Goal: Task Accomplishment & Management: Use online tool/utility

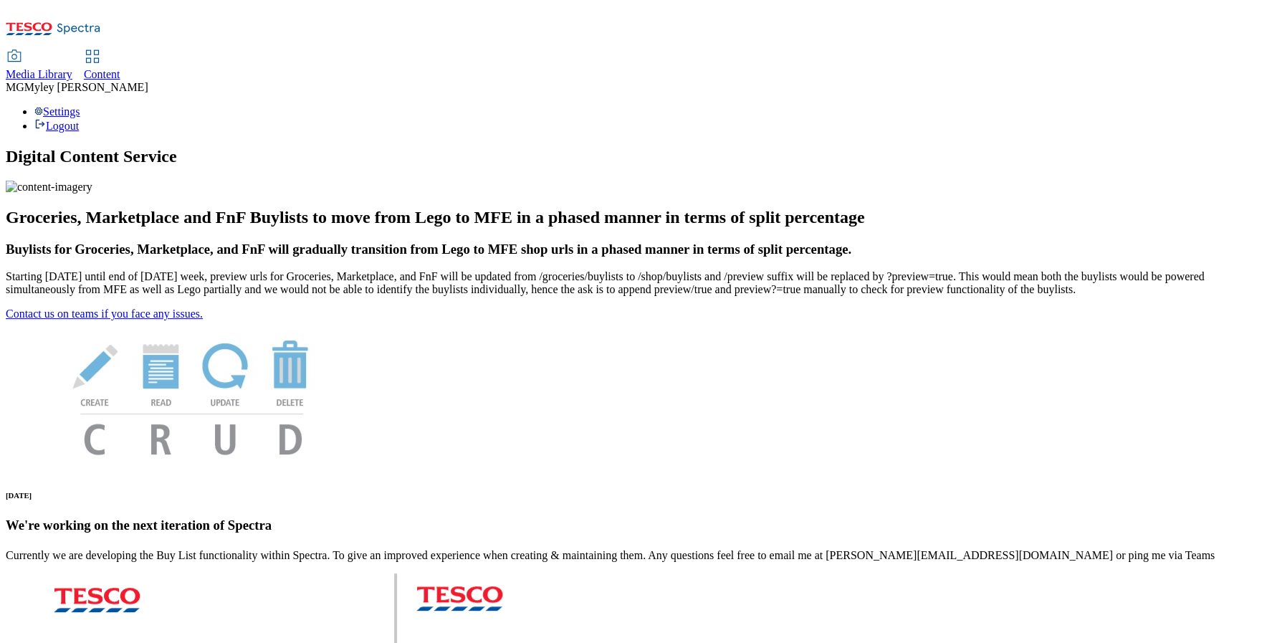
click at [120, 51] on link "Content" at bounding box center [102, 66] width 37 height 30
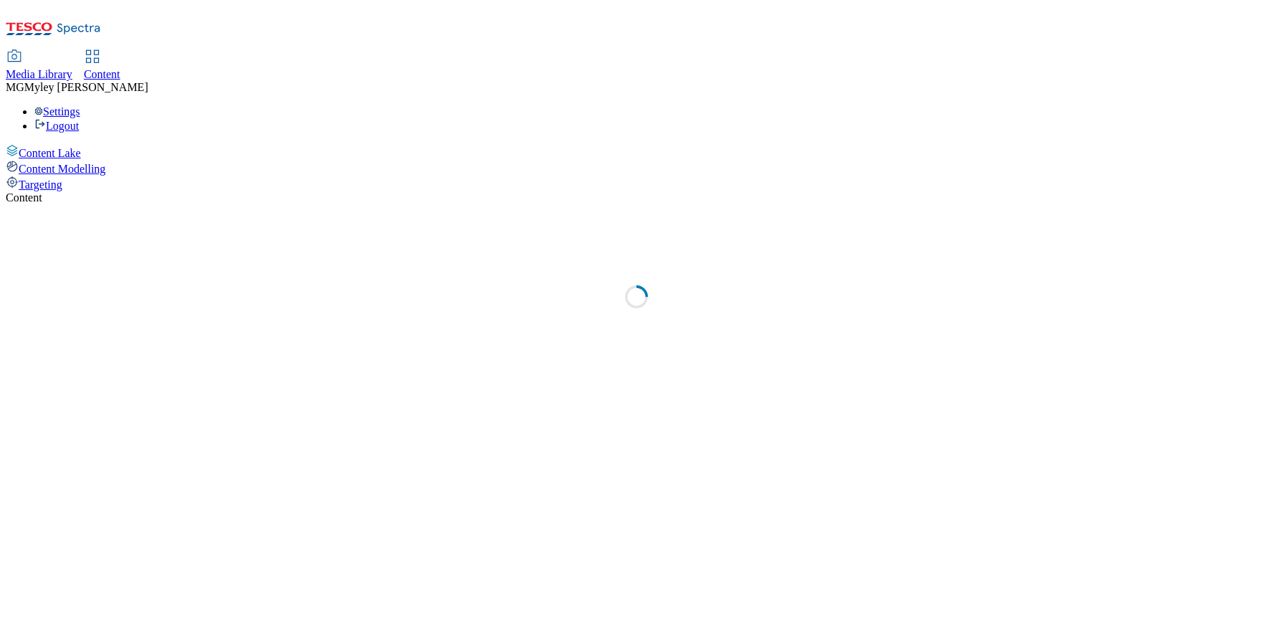
select select "ghs-uk"
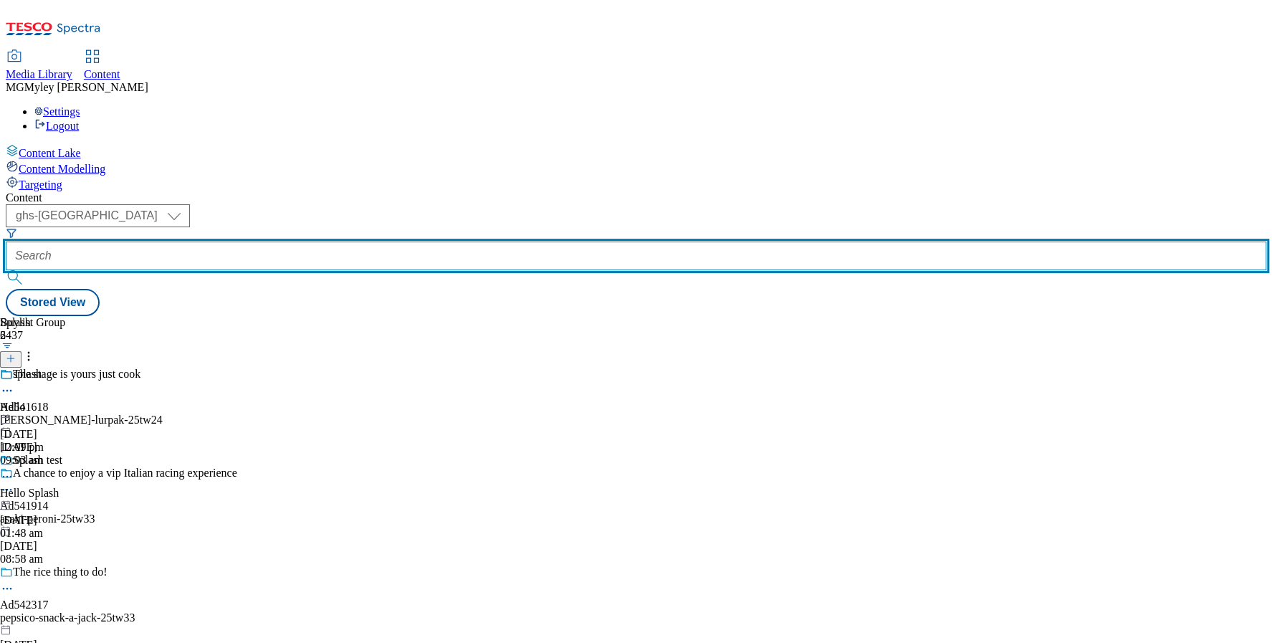
click at [340, 241] on input "text" at bounding box center [636, 255] width 1260 height 29
type input "a"
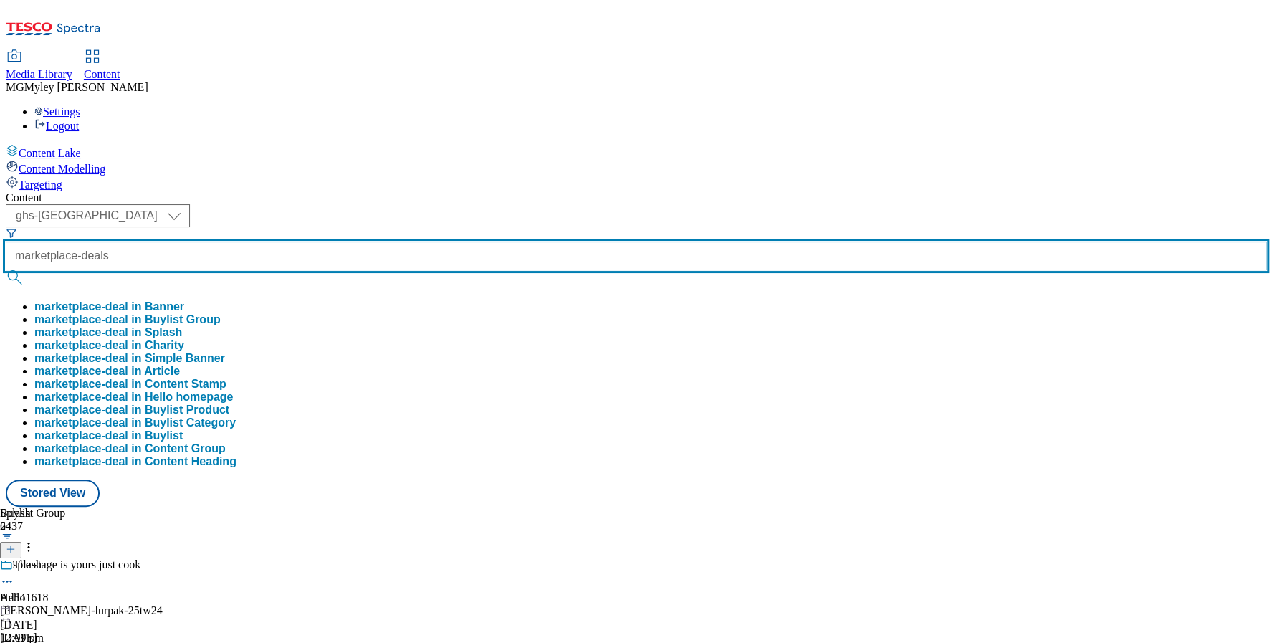
type input "marketplace-deals"
click at [6, 270] on button "submit" at bounding box center [16, 277] width 20 height 14
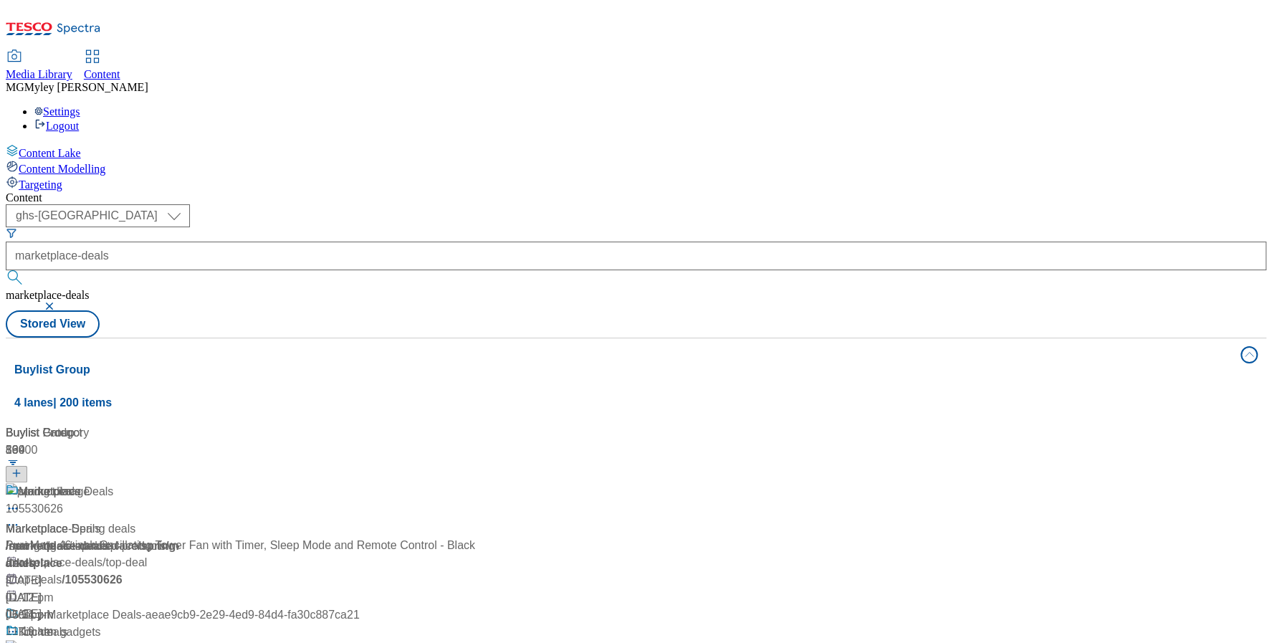
scroll to position [119, 0]
click at [360, 483] on div "Marketplace Deals Marketplace Deals / marketplace-deals 20 May 2025 01:12 pm" at bounding box center [183, 544] width 354 height 123
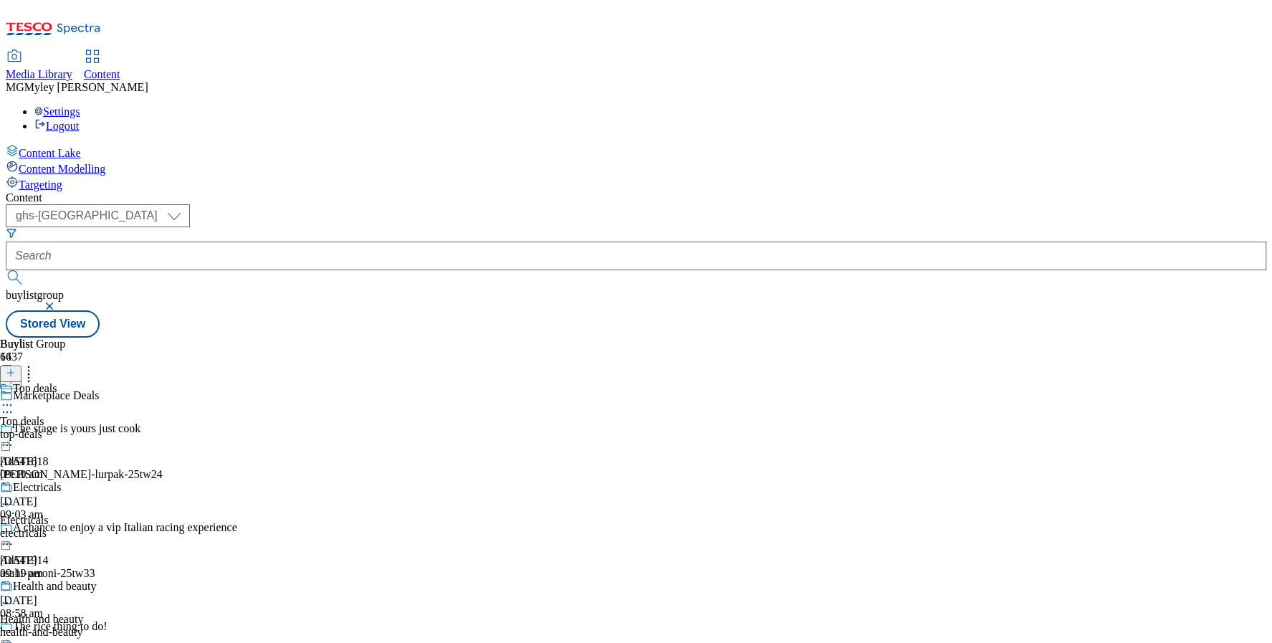
scroll to position [212, 0]
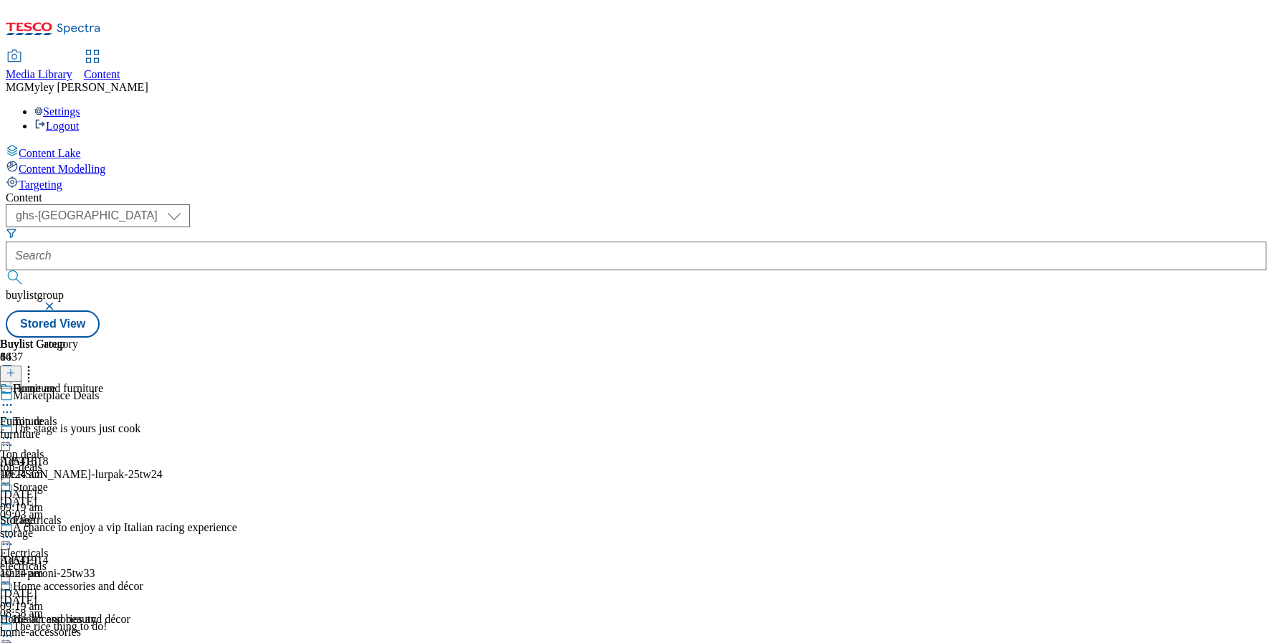
click at [143, 428] on div "furniture" at bounding box center [71, 434] width 143 height 13
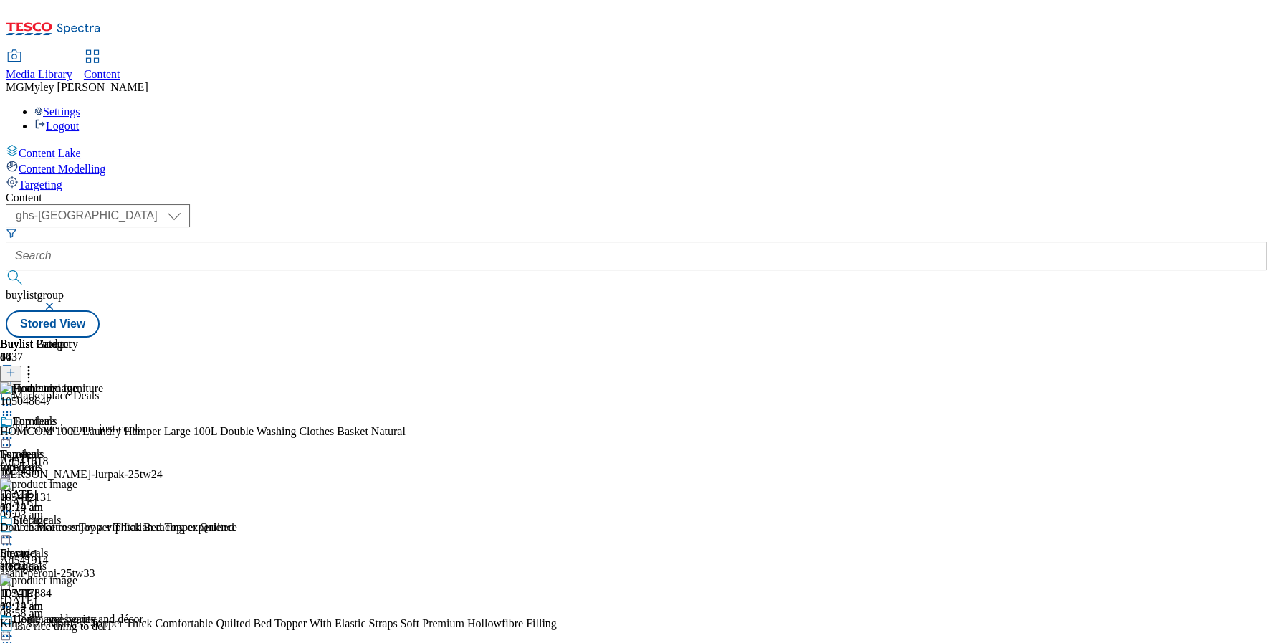
scroll to position [20, 0]
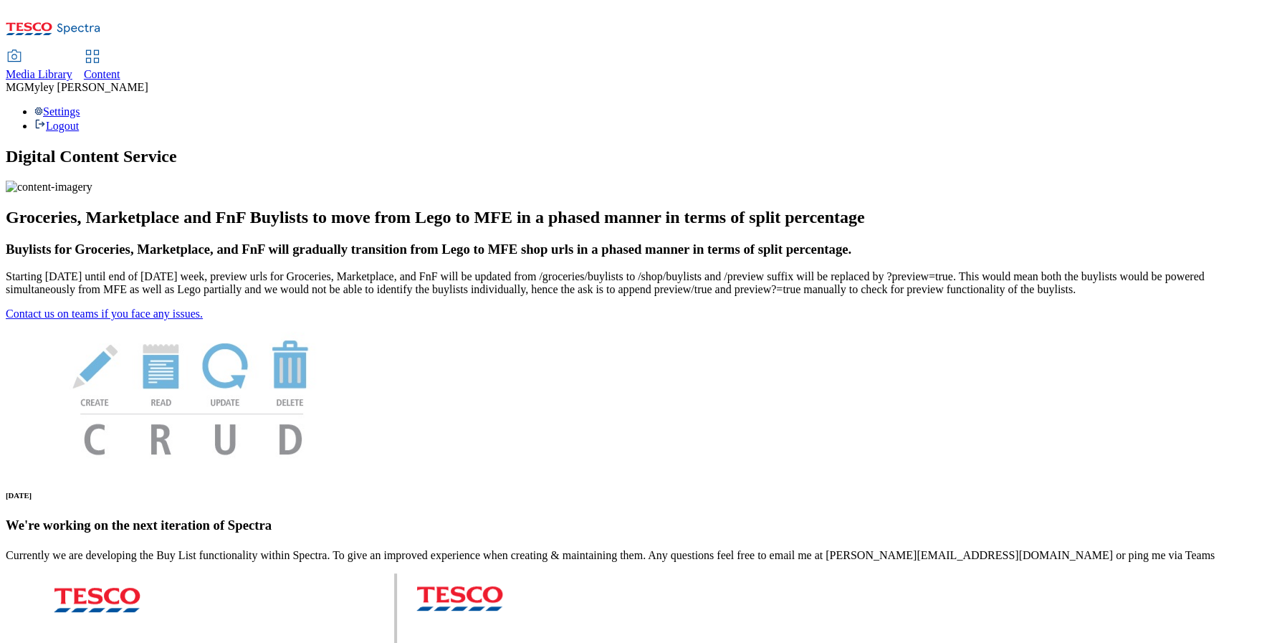
click at [72, 68] on span "Media Library" at bounding box center [39, 74] width 67 height 12
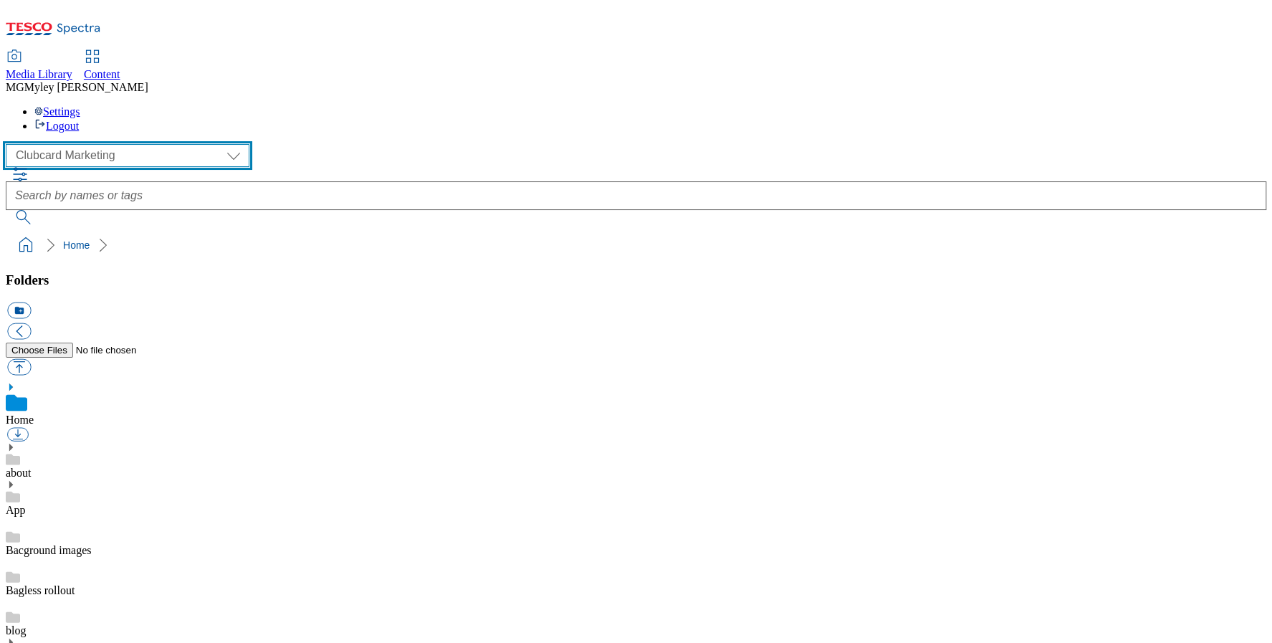
click at [92, 144] on select "Clubcard Marketing Dotcom UK GHS Marketing UK GHS ROI iGHS Marketing CE MCA CZ …" at bounding box center [128, 155] width 244 height 23
click at [100, 144] on select "Clubcard Marketing Dotcom UK GHS Marketing UK GHS ROI iGHS Marketing CE MCA CZ …" at bounding box center [128, 155] width 244 height 23
select select "flare-ghs-mktg"
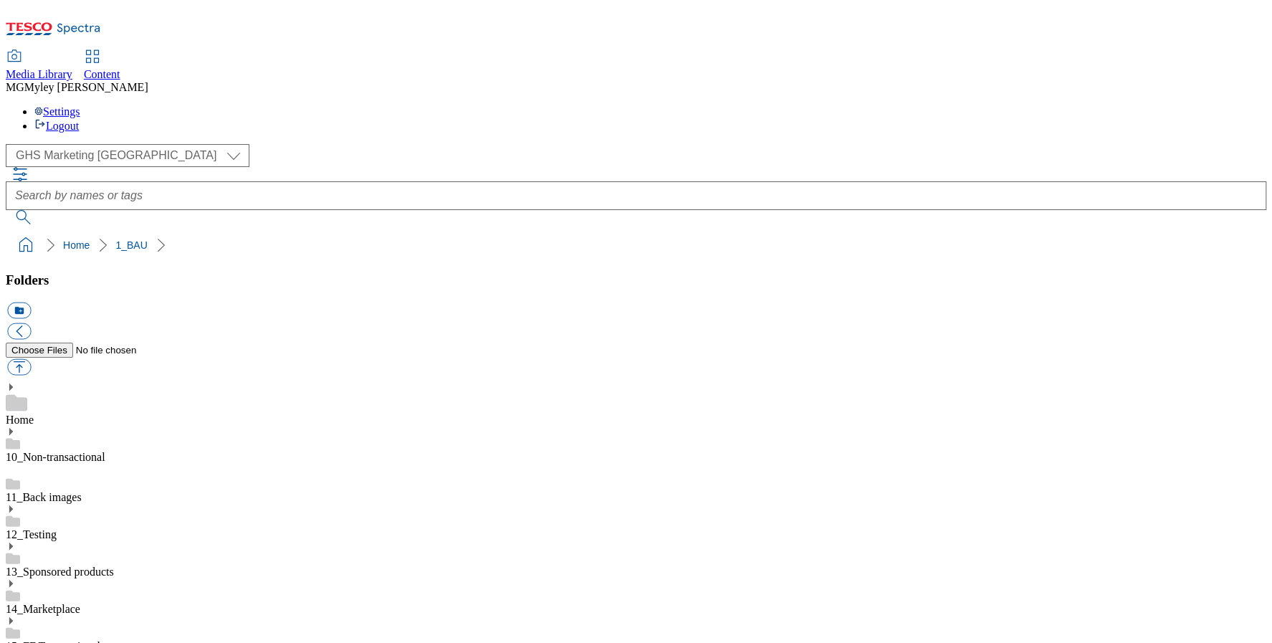
click at [120, 68] on span "Content" at bounding box center [102, 74] width 37 height 12
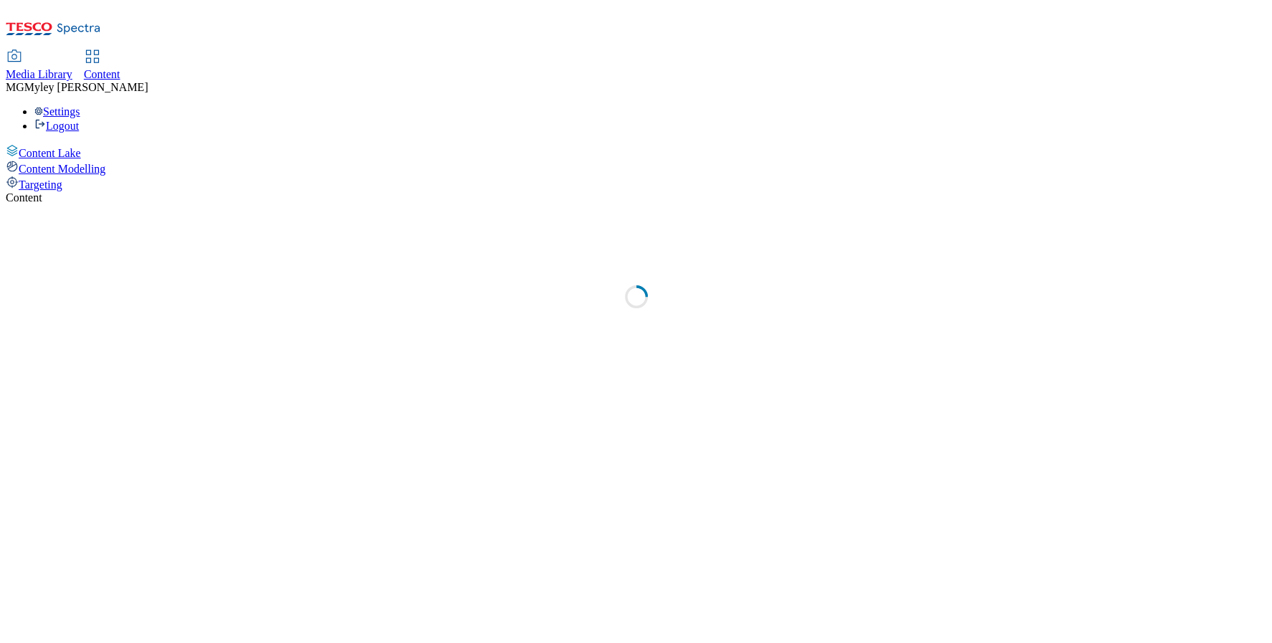
select select "ghs-[GEOGRAPHIC_DATA]"
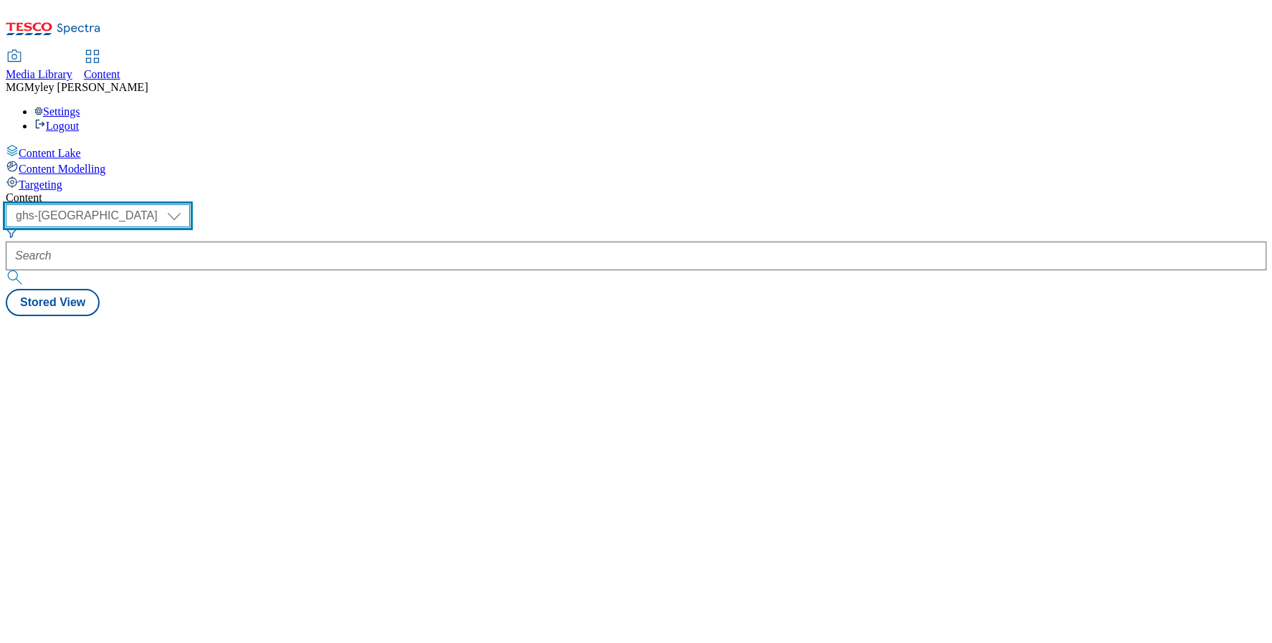
click at [190, 204] on select "ghs-roi ghs-uk" at bounding box center [98, 215] width 184 height 23
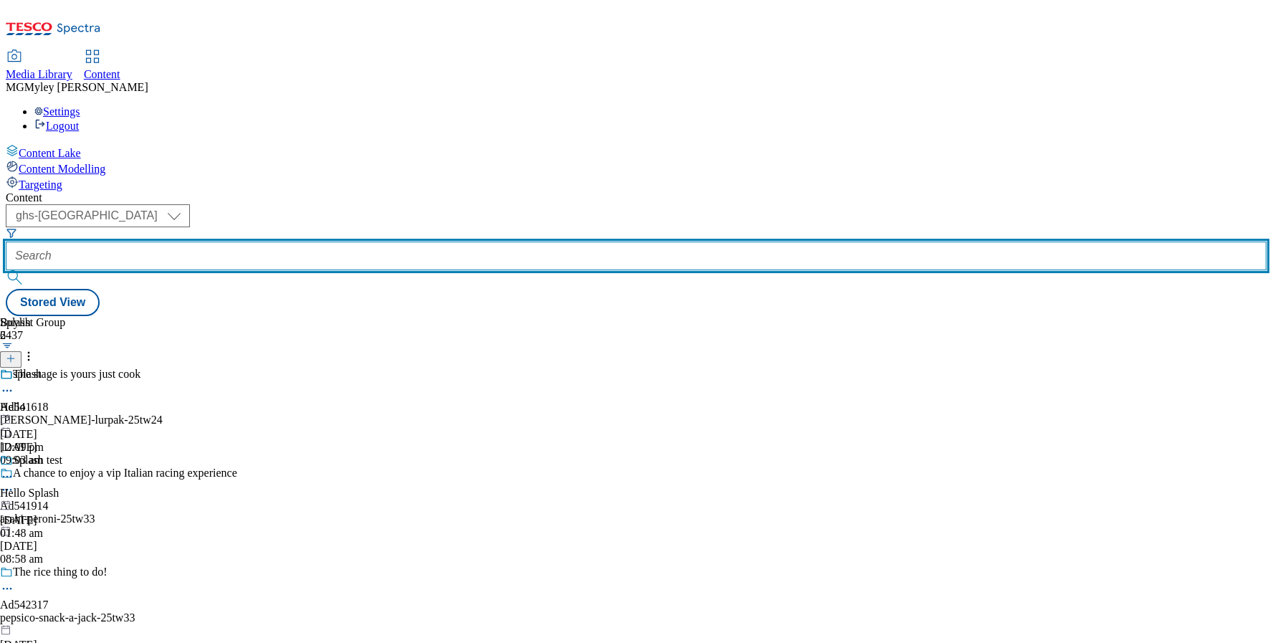
click at [332, 241] on input "text" at bounding box center [636, 255] width 1260 height 29
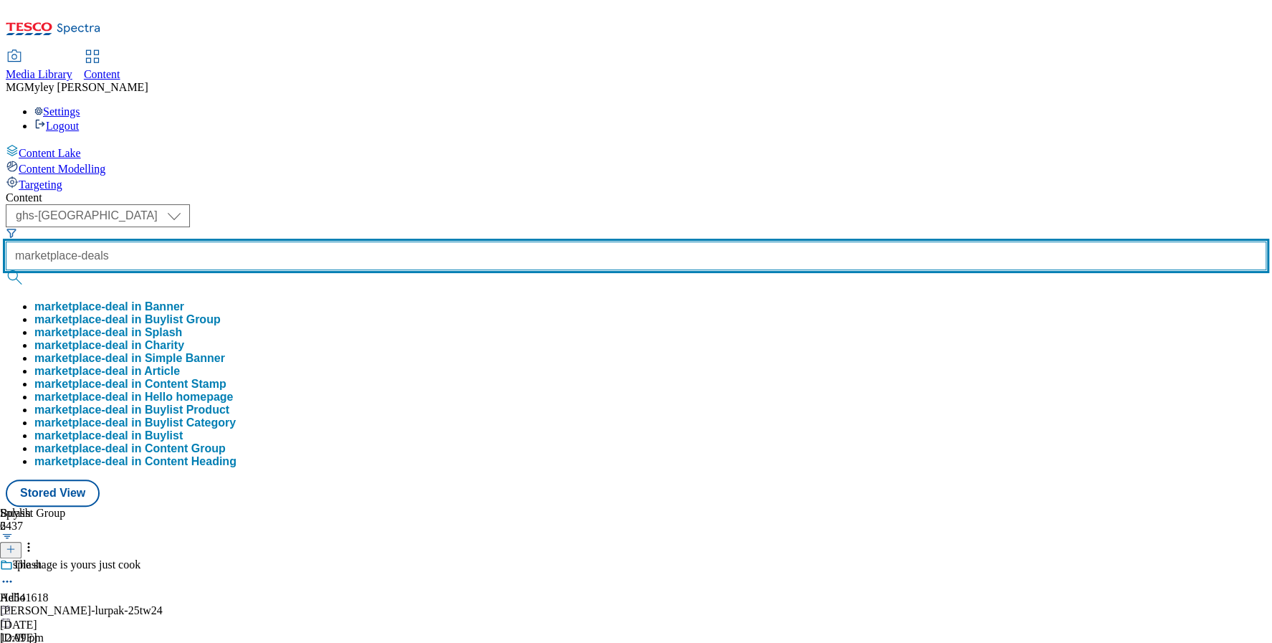
type input "marketplace-deals"
click at [6, 270] on button "submit" at bounding box center [16, 277] width 20 height 14
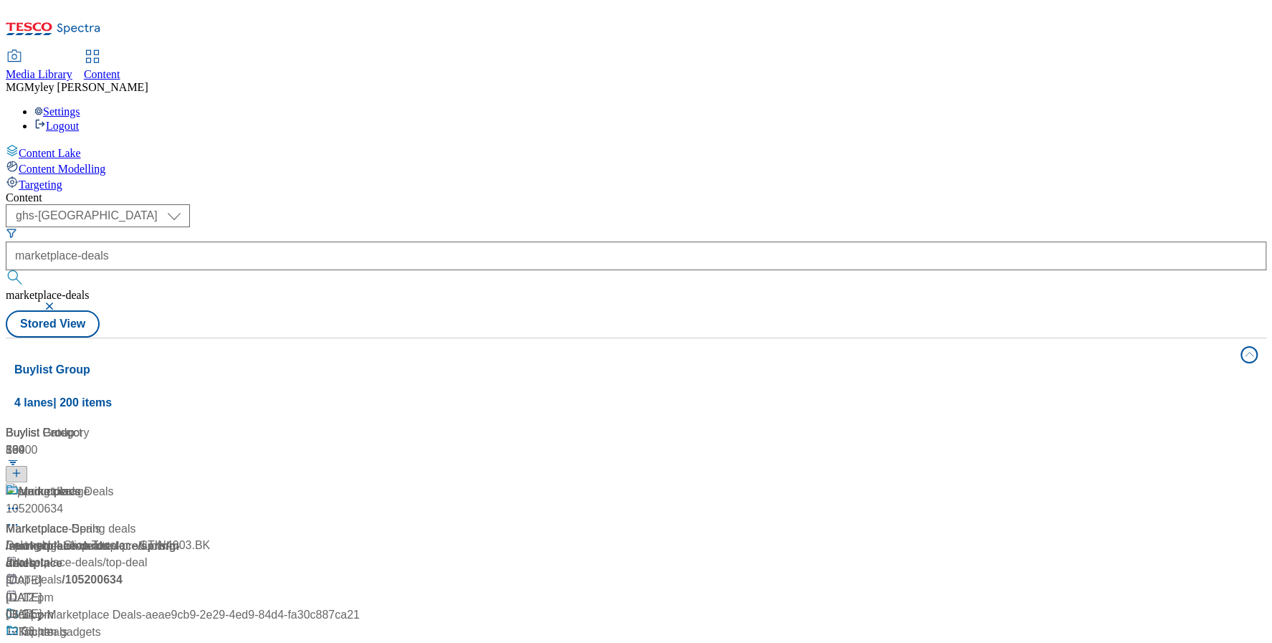
click at [279, 483] on div "Marketplace Deals Marketplace Deals / marketplace-deals 20 May 2025 01:12 pm" at bounding box center [183, 544] width 354 height 123
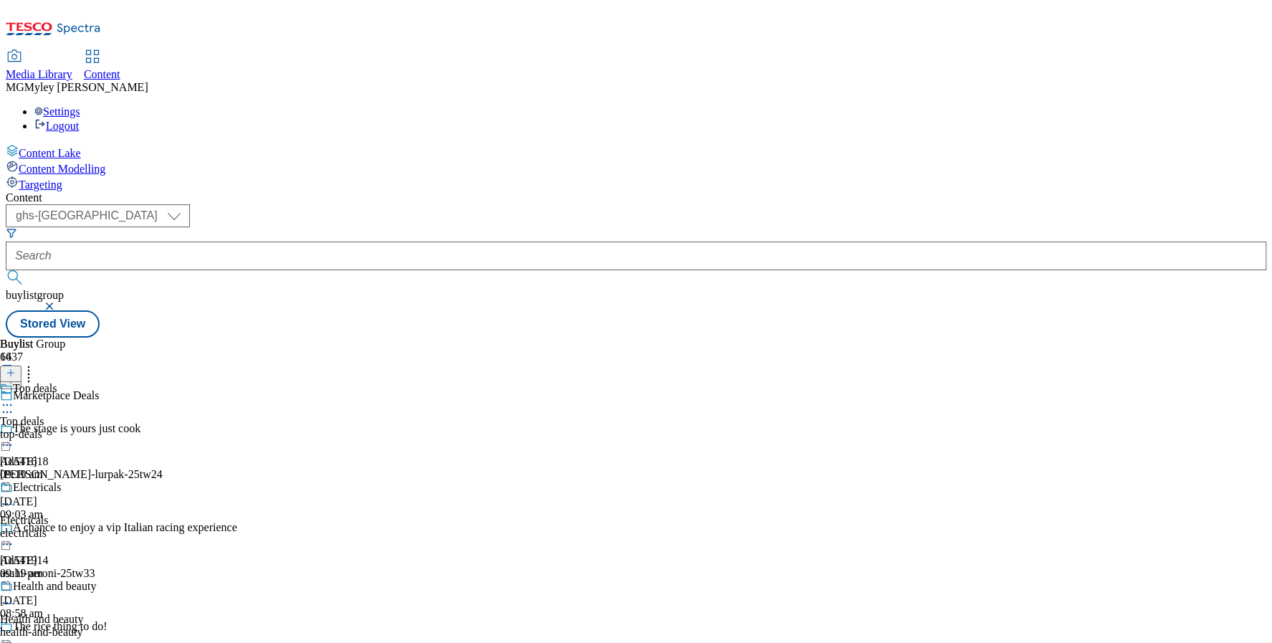
click at [112, 428] on div "top-deals" at bounding box center [56, 434] width 112 height 13
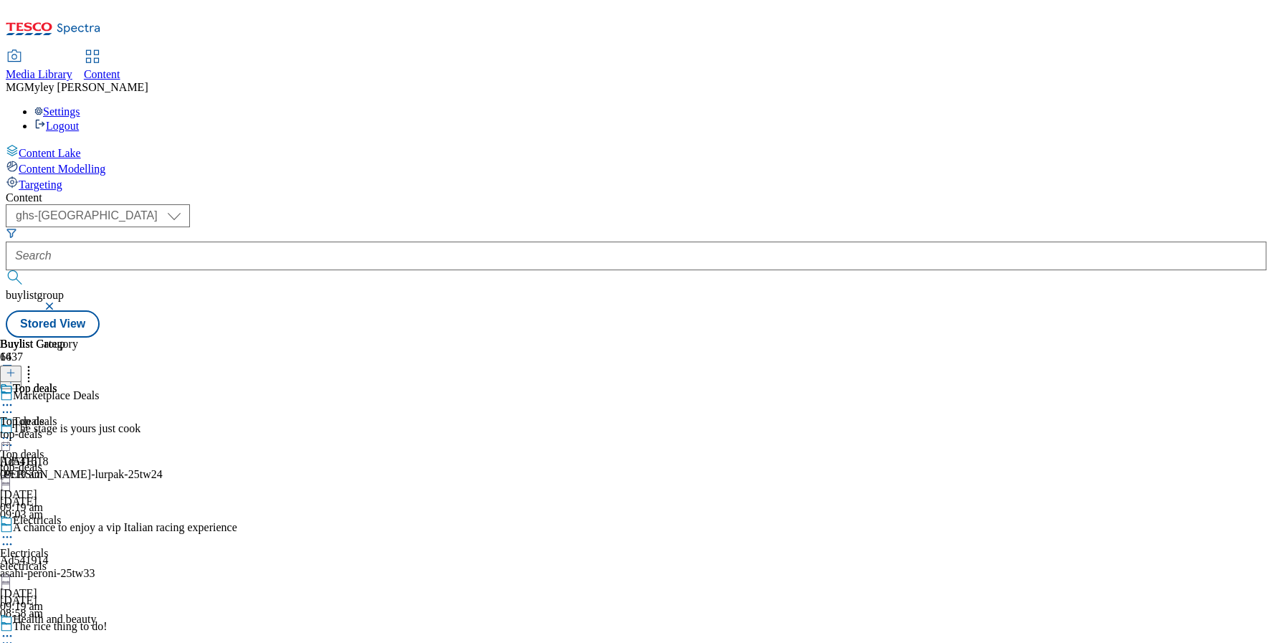
click at [14, 431] on icon at bounding box center [7, 438] width 14 height 14
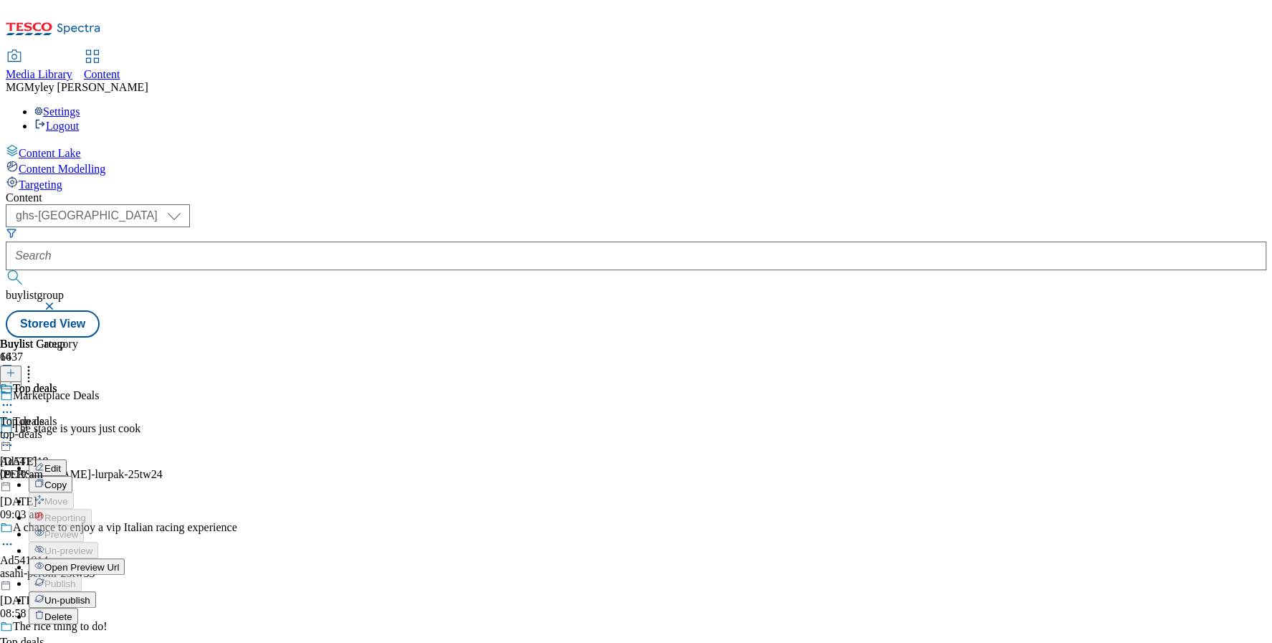
click at [67, 459] on button "Edit" at bounding box center [48, 467] width 38 height 16
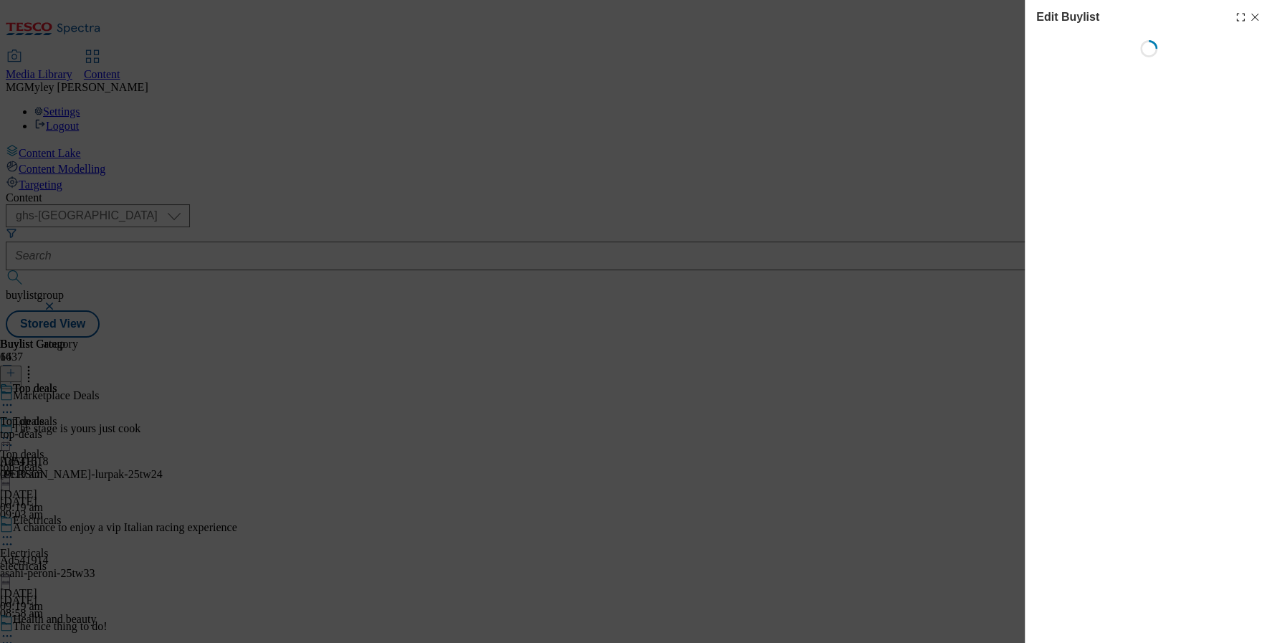
select select "evergreen"
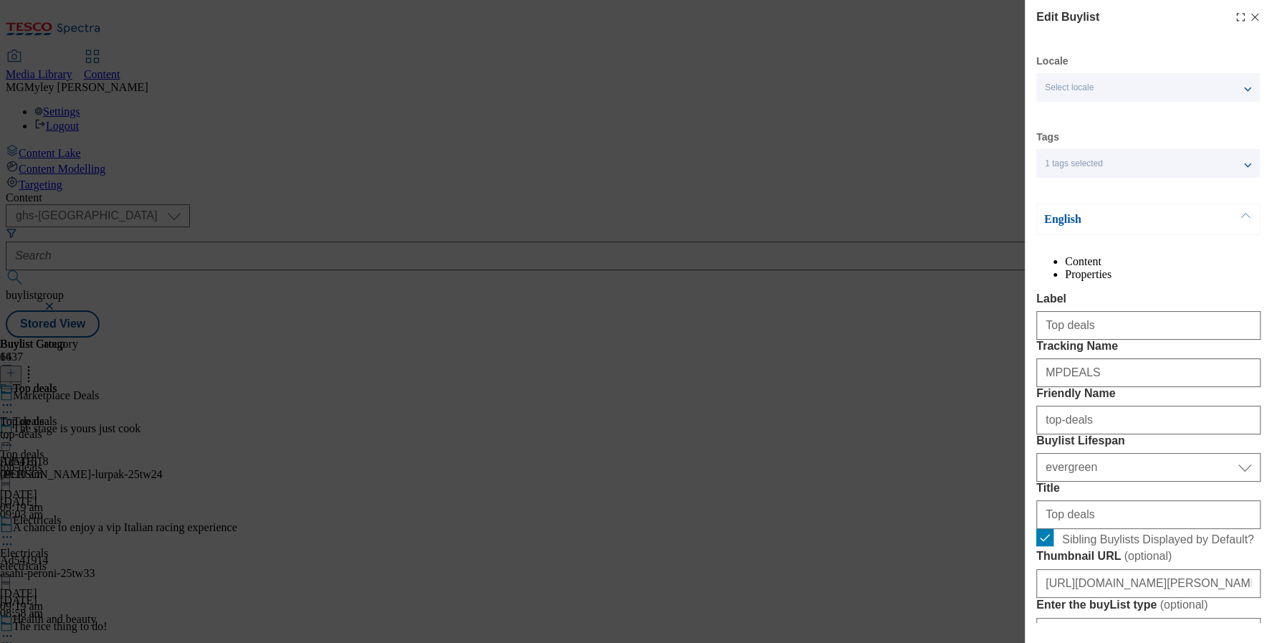
select select "Banner"
click at [1192, 268] on li "Properties" at bounding box center [1163, 274] width 196 height 13
select select "evergreen"
select select "Banner"
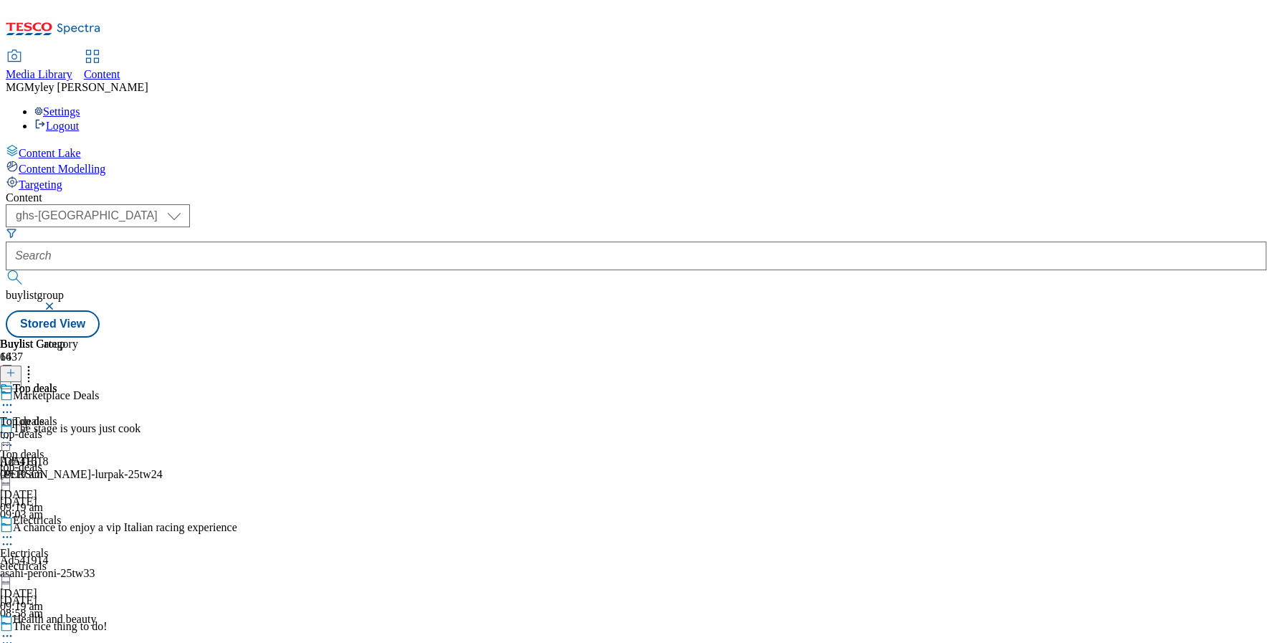
click at [49, 547] on div "Electricals" at bounding box center [24, 553] width 49 height 13
click at [14, 529] on icon at bounding box center [7, 536] width 14 height 14
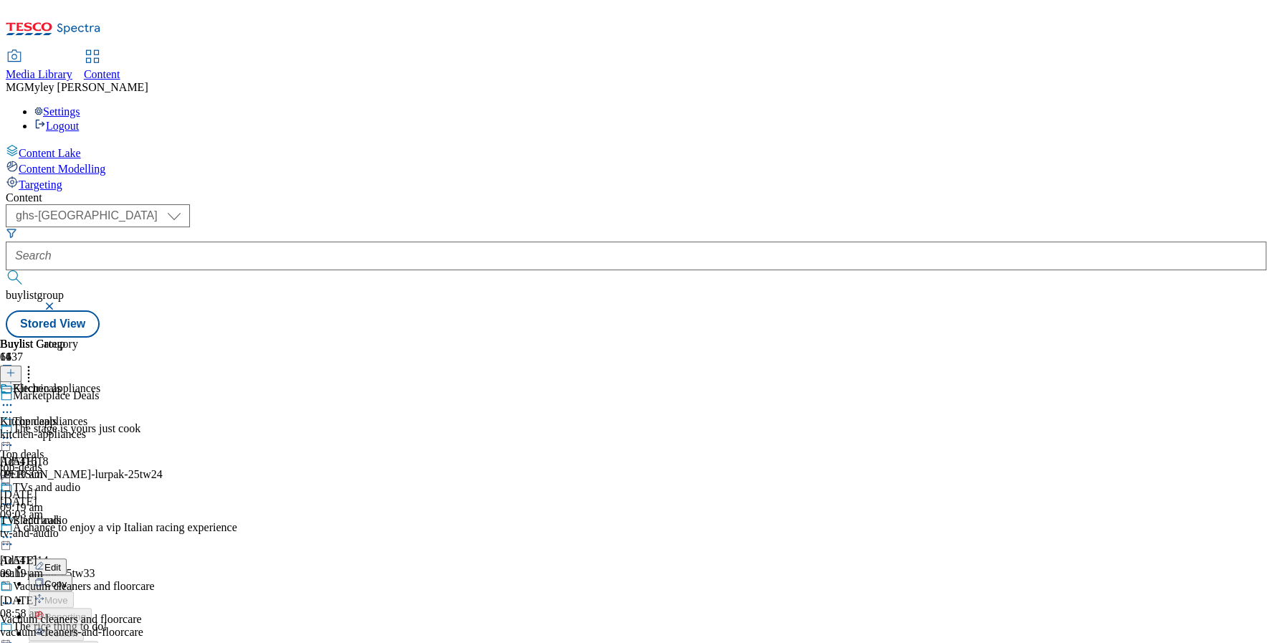
click at [67, 558] on button "Edit" at bounding box center [48, 566] width 38 height 16
select select "evergreen"
select select "Banner"
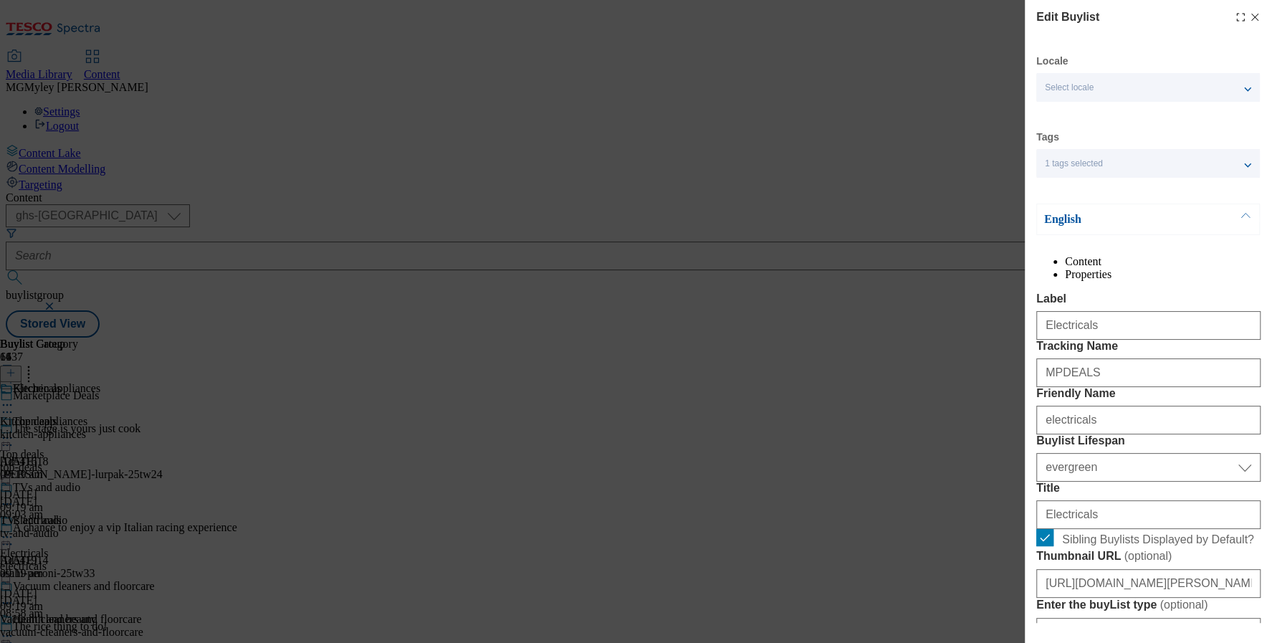
click at [1176, 277] on li "Properties" at bounding box center [1163, 274] width 196 height 13
select select "evergreen"
select select "Banner"
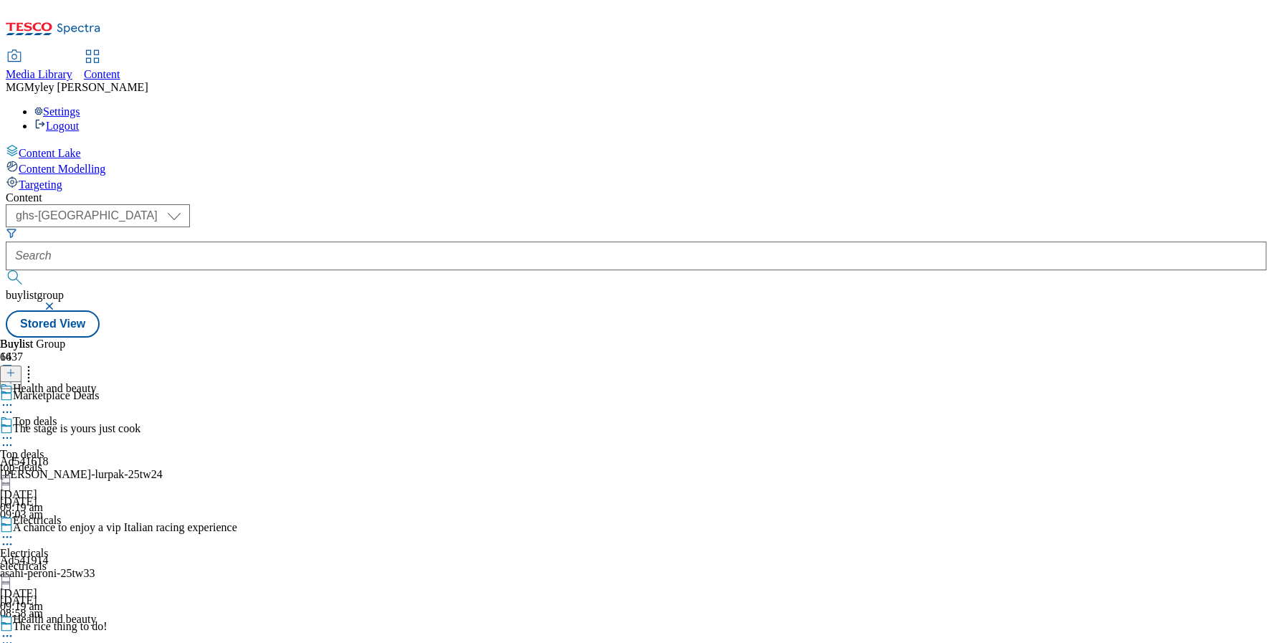
click at [14, 628] on icon at bounding box center [7, 635] width 14 height 14
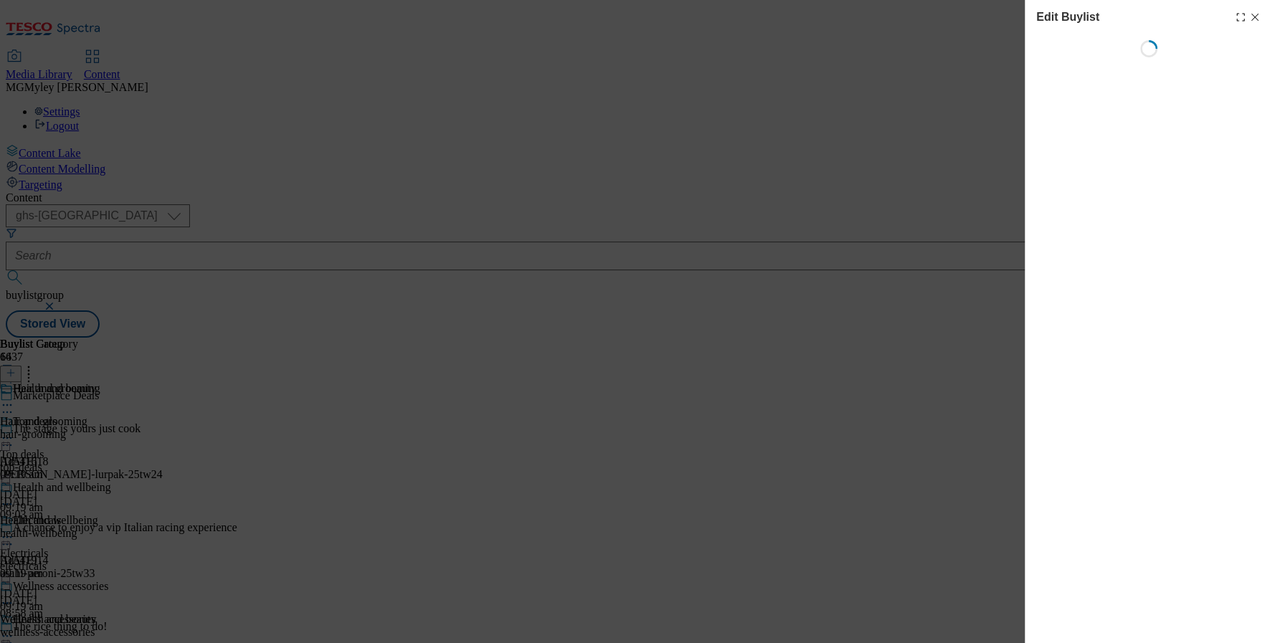
select select "evergreen"
select select "Banner"
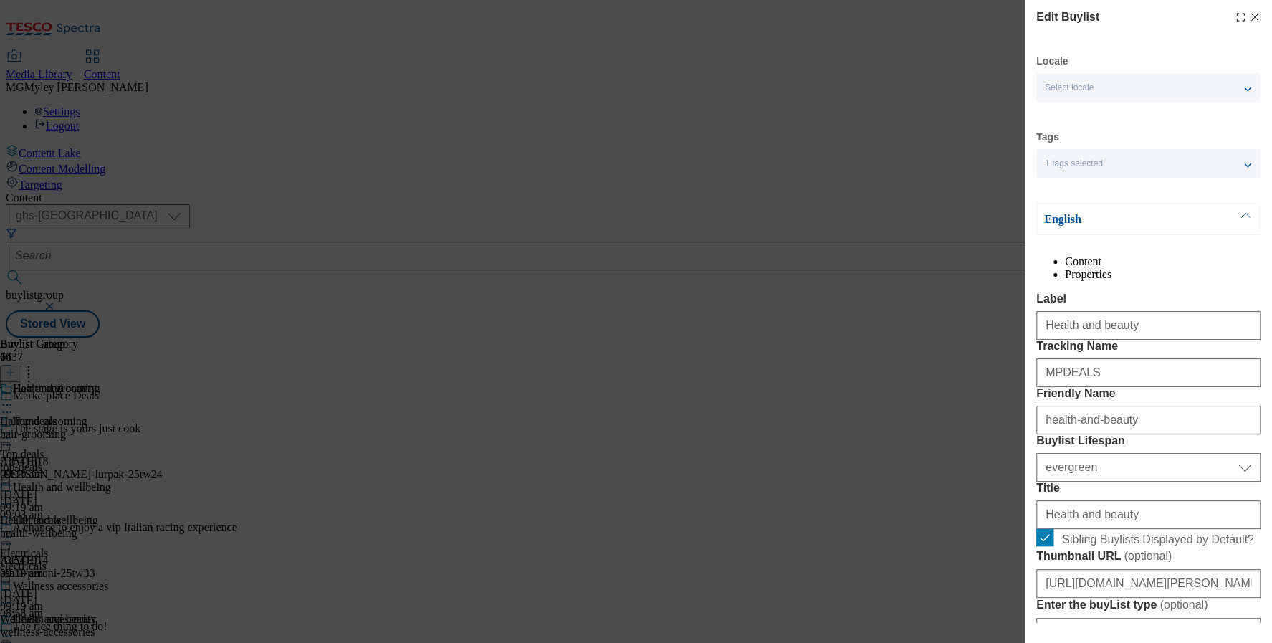
scroll to position [35, 0]
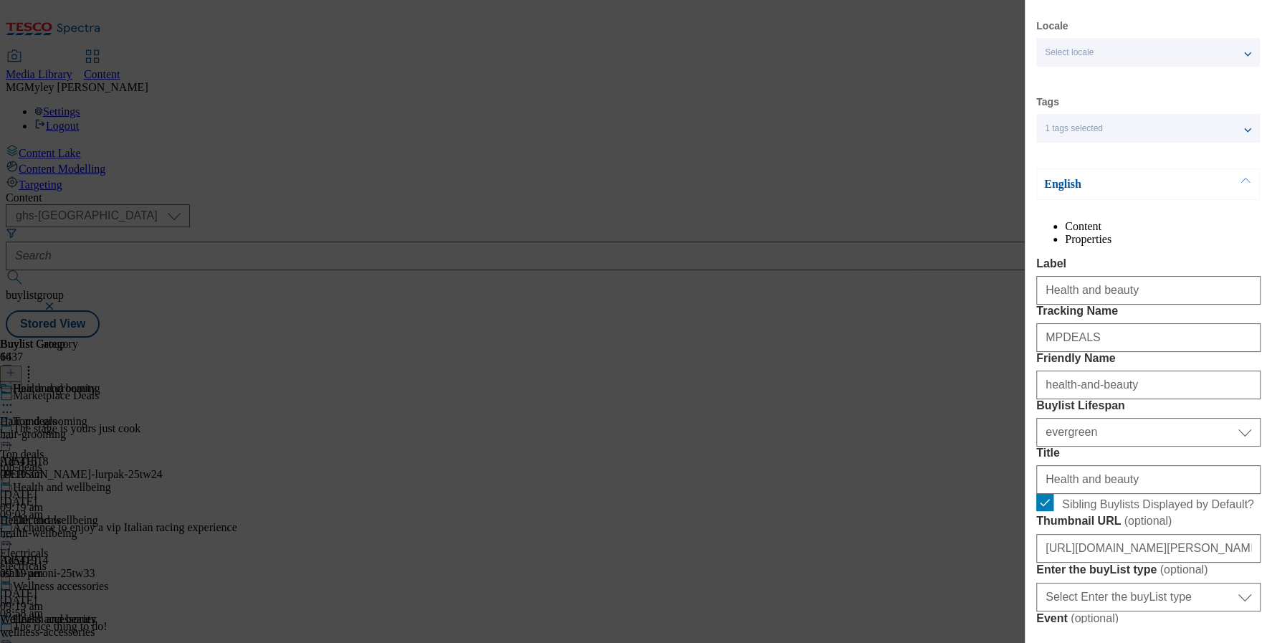
click at [1218, 246] on li "Properties" at bounding box center [1163, 239] width 196 height 13
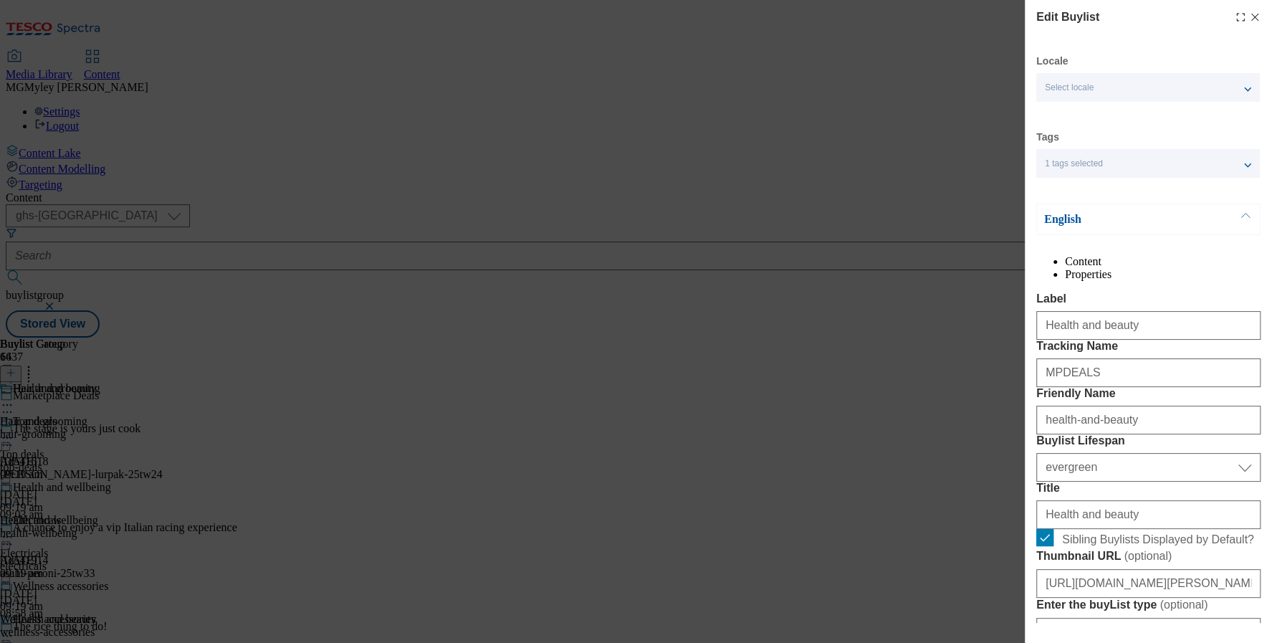
click at [1163, 623] on div "Modal" at bounding box center [1147, 633] width 247 height 20
select select "evergreen"
select select "Banner"
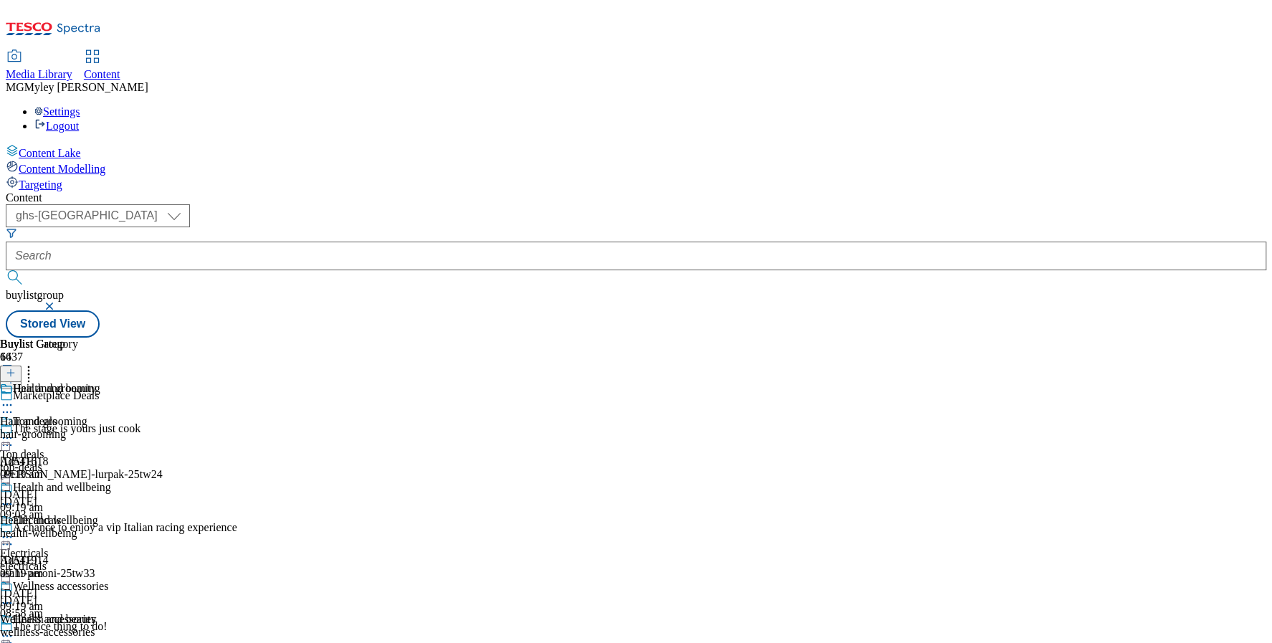
click at [112, 461] on div "top-deals" at bounding box center [56, 467] width 112 height 13
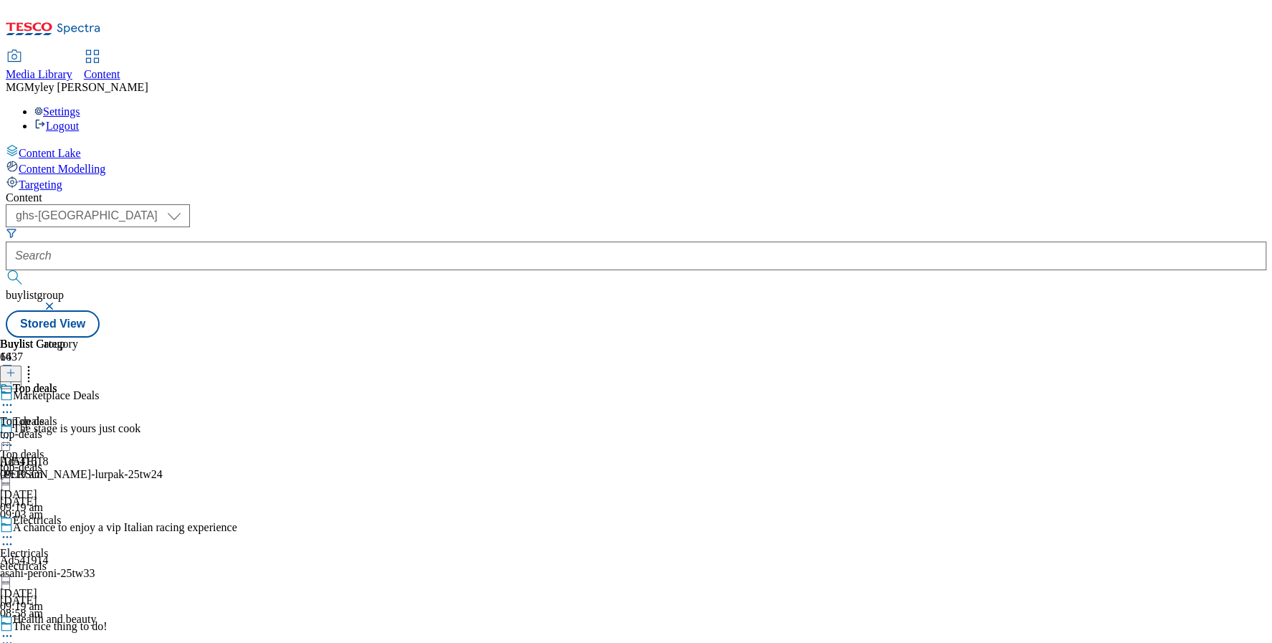
click at [14, 431] on icon at bounding box center [7, 438] width 14 height 14
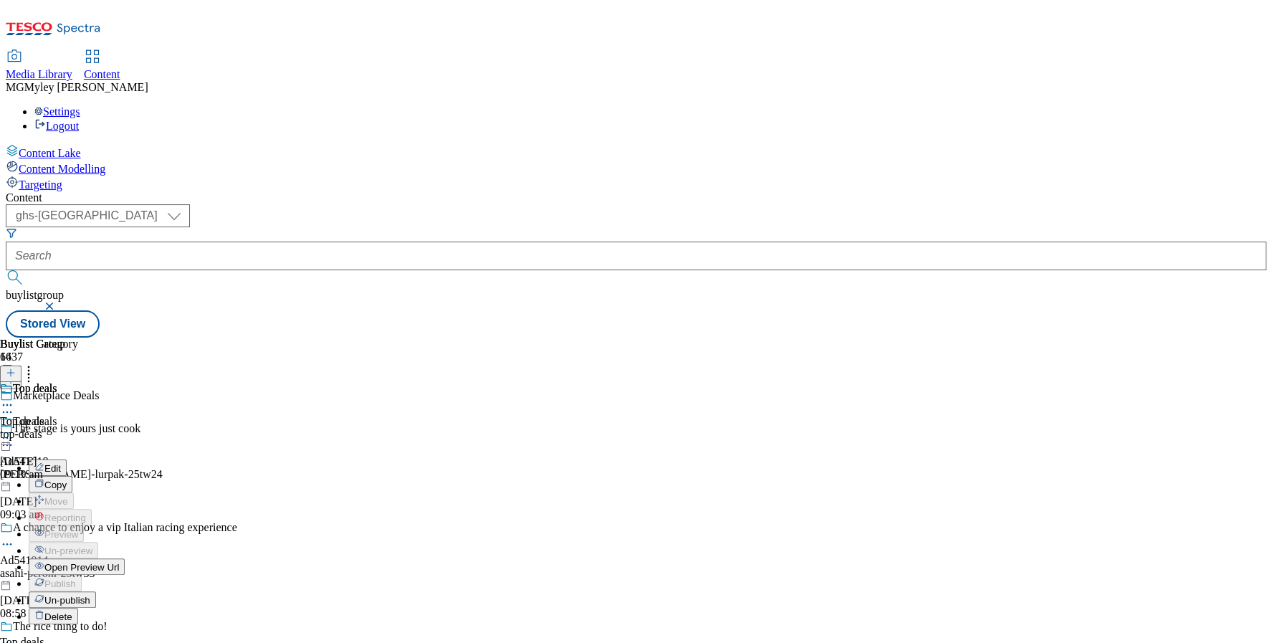
click at [61, 463] on span "Edit" at bounding box center [52, 468] width 16 height 11
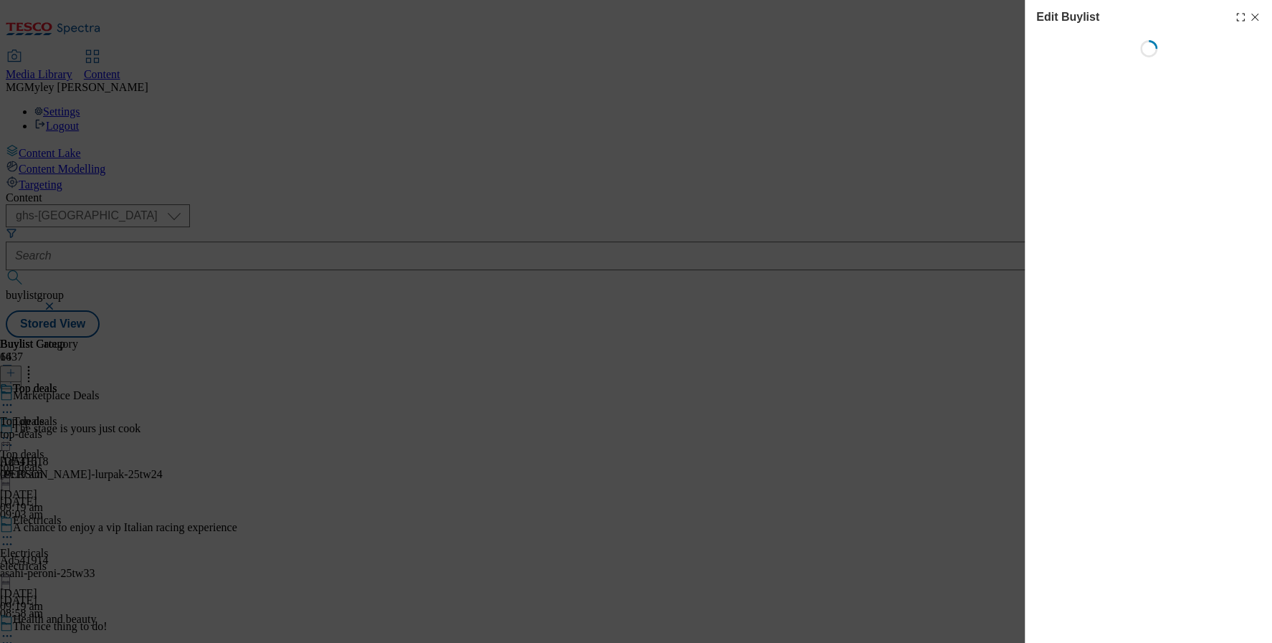
select select "evergreen"
select select "Banner"
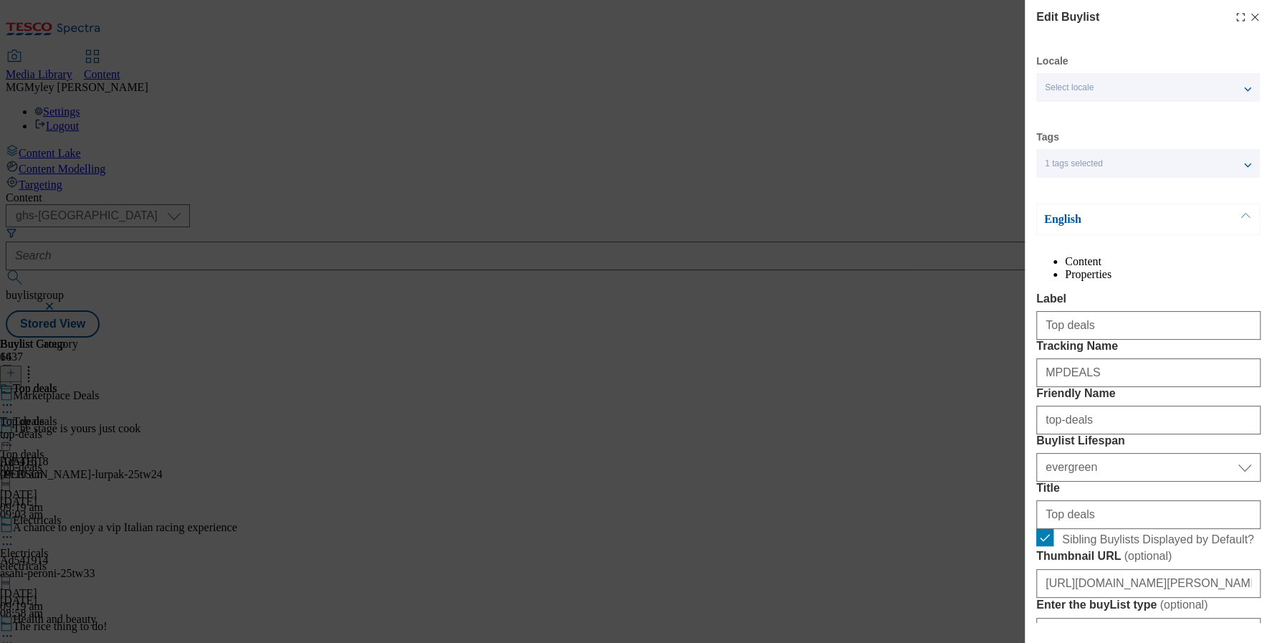
click at [1249, 17] on icon "Modal" at bounding box center [1254, 16] width 11 height 11
select select "evergreen"
select select "Banner"
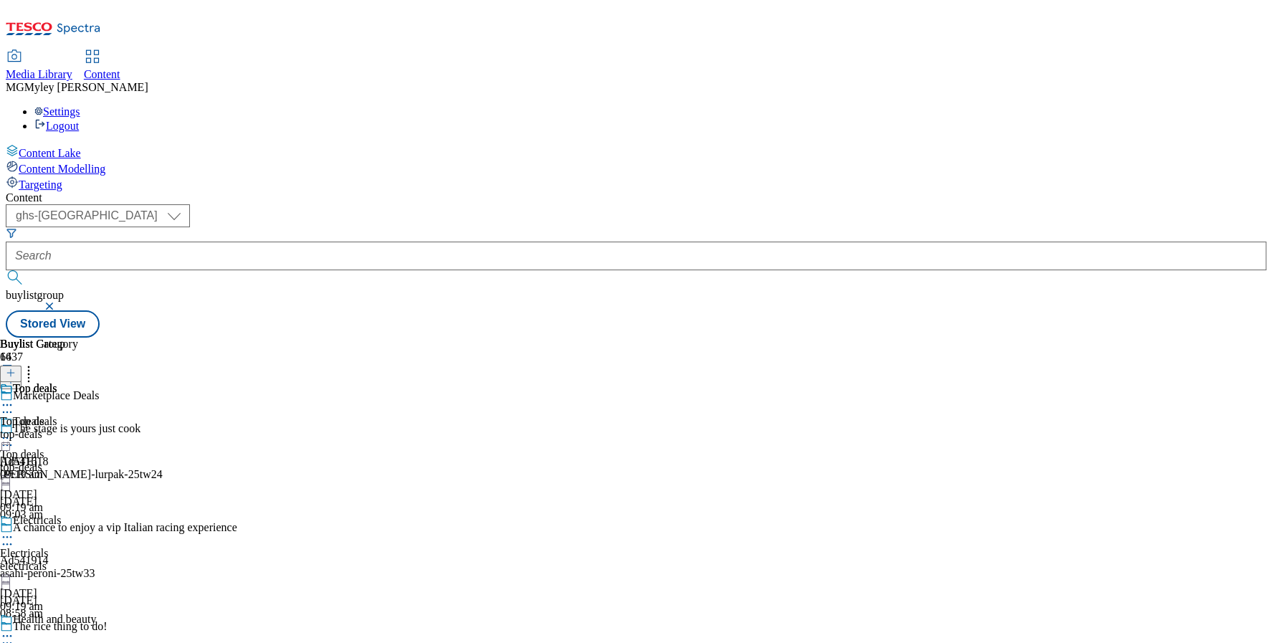
scroll to position [315, 0]
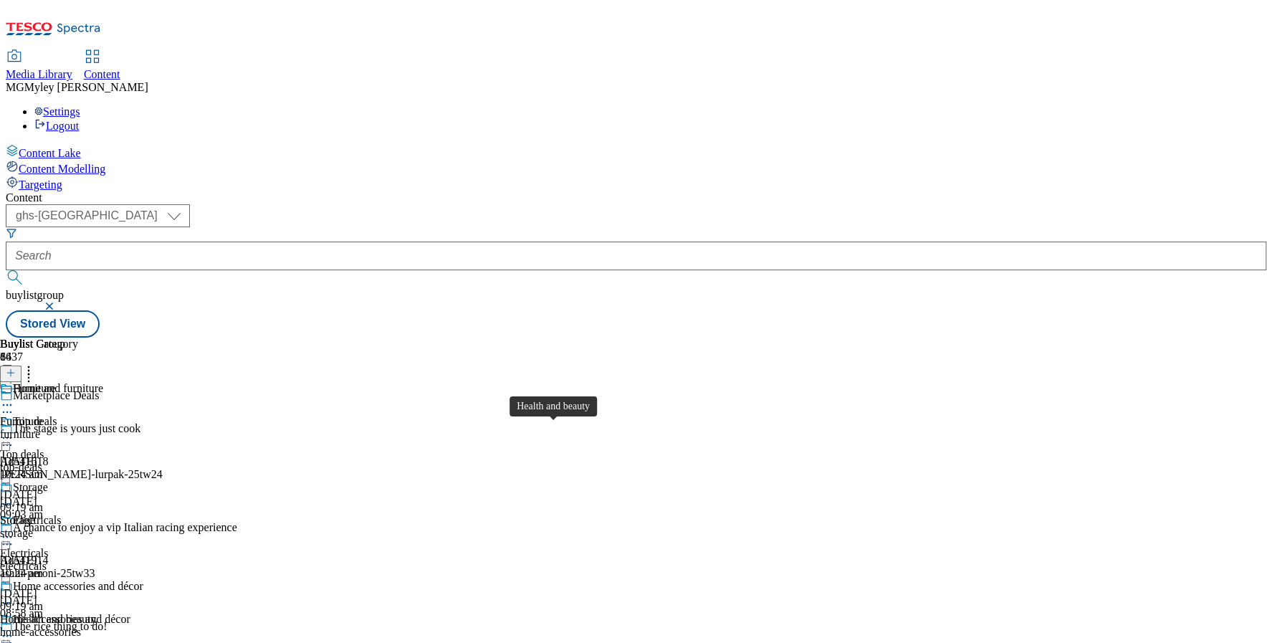
click at [96, 613] on span "Health and beauty" at bounding box center [54, 621] width 83 height 16
click at [14, 628] on icon at bounding box center [7, 635] width 14 height 14
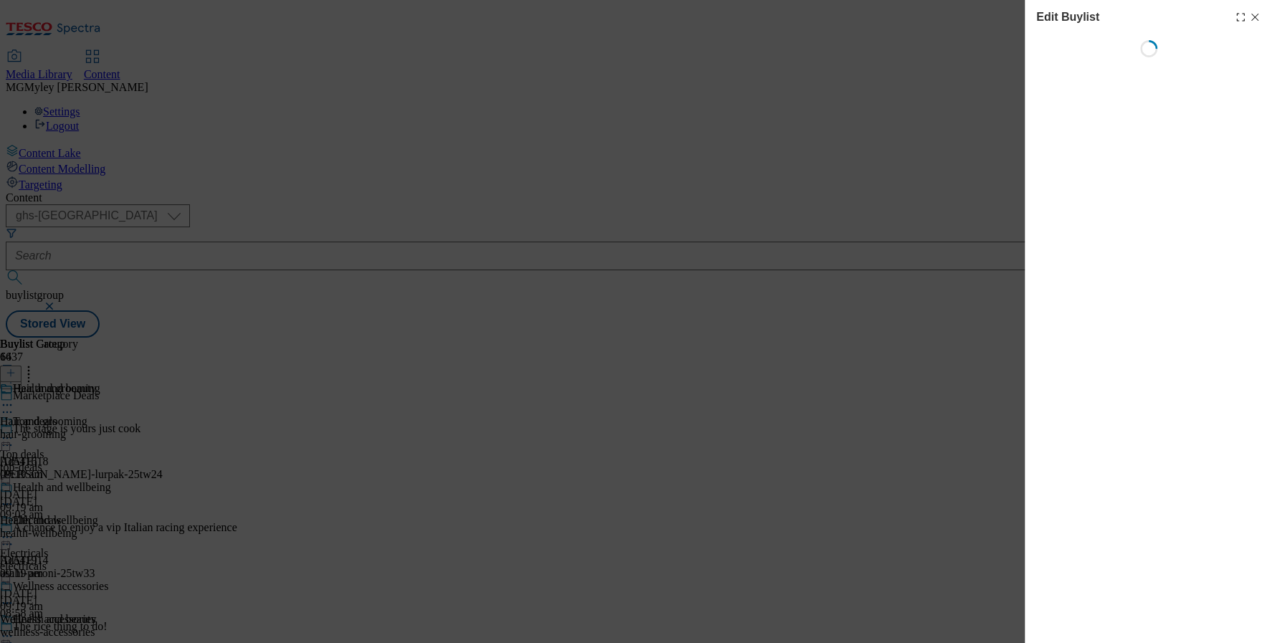
select select "evergreen"
select select "Banner"
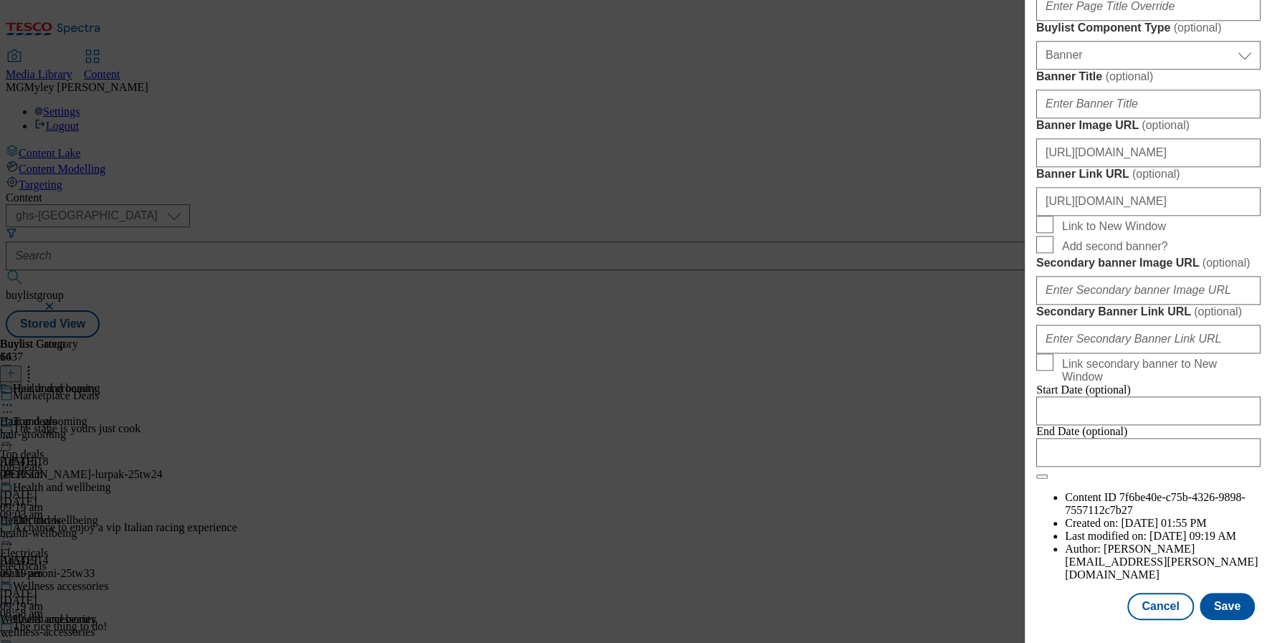
scroll to position [1506, 0]
click at [1154, 610] on button "Cancel" at bounding box center [1160, 605] width 66 height 27
select select "evergreen"
select select "Banner"
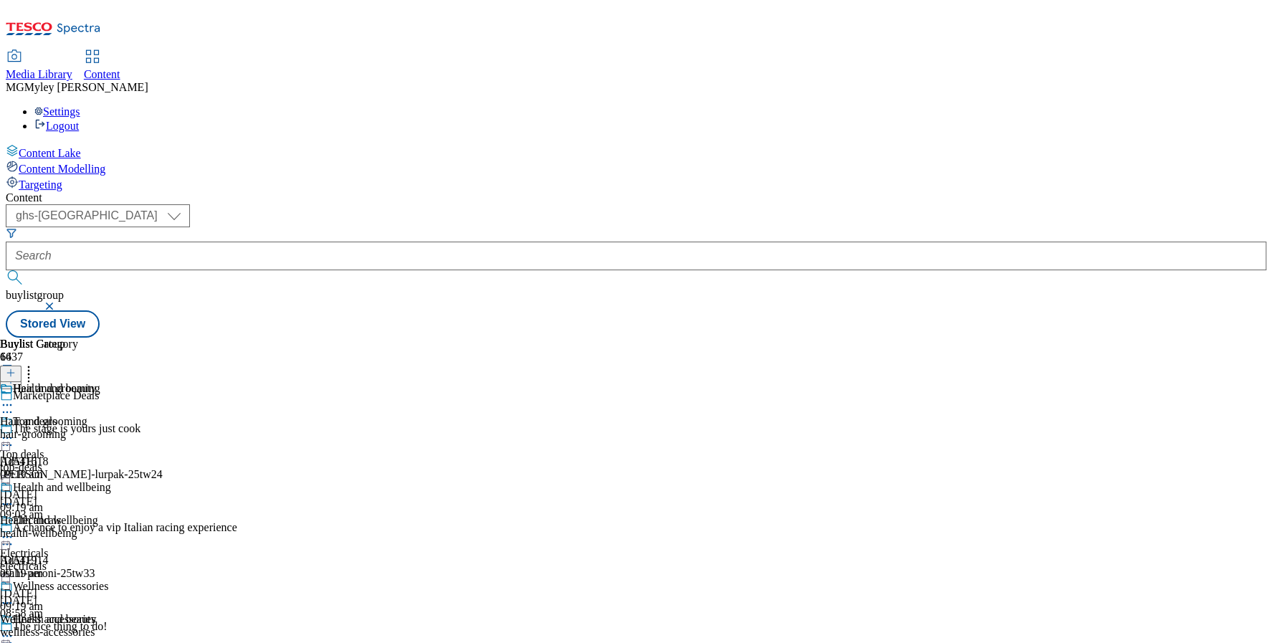
scroll to position [0, 0]
click at [112, 461] on div "top-deals" at bounding box center [56, 467] width 112 height 13
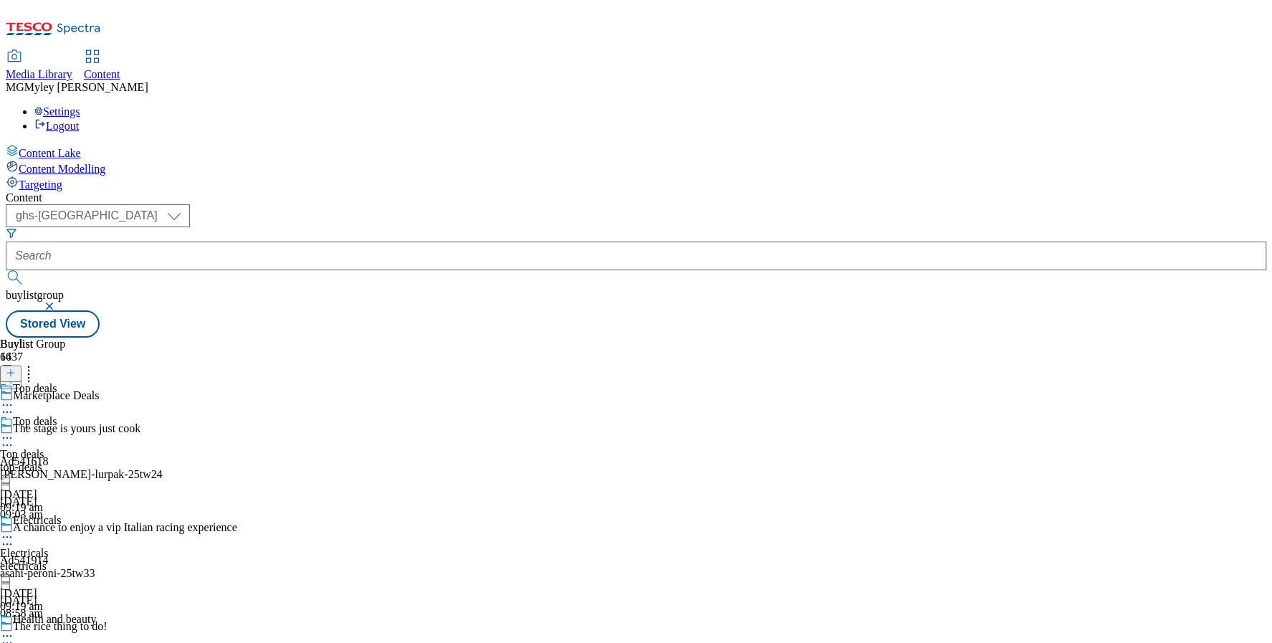
click at [14, 431] on icon at bounding box center [7, 438] width 14 height 14
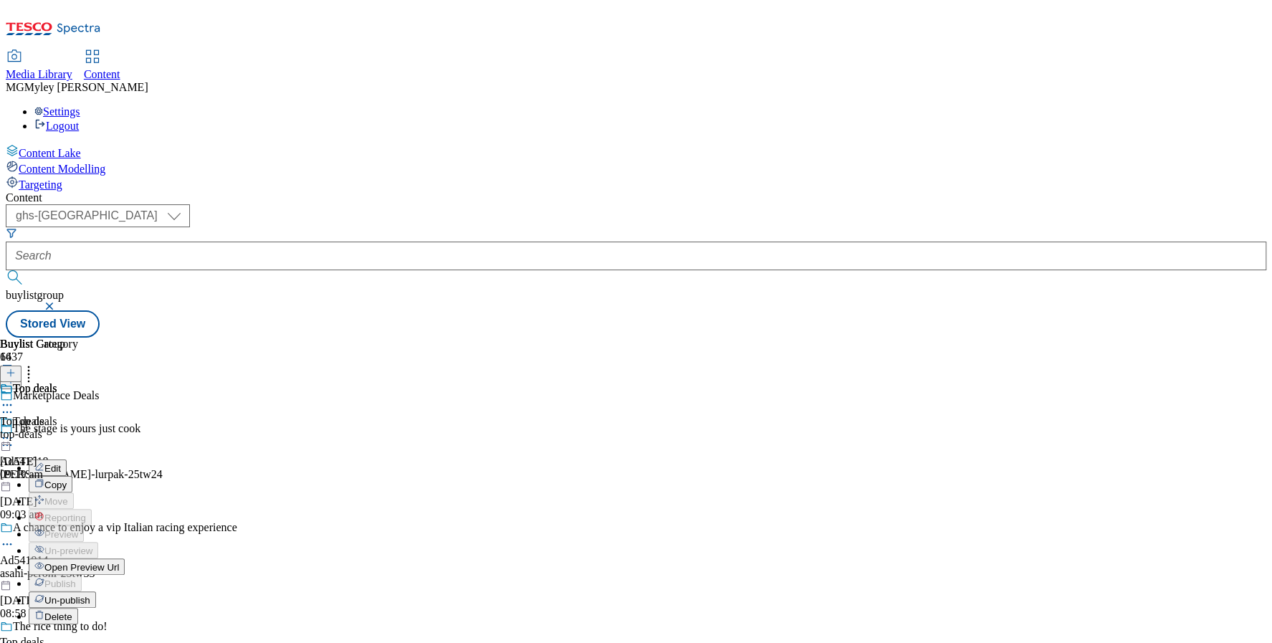
click at [67, 459] on button "Edit" at bounding box center [48, 467] width 38 height 16
select select "evergreen"
select select "Banner"
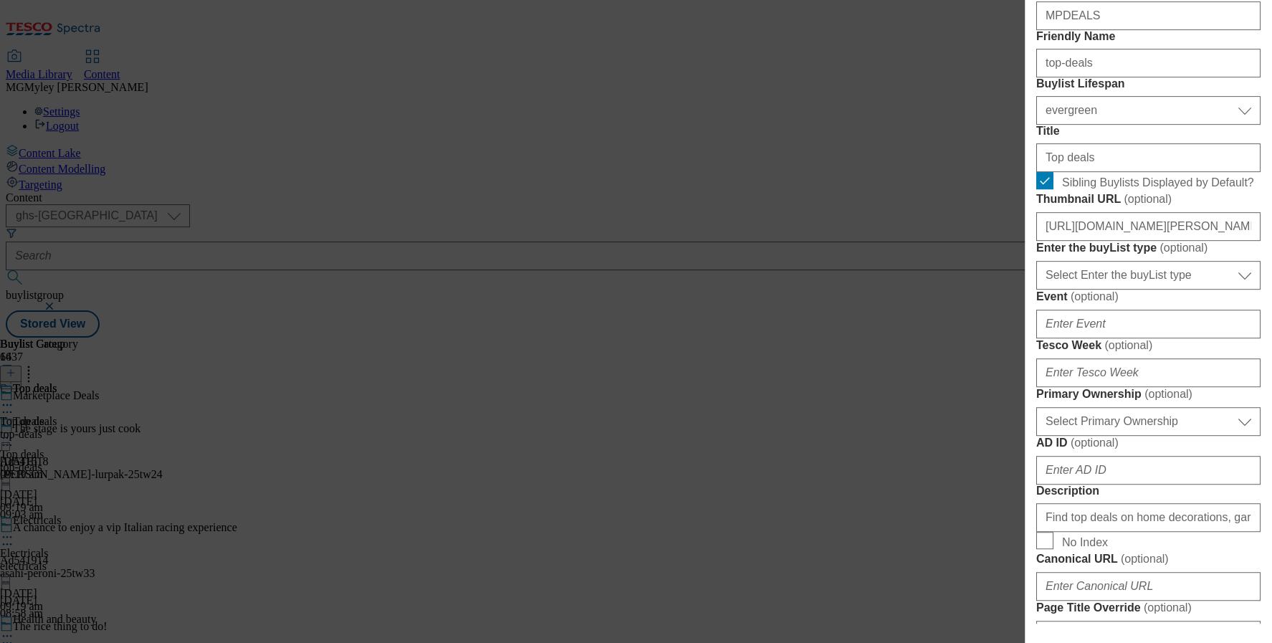
scroll to position [375, 0]
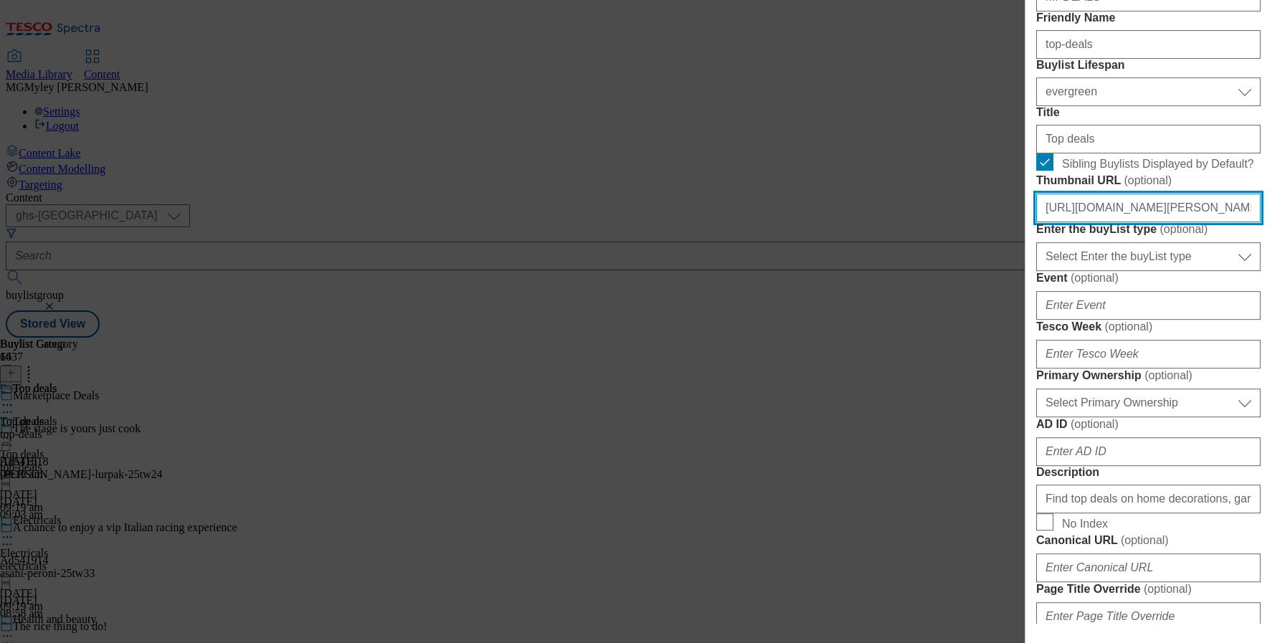
click at [1153, 222] on input "https://digitalcontent.api.tesco.com/v2/media/ghs-mktg/0dbb986a-e983-4d64-a065-…" at bounding box center [1148, 207] width 224 height 29
paste input "6ca8c520-a046-4e3a-b5d3-67bc54772ce8/2516-+GHS-SeasonalBest-Buylist-Thumb-Top+p…"
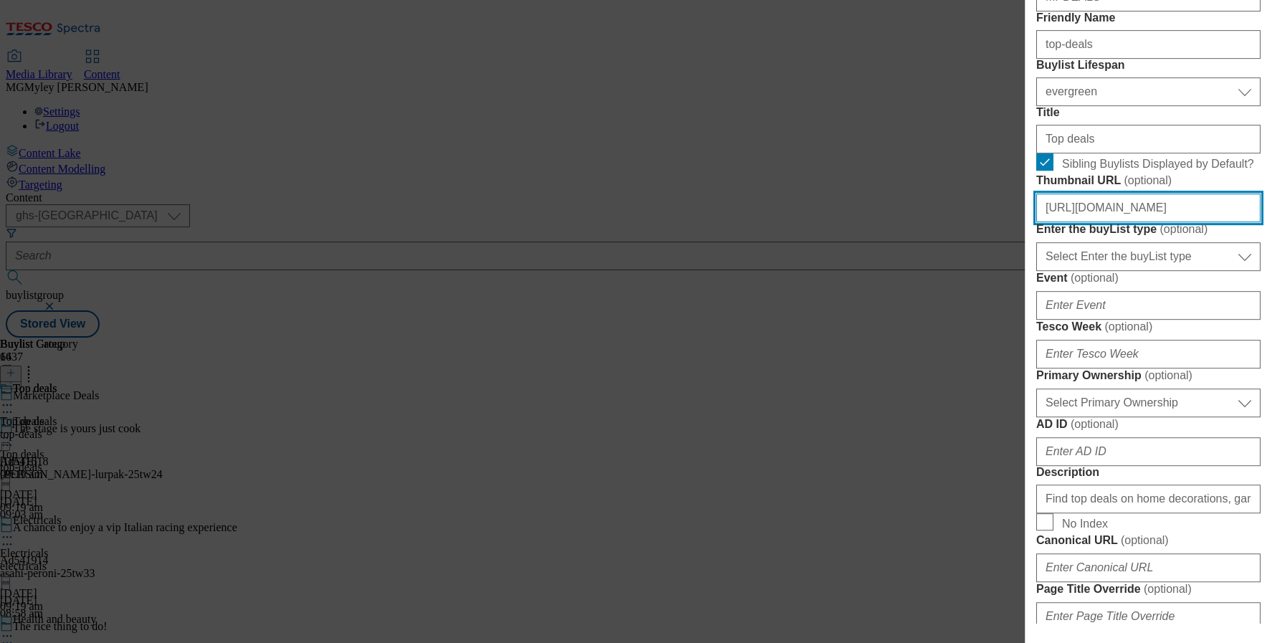
type input "https://digitalcontent.api.tesco.com/v2/media/ghs-mktg/6ca8c520-a046-4e3a-b5d3-…"
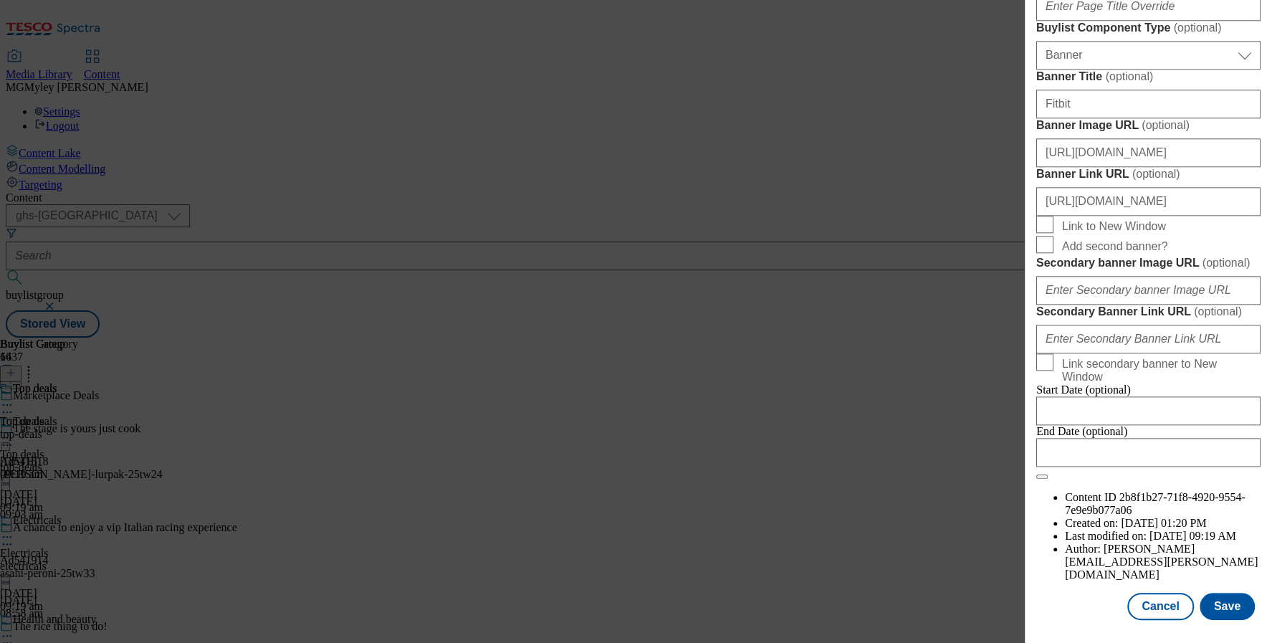
scroll to position [1163, 0]
click at [1140, 167] on input "[URL][DOMAIN_NAME]" at bounding box center [1148, 152] width 224 height 29
paste input "643ddb6c-433a-4173-8039-194a91fb27dd/2531-MP-Hubpage_-Header-1390x392_Autumn"
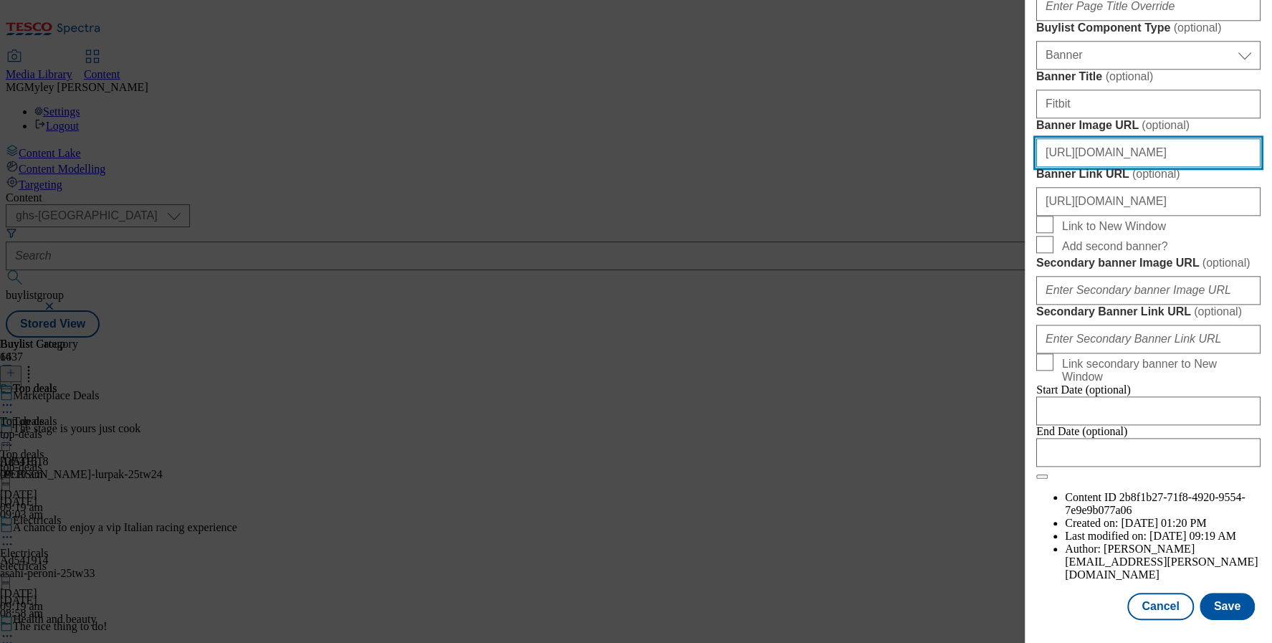
scroll to position [1506, 0]
type input "[URL][DOMAIN_NAME]"
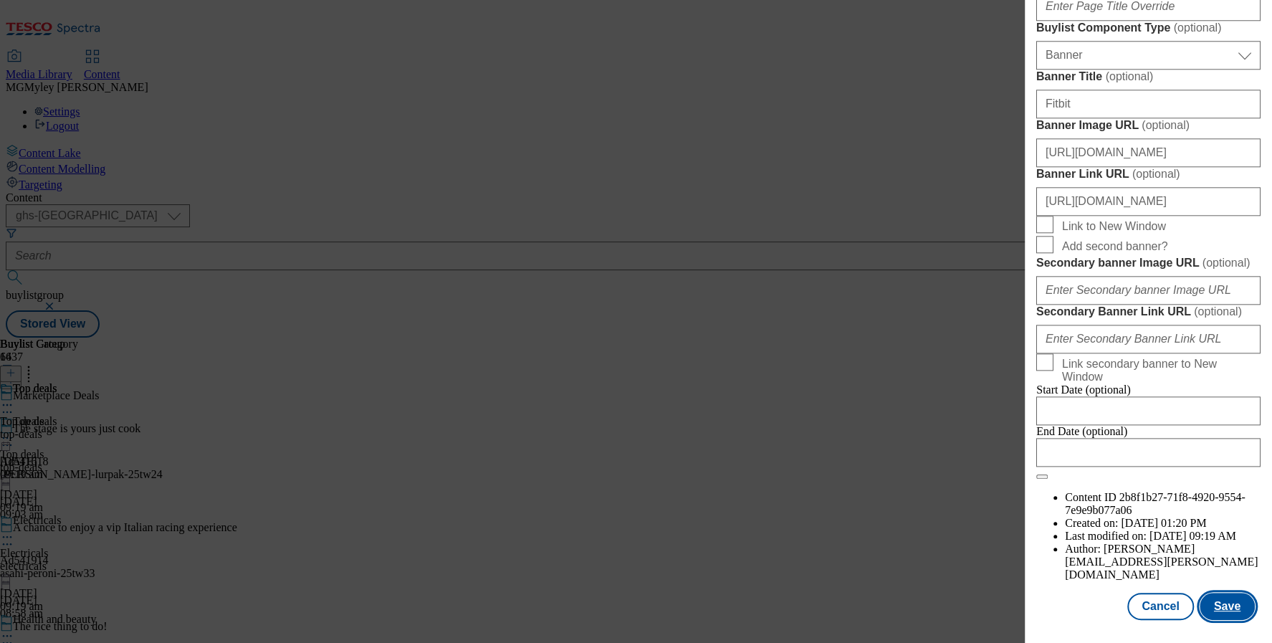
scroll to position [0, 0]
click at [1236, 607] on button "Save" at bounding box center [1226, 605] width 55 height 27
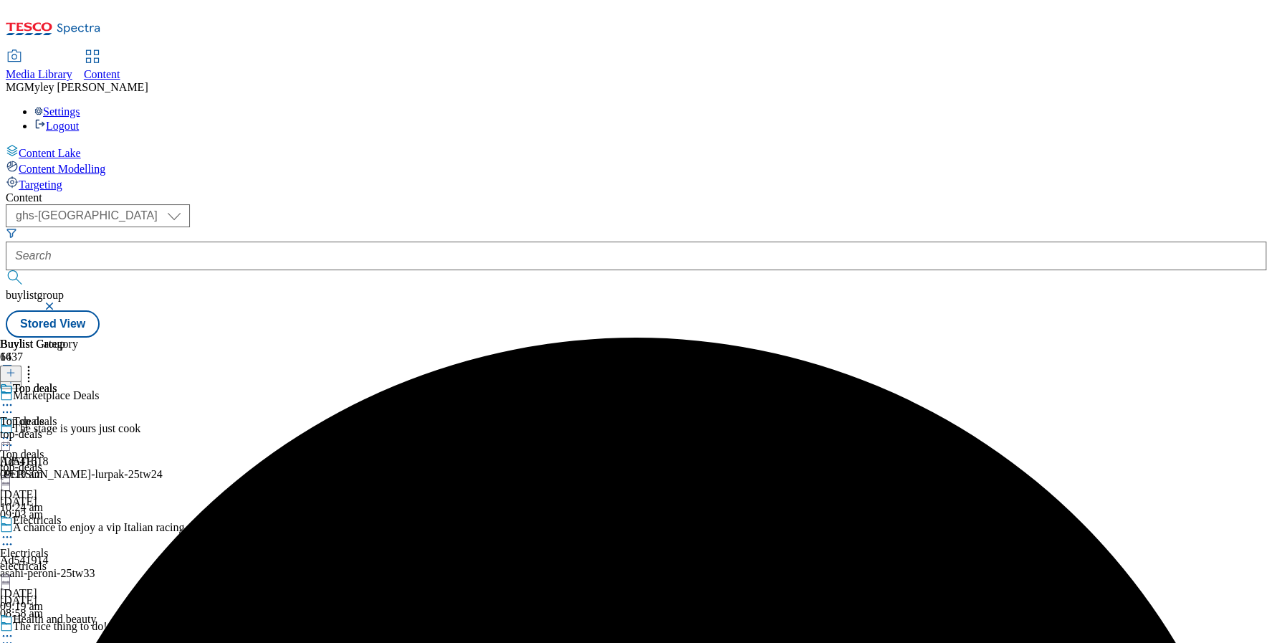
click at [112, 559] on div "electricals" at bounding box center [56, 565] width 112 height 13
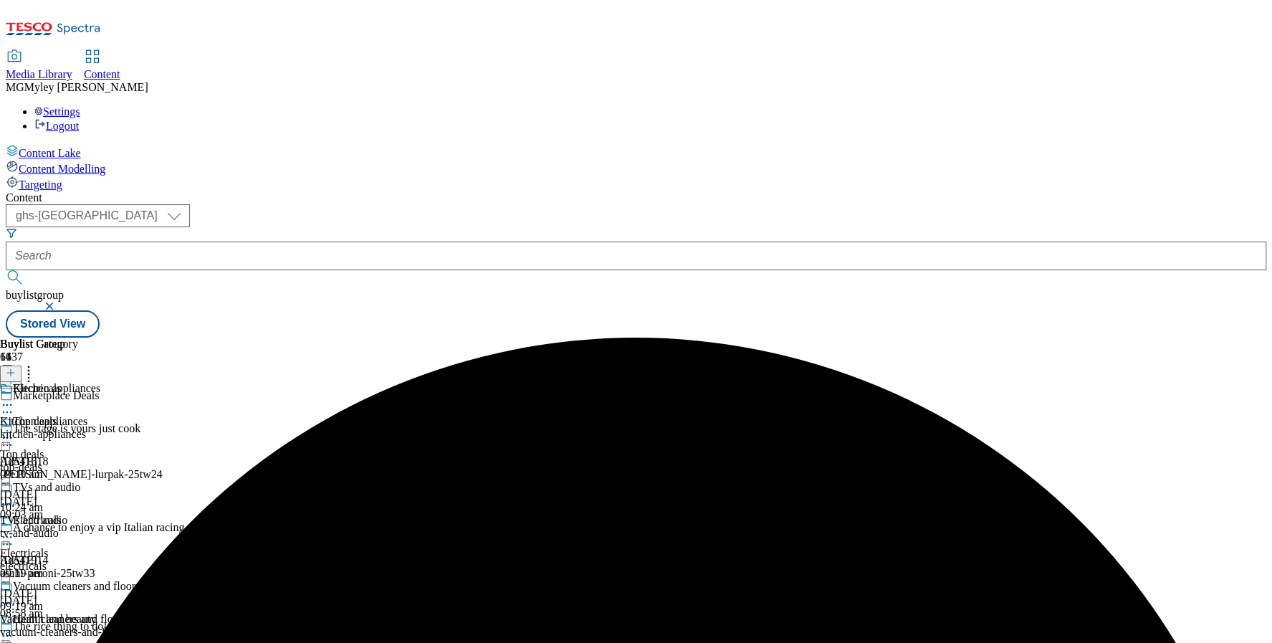
click at [9, 536] on circle at bounding box center [7, 537] width 2 height 2
click at [67, 558] on button "Edit" at bounding box center [48, 566] width 38 height 16
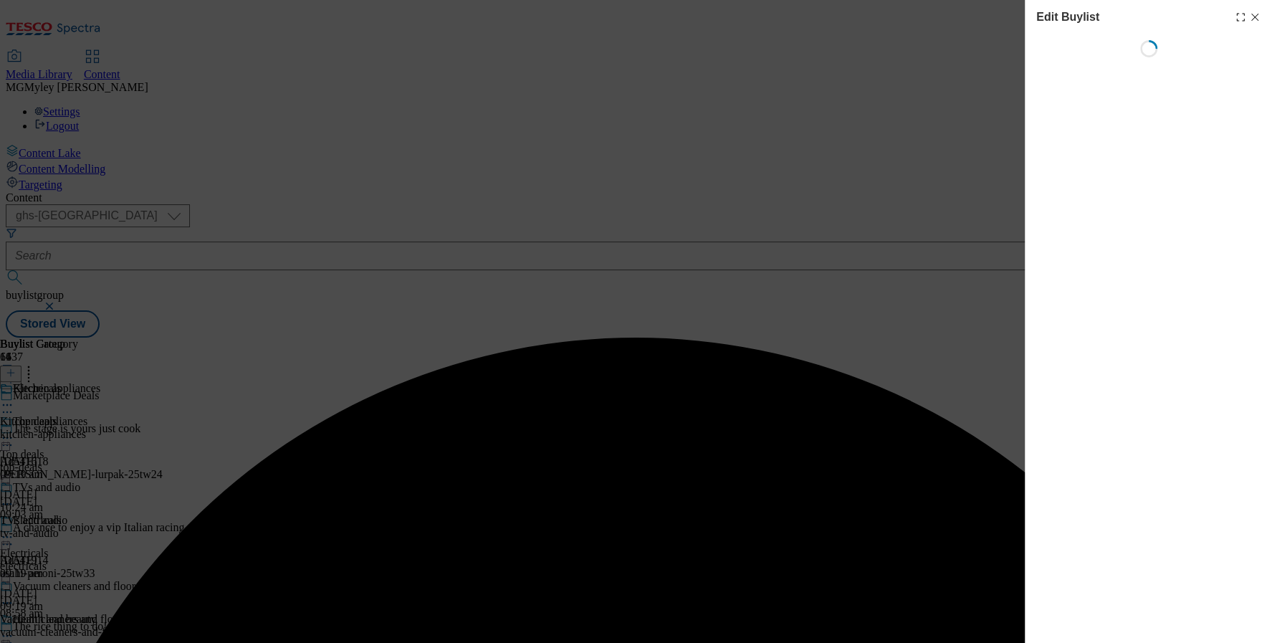
select select "evergreen"
select select "Banner"
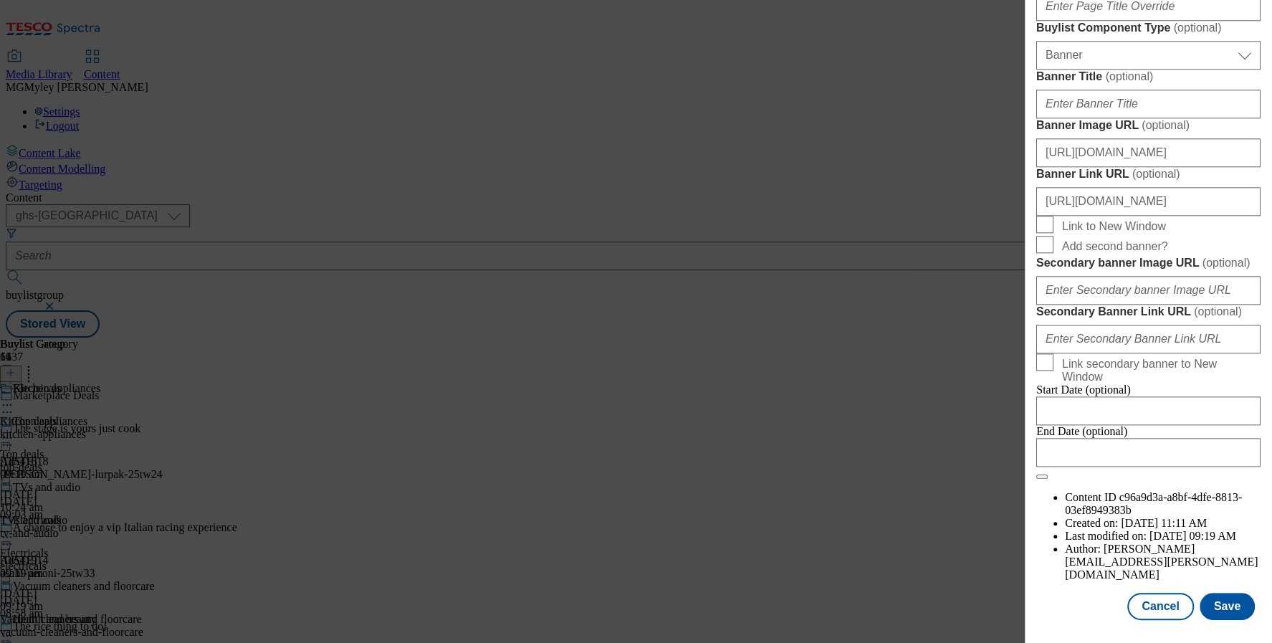
scroll to position [1361, 0]
click at [1161, 167] on input "[URL][DOMAIN_NAME]" at bounding box center [1148, 152] width 224 height 29
paste input "643ddb6c-433a-4173-8039-194a91fb27dd/2531-MP-Hubpage_-Header-1390x392_Autumn"
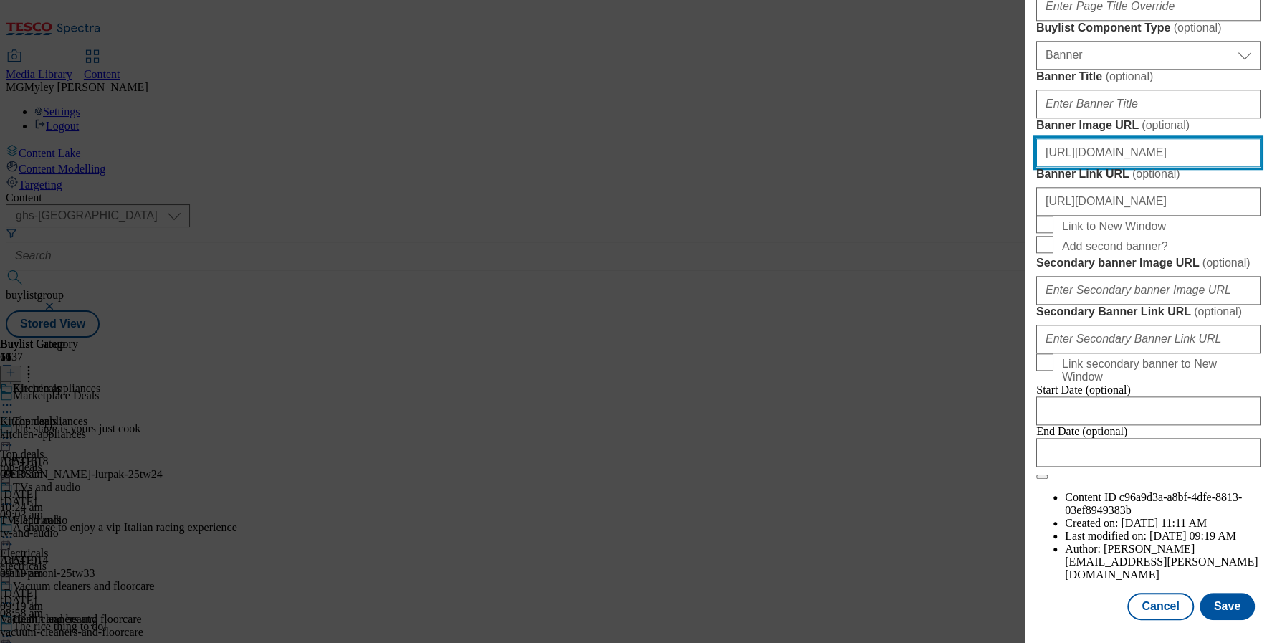
scroll to position [1506, 0]
type input "[URL][DOMAIN_NAME]"
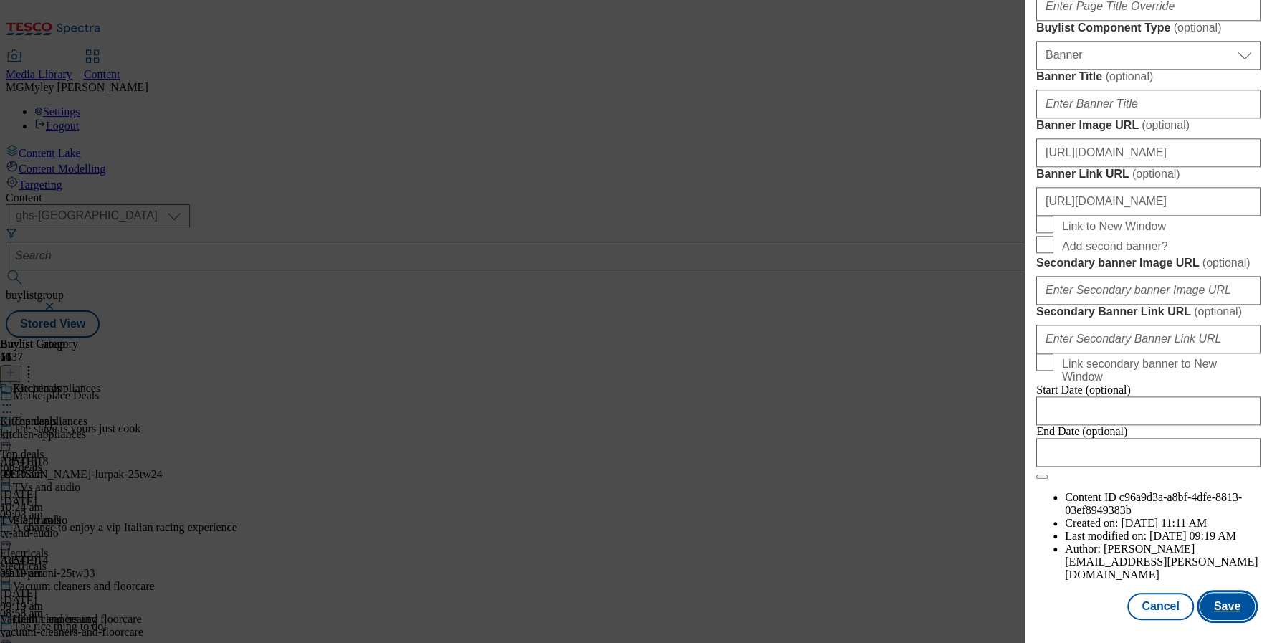
scroll to position [0, 0]
click at [1216, 607] on button "Save" at bounding box center [1226, 605] width 55 height 27
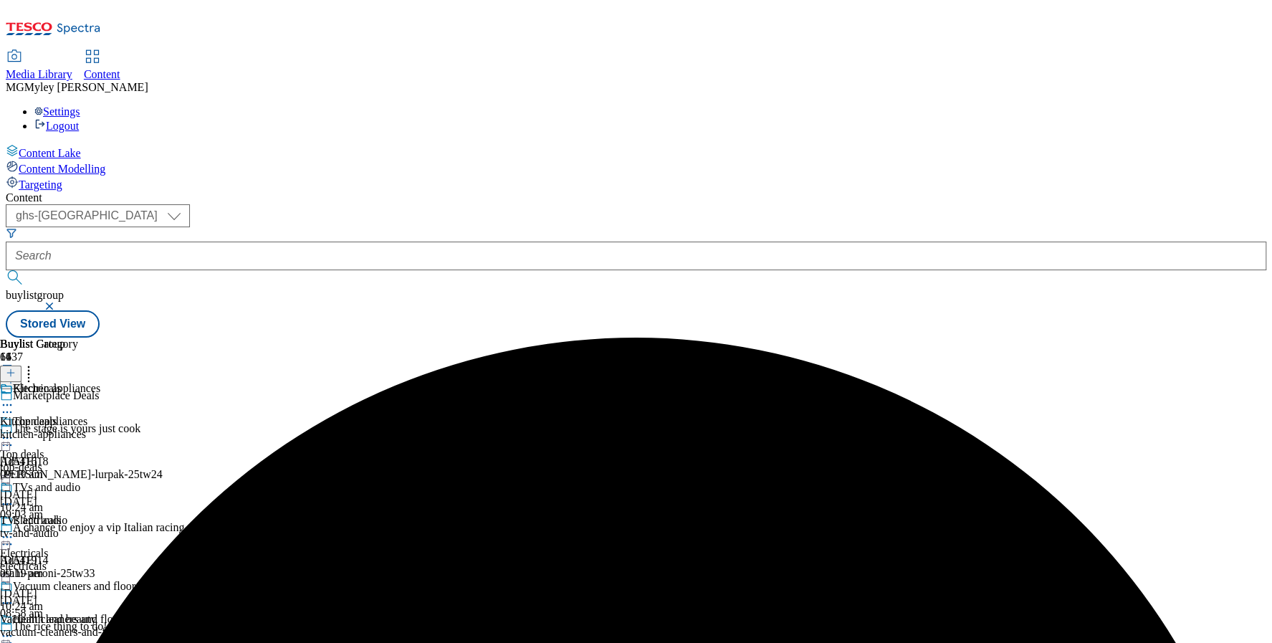
scroll to position [67, 0]
click at [112, 613] on div "Health and beauty" at bounding box center [56, 629] width 112 height 33
click at [14, 628] on icon at bounding box center [7, 635] width 14 height 14
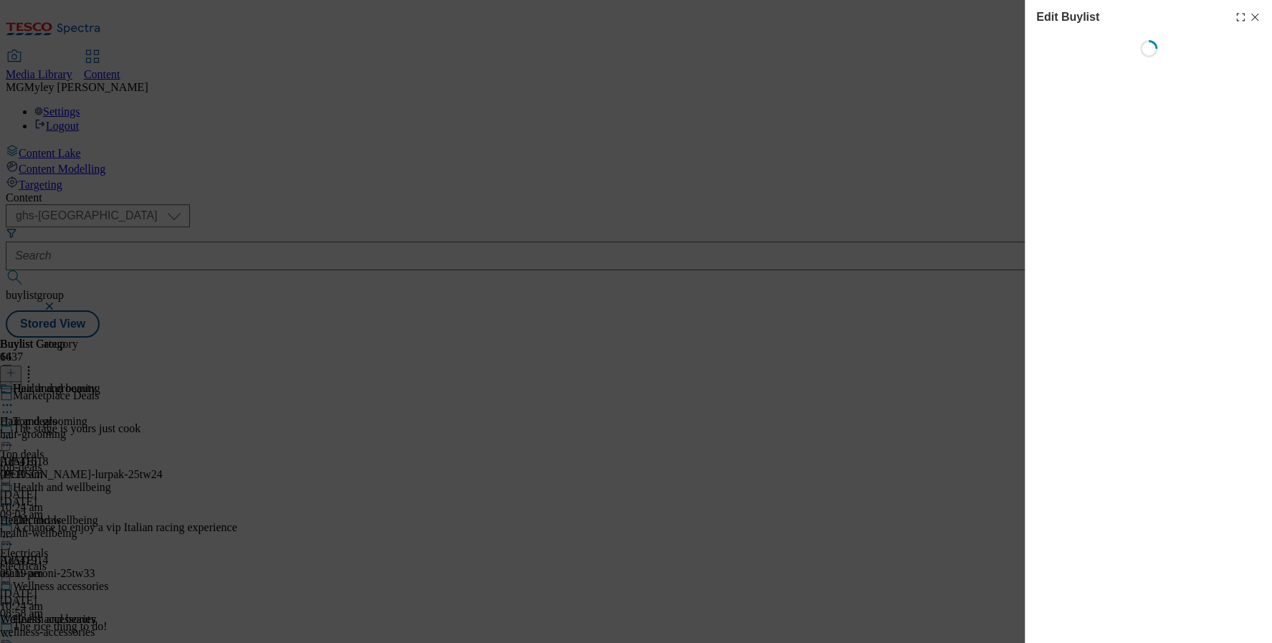
select select "evergreen"
select select "Banner"
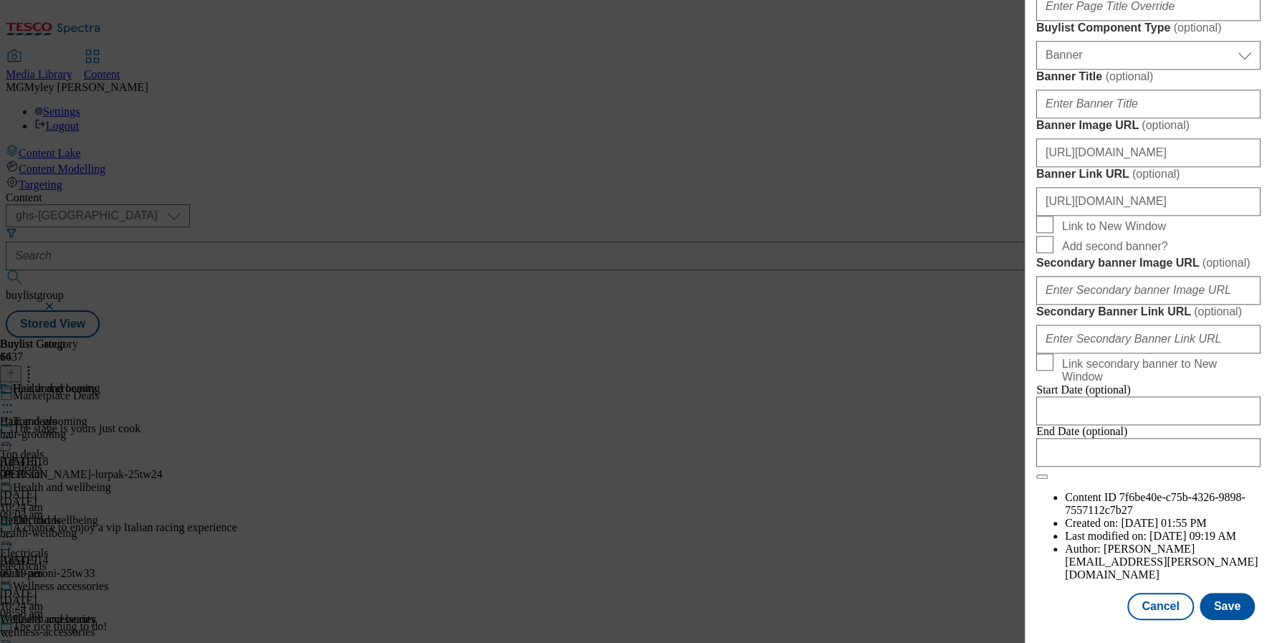
scroll to position [1252, 0]
click at [1177, 167] on input "[URL][DOMAIN_NAME]" at bounding box center [1148, 152] width 224 height 29
paste input "643ddb6c-433a-4173-8039-194a91fb27dd/2531-MP-Hubpage_-Header-1390x392_Autumn"
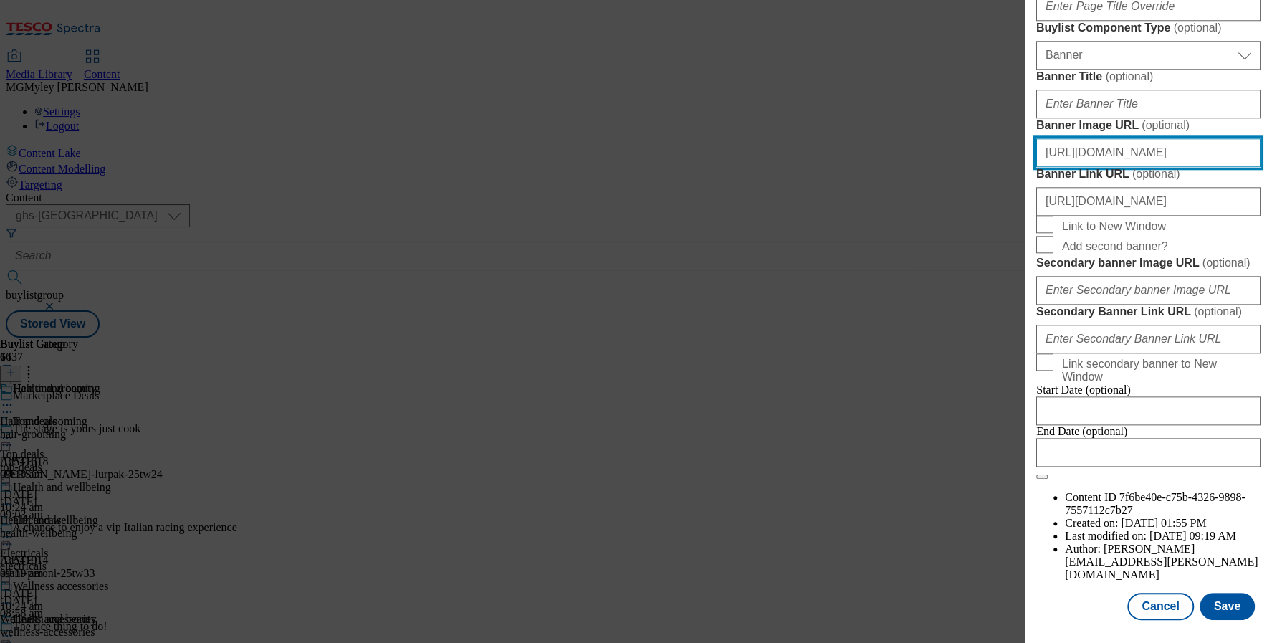
scroll to position [1506, 0]
type input "[URL][DOMAIN_NAME]"
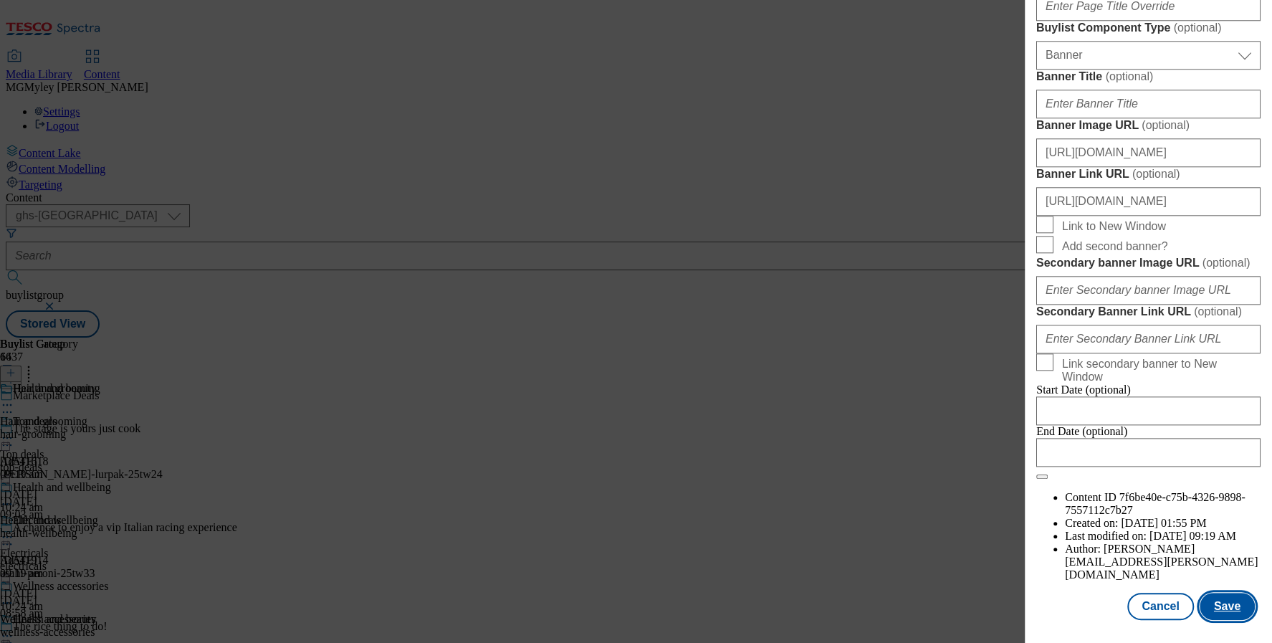
scroll to position [0, 0]
click at [1231, 607] on button "Save" at bounding box center [1226, 605] width 55 height 27
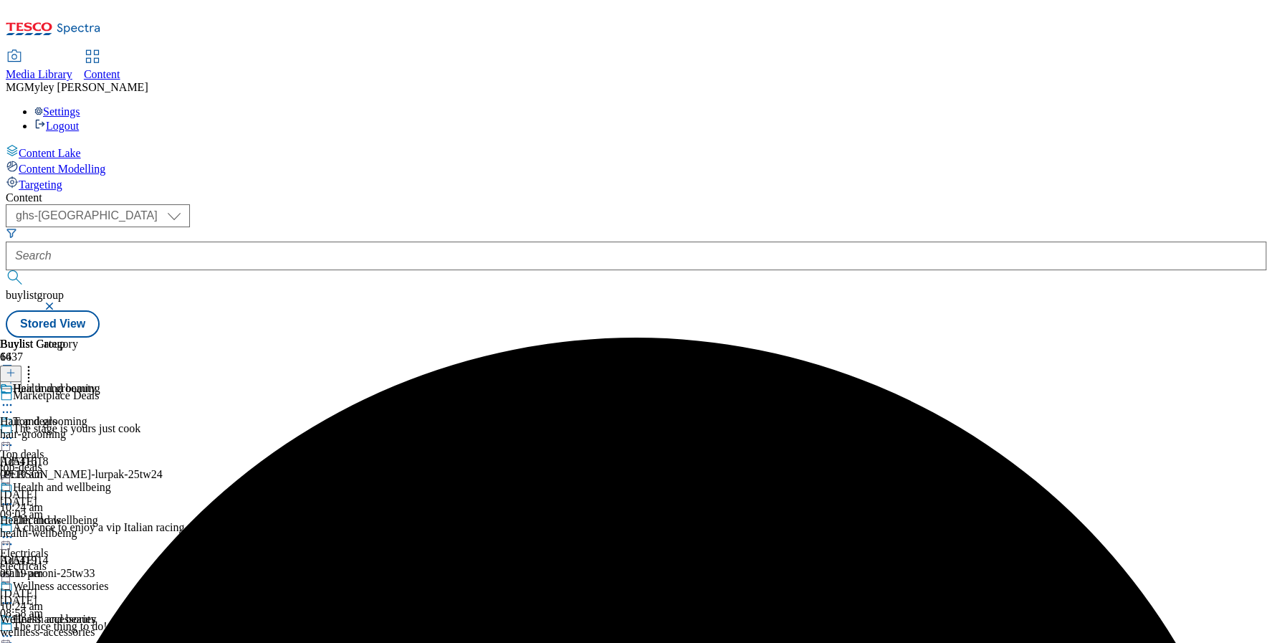
click at [44, 448] on span "Top deals" at bounding box center [22, 454] width 44 height 13
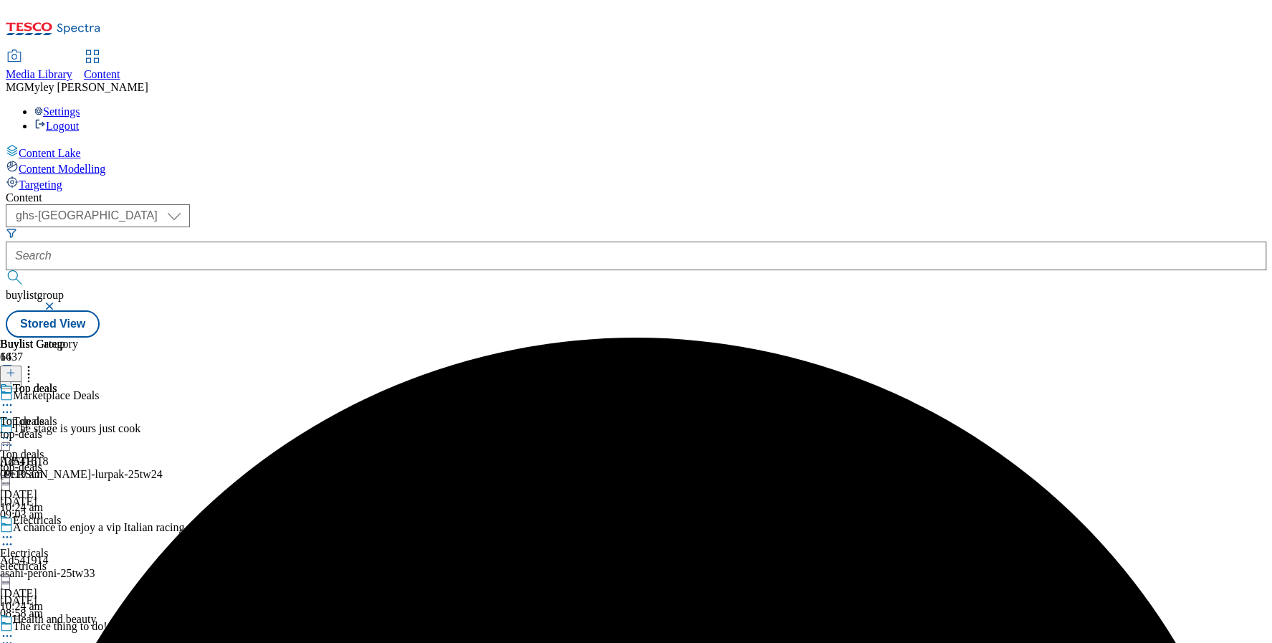
click at [14, 431] on icon at bounding box center [7, 438] width 14 height 14
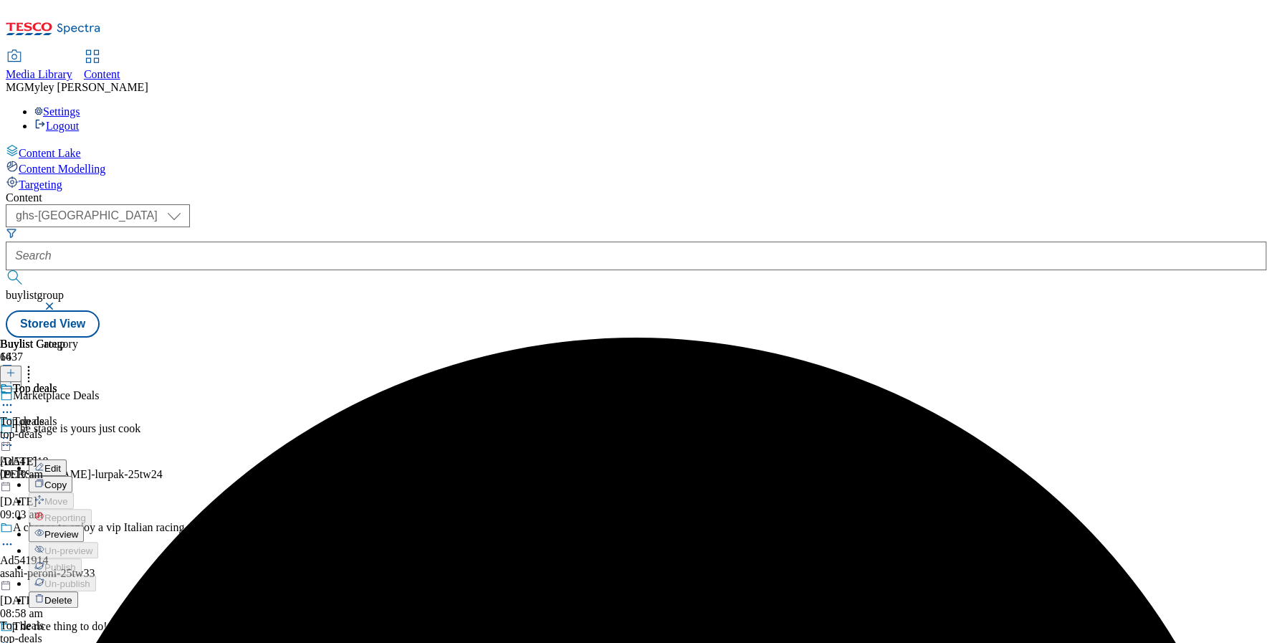
click at [78, 529] on span "Preview" at bounding box center [61, 534] width 34 height 11
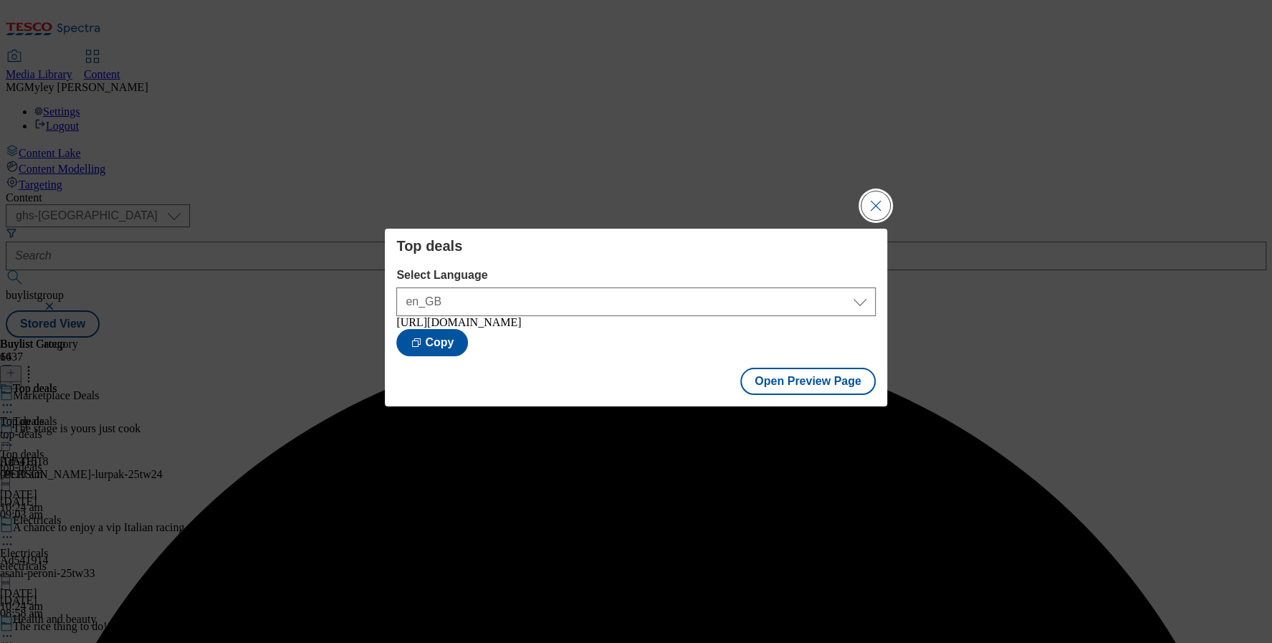
click at [874, 196] on button "Close Modal" at bounding box center [875, 205] width 29 height 29
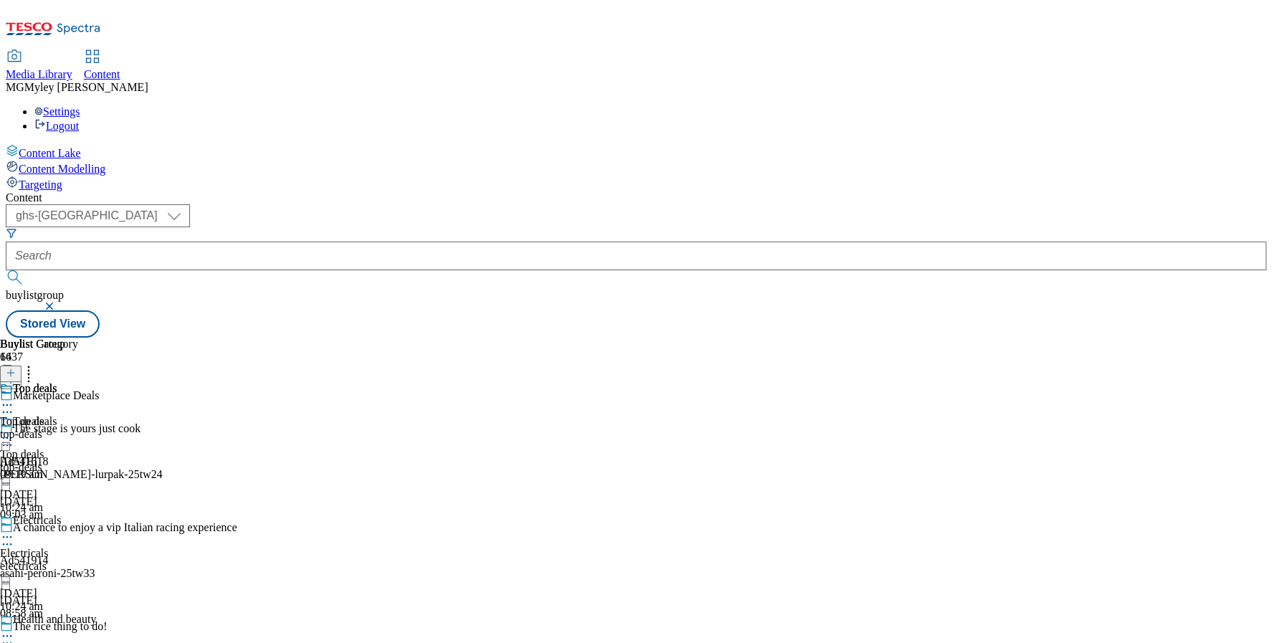
click at [112, 514] on div "Electricals Electricals electricals 6 Oct 2025 10:24 am" at bounding box center [56, 563] width 112 height 99
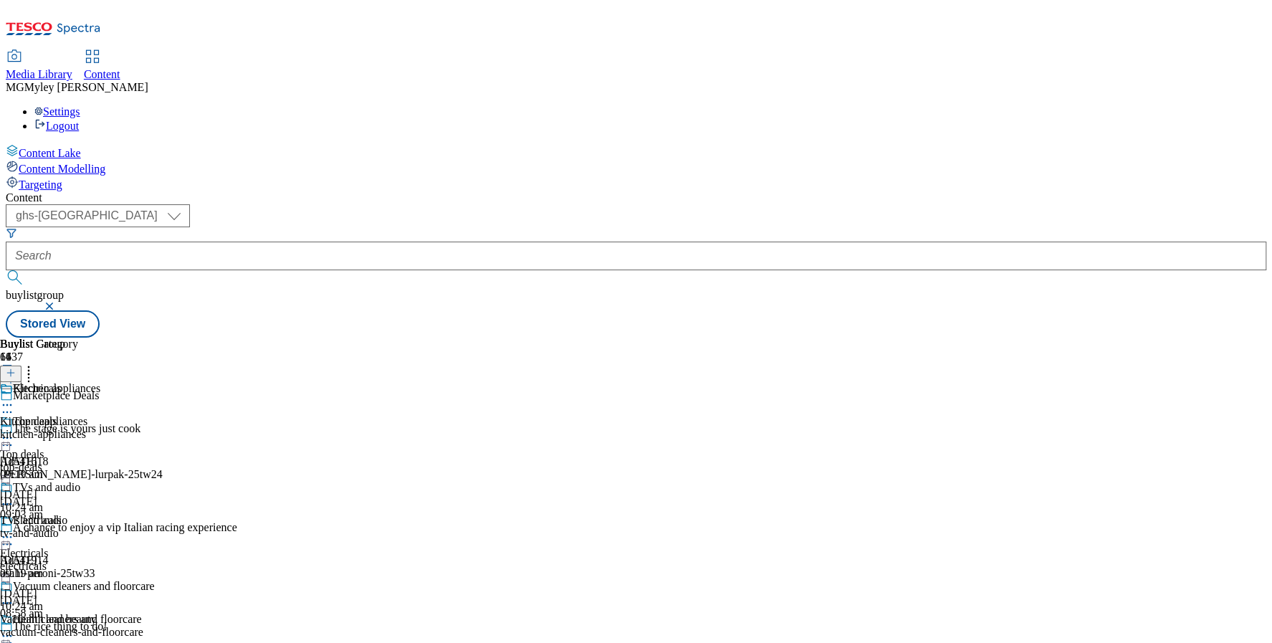
click at [14, 529] on icon at bounding box center [7, 536] width 14 height 14
click at [78, 628] on span "Preview" at bounding box center [61, 633] width 34 height 11
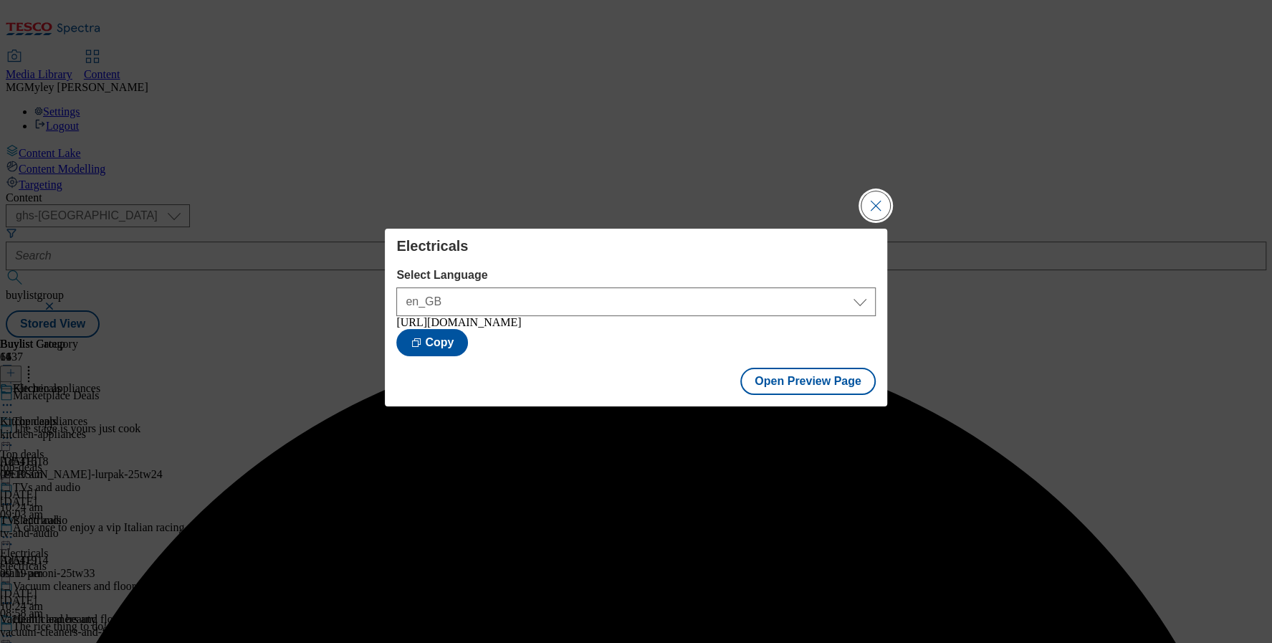
click at [873, 203] on button "Close Modal" at bounding box center [875, 205] width 29 height 29
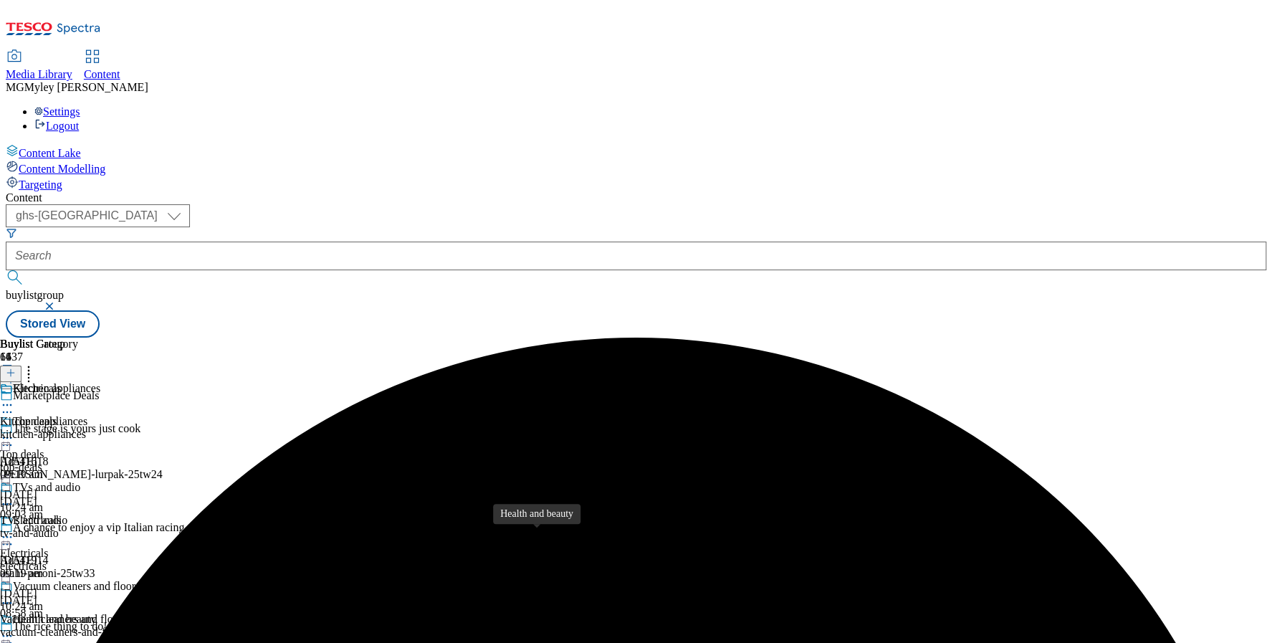
scroll to position [67, 0]
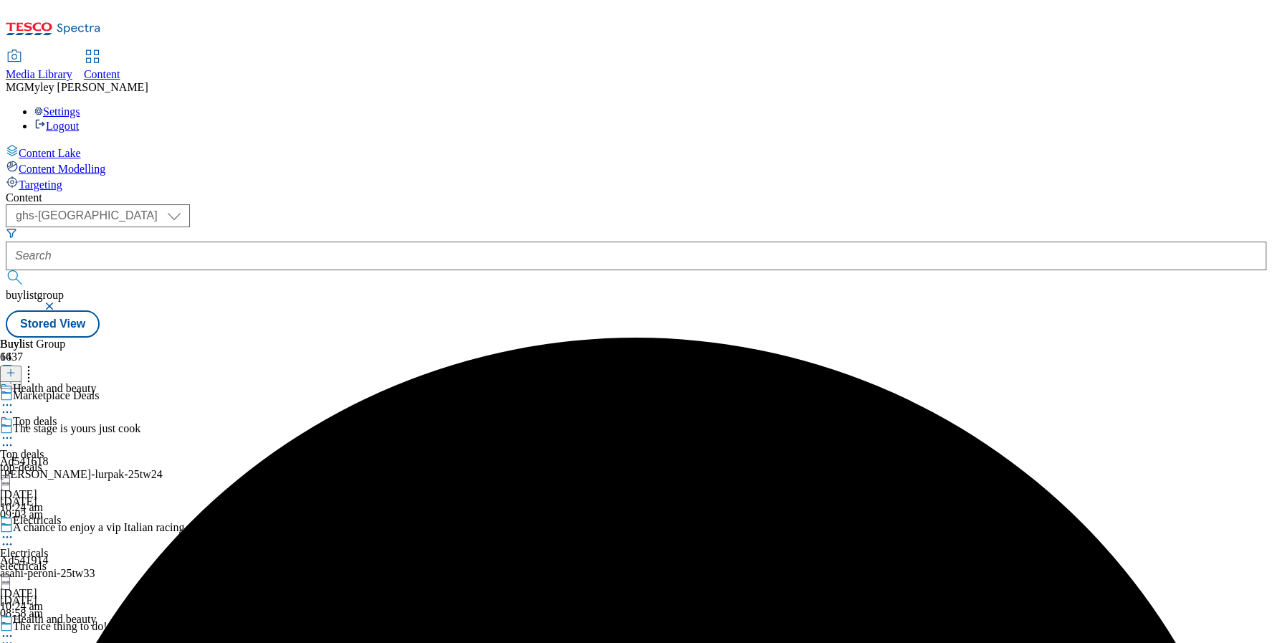
click at [14, 628] on icon at bounding box center [7, 635] width 14 height 14
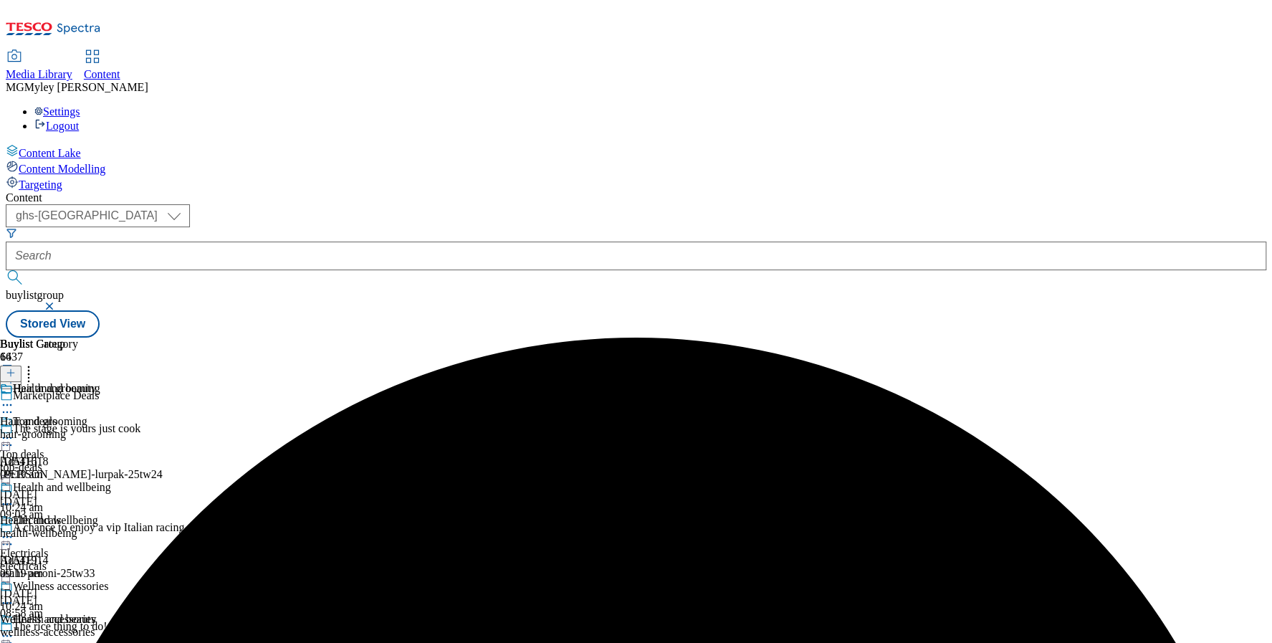
scroll to position [120, 0]
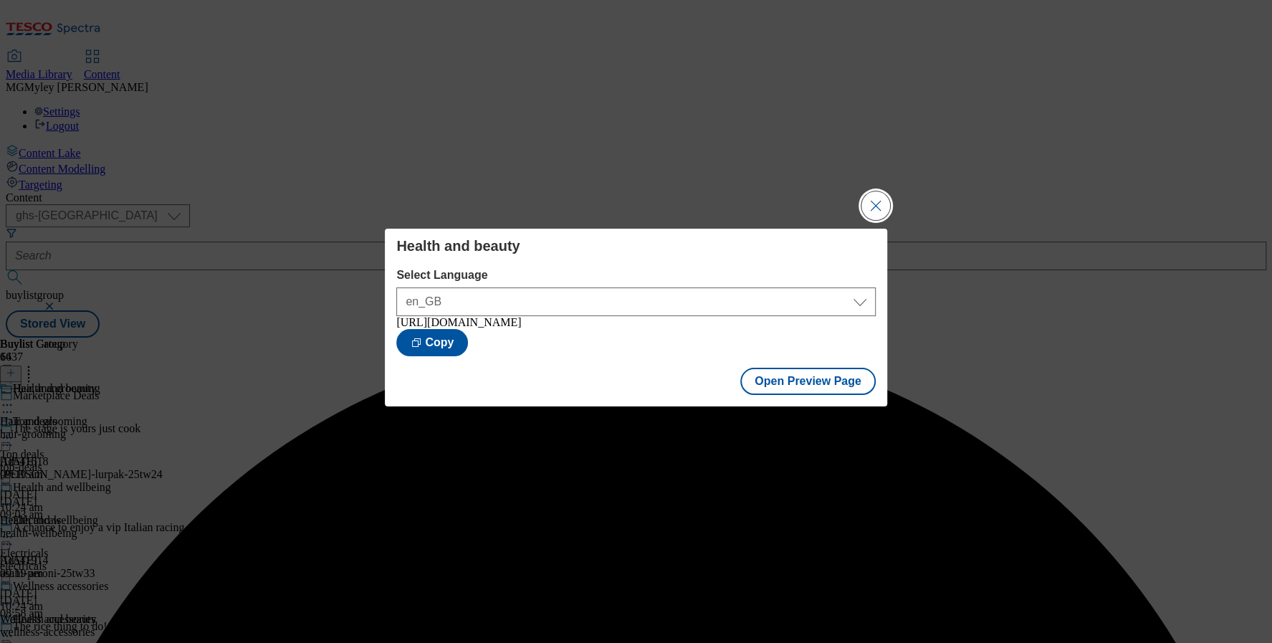
click at [870, 198] on button "Close Modal" at bounding box center [875, 205] width 29 height 29
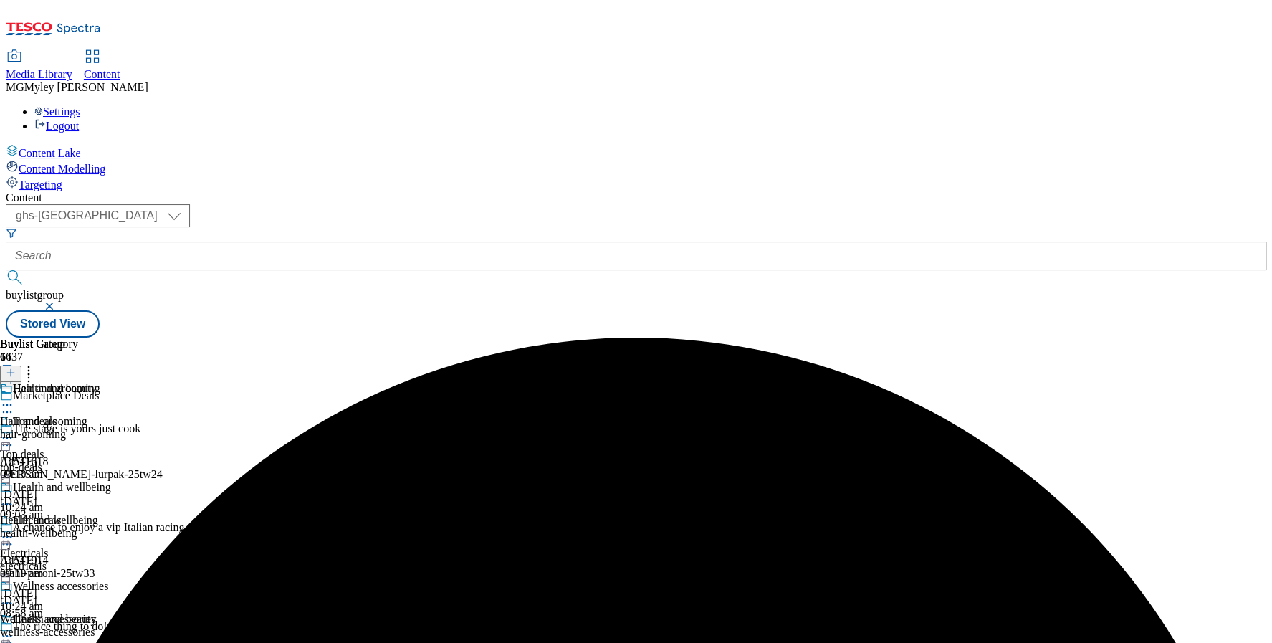
click at [112, 415] on div "Top deals Top deals top-deals 6 Oct 2025 10:24 am" at bounding box center [56, 464] width 112 height 99
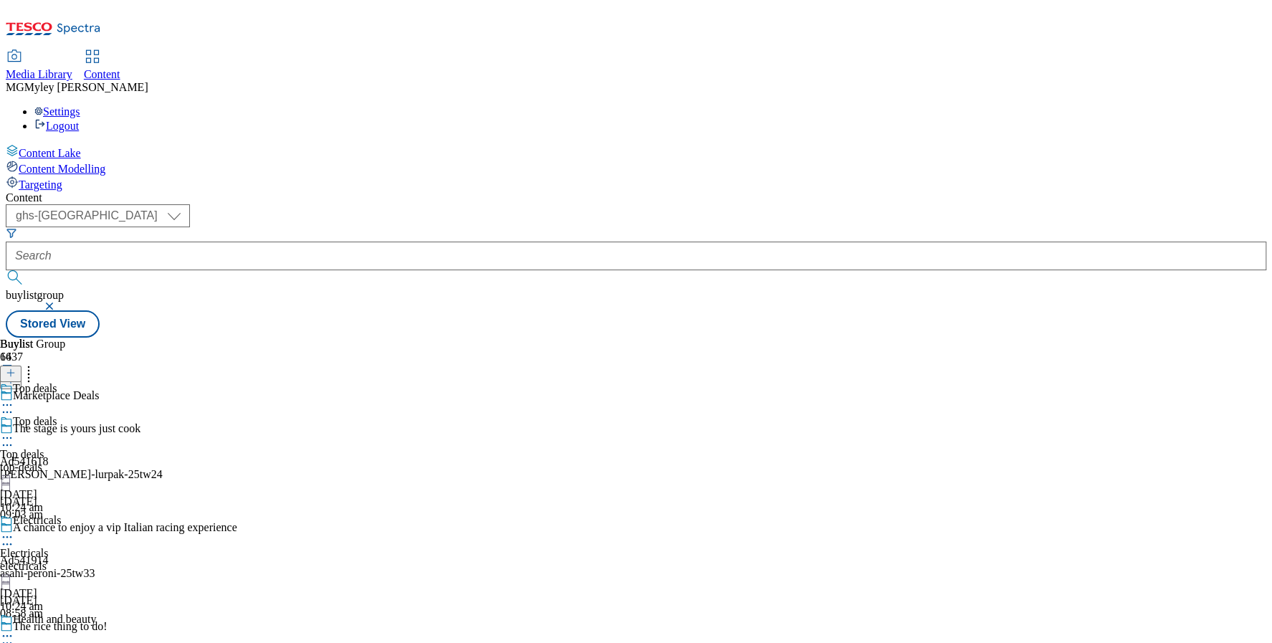
click at [14, 431] on icon at bounding box center [7, 438] width 14 height 14
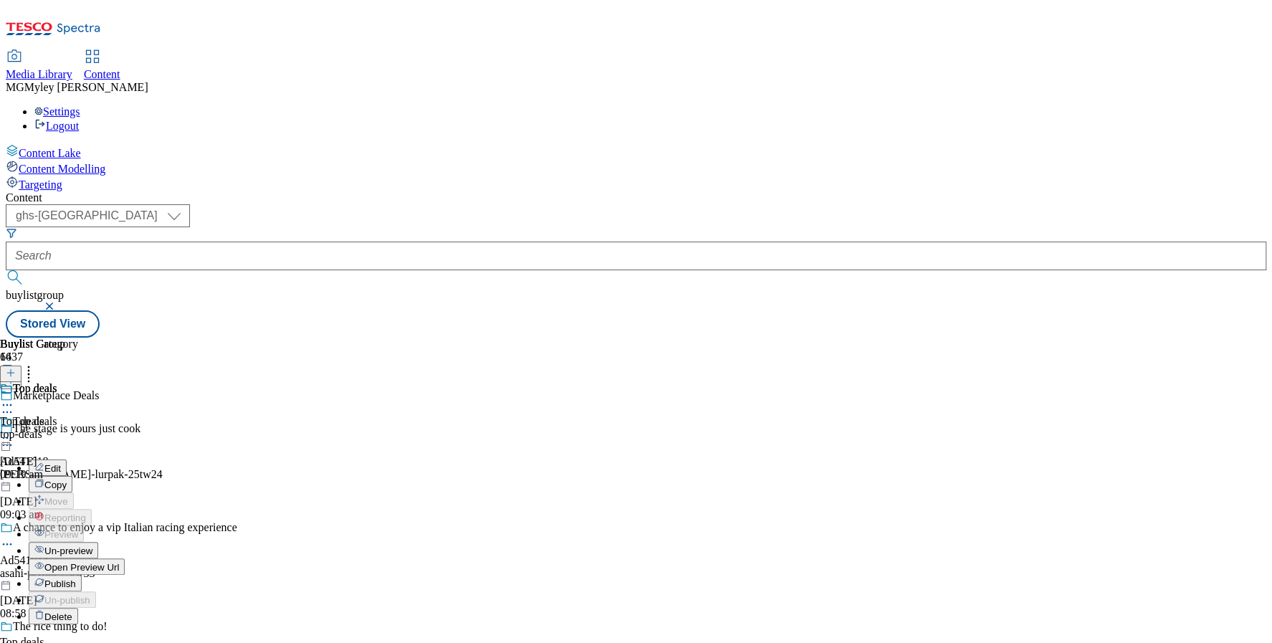
click at [119, 562] on span "Open Preview Url" at bounding box center [81, 567] width 75 height 11
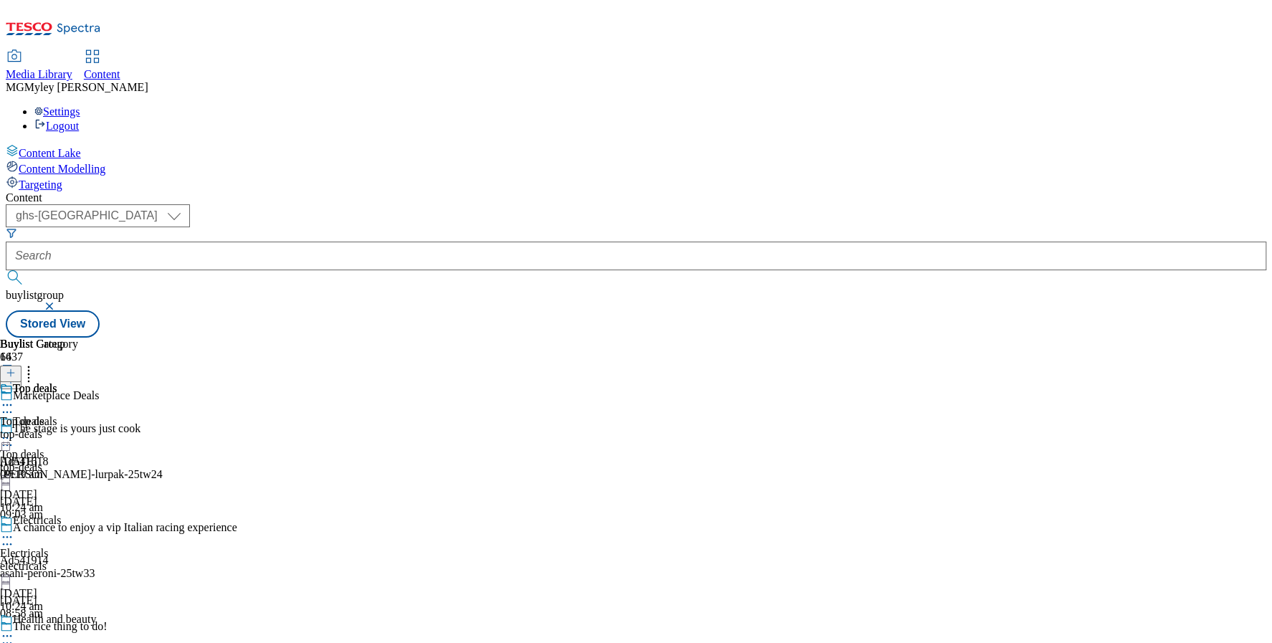
scroll to position [328, 0]
click at [143, 428] on div "furniture" at bounding box center [71, 434] width 143 height 13
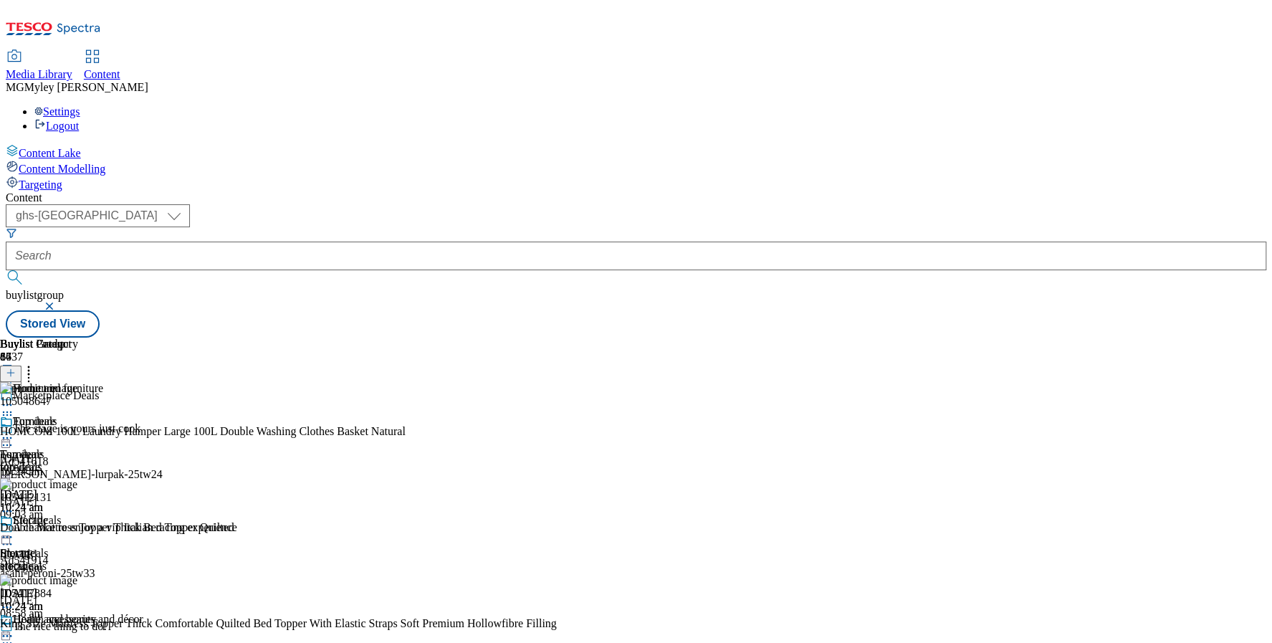
click at [14, 431] on icon at bounding box center [7, 438] width 14 height 14
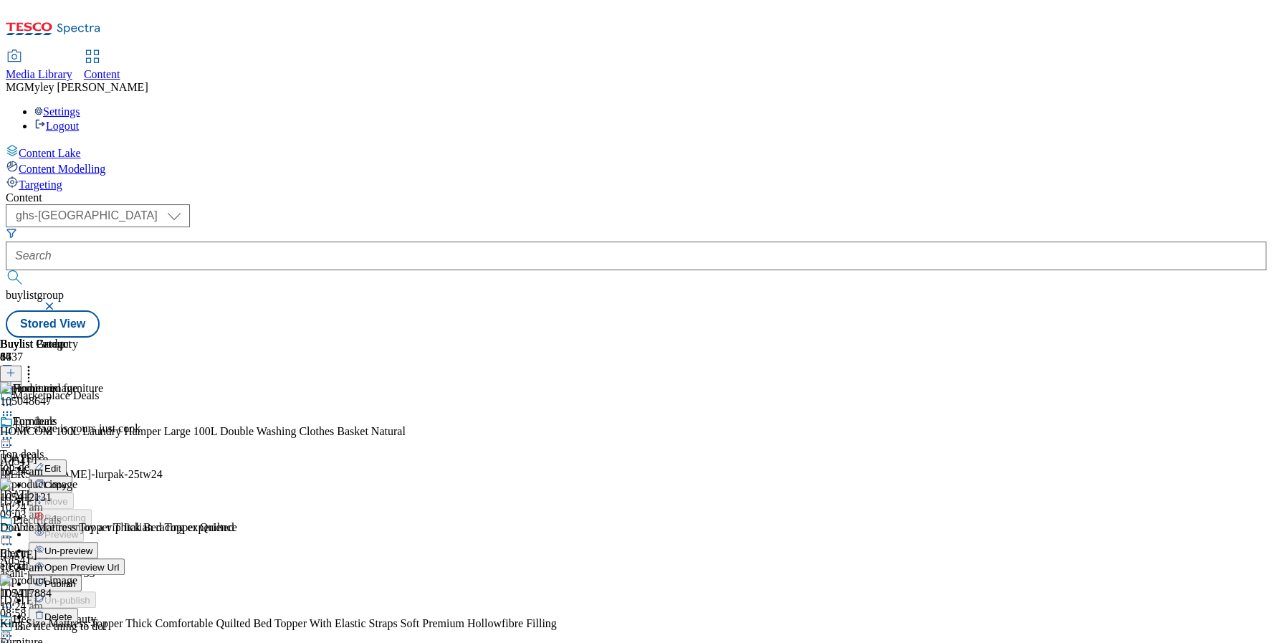
click at [67, 459] on button "Edit" at bounding box center [48, 467] width 38 height 16
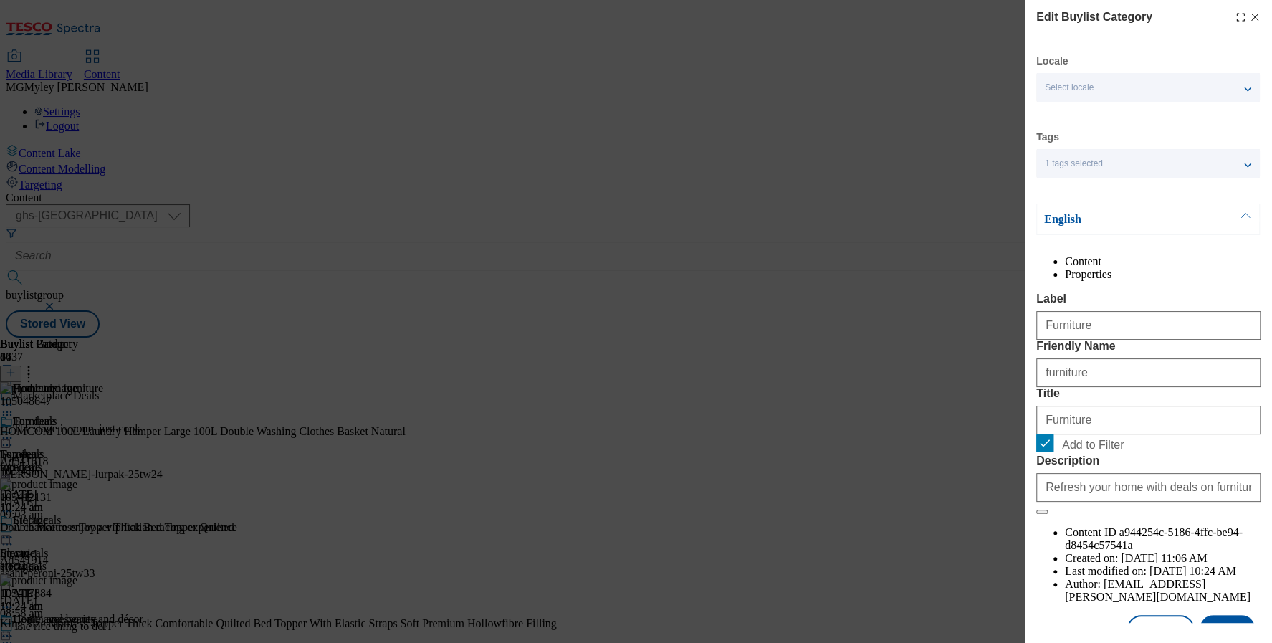
click at [1089, 451] on span "Add to Filter" at bounding box center [1158, 442] width 193 height 17
click at [1053, 451] on input "Add to Filter" at bounding box center [1044, 442] width 17 height 17
checkbox input "false"
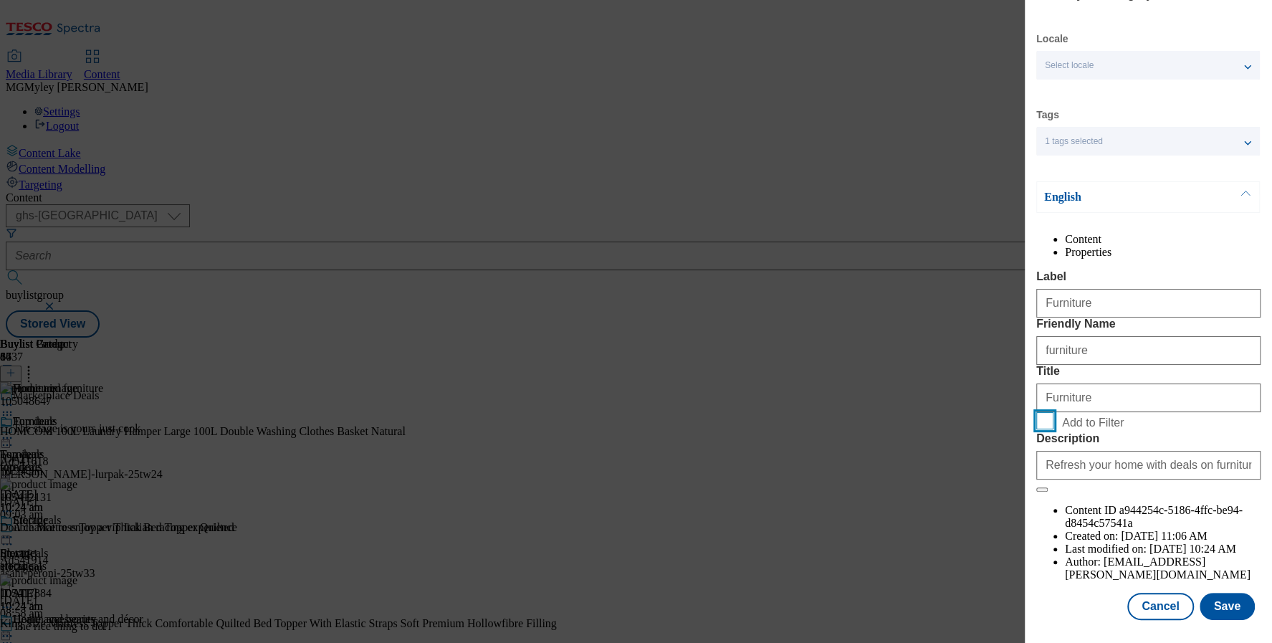
scroll to position [54, 0]
click at [1153, 479] on input "Refresh your home with deals on furniture, storage, bedding and more from our o…" at bounding box center [1148, 465] width 224 height 29
click at [1223, 613] on button "Save" at bounding box center [1226, 605] width 55 height 27
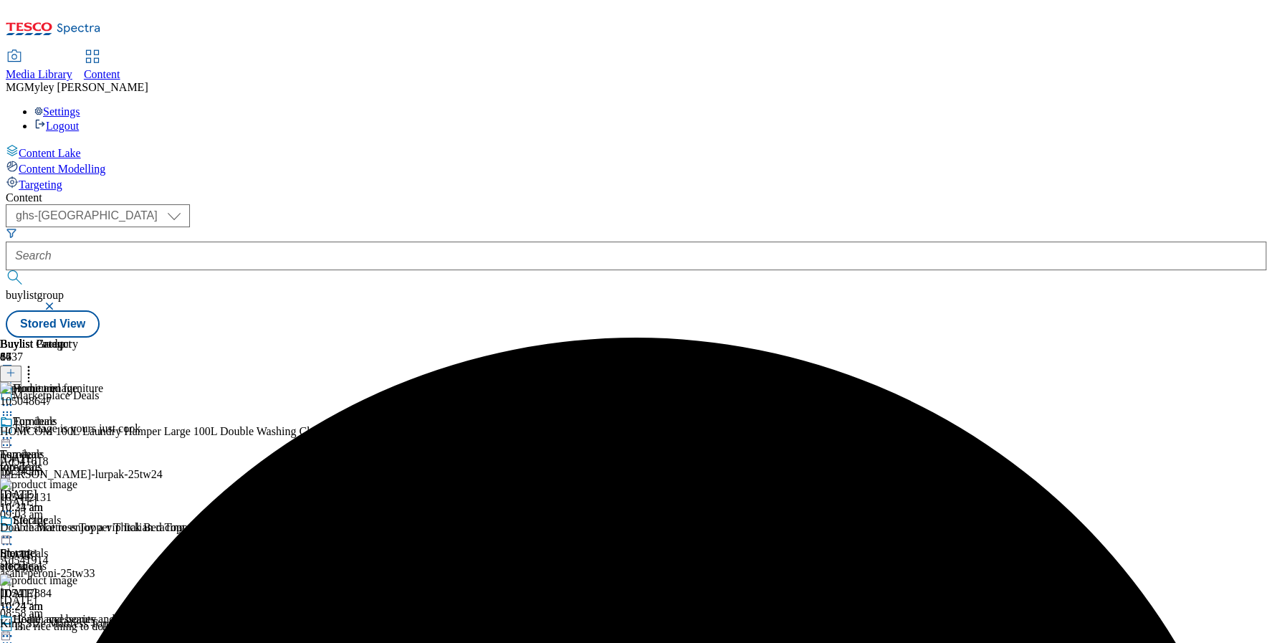
scroll to position [786, 0]
click at [143, 337] on header "Buylist Category 8" at bounding box center [71, 359] width 143 height 44
click at [16, 368] on icon at bounding box center [11, 373] width 10 height 10
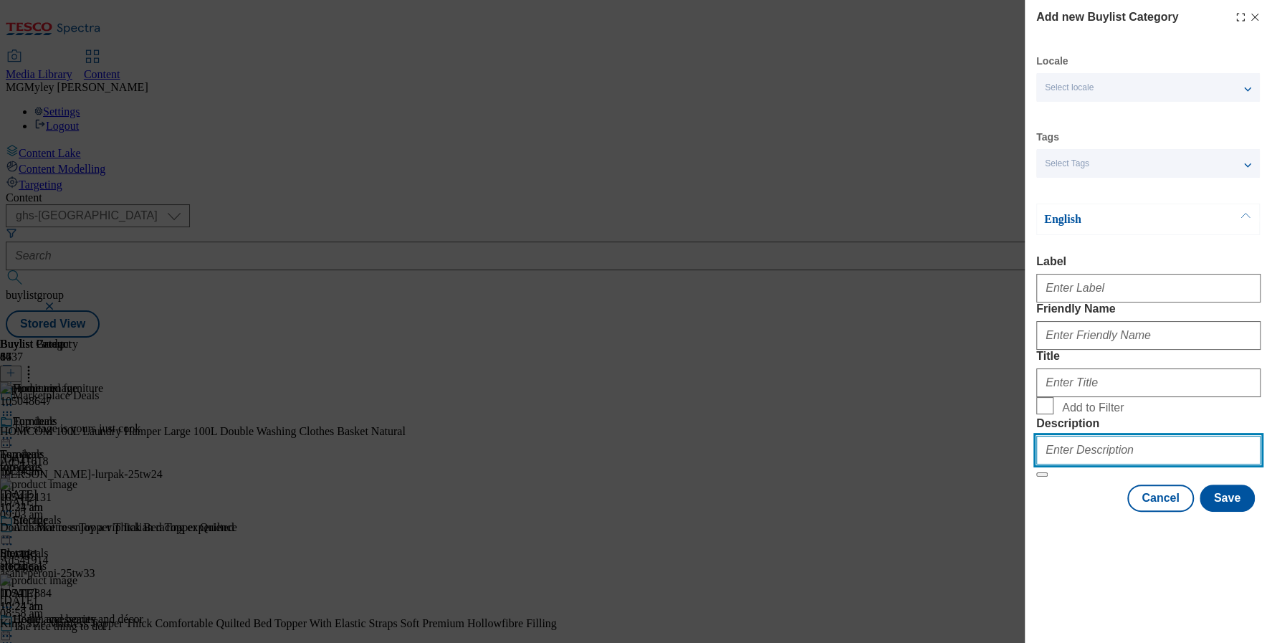
click at [1085, 464] on input "Description" at bounding box center [1148, 450] width 224 height 29
paste input "Refresh your home with deals on furniture, storage, bedding and more from our o…"
type input "Refresh your home with deals on furniture, storage, bedding and more from our o…"
click at [1085, 414] on span "Add to Filter" at bounding box center [1093, 407] width 62 height 13
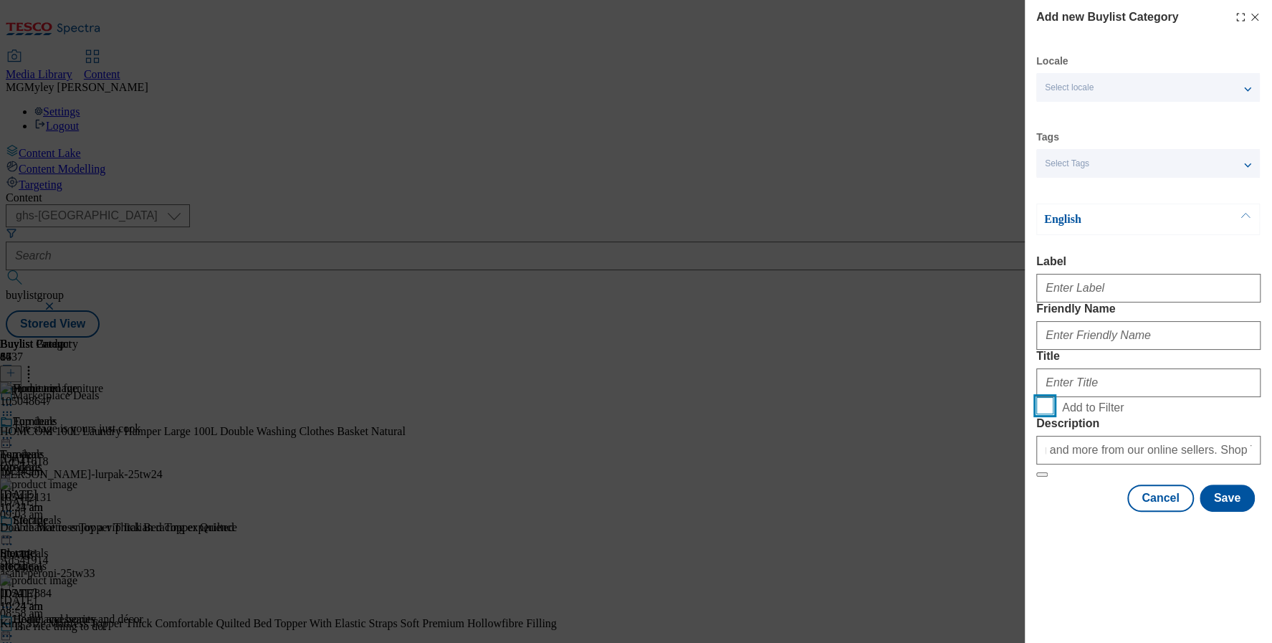
click at [1053, 414] on input "Add to Filter" at bounding box center [1044, 405] width 17 height 17
checkbox input "true"
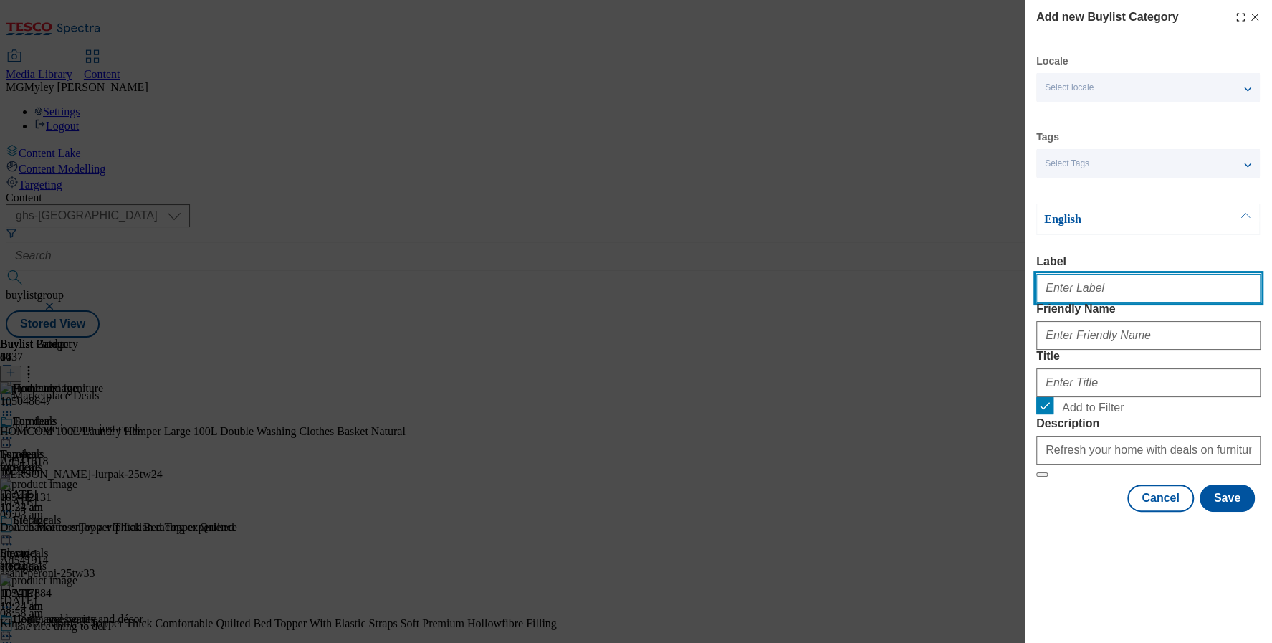
click at [1105, 300] on input "Label" at bounding box center [1148, 288] width 224 height 29
paste input "Bedroom furniture"
type input "Bedroom furniture"
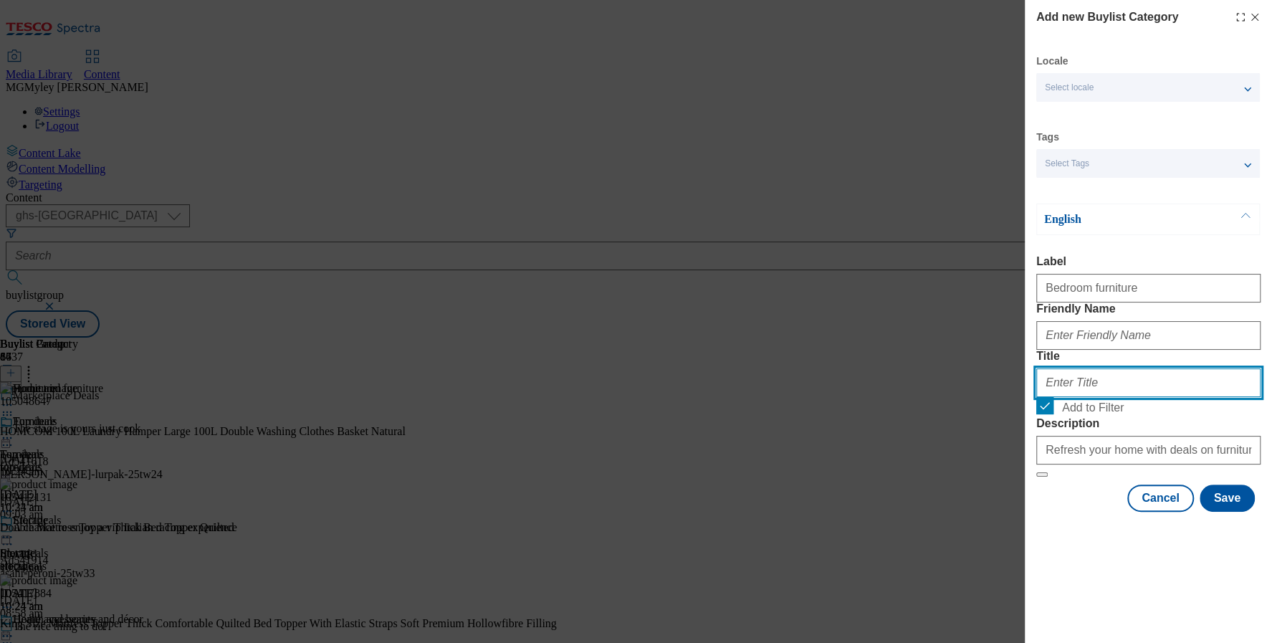
click at [1092, 397] on input "Title" at bounding box center [1148, 382] width 224 height 29
paste input "Bedroom furniture"
type input "Bedroom furniture"
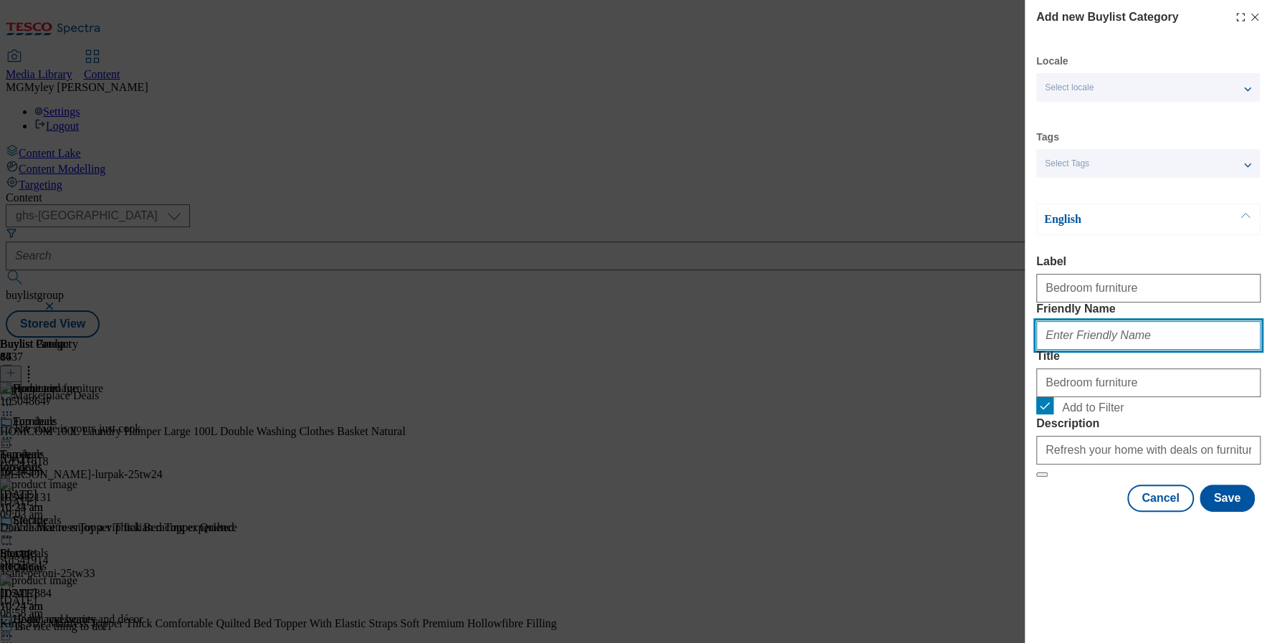
click at [1087, 350] on input "Friendly Name" at bounding box center [1148, 335] width 224 height 29
paste input "Bedroom furniture"
click at [1082, 350] on input "Bedroom furniture" at bounding box center [1148, 335] width 224 height 29
click at [1050, 350] on input "Bedroom-furniture" at bounding box center [1148, 335] width 224 height 29
type input "bedroom-furniture"
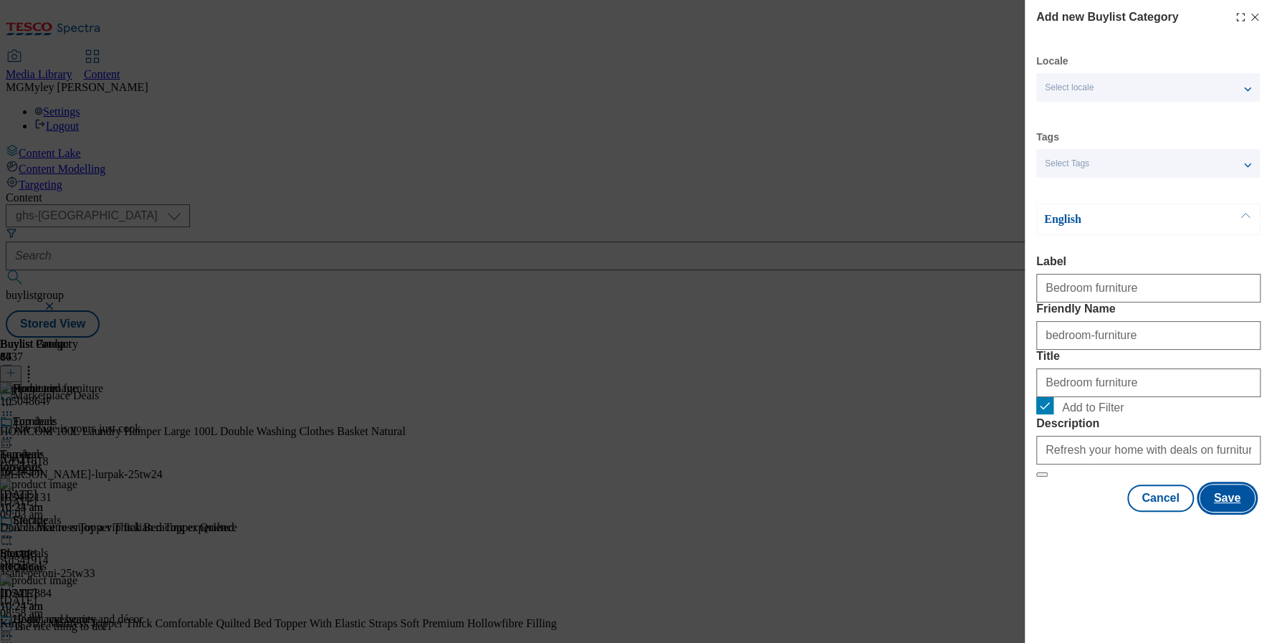
click at [1231, 512] on button "Save" at bounding box center [1226, 497] width 55 height 27
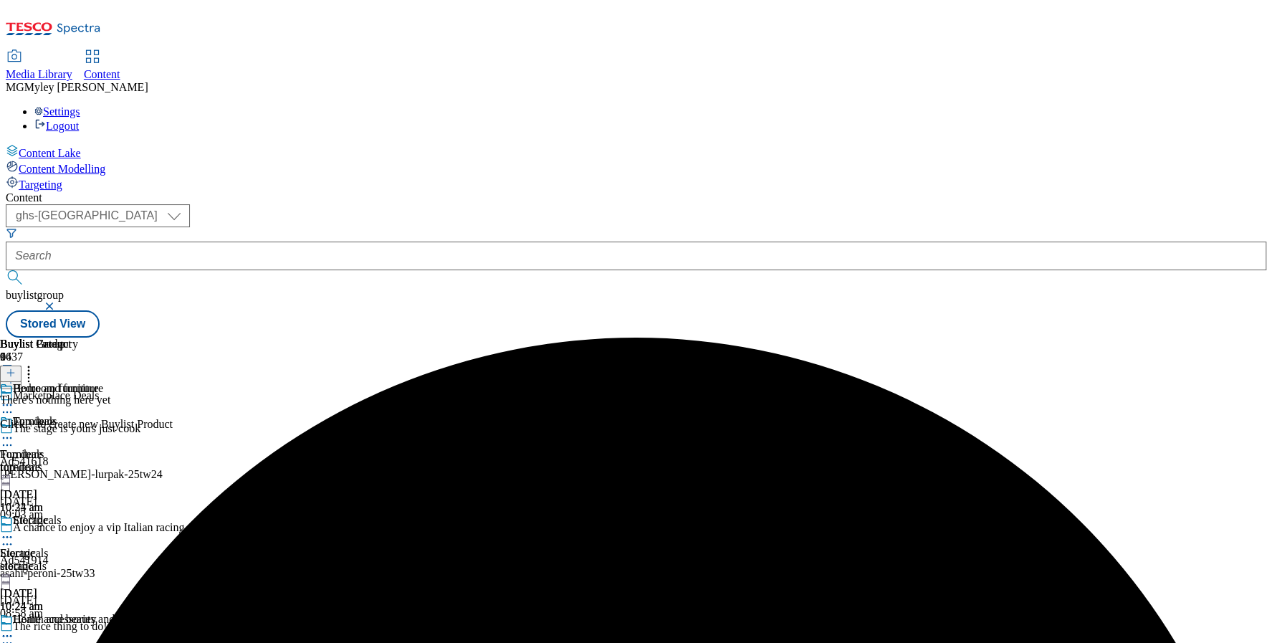
click at [36, 363] on icon at bounding box center [28, 370] width 14 height 14
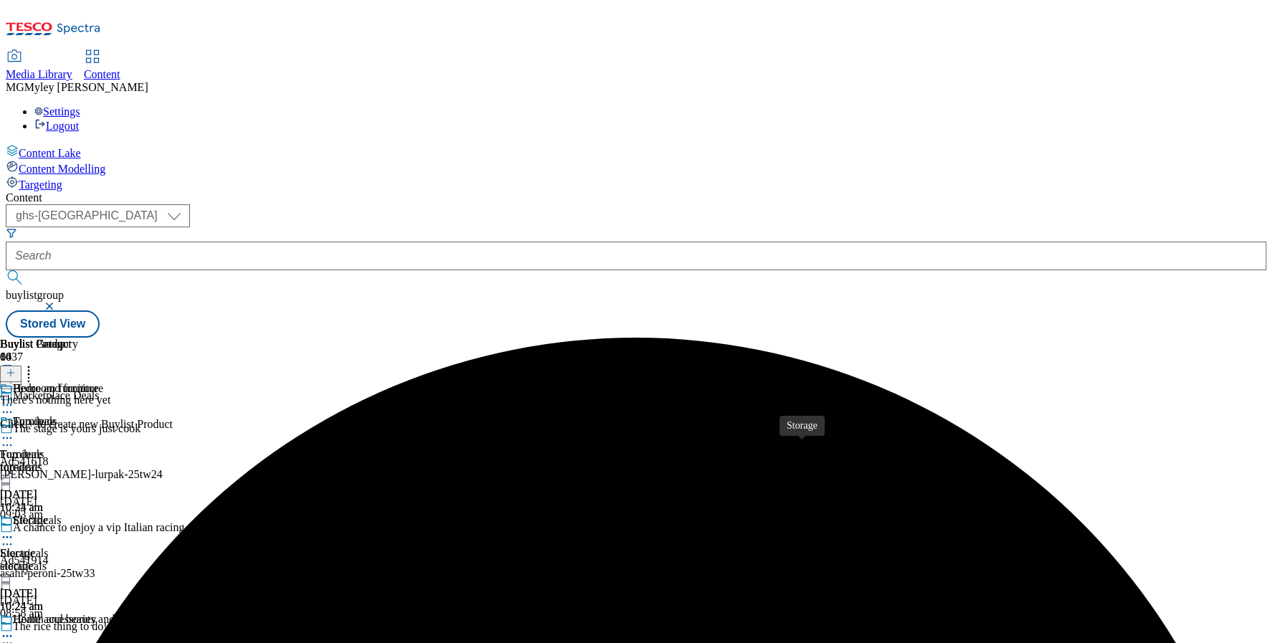
scroll to position [1020, 0]
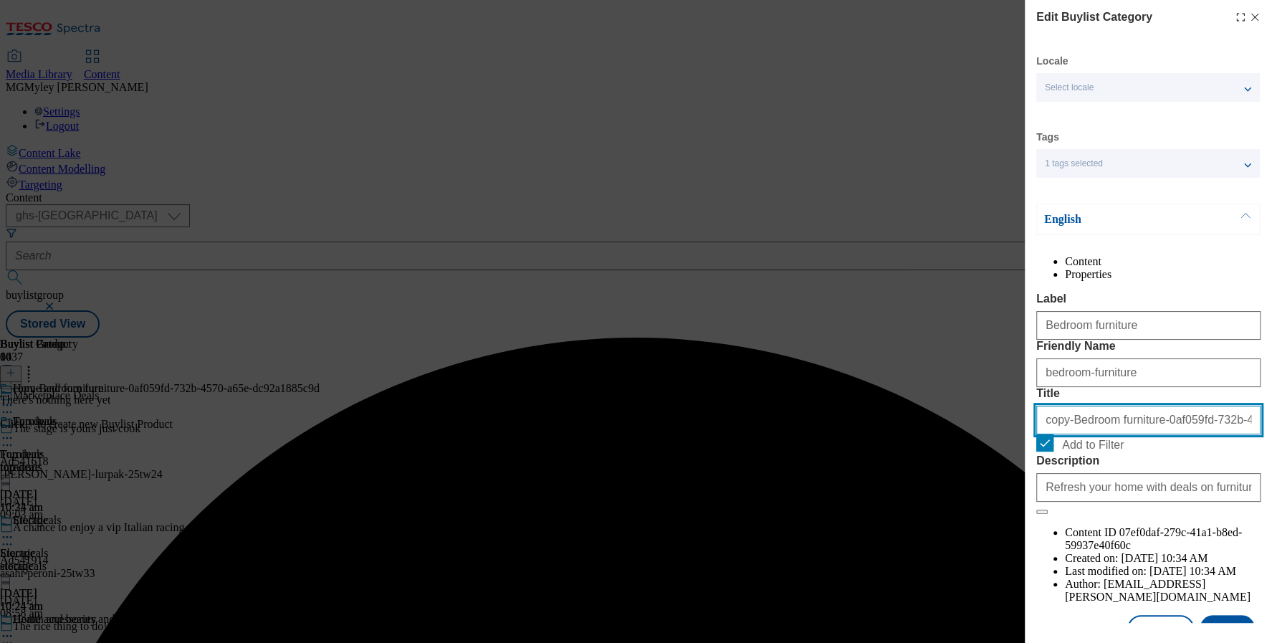
click at [1108, 434] on input "copy-Bedroom furniture-0af059fd-732b-4570-a65e-dc92a1885c9d" at bounding box center [1148, 419] width 224 height 29
paste input "Living room furniture"
type input "Living room furniture"
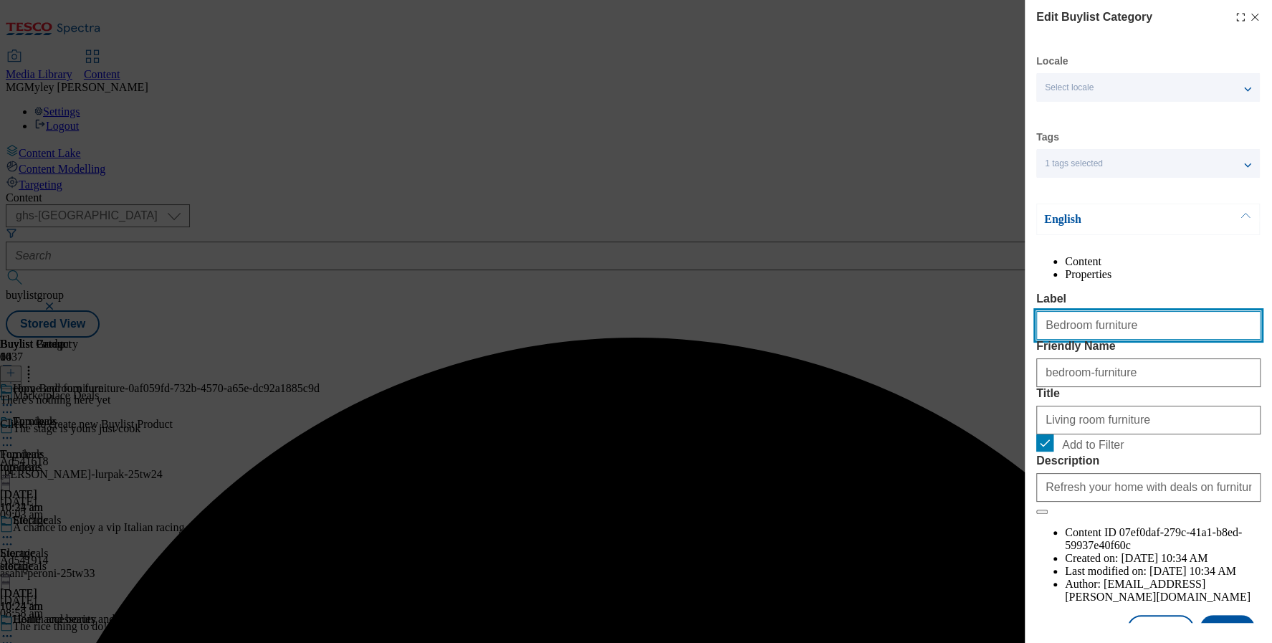
click at [1125, 340] on input "Bedroom furniture" at bounding box center [1148, 325] width 224 height 29
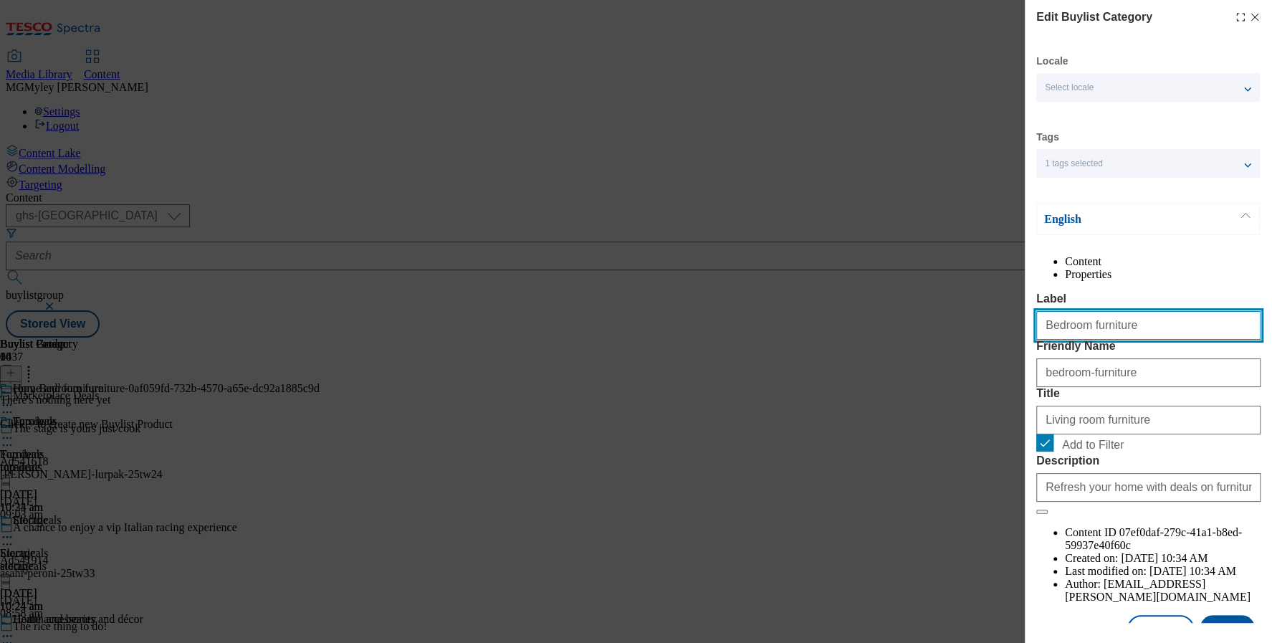
click at [1125, 340] on input "Bedroom furniture" at bounding box center [1148, 325] width 224 height 29
paste input "Living"
type input "Living room furniture"
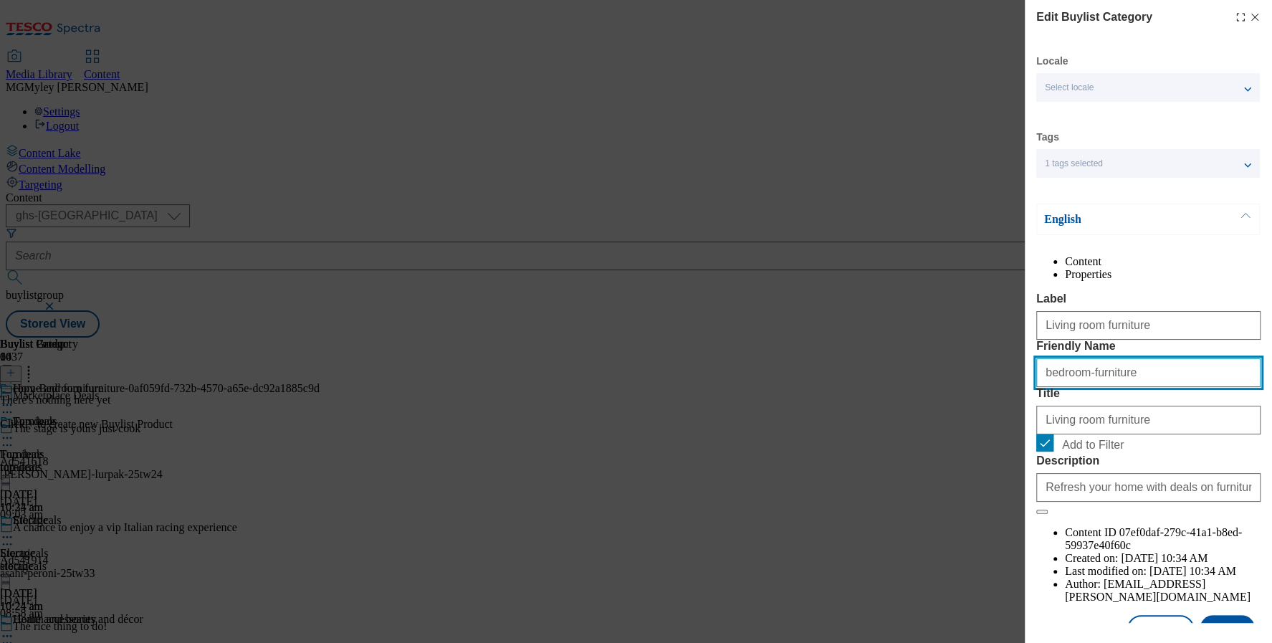
click at [1115, 387] on input "bedroom-furniture" at bounding box center [1148, 372] width 224 height 29
paste input "Living room"
click at [1044, 387] on input "Living room furniture" at bounding box center [1148, 372] width 224 height 29
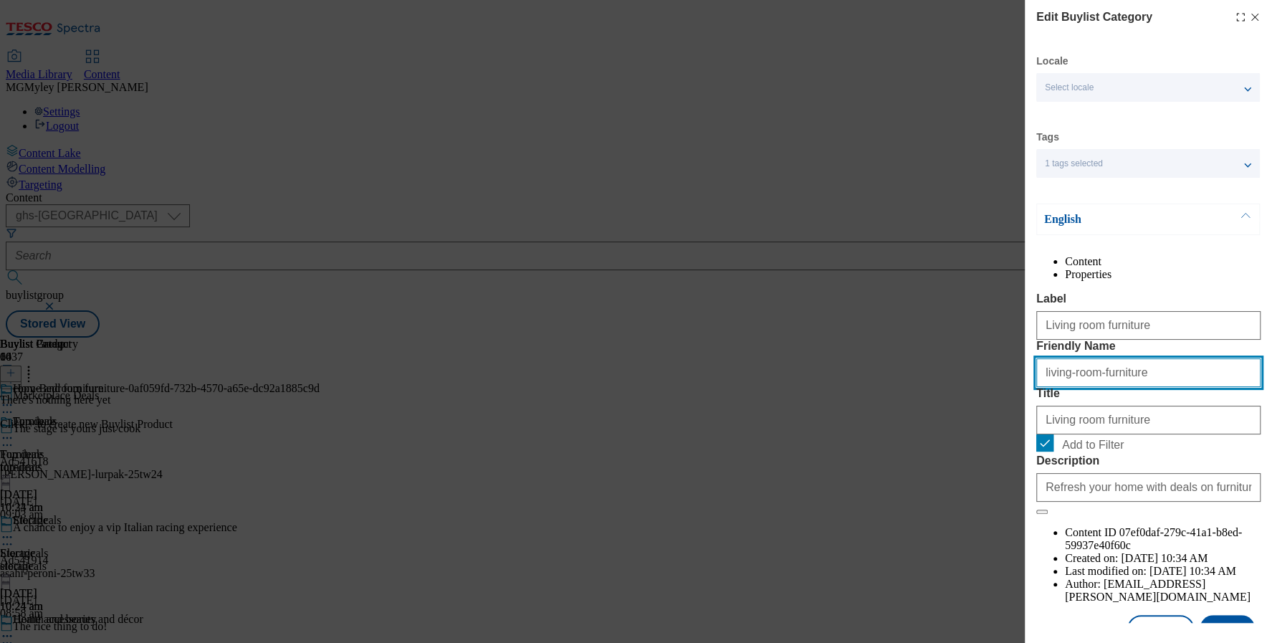
scroll to position [62, 0]
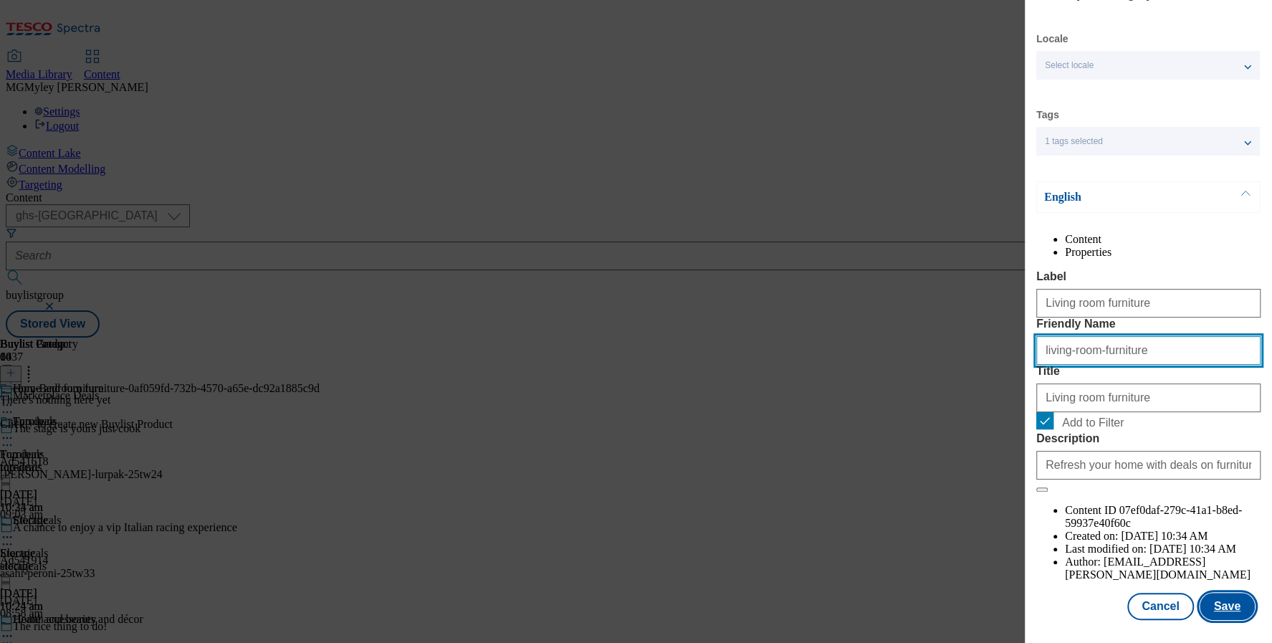
type input "living-room-furniture"
click at [1215, 600] on button "Save" at bounding box center [1226, 605] width 55 height 27
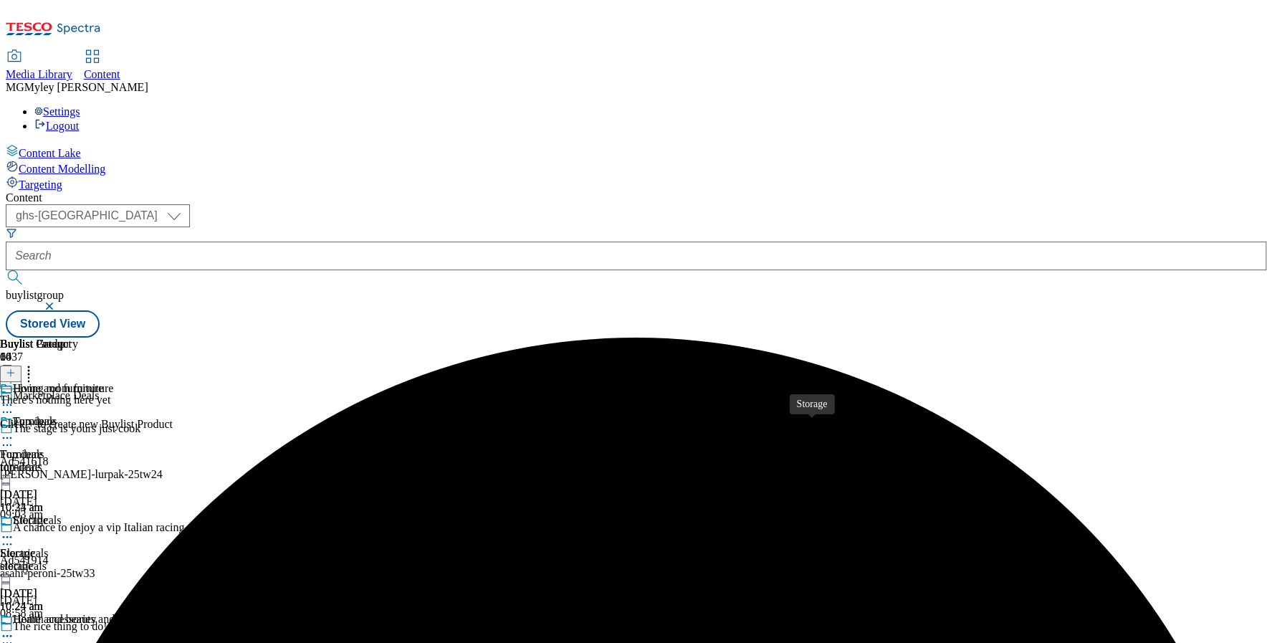
scroll to position [1020, 0]
click at [36, 363] on icon at bounding box center [28, 370] width 14 height 14
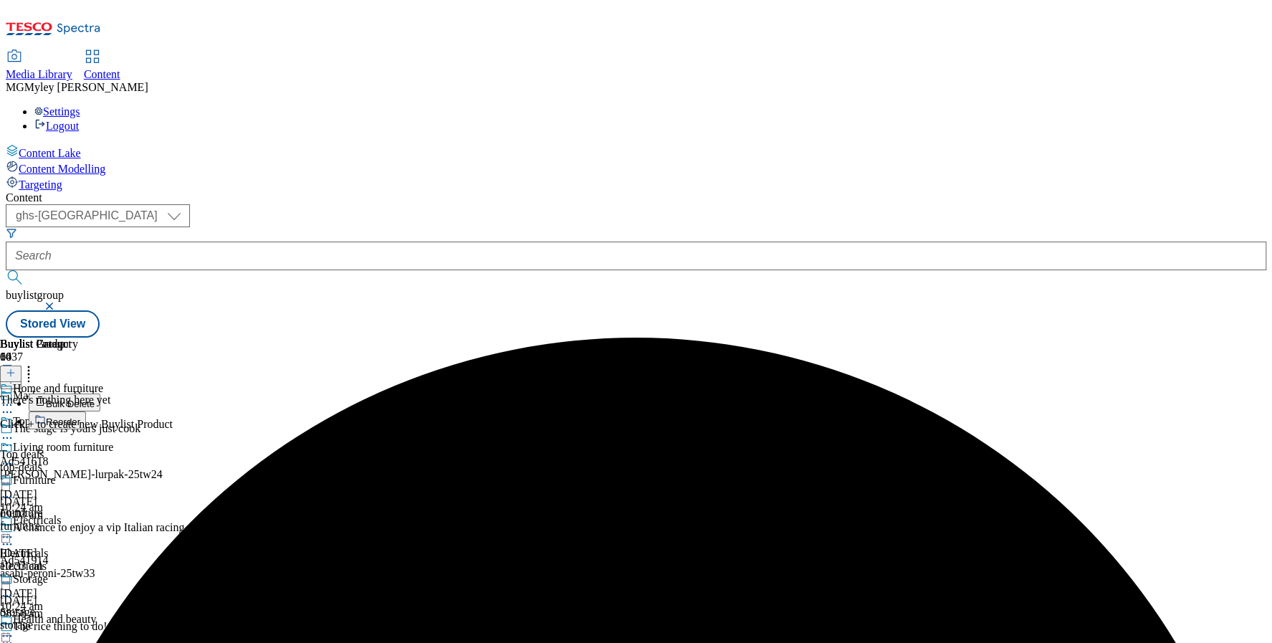
click at [86, 411] on button "Reorder" at bounding box center [57, 420] width 57 height 18
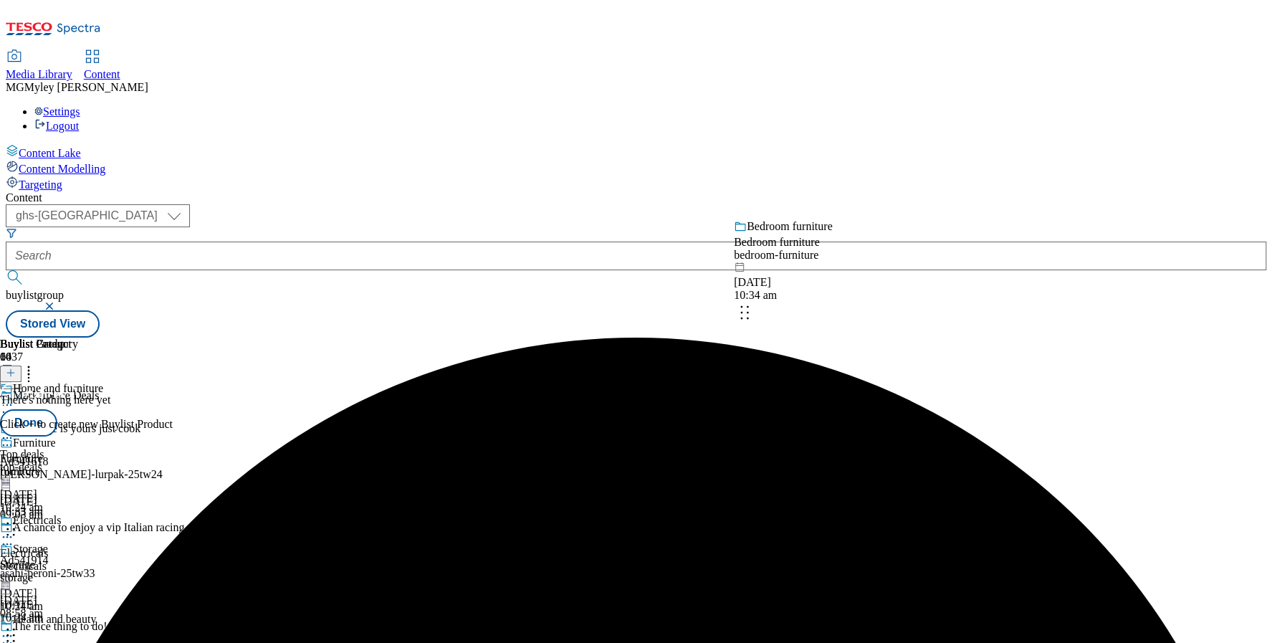
drag, startPoint x: 925, startPoint y: 466, endPoint x: 925, endPoint y: 289, distance: 176.9
click at [925, 291] on body "Icons icon_account icon_add icon_backward_link icon_basket icon_benefits icon_c…" at bounding box center [636, 172] width 1260 height 332
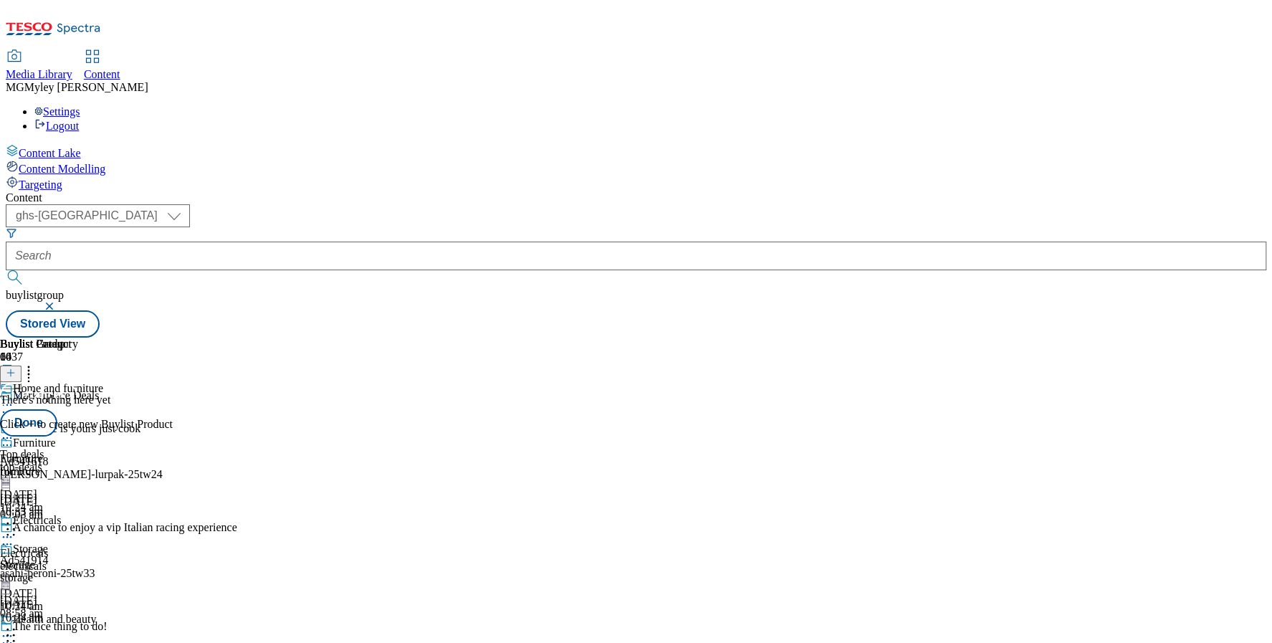
scroll to position [739, 0]
drag, startPoint x: 940, startPoint y: 590, endPoint x: 940, endPoint y: 311, distance: 278.7
click at [939, 316] on body "Icons icon_account icon_add icon_backward_link icon_basket icon_benefits icon_c…" at bounding box center [636, 172] width 1260 height 332
drag, startPoint x: 931, startPoint y: 596, endPoint x: 943, endPoint y: 204, distance: 392.1
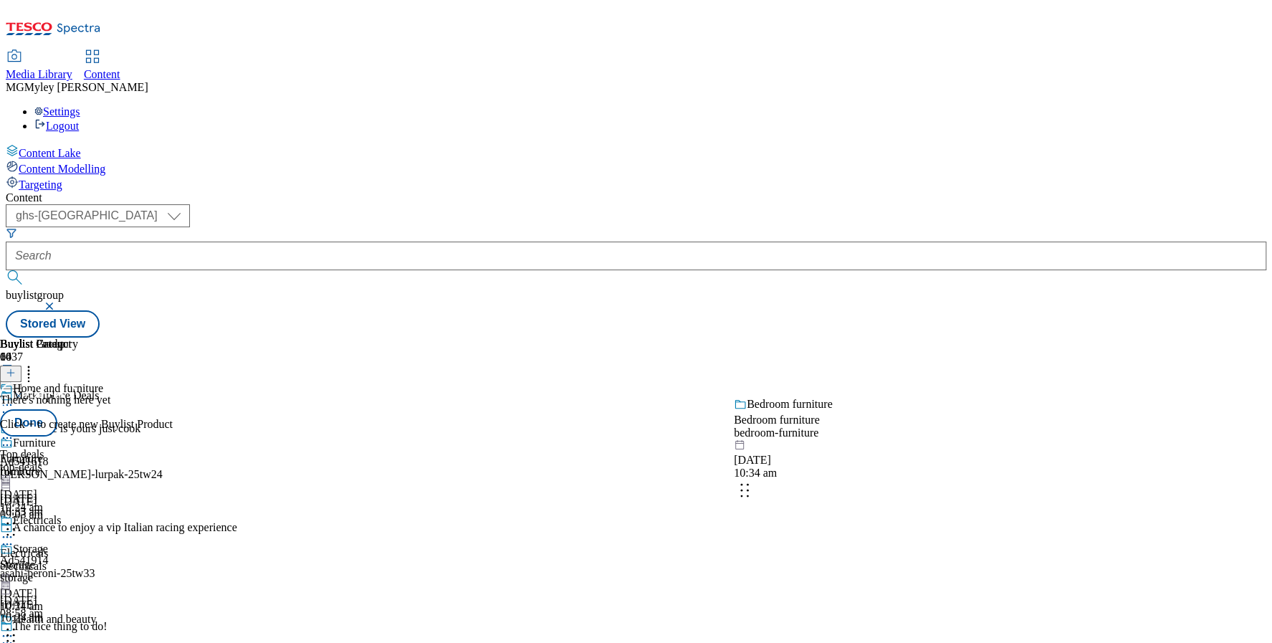
click at [943, 207] on body "Icons icon_account icon_add icon_backward_link icon_basket icon_benefits icon_c…" at bounding box center [636, 172] width 1260 height 332
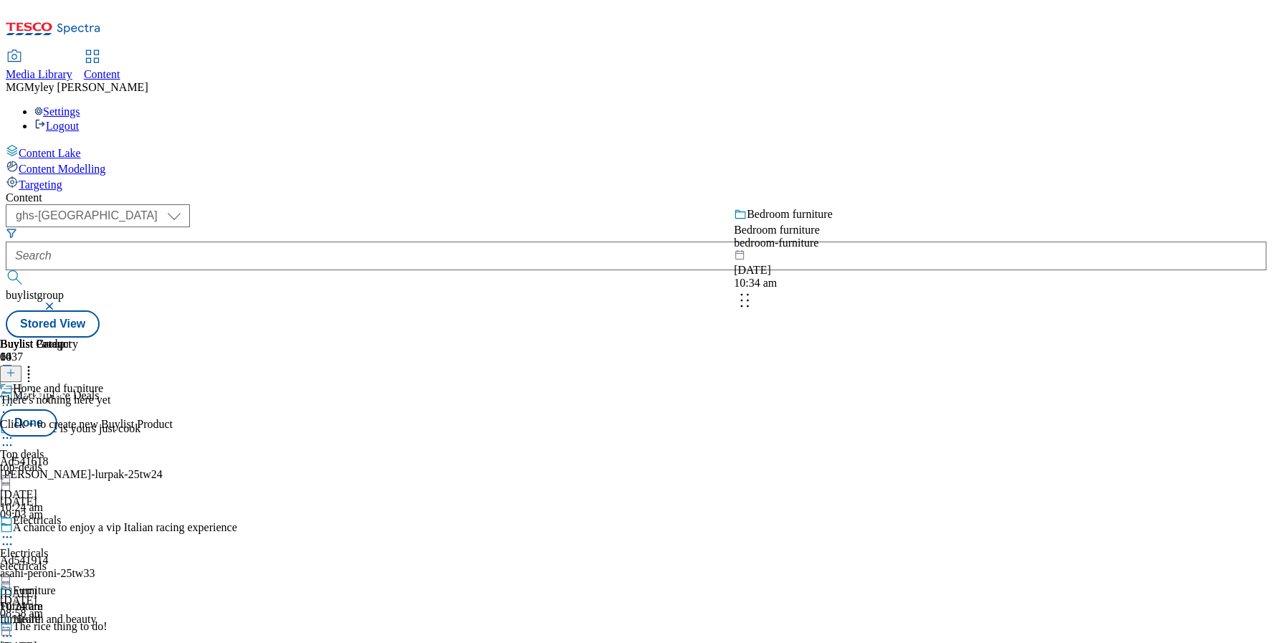
drag, startPoint x: 932, startPoint y: 596, endPoint x: 931, endPoint y: 278, distance: 318.1
click at [931, 278] on body "Icons icon_account icon_add icon_backward_link icon_basket icon_benefits icon_c…" at bounding box center [636, 172] width 1260 height 332
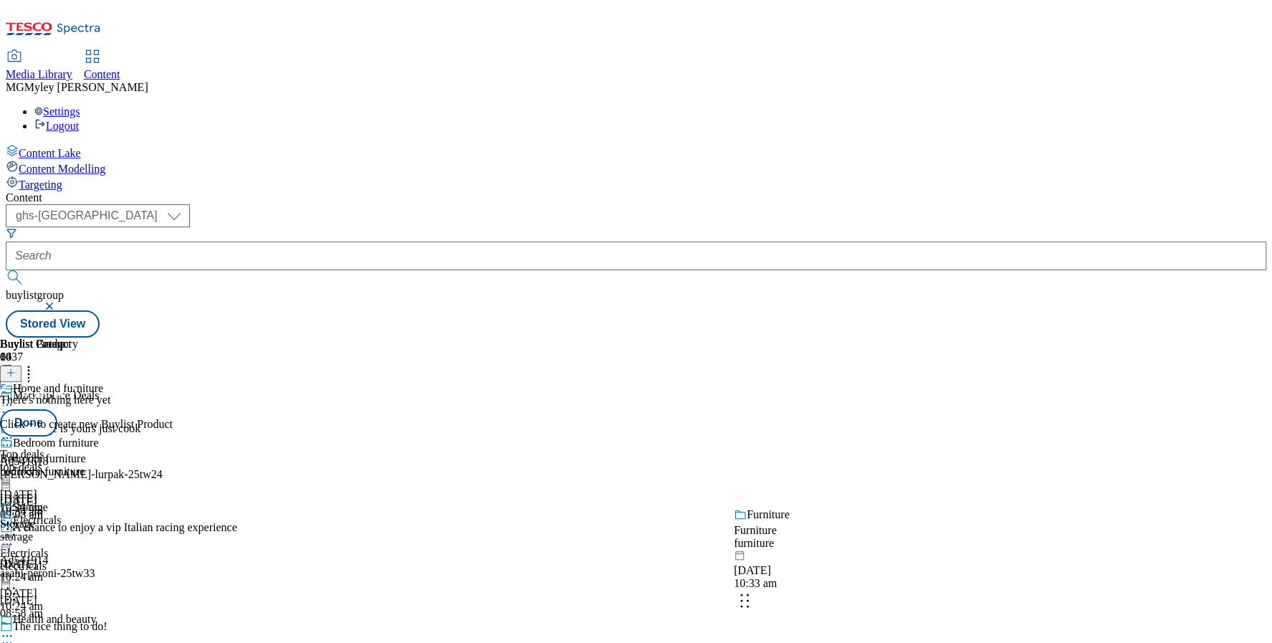
drag, startPoint x: 946, startPoint y: 426, endPoint x: 945, endPoint y: 570, distance: 144.0
click at [945, 337] on body "Icons icon_account icon_add icon_backward_link icon_basket icon_benefits icon_c…" at bounding box center [636, 172] width 1260 height 332
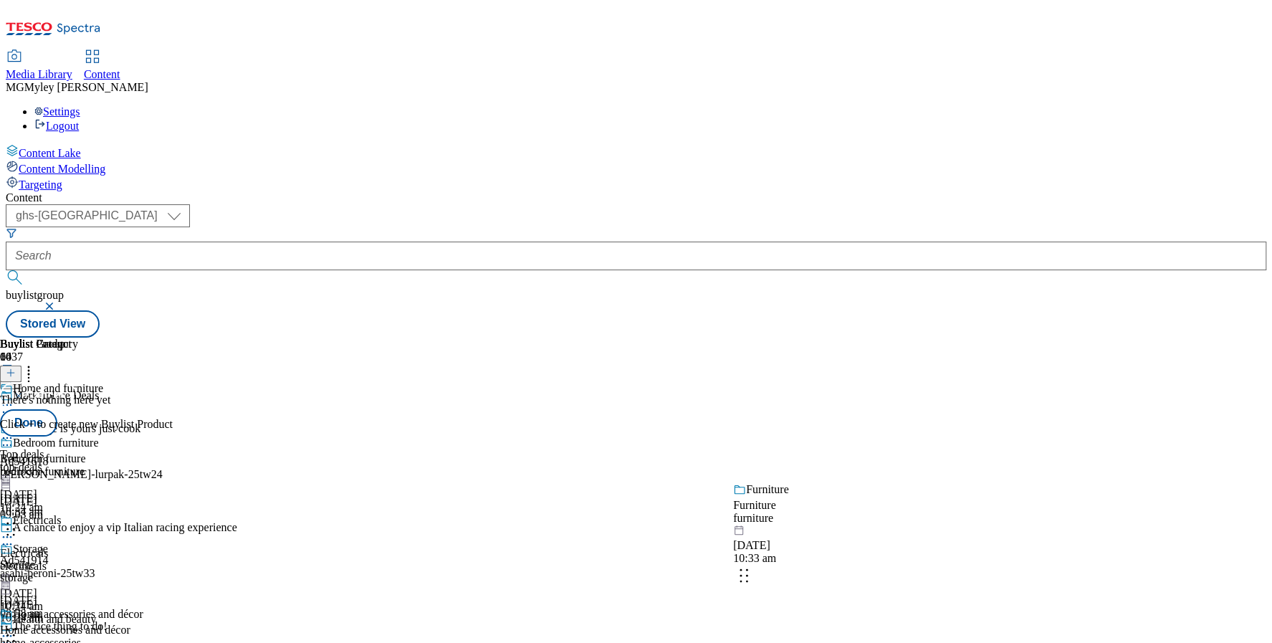
drag, startPoint x: 928, startPoint y: 329, endPoint x: 920, endPoint y: 582, distance: 253.0
click at [920, 337] on body "Icons icon_account icon_add icon_backward_link icon_basket icon_benefits icon_c…" at bounding box center [636, 172] width 1260 height 332
drag, startPoint x: 938, startPoint y: 296, endPoint x: 931, endPoint y: 570, distance: 273.8
click at [931, 337] on body "Icons icon_account icon_add icon_backward_link icon_basket icon_benefits icon_c…" at bounding box center [636, 172] width 1260 height 332
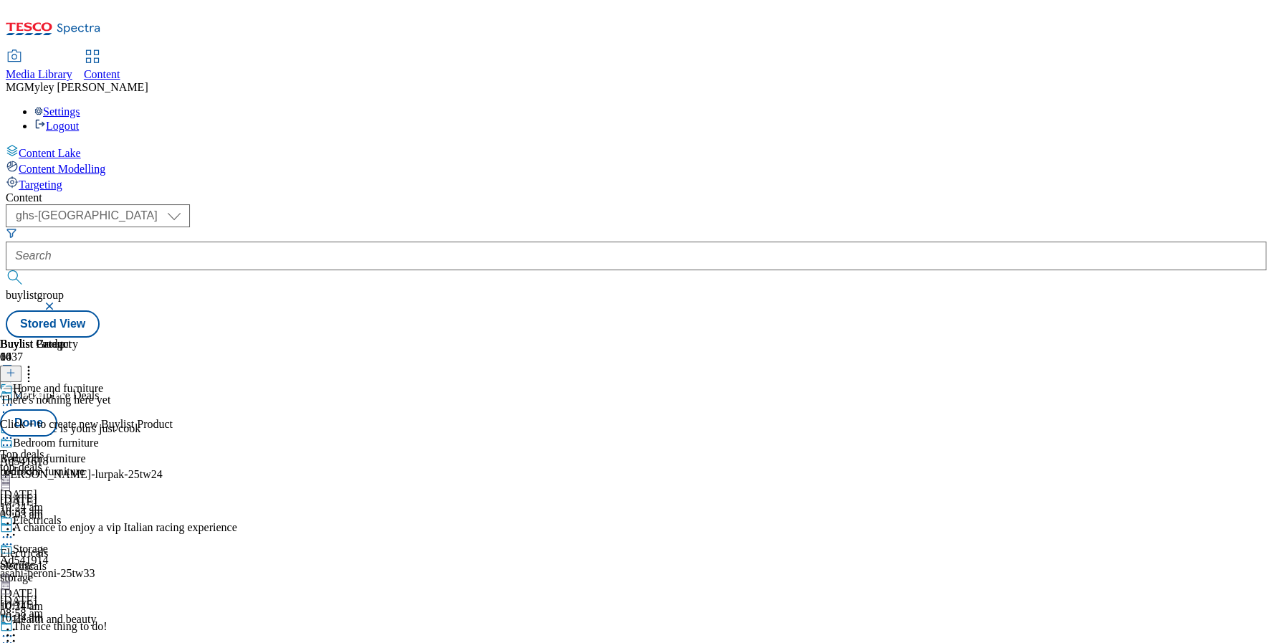
scroll to position [843, 0]
drag, startPoint x: 931, startPoint y: 319, endPoint x: 927, endPoint y: 491, distance: 172.0
click at [930, 337] on body "Icons icon_account icon_add icon_backward_link icon_basket icon_benefits icon_c…" at bounding box center [636, 172] width 1260 height 332
drag, startPoint x: 928, startPoint y: 528, endPoint x: 926, endPoint y: 274, distance: 253.6
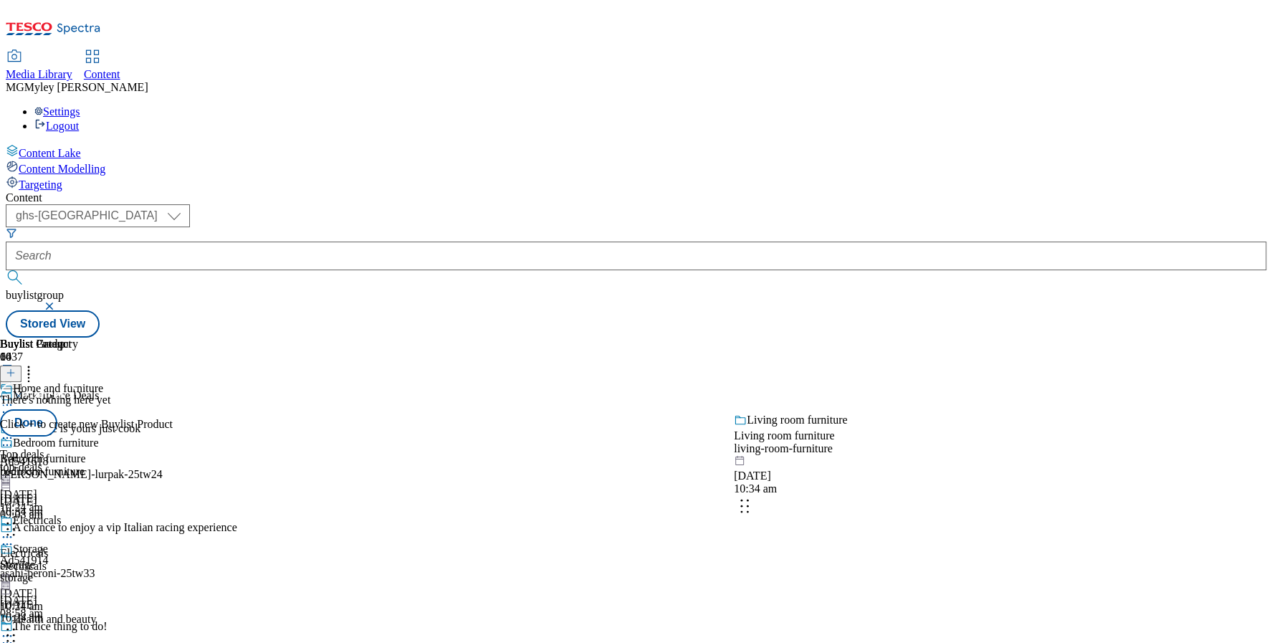
click at [926, 276] on body "Icons icon_account icon_add icon_backward_link icon_basket icon_benefits icon_c…" at bounding box center [636, 172] width 1260 height 332
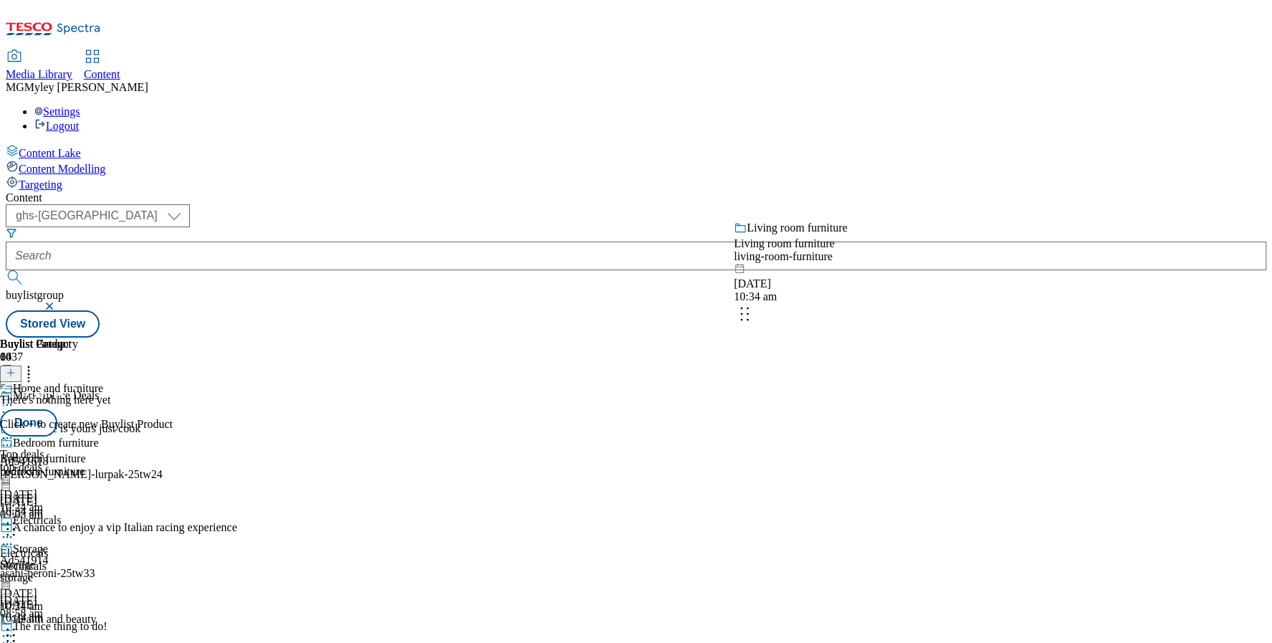
drag, startPoint x: 932, startPoint y: 496, endPoint x: 932, endPoint y: 319, distance: 176.9
click at [932, 320] on body "Icons icon_account icon_add icon_backward_link icon_basket icon_benefits icon_c…" at bounding box center [636, 172] width 1260 height 332
drag, startPoint x: 933, startPoint y: 529, endPoint x: 933, endPoint y: 257, distance: 271.5
click at [933, 257] on body "Icons icon_account icon_add icon_backward_link icon_basket icon_benefits icon_c…" at bounding box center [636, 172] width 1260 height 332
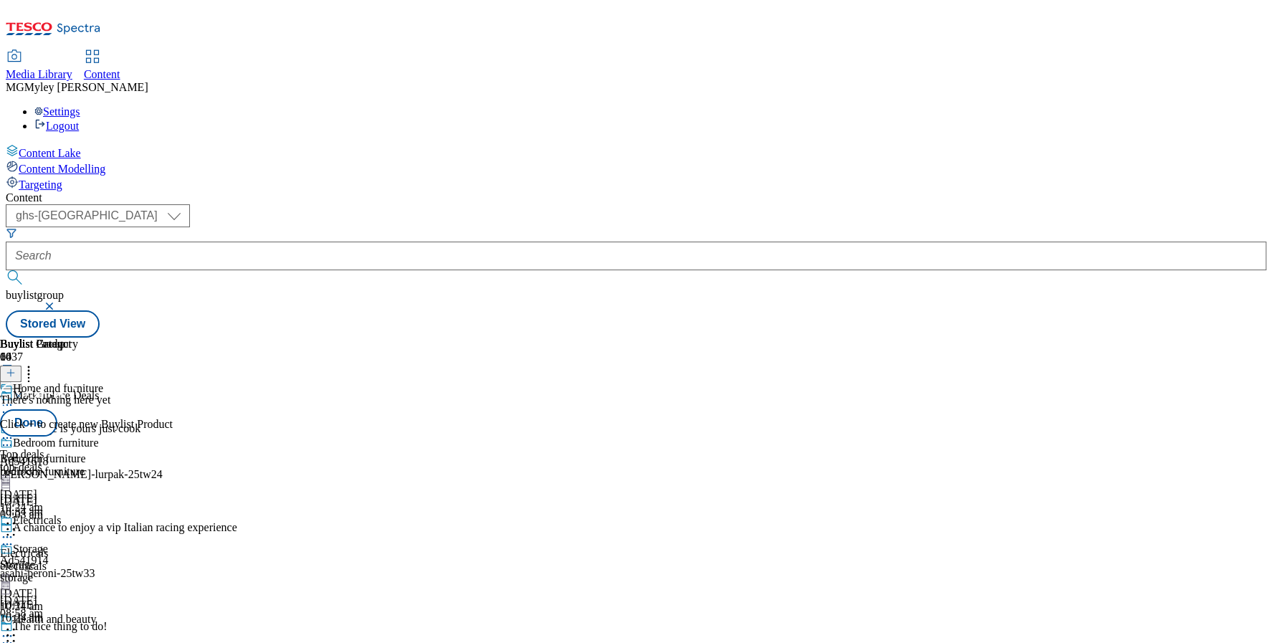
scroll to position [337, 0]
drag, startPoint x: 932, startPoint y: 484, endPoint x: 925, endPoint y: 259, distance: 225.1
click at [926, 261] on body "Icons icon_account icon_add icon_backward_link icon_basket icon_benefits icon_c…" at bounding box center [636, 172] width 1260 height 332
drag, startPoint x: 932, startPoint y: 559, endPoint x: 932, endPoint y: 266, distance: 293.0
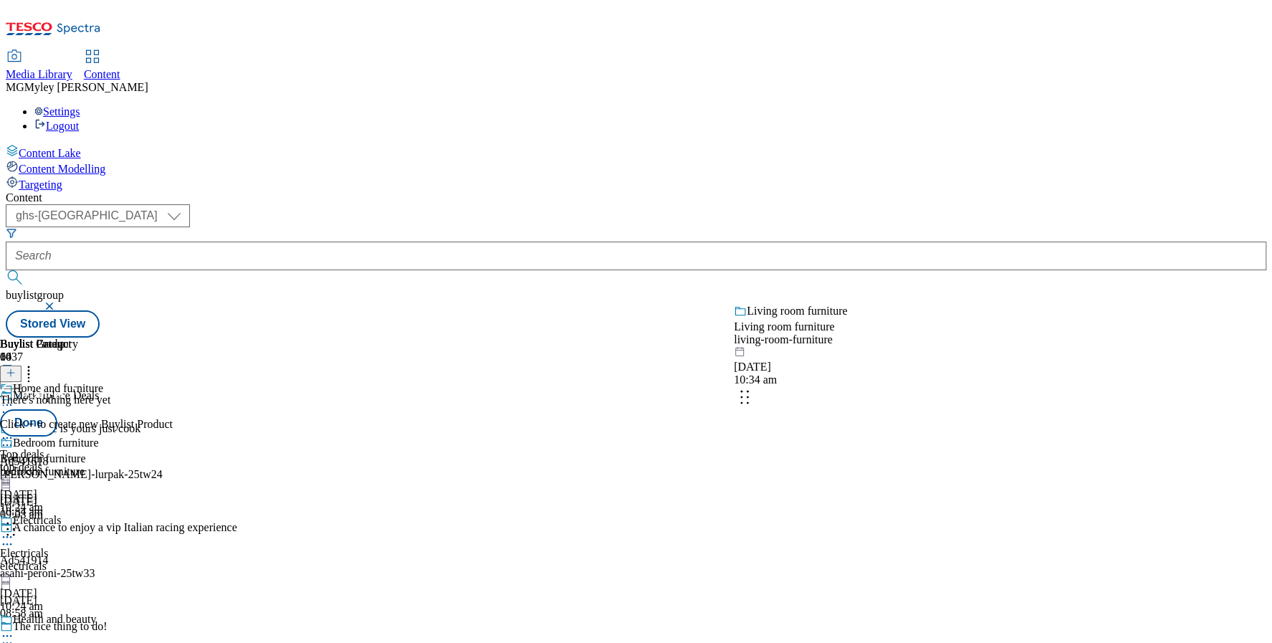
click at [932, 270] on body "Icons icon_account icon_add icon_backward_link icon_basket icon_benefits icon_c…" at bounding box center [636, 172] width 1260 height 332
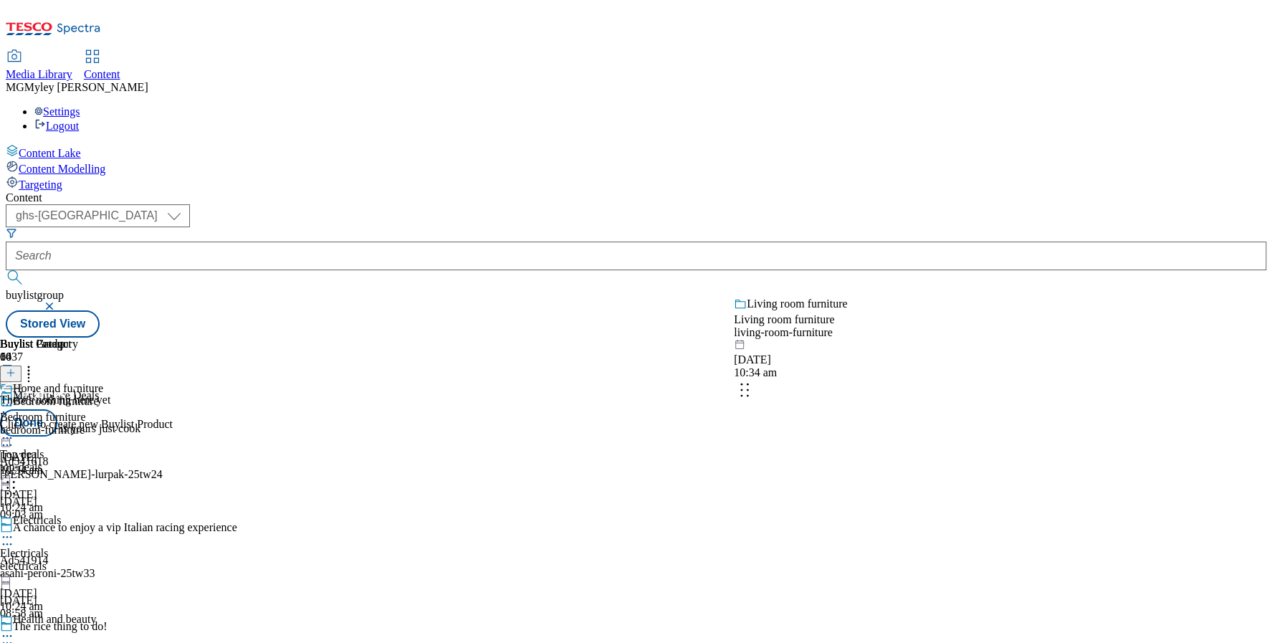
drag, startPoint x: 934, startPoint y: 246, endPoint x: 933, endPoint y: 387, distance: 141.1
click at [933, 337] on body "Icons icon_account icon_add icon_backward_link icon_basket icon_benefits icon_c…" at bounding box center [636, 172] width 1260 height 332
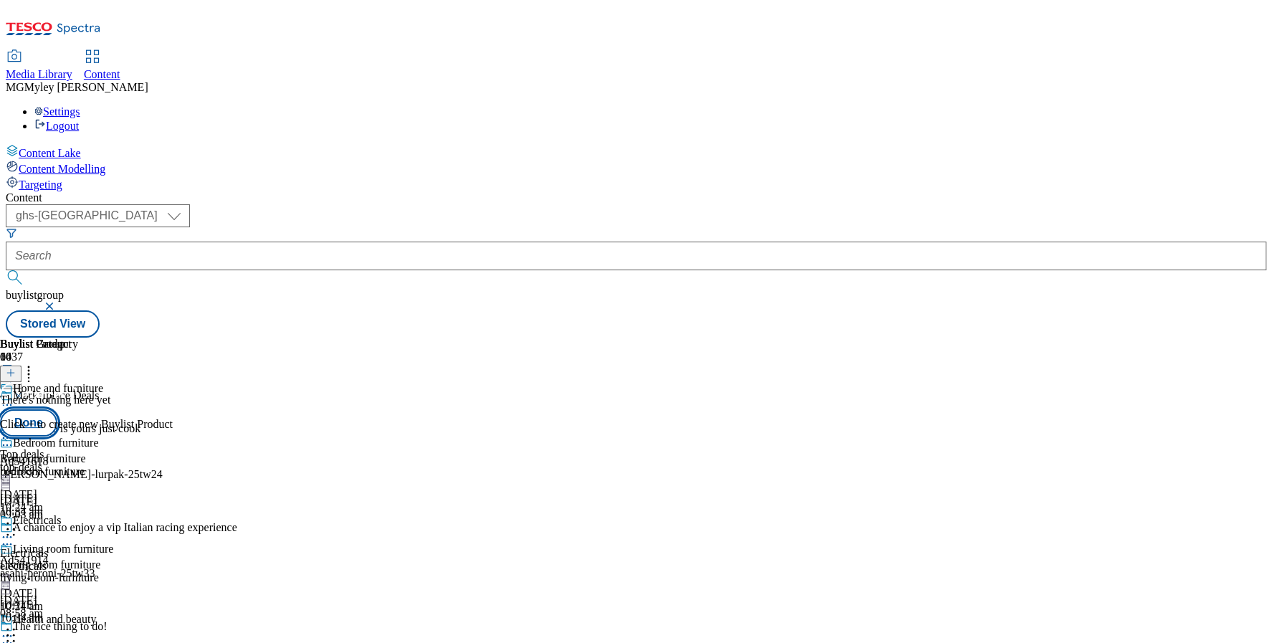
click at [57, 409] on button "Done" at bounding box center [28, 422] width 57 height 27
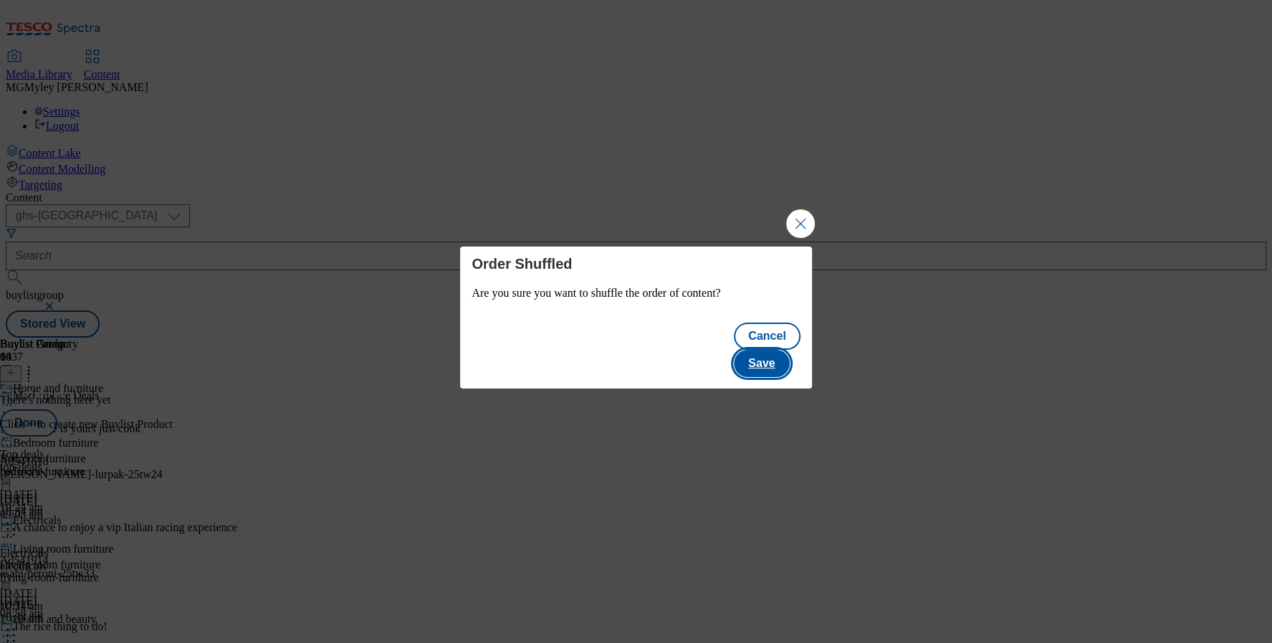
click at [785, 350] on button "Save" at bounding box center [761, 363] width 55 height 27
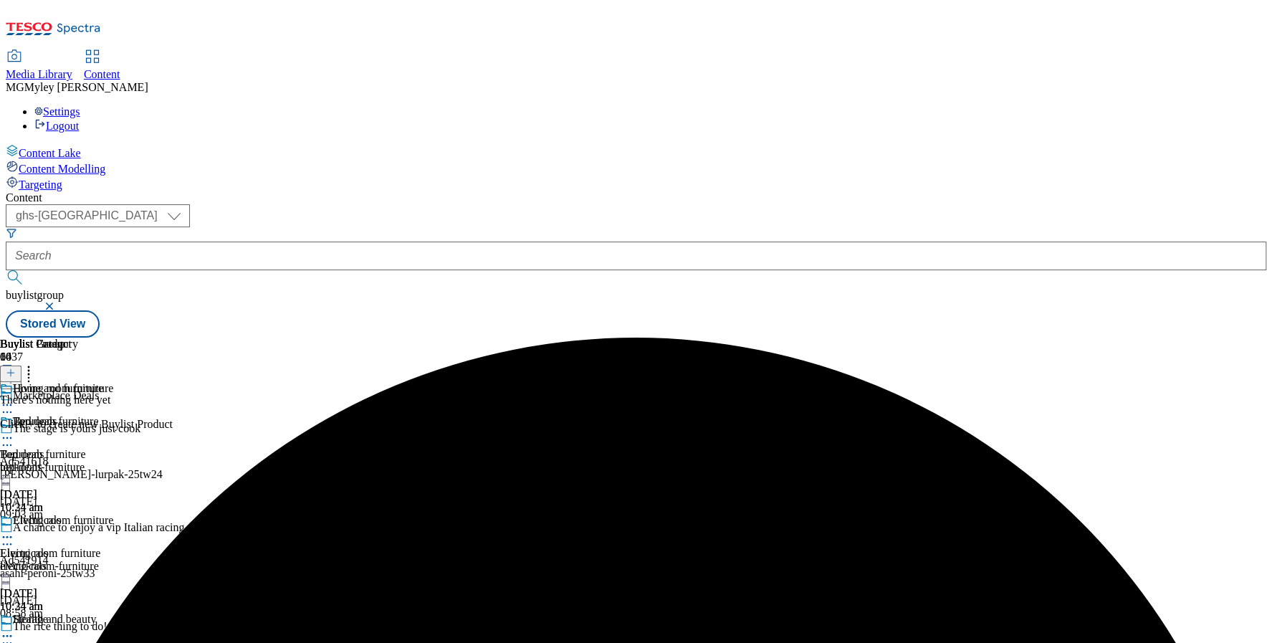
click at [9, 536] on circle at bounding box center [7, 537] width 2 height 2
click at [67, 578] on span "Copy" at bounding box center [55, 583] width 22 height 11
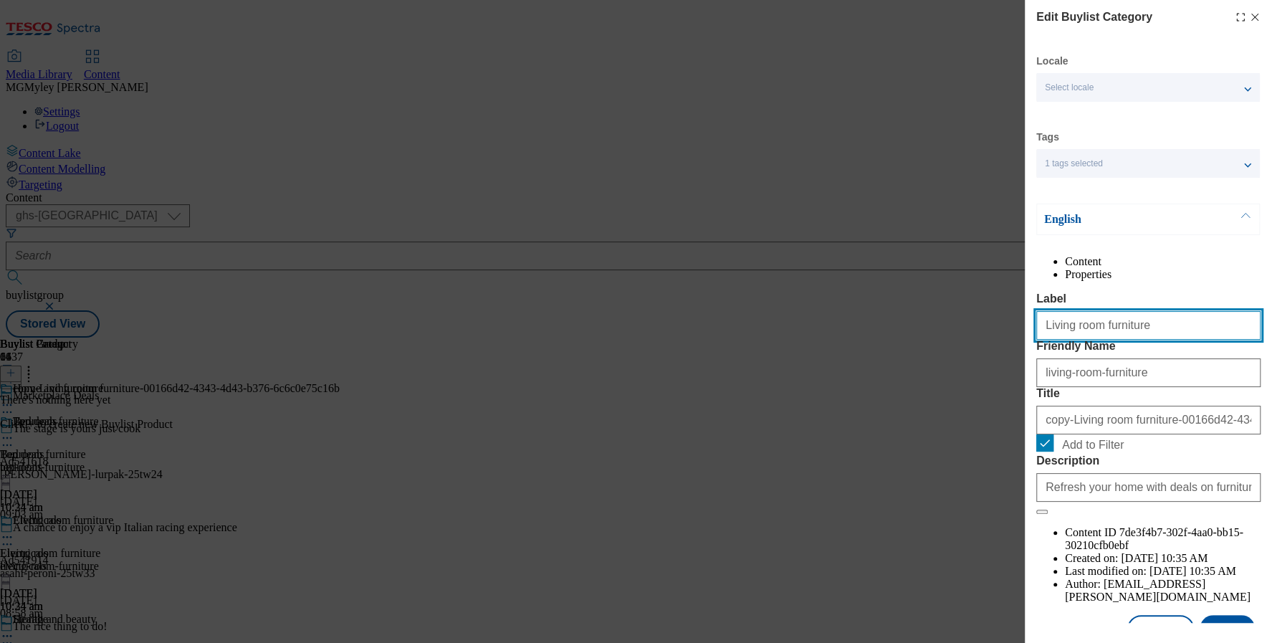
click at [1105, 340] on input "Living room furniture" at bounding box center [1148, 325] width 224 height 29
paste input "Office"
type input "Office furniture"
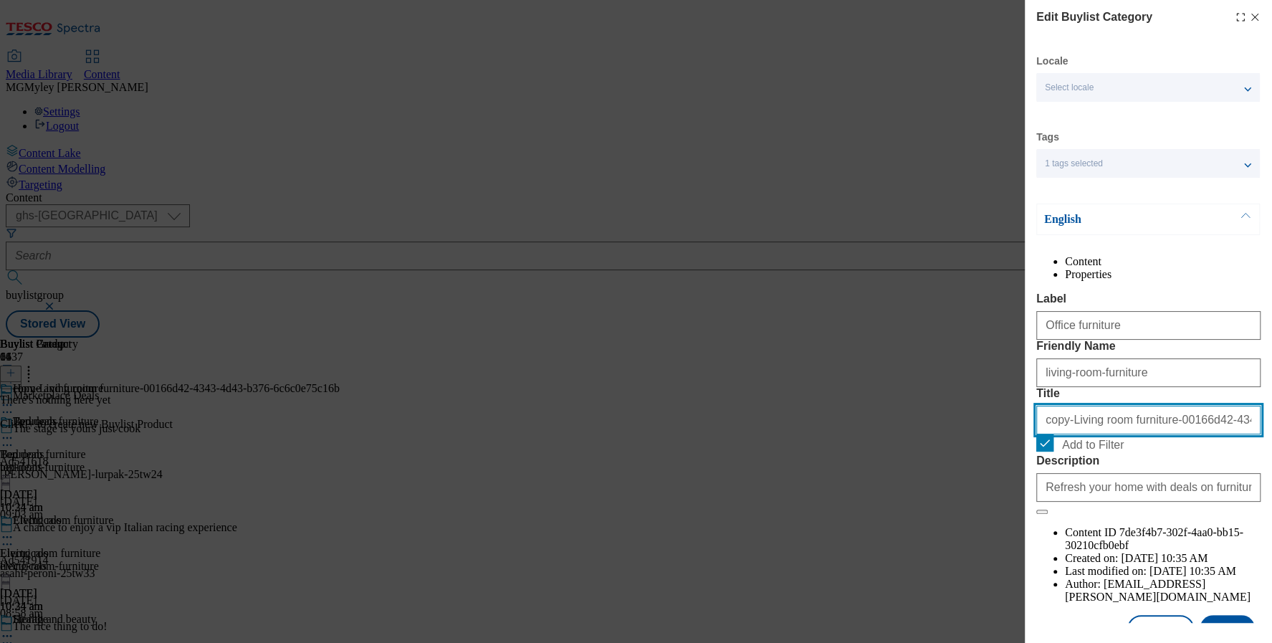
click at [1095, 434] on input "copy-Living room furniture-00166d42-4343-4d43-b376-6c6c0e75c16b" at bounding box center [1148, 419] width 224 height 29
paste input "Office furniture"
type input "Office furniture"
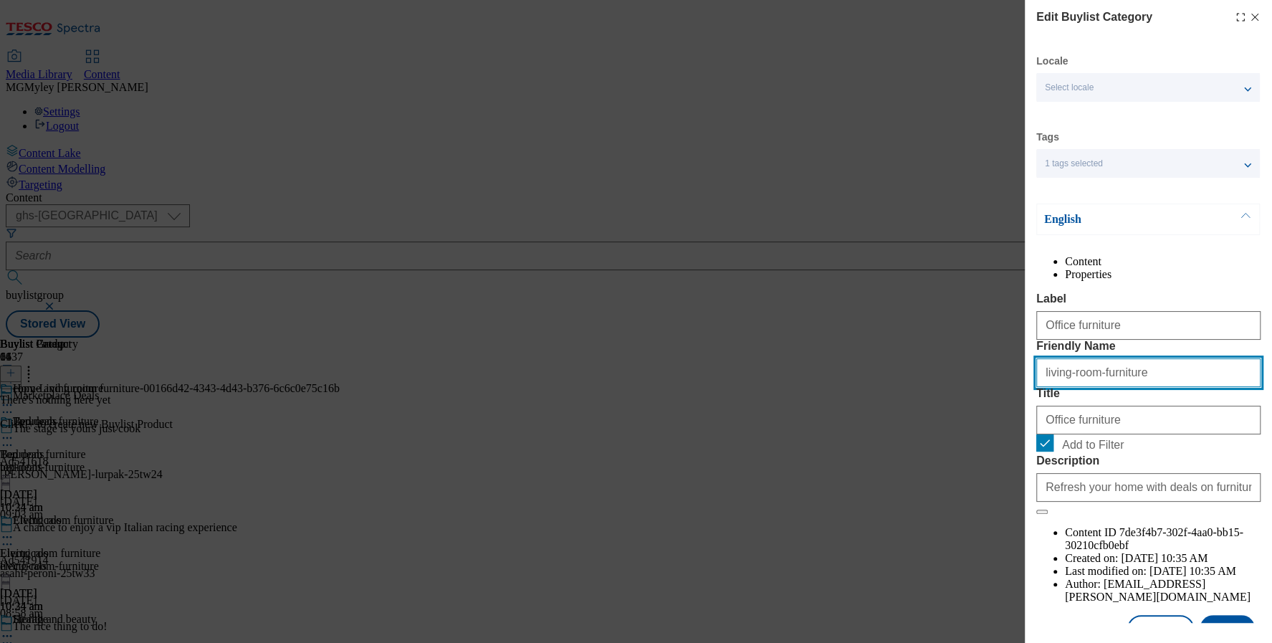
drag, startPoint x: 1121, startPoint y: 434, endPoint x: 1017, endPoint y: 427, distance: 104.8
click at [1017, 427] on div "Edit Buylist Category Locale Select locale English Welsh Tags 1 tags selected f…" at bounding box center [636, 321] width 1272 height 643
paste input "Office"
click at [1071, 387] on input "Office furniture" at bounding box center [1148, 372] width 224 height 29
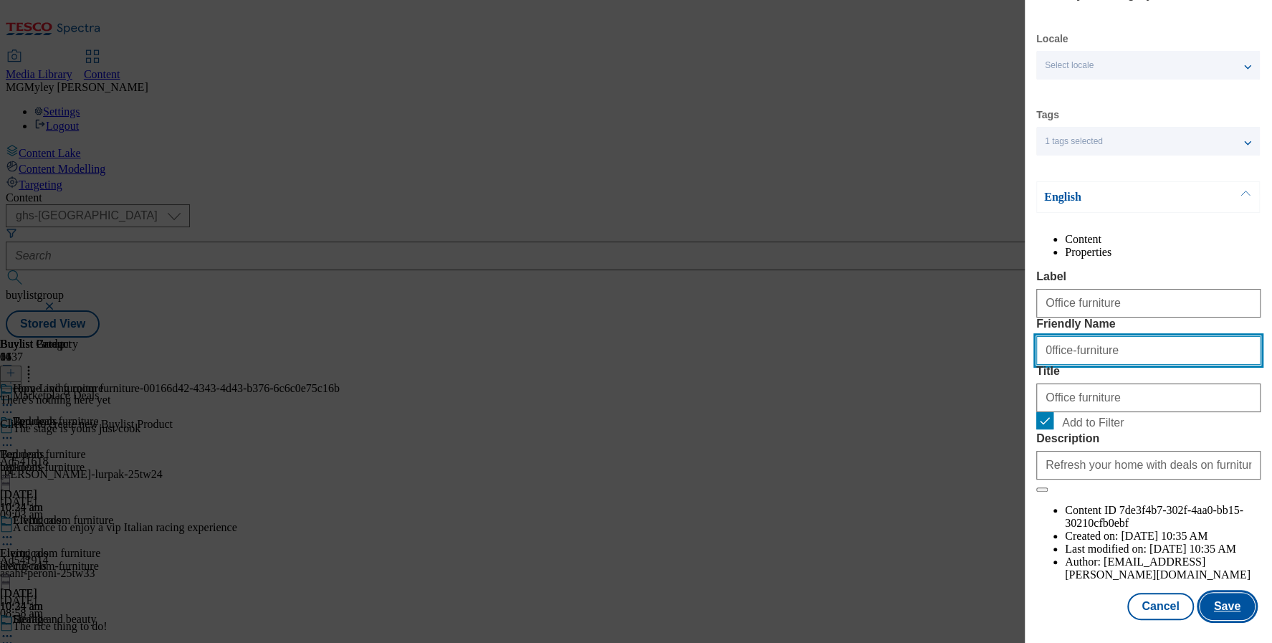
type input "0ffice-furniture"
click at [1233, 610] on button "Save" at bounding box center [1226, 605] width 55 height 27
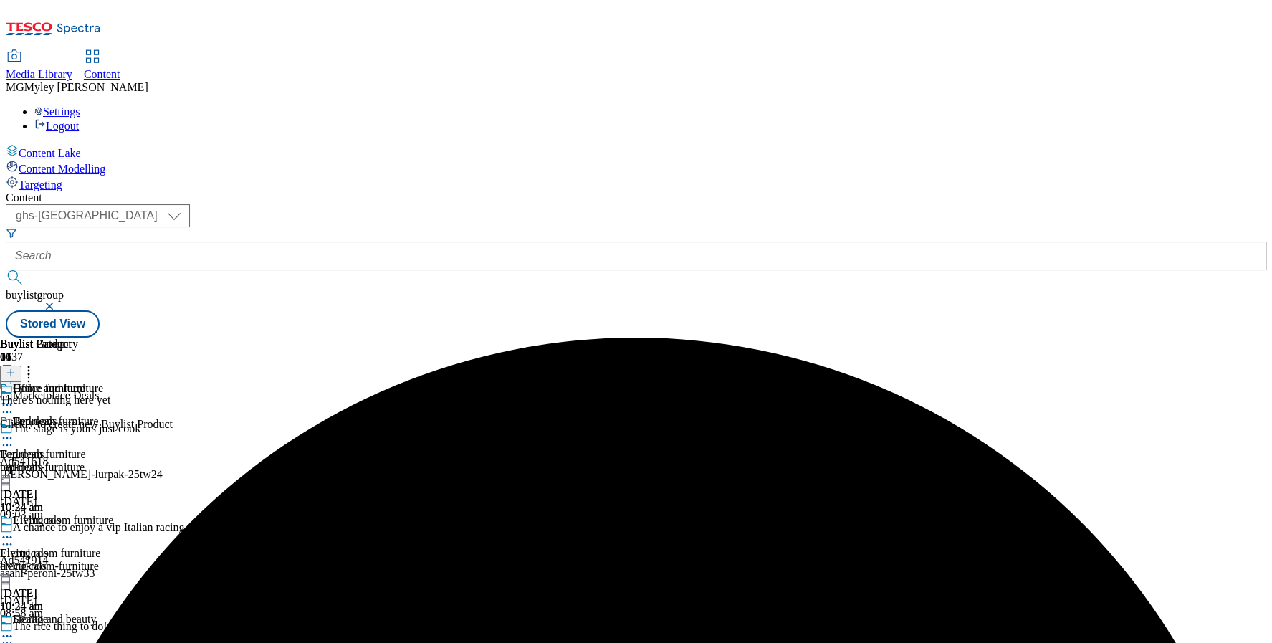
scroll to position [1196, 0]
click at [36, 363] on icon at bounding box center [28, 370] width 14 height 14
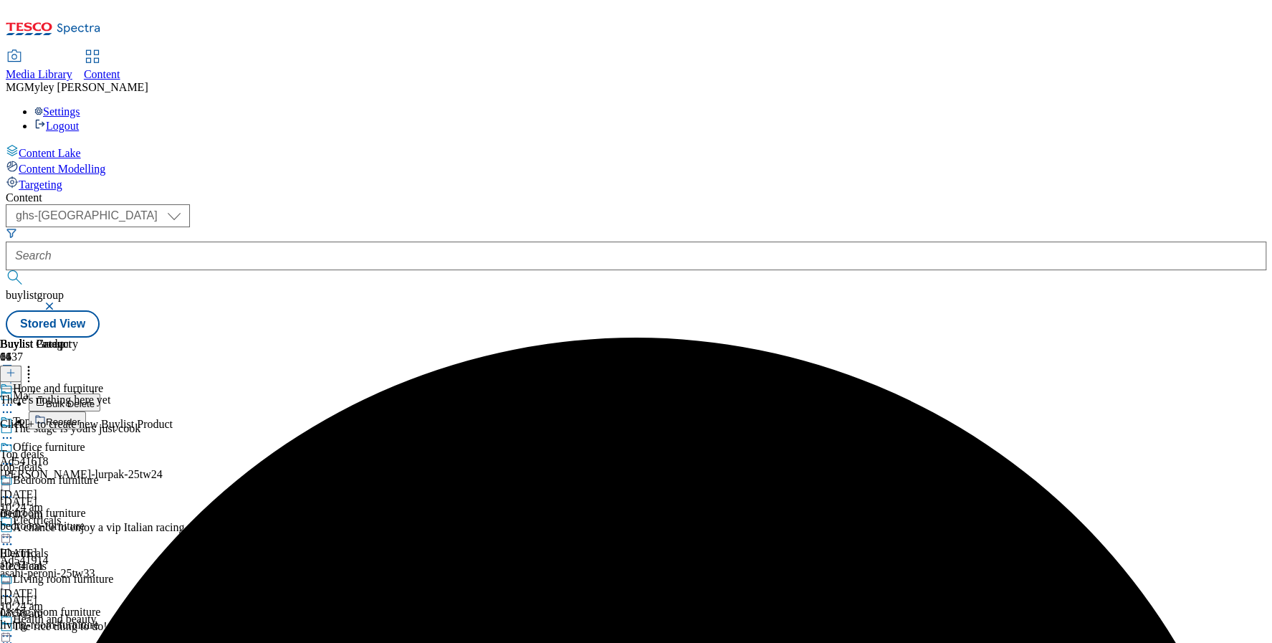
click at [86, 411] on button "Reorder" at bounding box center [57, 420] width 57 height 18
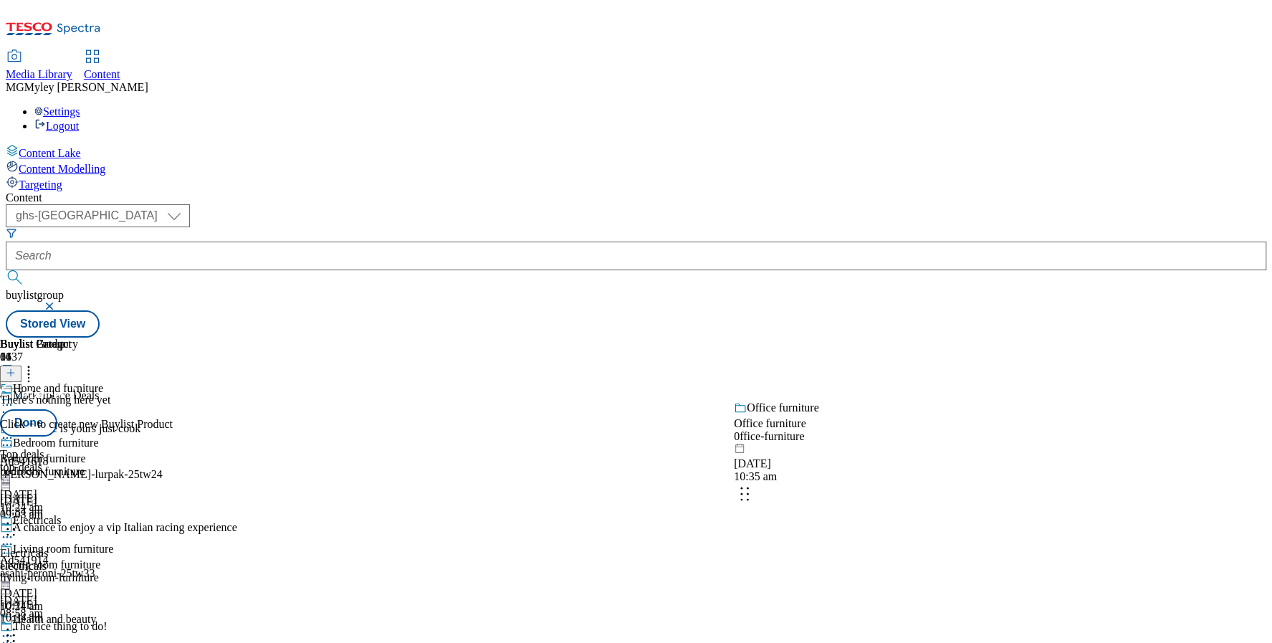
drag, startPoint x: 928, startPoint y: 559, endPoint x: 928, endPoint y: 307, distance: 252.2
click at [928, 308] on body "Icons icon_account icon_add icon_backward_link icon_basket icon_benefits icon_c…" at bounding box center [636, 172] width 1260 height 332
drag, startPoint x: 933, startPoint y: 468, endPoint x: 933, endPoint y: 288, distance: 179.8
click at [933, 288] on body "Icons icon_account icon_add icon_backward_link icon_basket icon_benefits icon_c…" at bounding box center [636, 172] width 1260 height 332
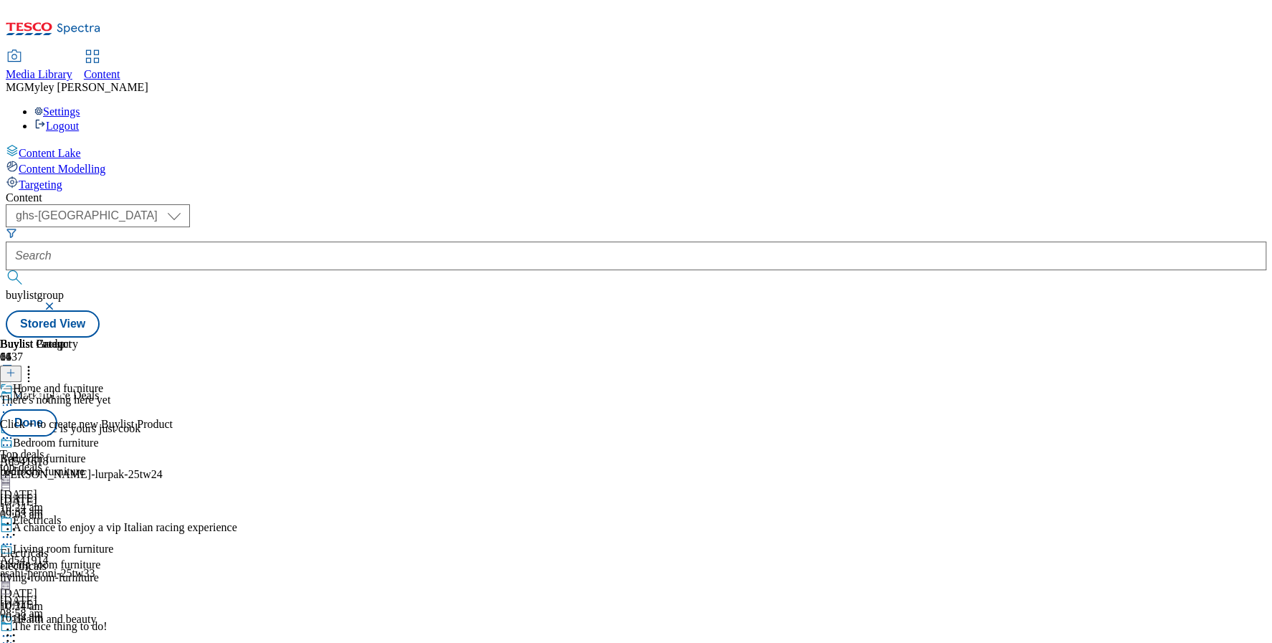
scroll to position [727, 0]
drag, startPoint x: 931, startPoint y: 564, endPoint x: 937, endPoint y: 304, distance: 260.1
click at [937, 304] on body "Icons icon_account icon_add icon_backward_link icon_basket icon_benefits icon_c…" at bounding box center [636, 172] width 1260 height 332
drag, startPoint x: 931, startPoint y: 579, endPoint x: 929, endPoint y: 266, distance: 313.1
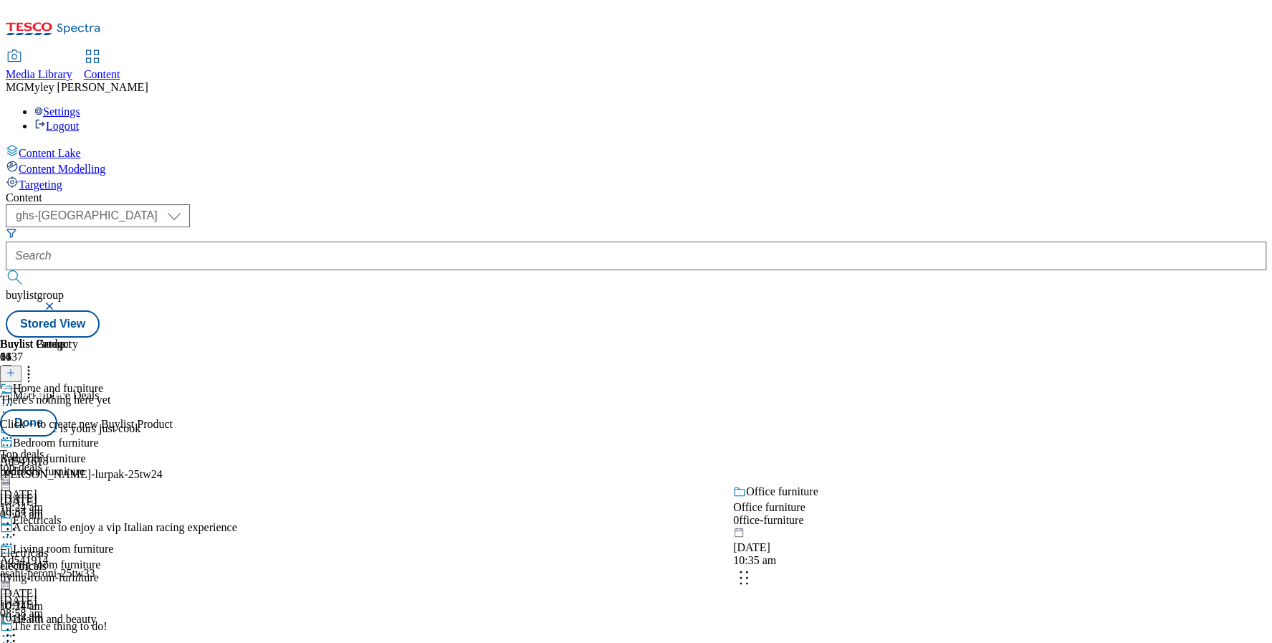
click at [929, 267] on body "Icons icon_account icon_add icon_backward_link icon_basket icon_benefits icon_c…" at bounding box center [636, 172] width 1260 height 332
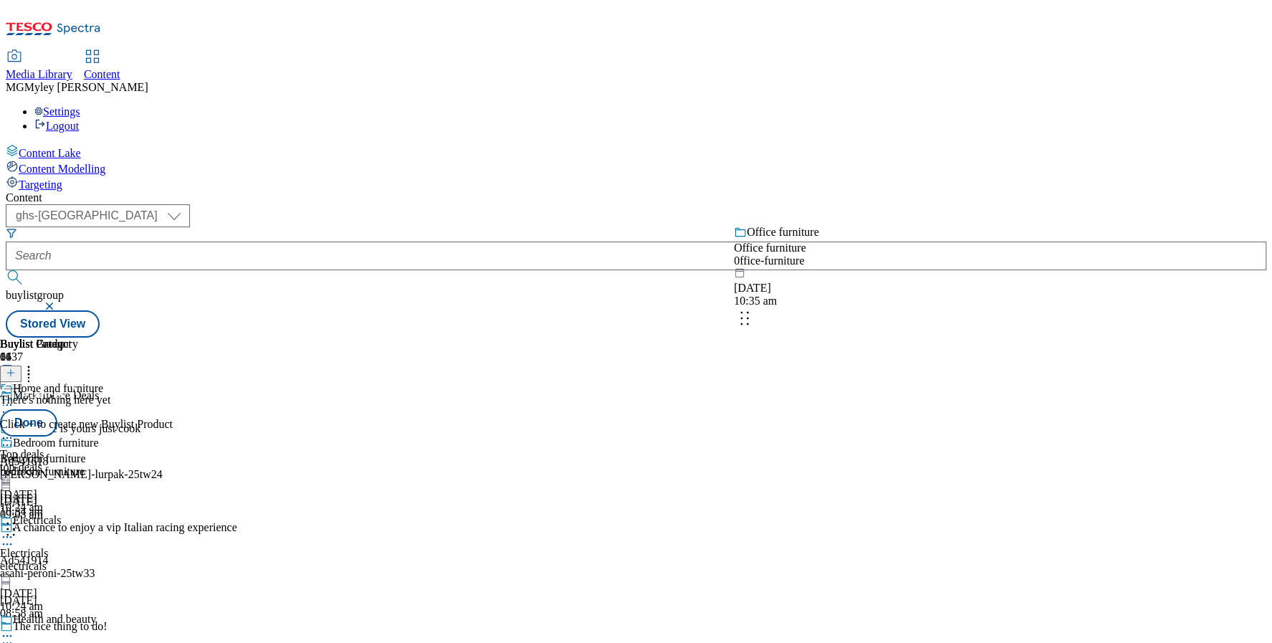
drag, startPoint x: 942, startPoint y: 580, endPoint x: 942, endPoint y: 274, distance: 305.2
click at [942, 274] on body "Icons icon_account icon_add icon_backward_link icon_basket icon_benefits icon_c…" at bounding box center [636, 172] width 1260 height 332
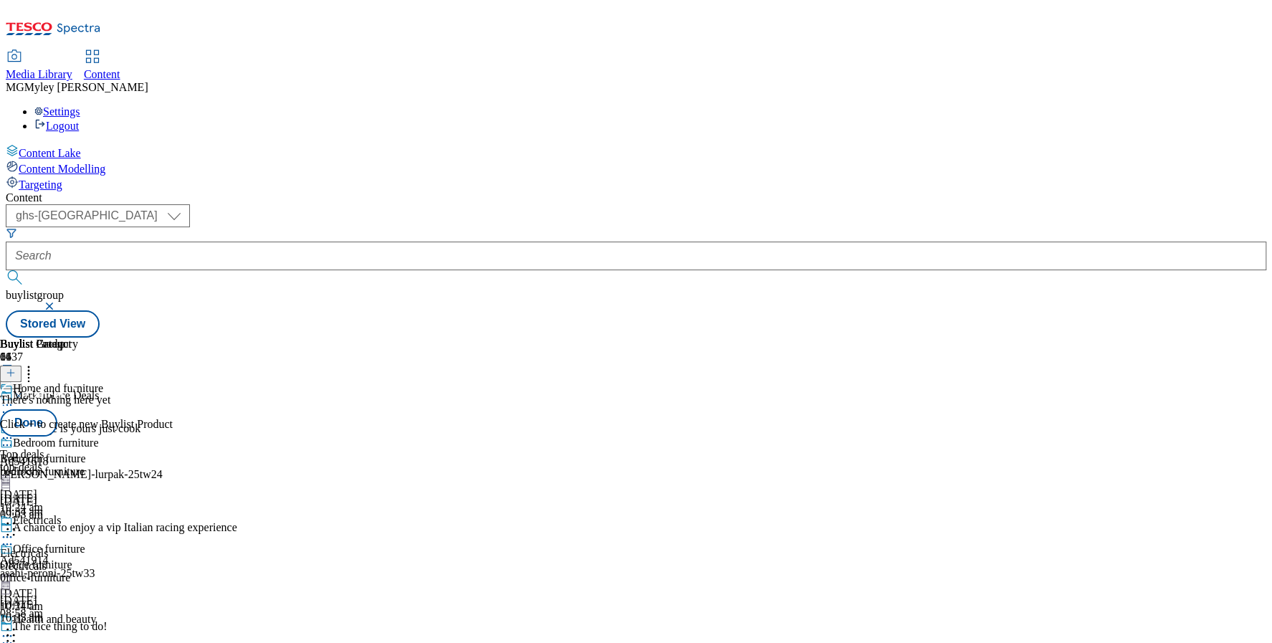
scroll to position [0, 0]
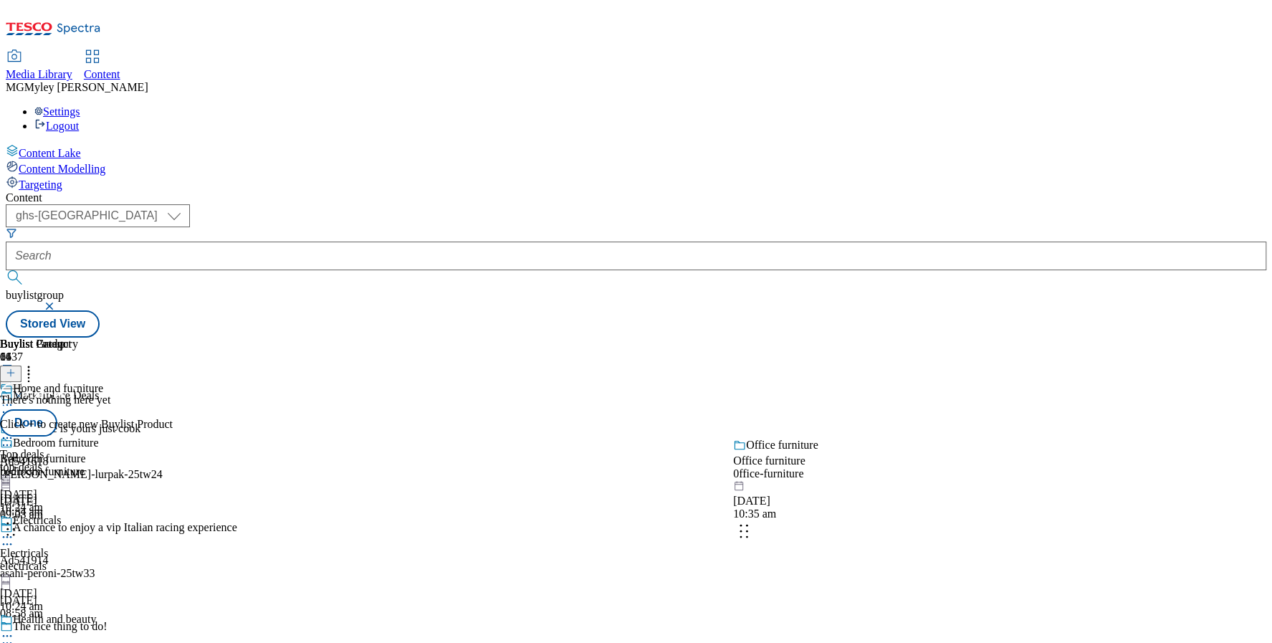
drag, startPoint x: 933, startPoint y: 463, endPoint x: 933, endPoint y: 607, distance: 144.7
click at [933, 337] on body "Icons icon_account icon_add icon_backward_link icon_basket icon_benefits icon_c…" at bounding box center [636, 172] width 1260 height 332
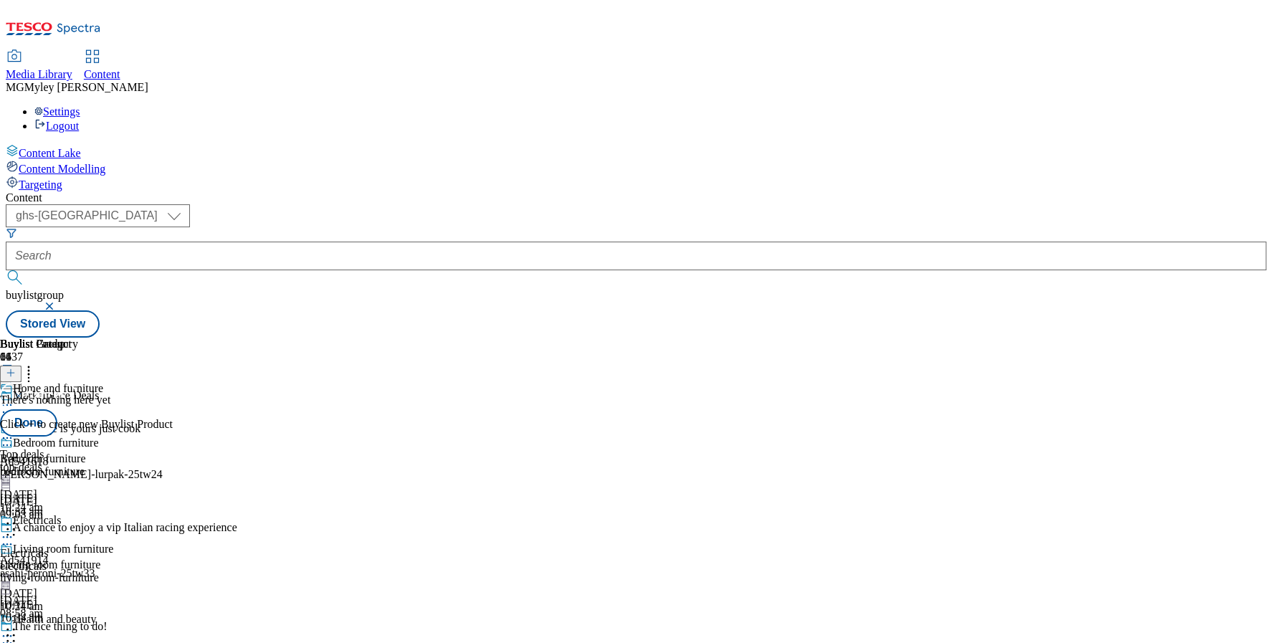
scroll to position [823, 0]
click at [57, 409] on button "Done" at bounding box center [28, 422] width 57 height 27
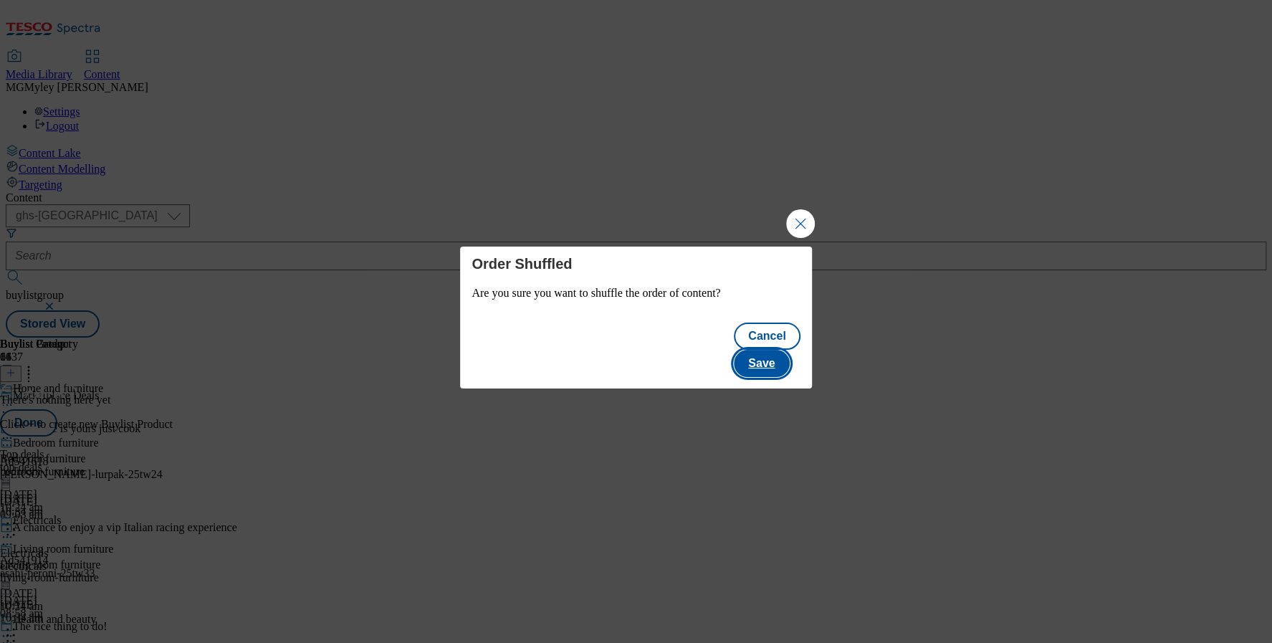
click at [775, 350] on button "Save" at bounding box center [761, 363] width 55 height 27
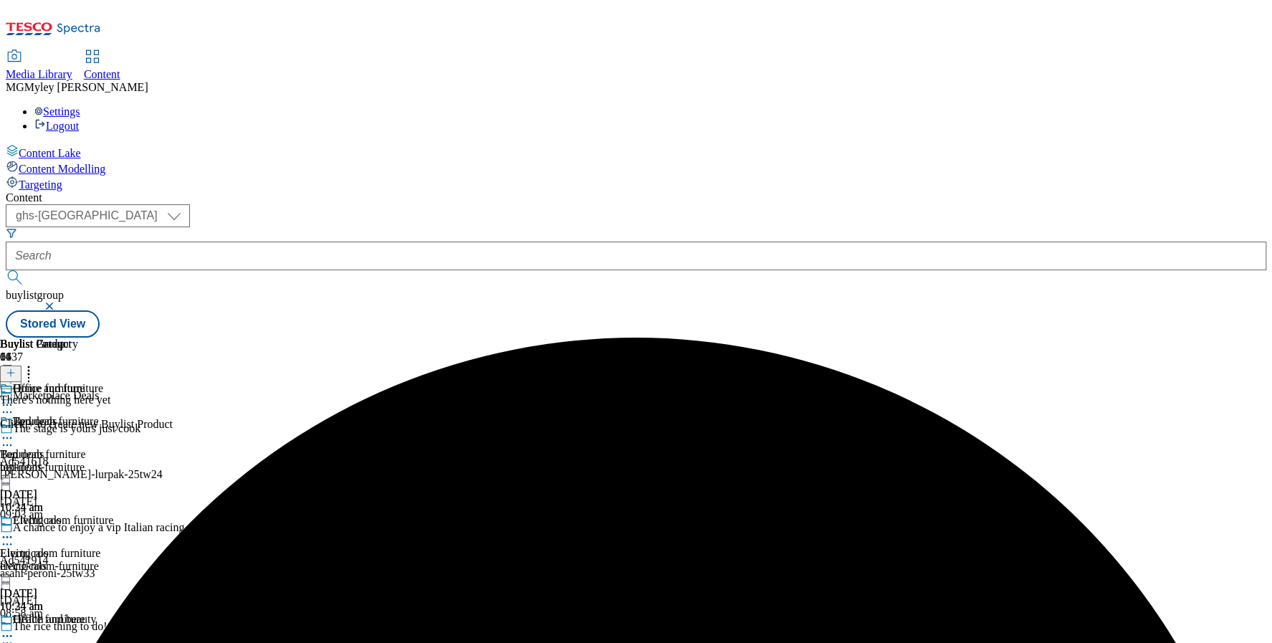
click at [143, 461] on div "bedroom-furniture" at bounding box center [71, 467] width 143 height 13
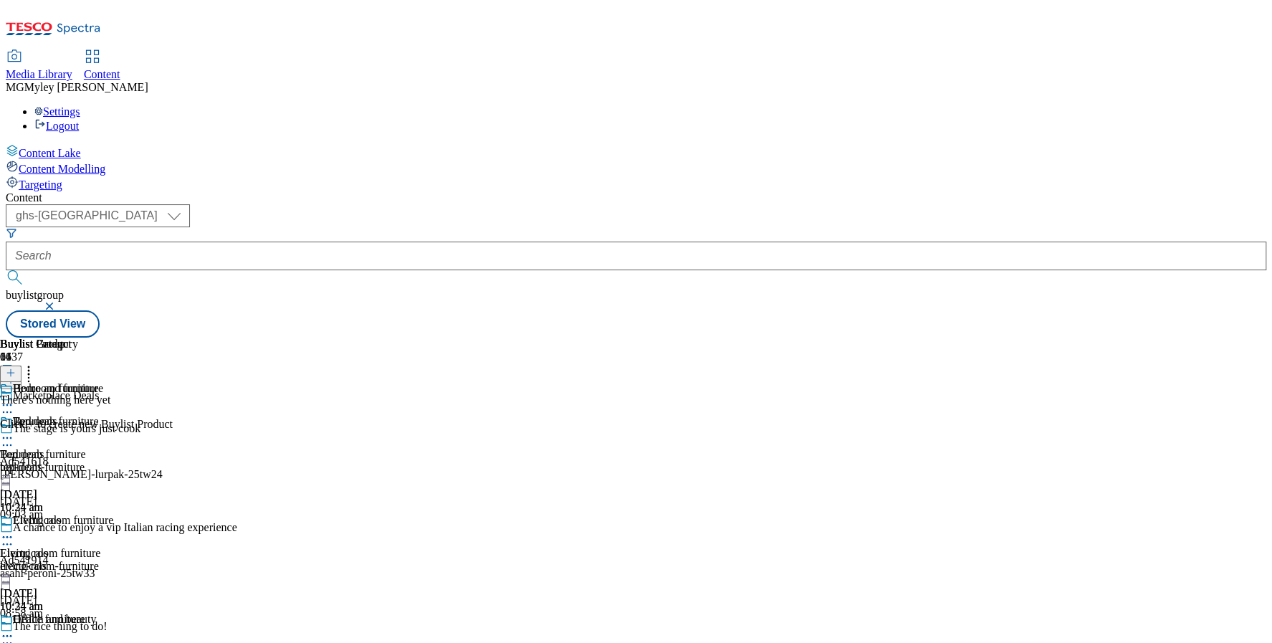
click at [11, 369] on line at bounding box center [11, 372] width 0 height 7
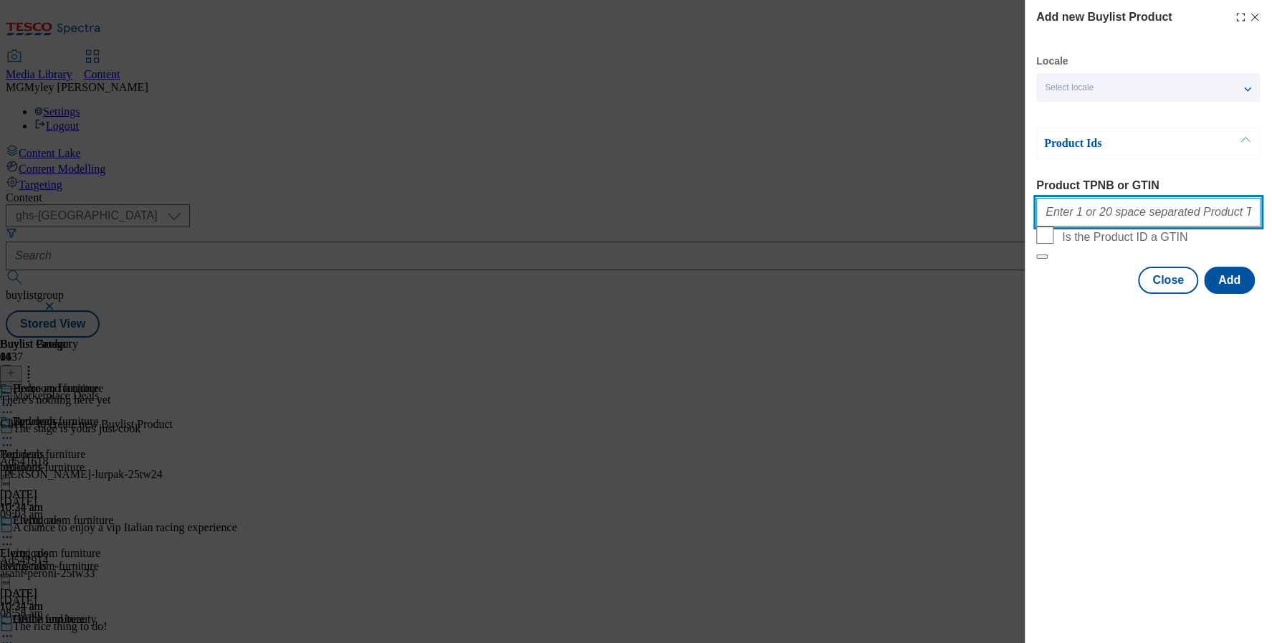
click at [1120, 218] on input "Product TPNB or GTIN" at bounding box center [1148, 212] width 224 height 29
paste input "105048647 105412131 105417884 105042857 105329570 105329568 105614994 105615206…"
type input "105048647 105412131 105417884 105042857 105329570 105329568 105614994 105615206…"
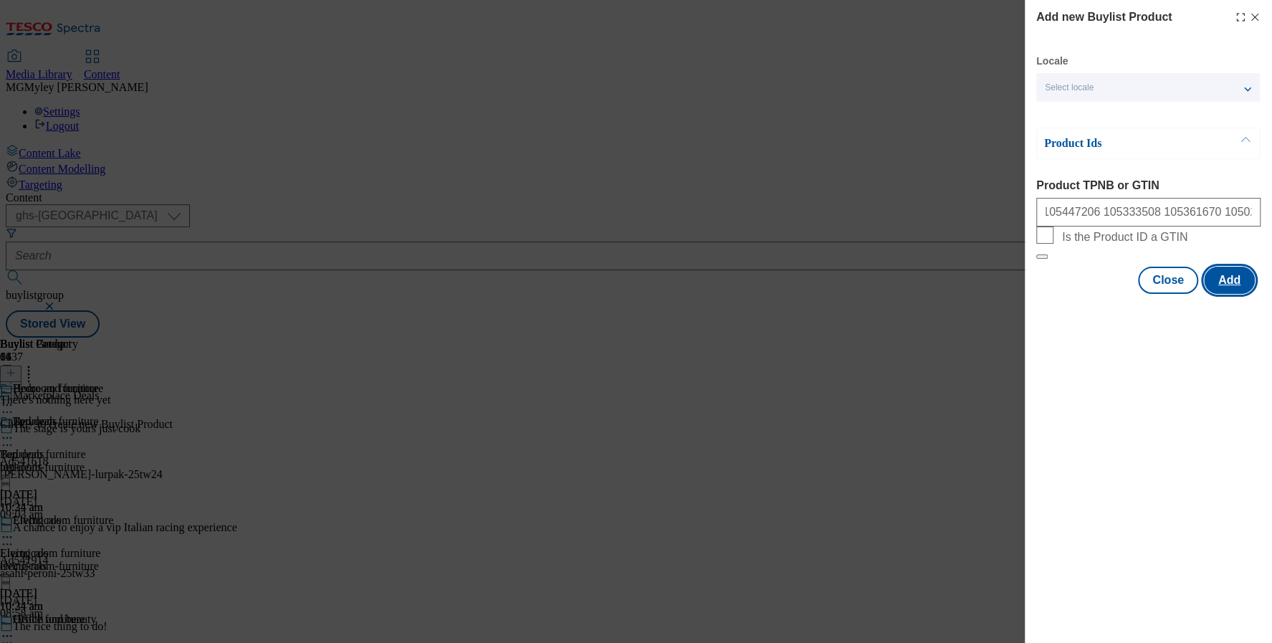
scroll to position [0, 0]
click at [1236, 294] on button "Add" at bounding box center [1229, 279] width 51 height 27
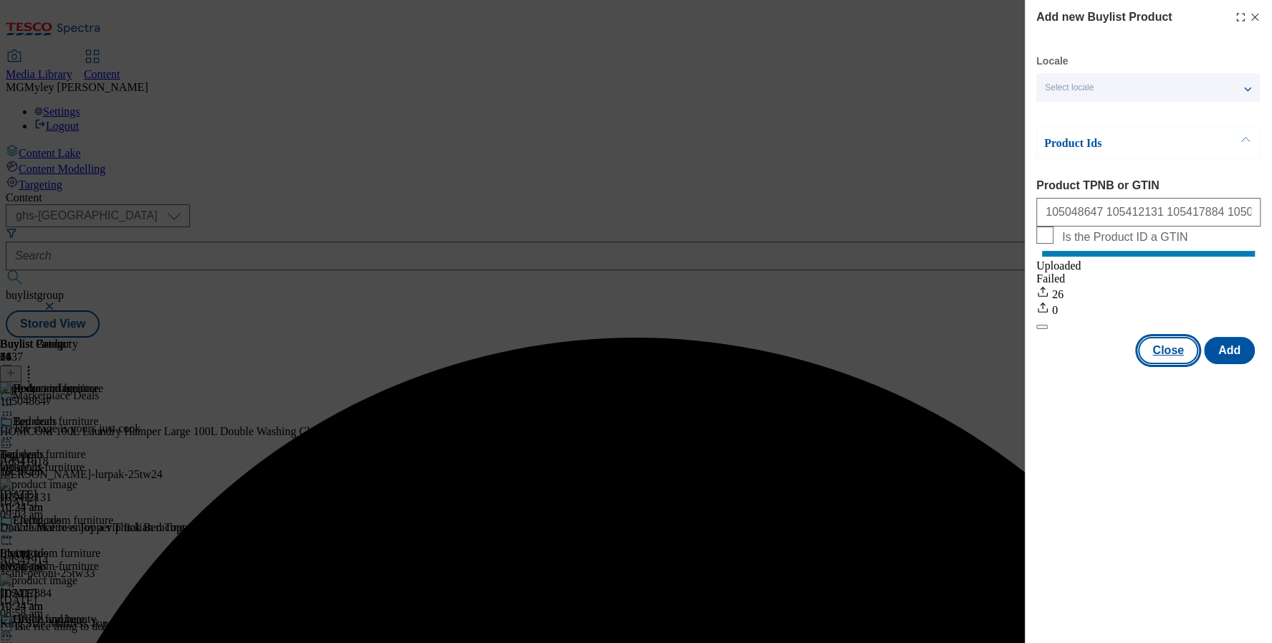
click at [1167, 364] on button "Close" at bounding box center [1168, 350] width 60 height 27
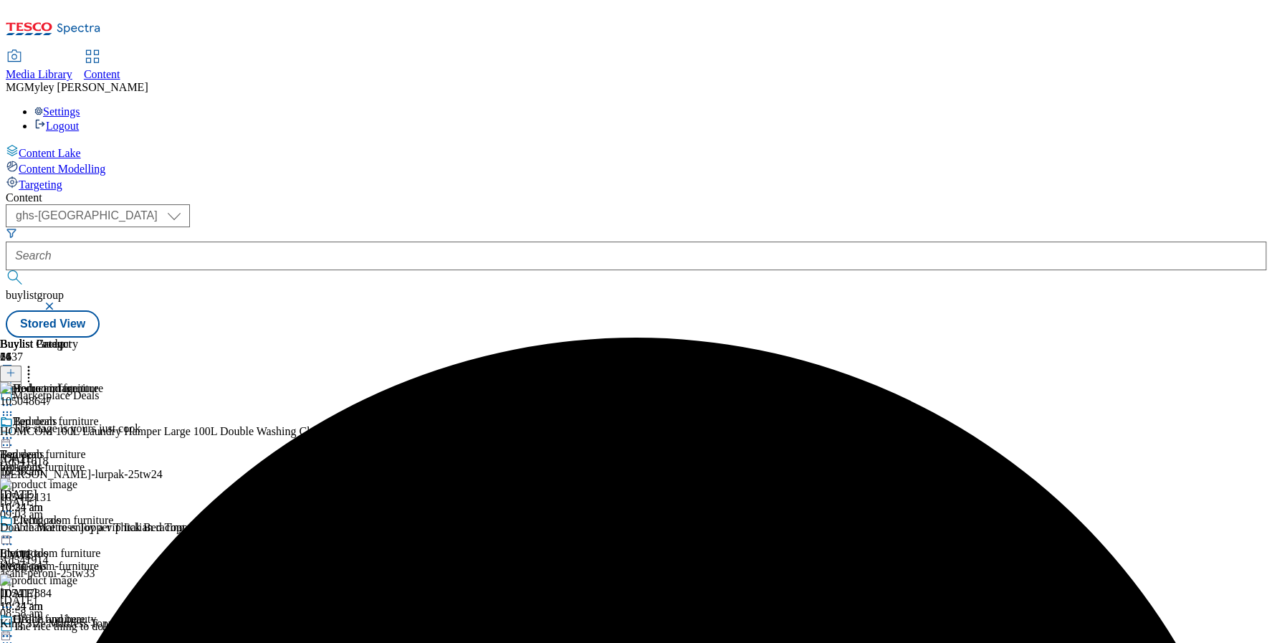
click at [143, 559] on div "living-room-furniture" at bounding box center [71, 565] width 143 height 13
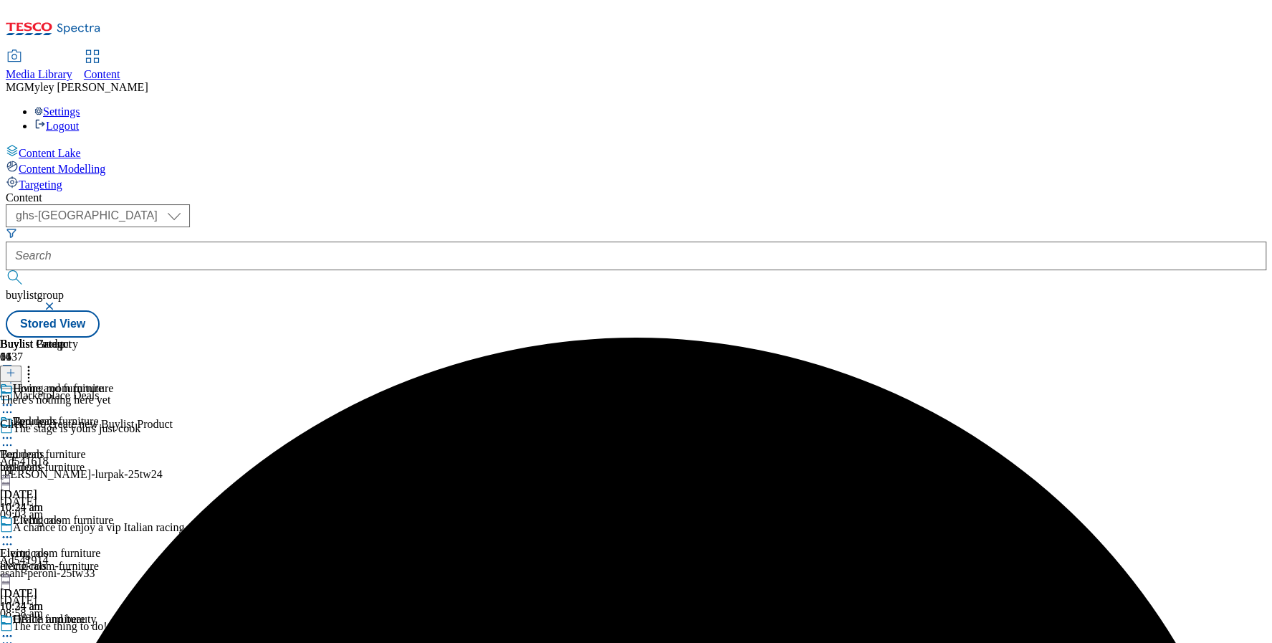
click at [11, 369] on line at bounding box center [11, 372] width 0 height 7
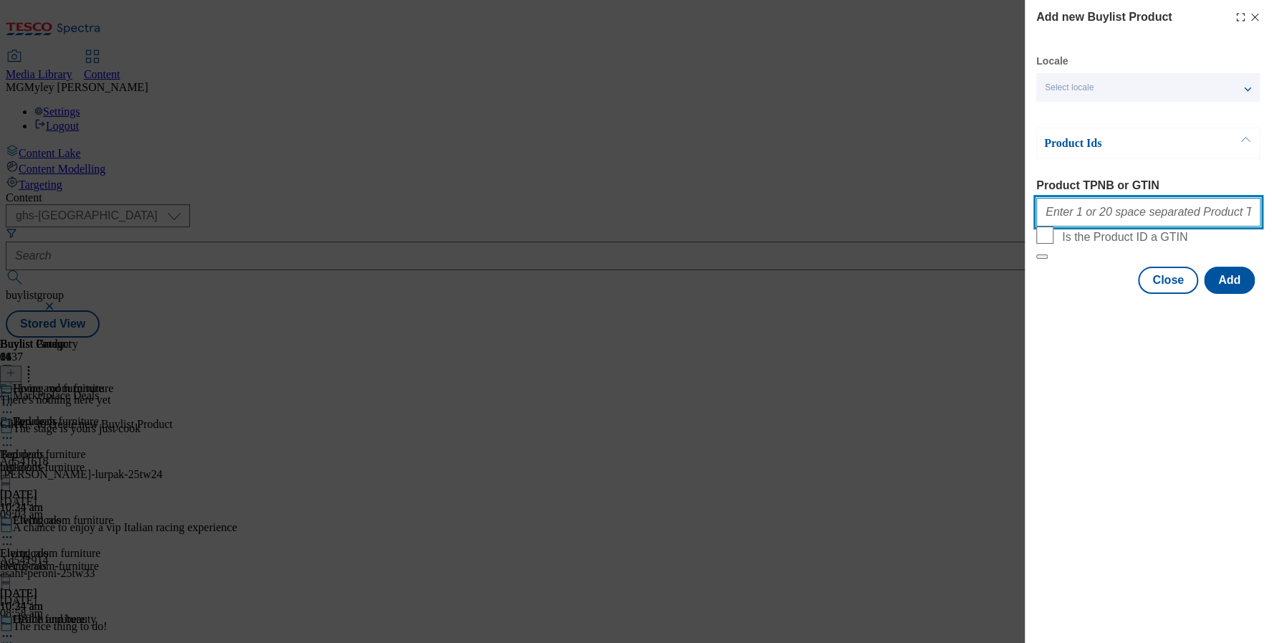
click at [1107, 208] on input "Product TPNB or GTIN" at bounding box center [1148, 212] width 224 height 29
paste input "105041850 105045547 105041937 105615091 105041634 105419449 105209329 106120171…"
type input "105041850 105045547 105041937 105615091 105041634 105419449 105209329 106120171…"
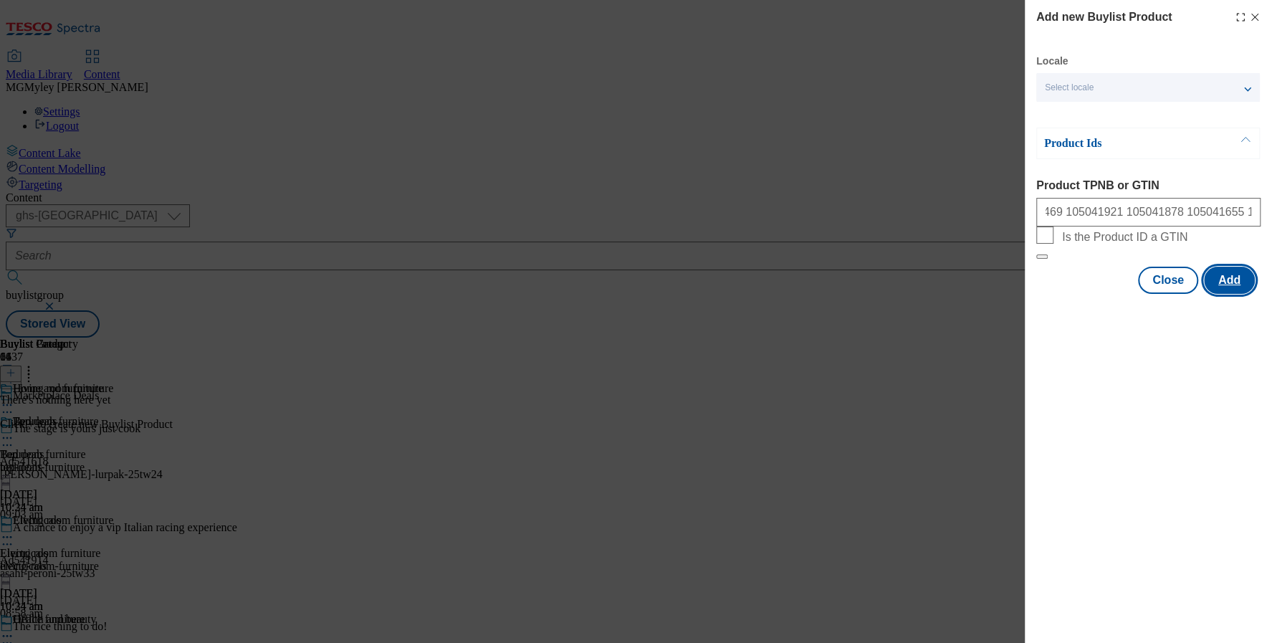
scroll to position [0, 0]
click at [1225, 294] on button "Add" at bounding box center [1229, 279] width 51 height 27
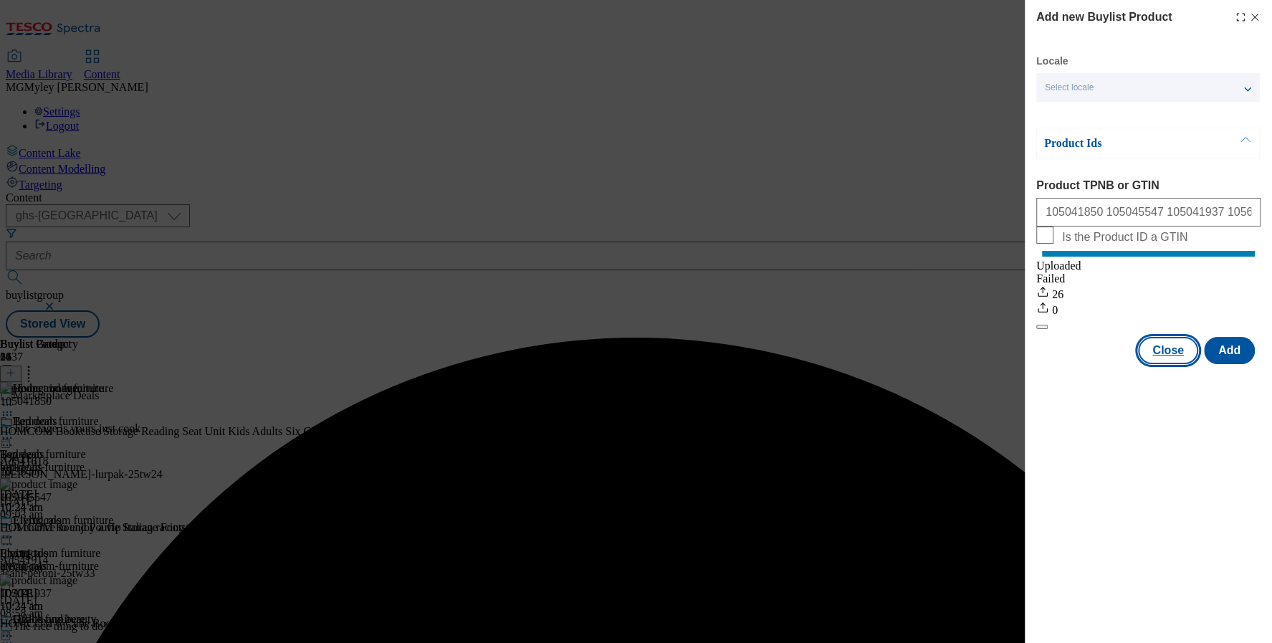
click at [1165, 362] on button "Close" at bounding box center [1168, 350] width 60 height 27
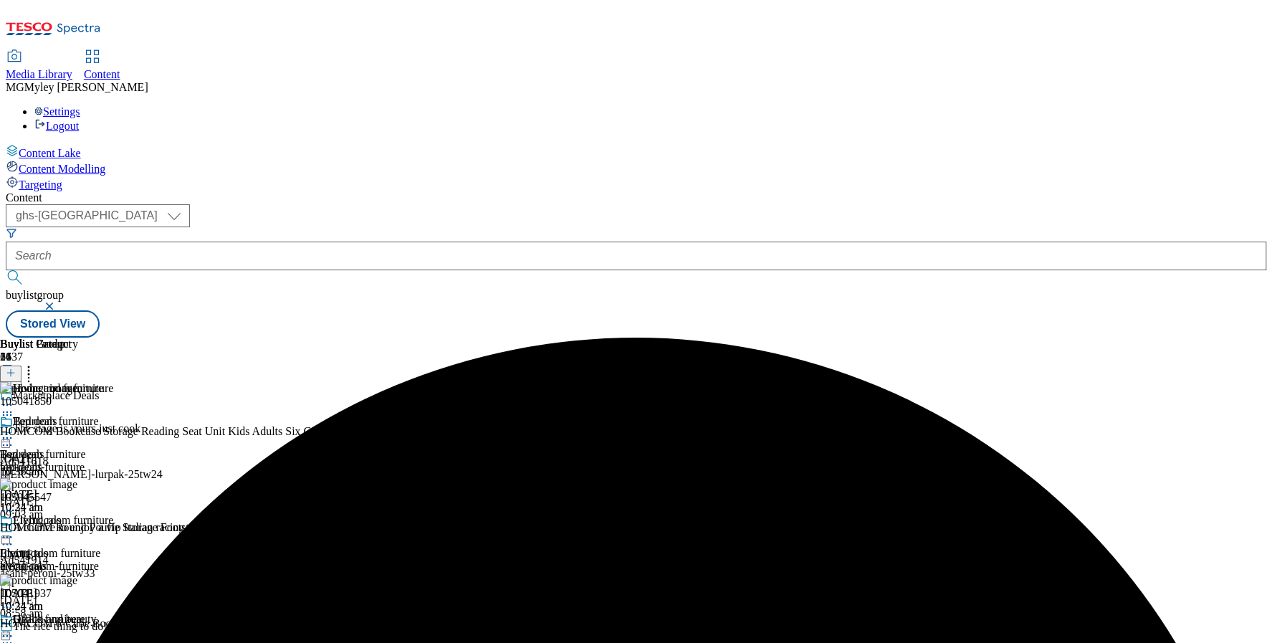
click at [72, 642] on span "Office furniture" at bounding box center [36, 651] width 72 height 13
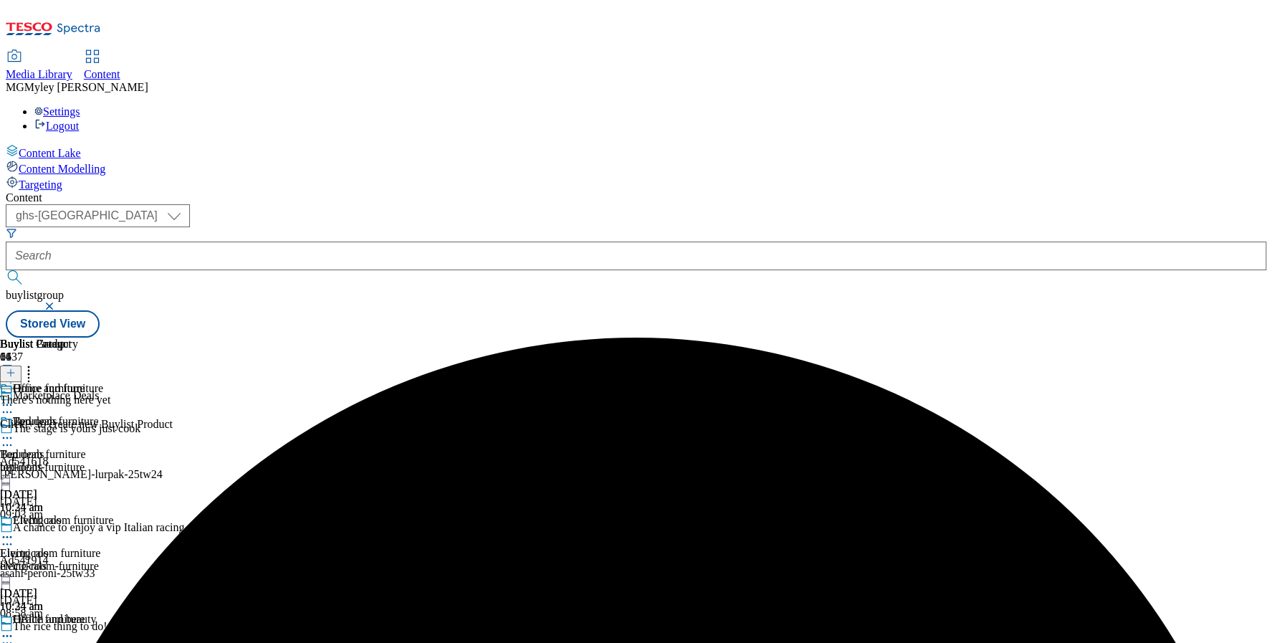
click at [16, 368] on icon at bounding box center [11, 373] width 10 height 10
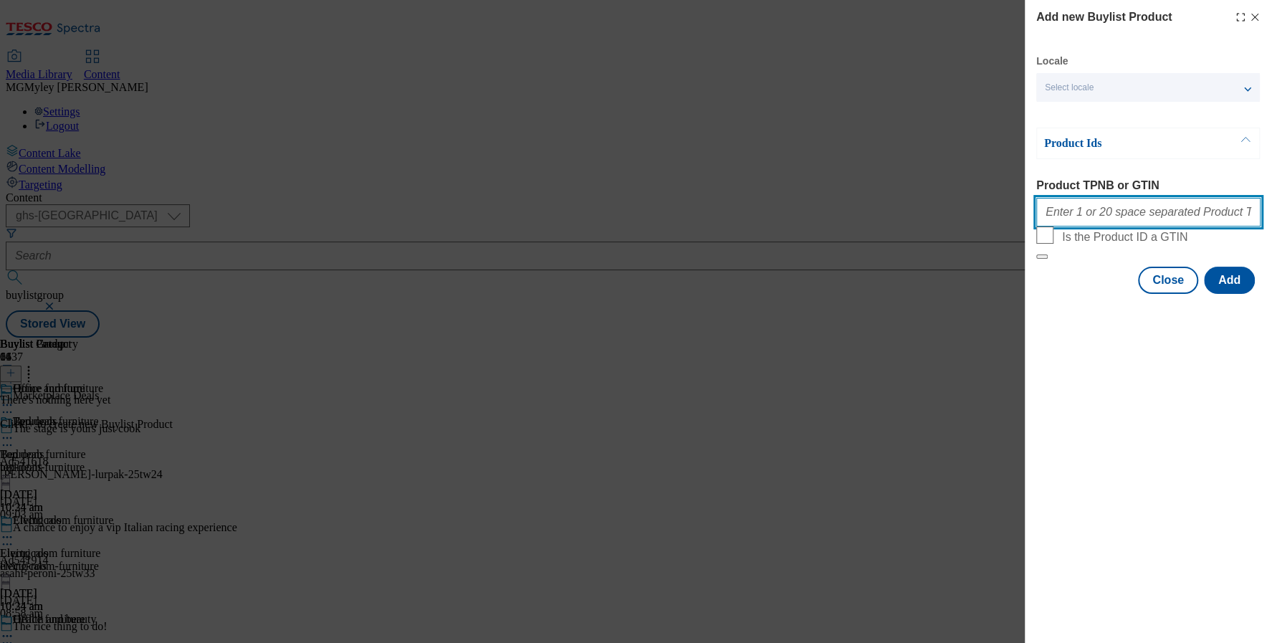
click at [1110, 217] on input "Product TPNB or GTIN" at bounding box center [1148, 212] width 224 height 29
paste input "105425455 105425437 105489290 105959933 105486297 105489288 105028104 105030019…"
type input "105425455 105425437 105489290 105959933 105486297 105489288 105028104 105030019…"
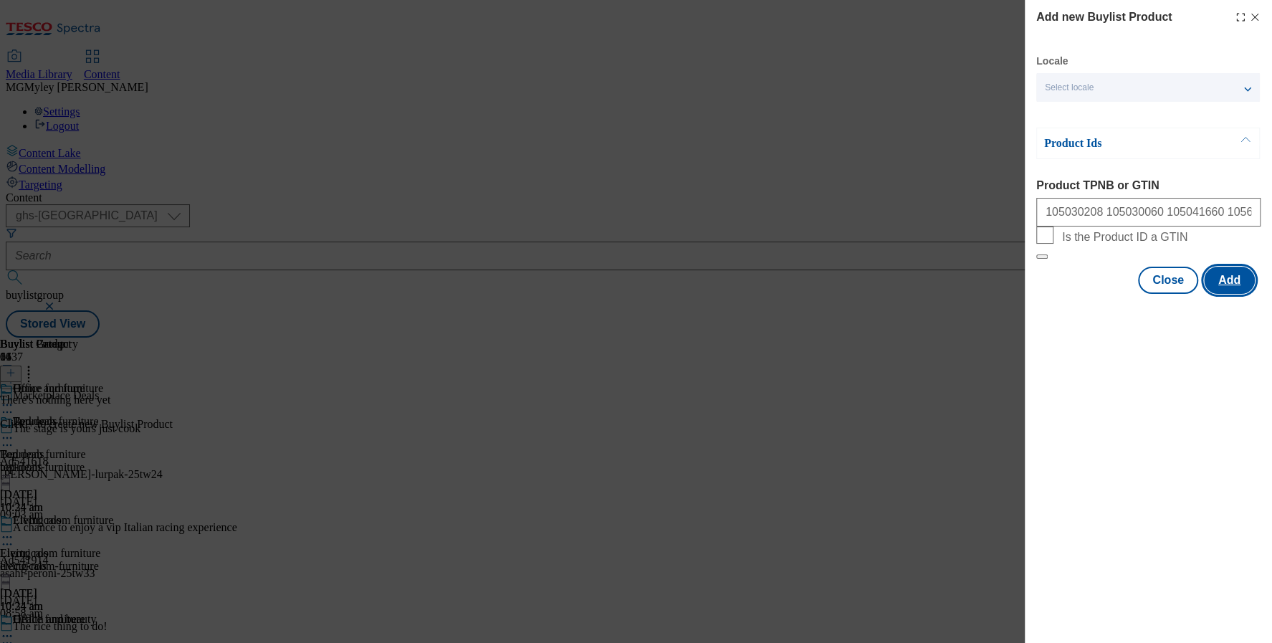
scroll to position [0, 0]
click at [1233, 294] on button "Add" at bounding box center [1229, 279] width 51 height 27
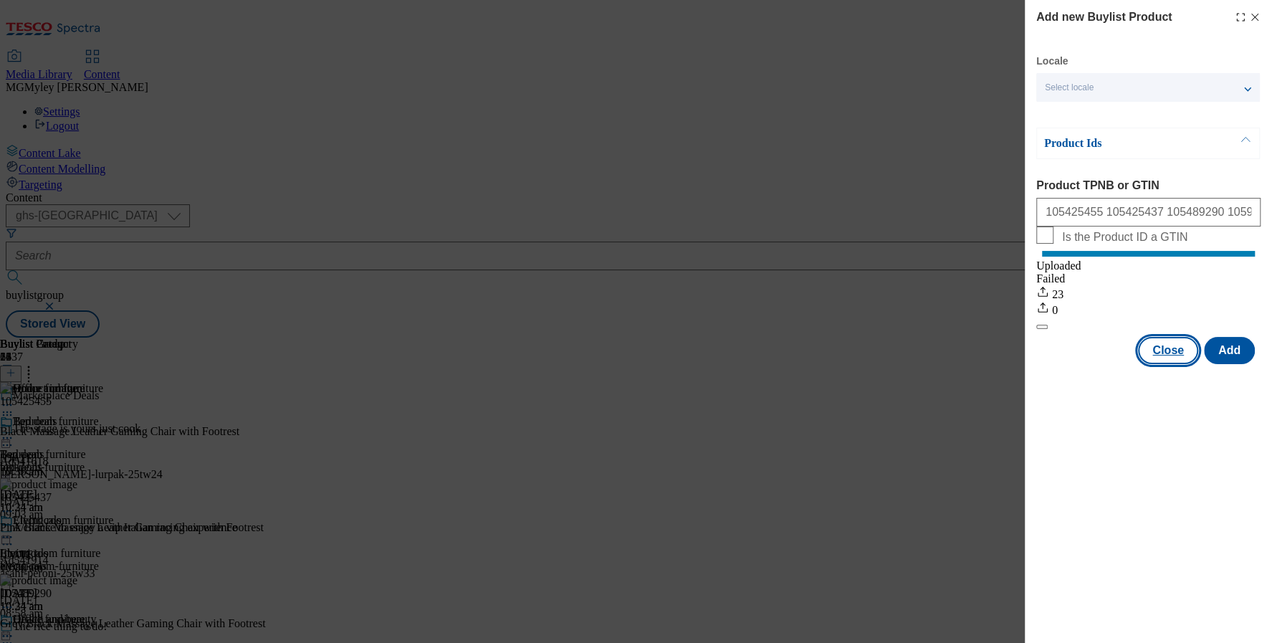
click at [1161, 364] on button "Close" at bounding box center [1168, 350] width 60 height 27
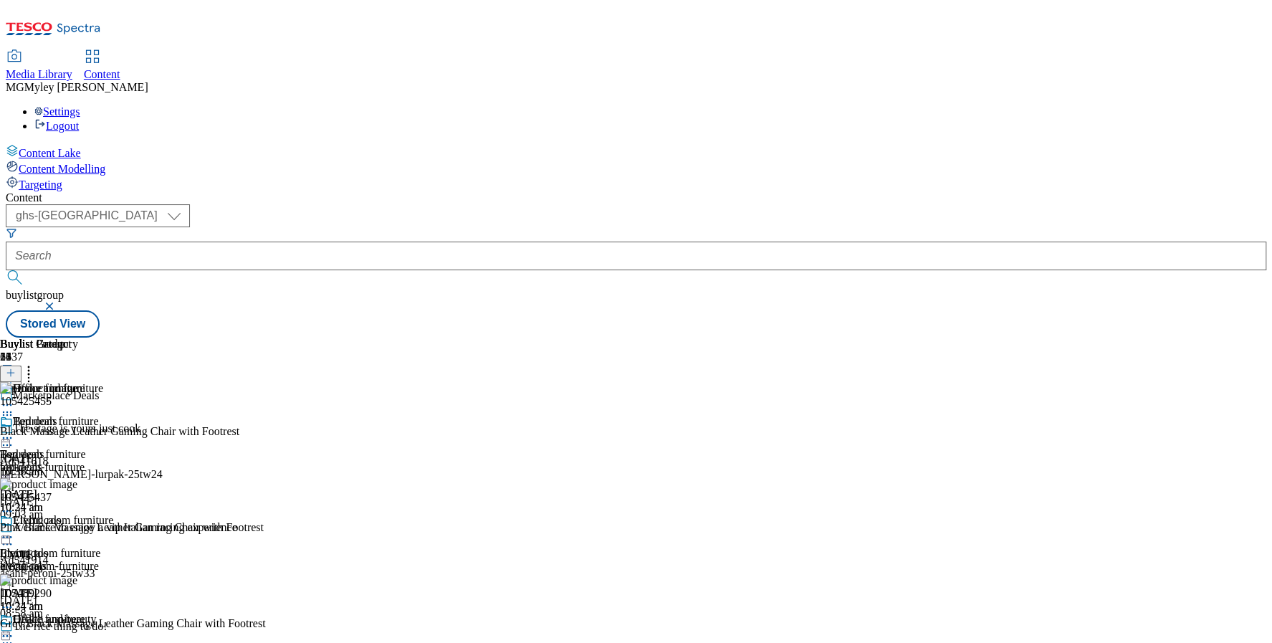
click at [143, 415] on div "Bedroom furniture Bedroom furniture bedroom-furniture 6 Oct 2025 10:34 am" at bounding box center [71, 464] width 143 height 99
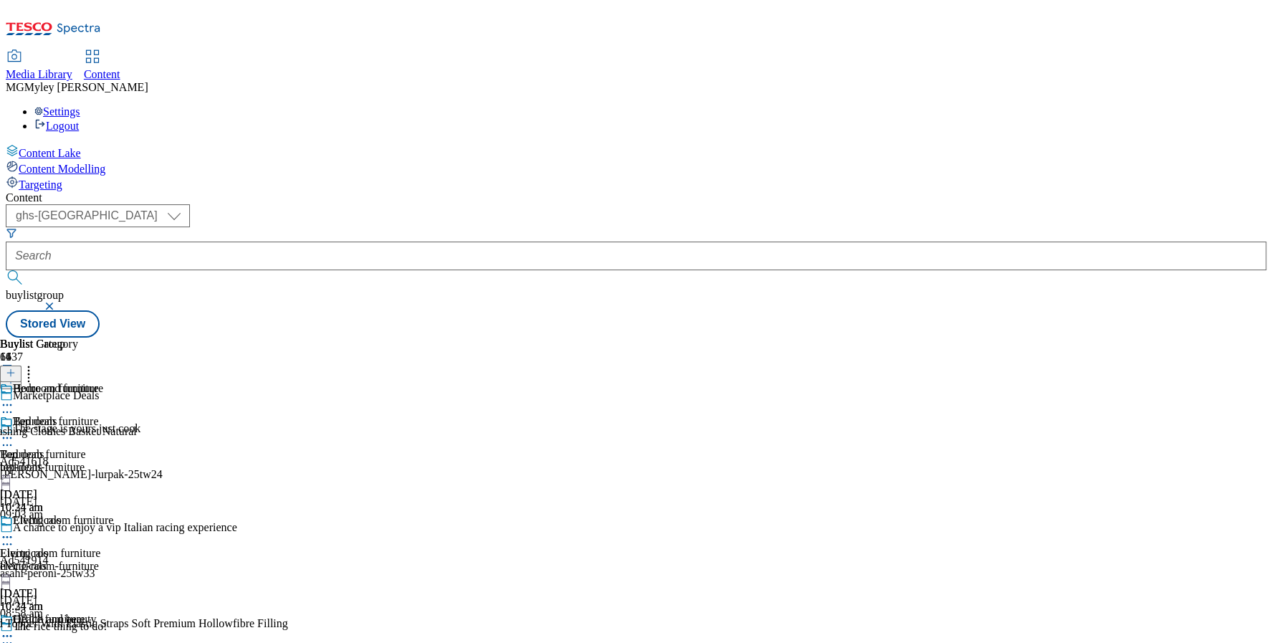
click at [14, 431] on icon at bounding box center [7, 438] width 14 height 14
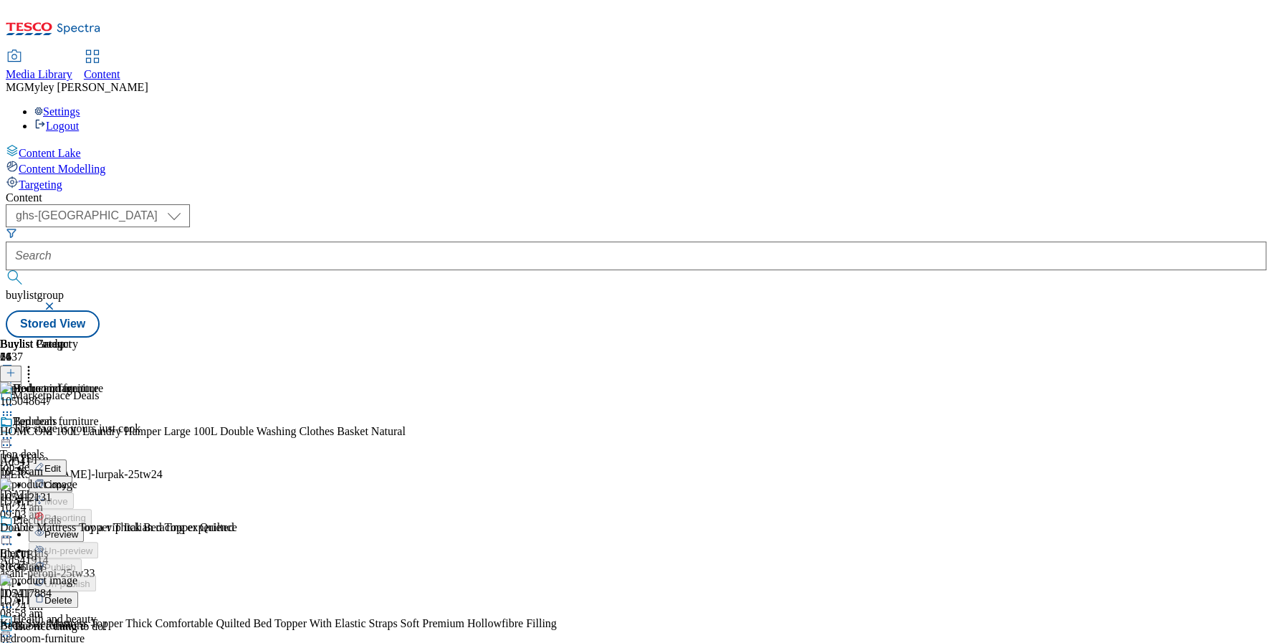
click at [78, 529] on span "Preview" at bounding box center [61, 534] width 34 height 11
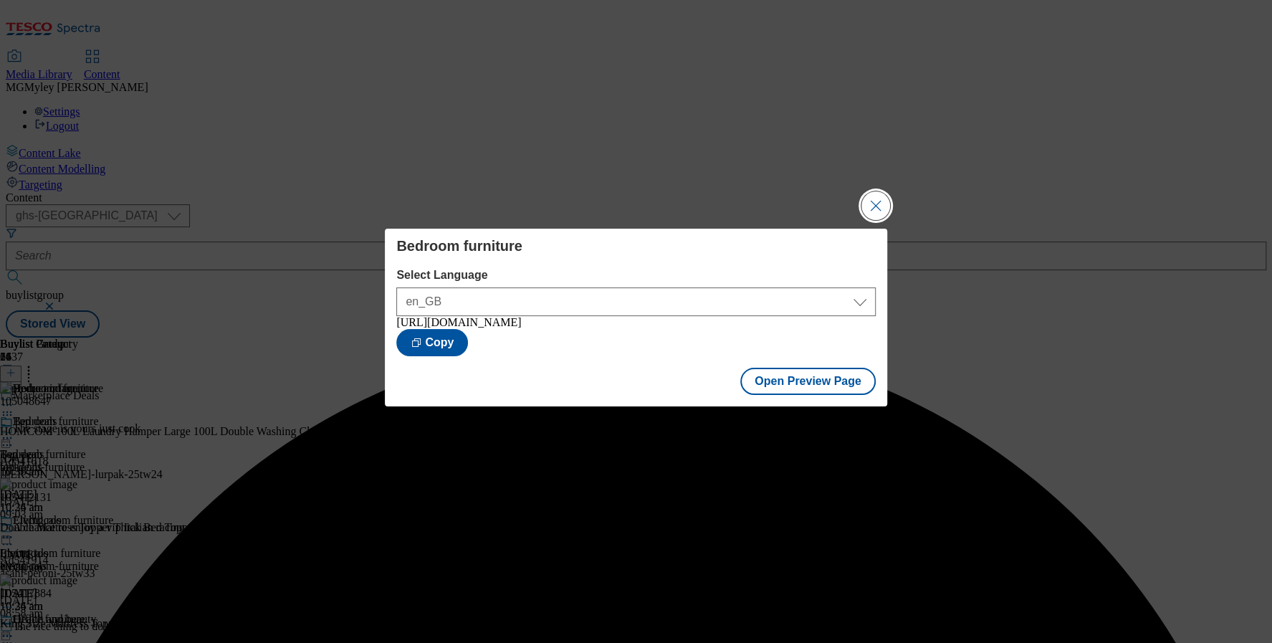
click at [868, 206] on button "Close Modal" at bounding box center [875, 205] width 29 height 29
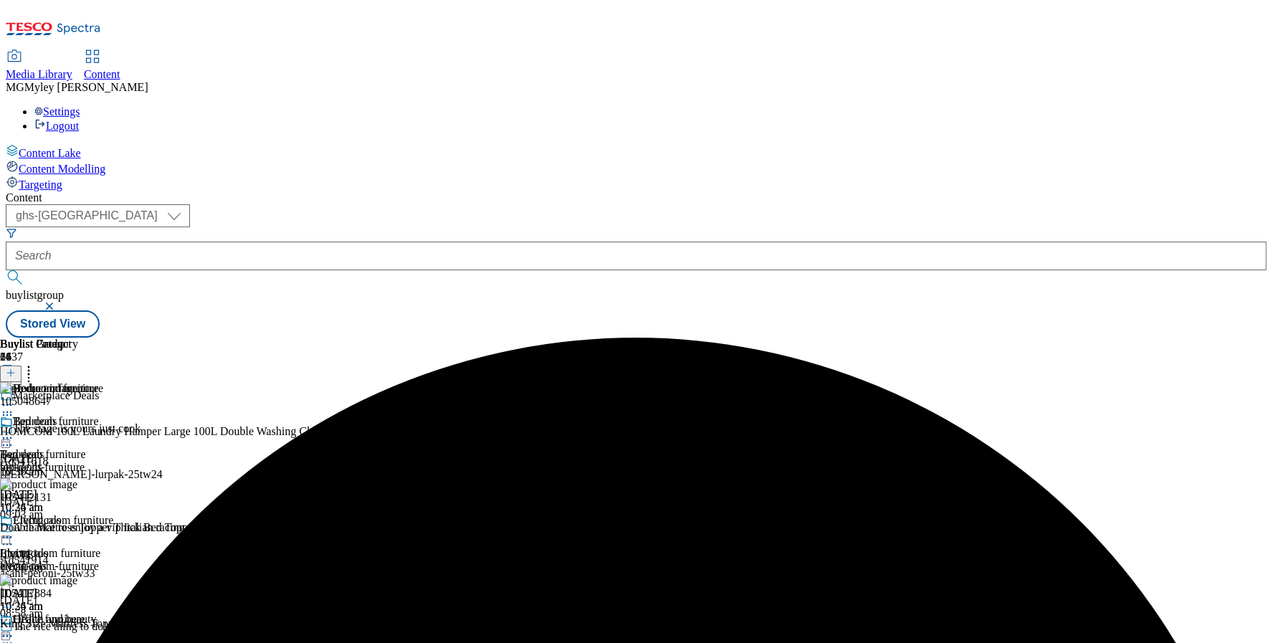
click at [143, 559] on div "living-room-furniture" at bounding box center [71, 565] width 143 height 13
click at [14, 398] on icon at bounding box center [7, 405] width 14 height 14
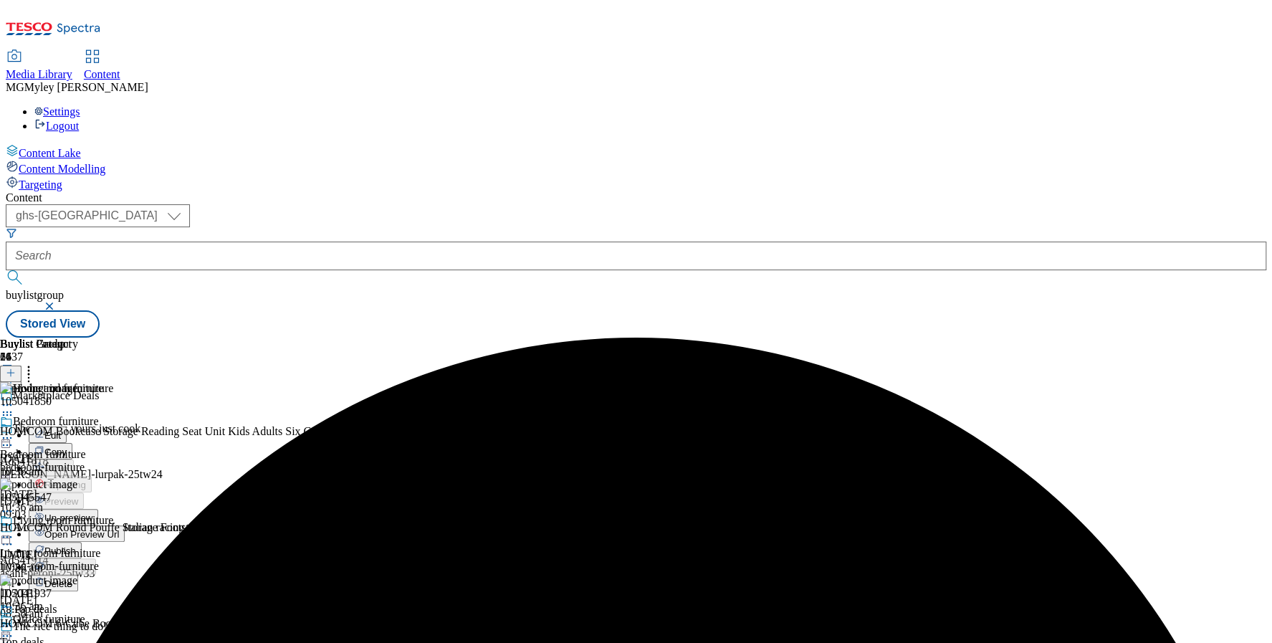
click at [92, 512] on span "Un-preview" at bounding box center [68, 517] width 48 height 11
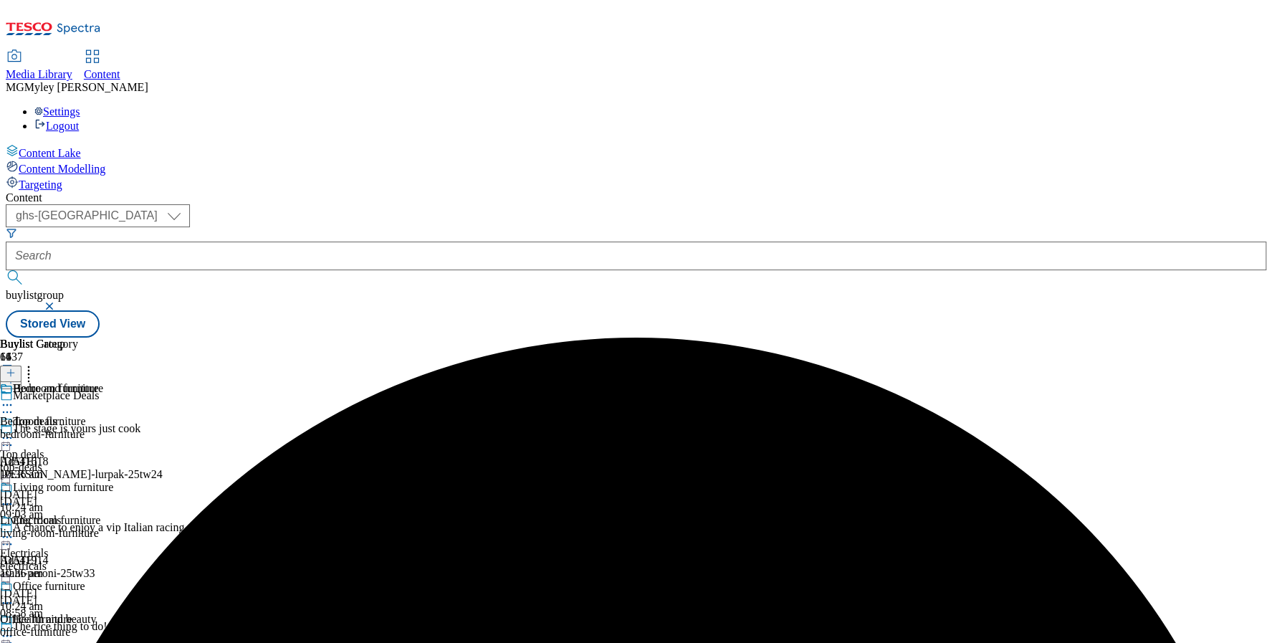
click at [14, 398] on icon at bounding box center [7, 405] width 14 height 14
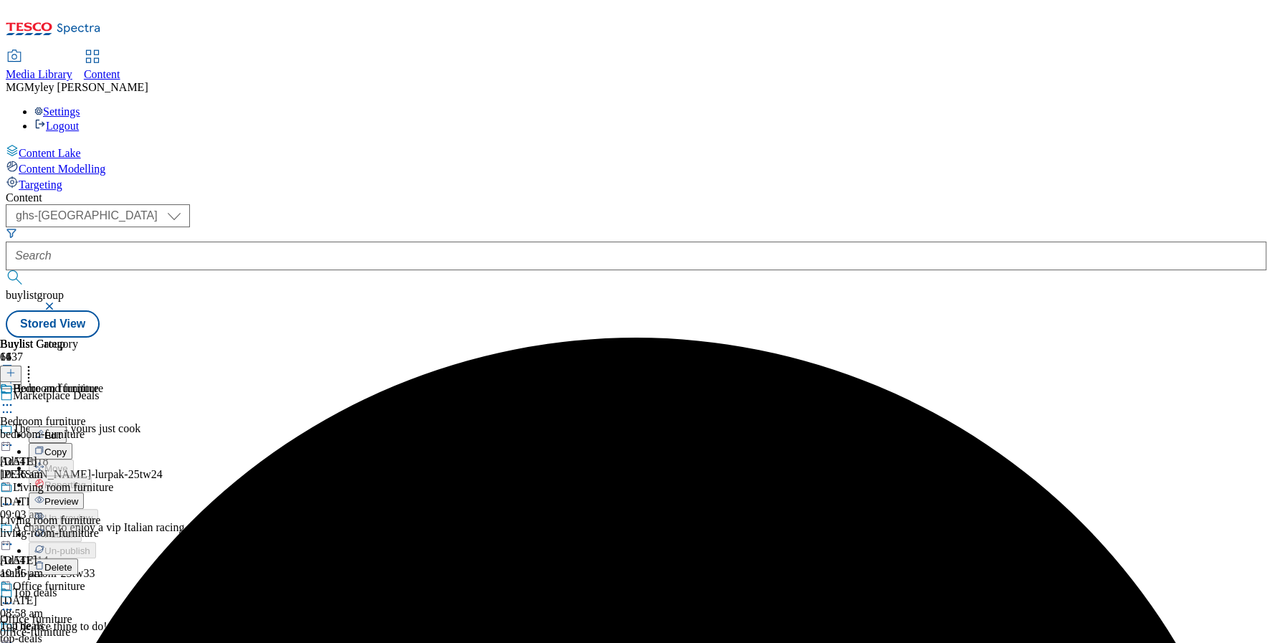
click at [84, 492] on button "Preview" at bounding box center [56, 500] width 55 height 16
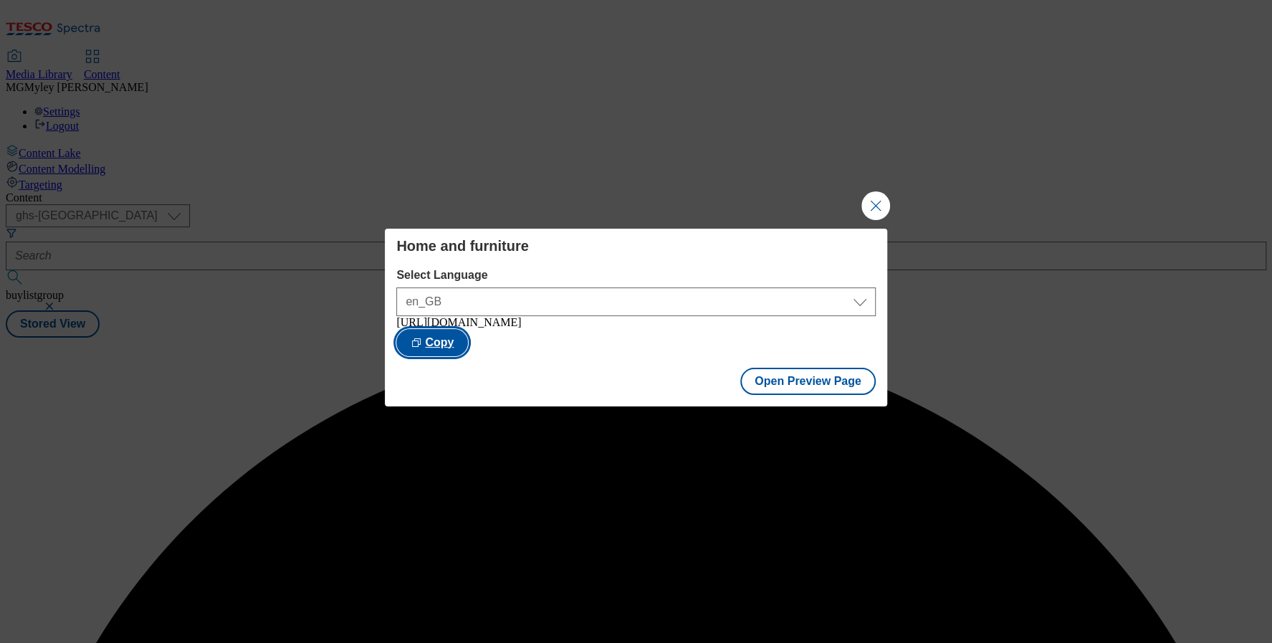
click at [468, 339] on button "Copy" at bounding box center [432, 342] width 72 height 27
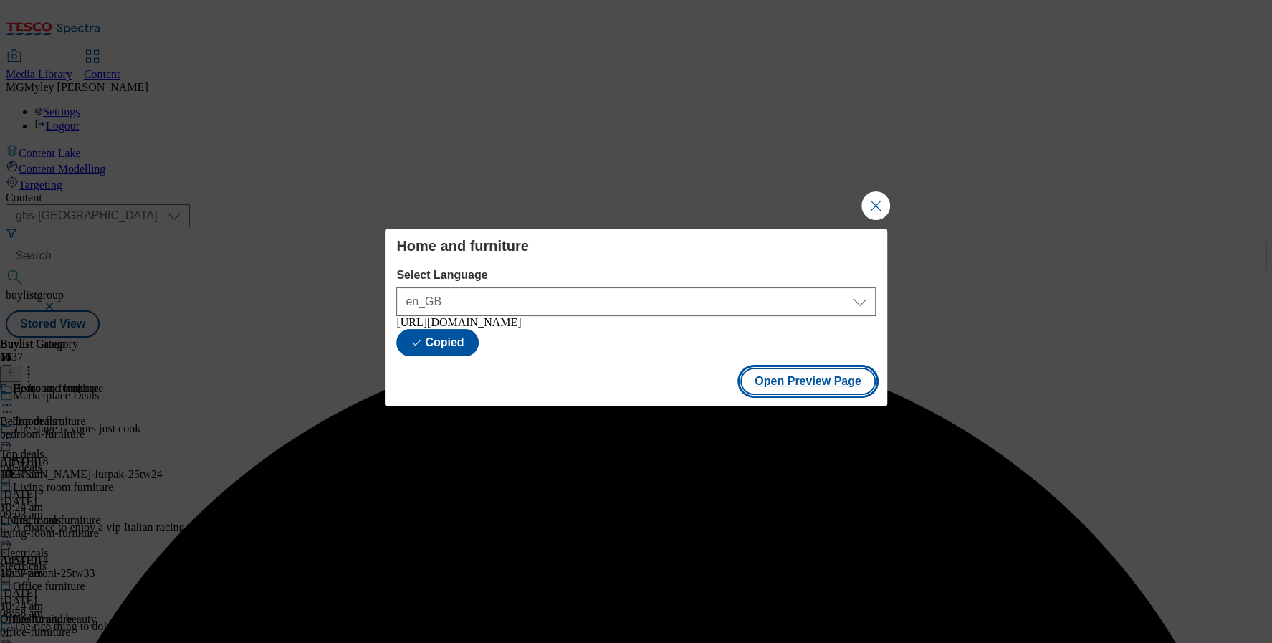
click at [812, 395] on button "Open Preview Page" at bounding box center [807, 381] width 135 height 27
click at [865, 198] on button "Close Modal" at bounding box center [875, 205] width 29 height 29
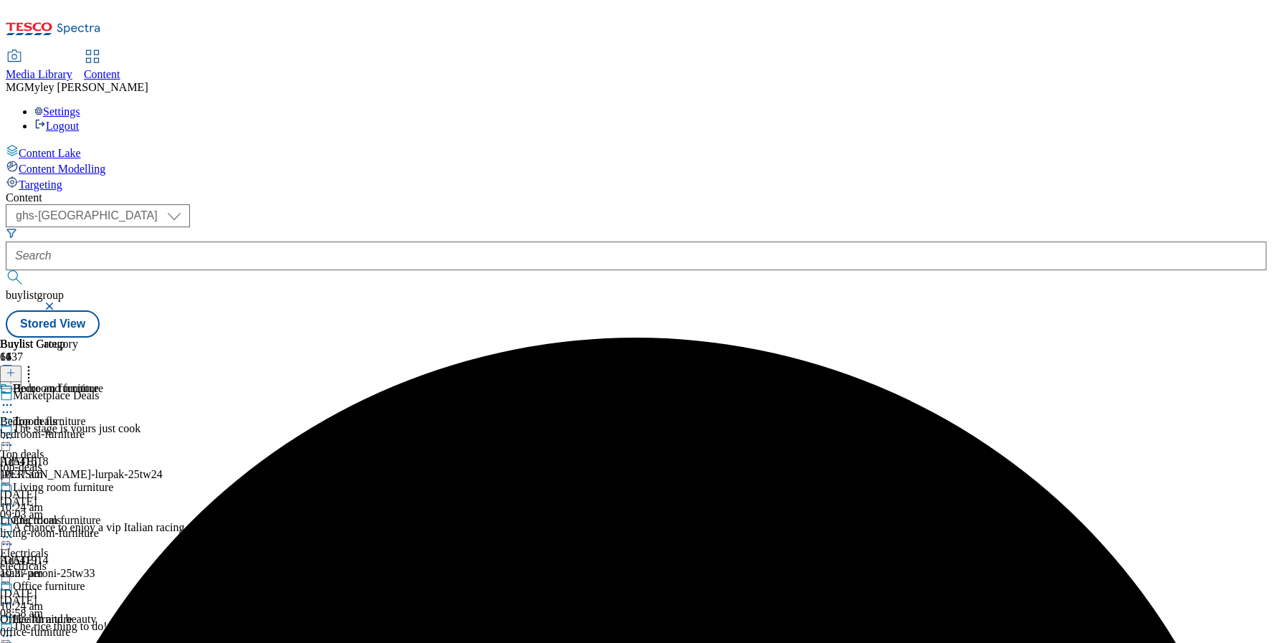
click at [112, 461] on div "top-deals" at bounding box center [56, 467] width 112 height 13
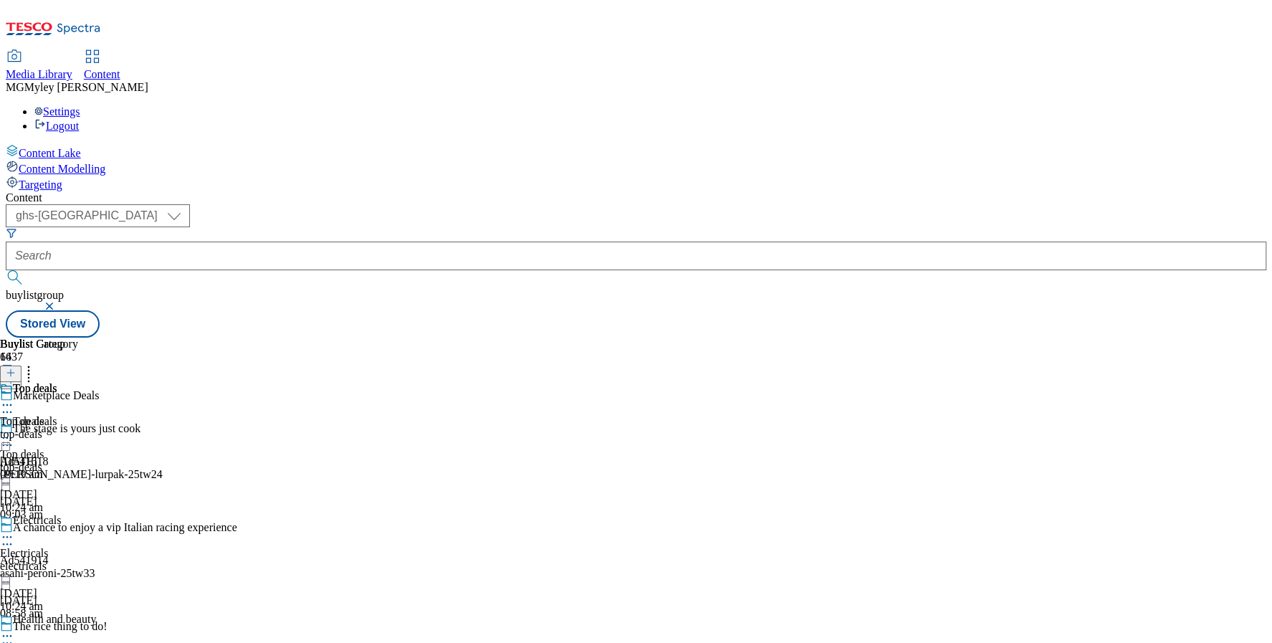
click at [14, 431] on icon at bounding box center [7, 438] width 14 height 14
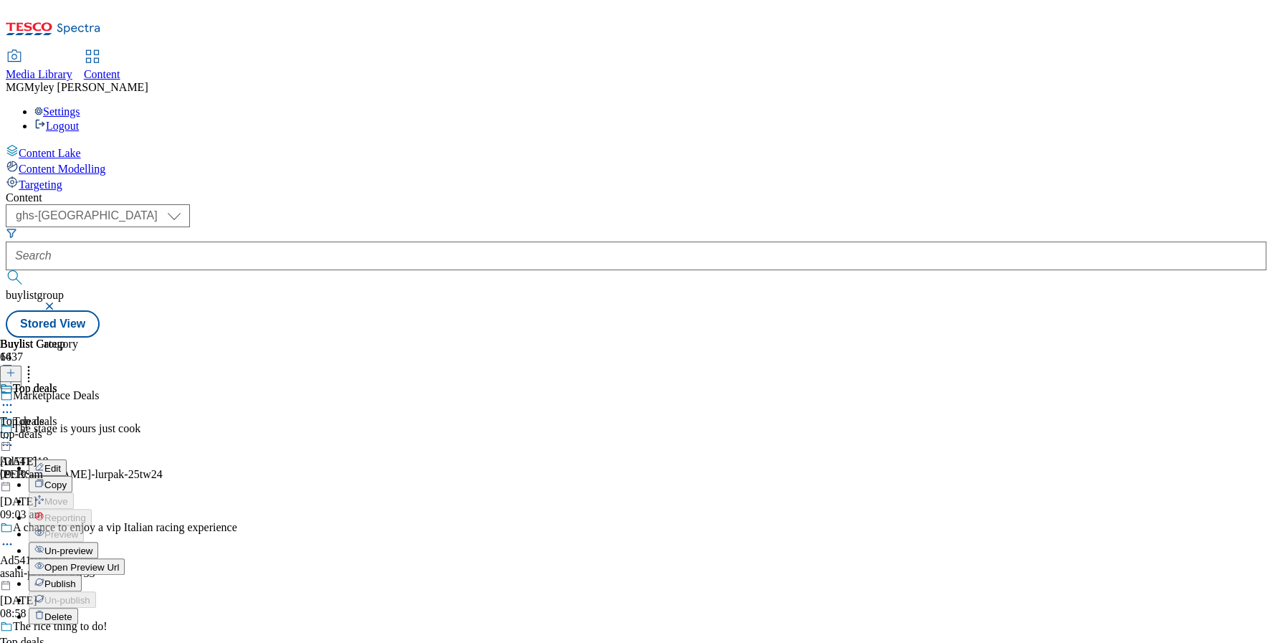
click at [92, 545] on span "Un-preview" at bounding box center [68, 550] width 48 height 11
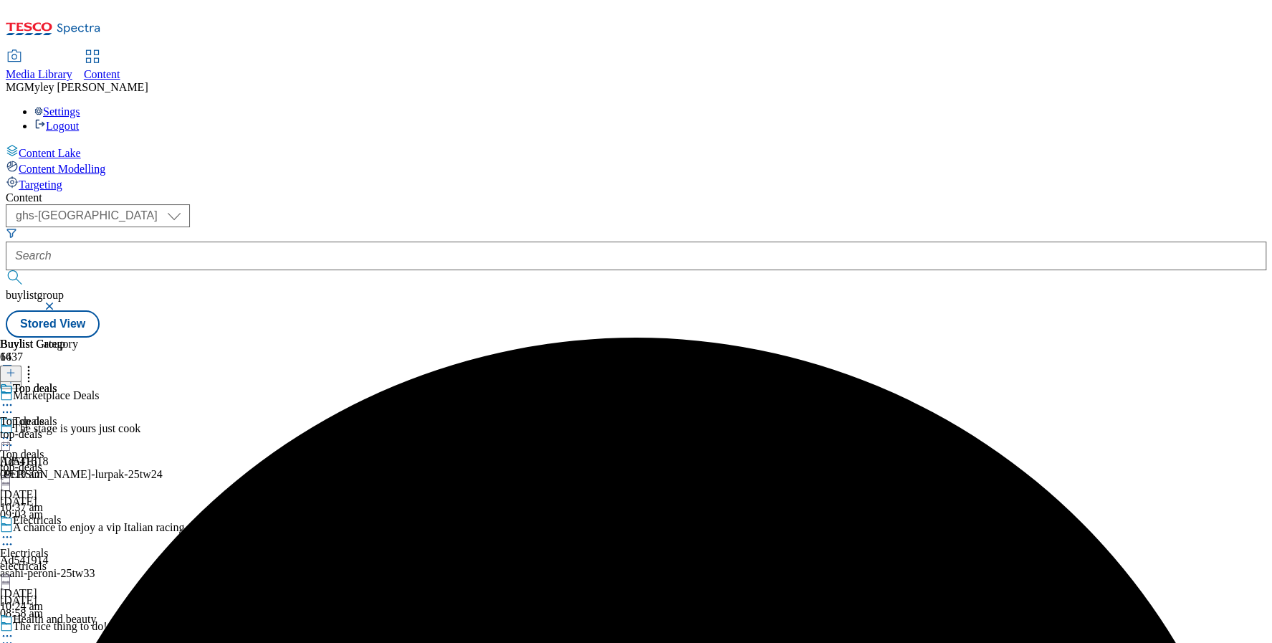
click at [14, 431] on icon at bounding box center [7, 438] width 14 height 14
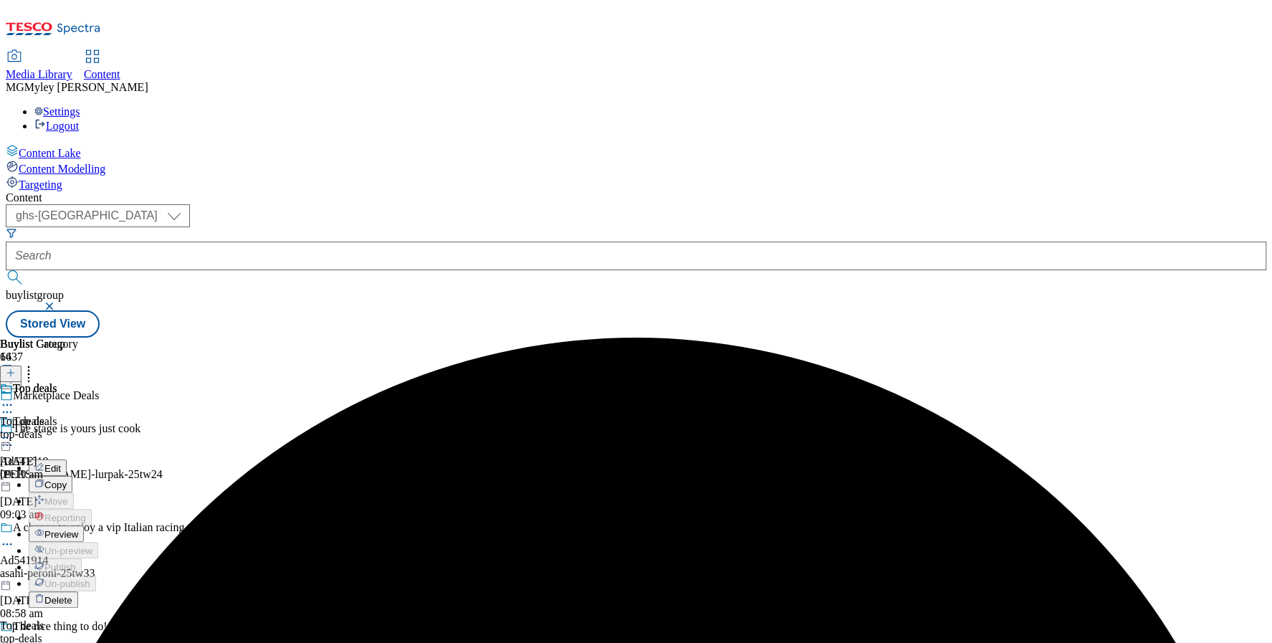
click at [78, 529] on span "Preview" at bounding box center [61, 534] width 34 height 11
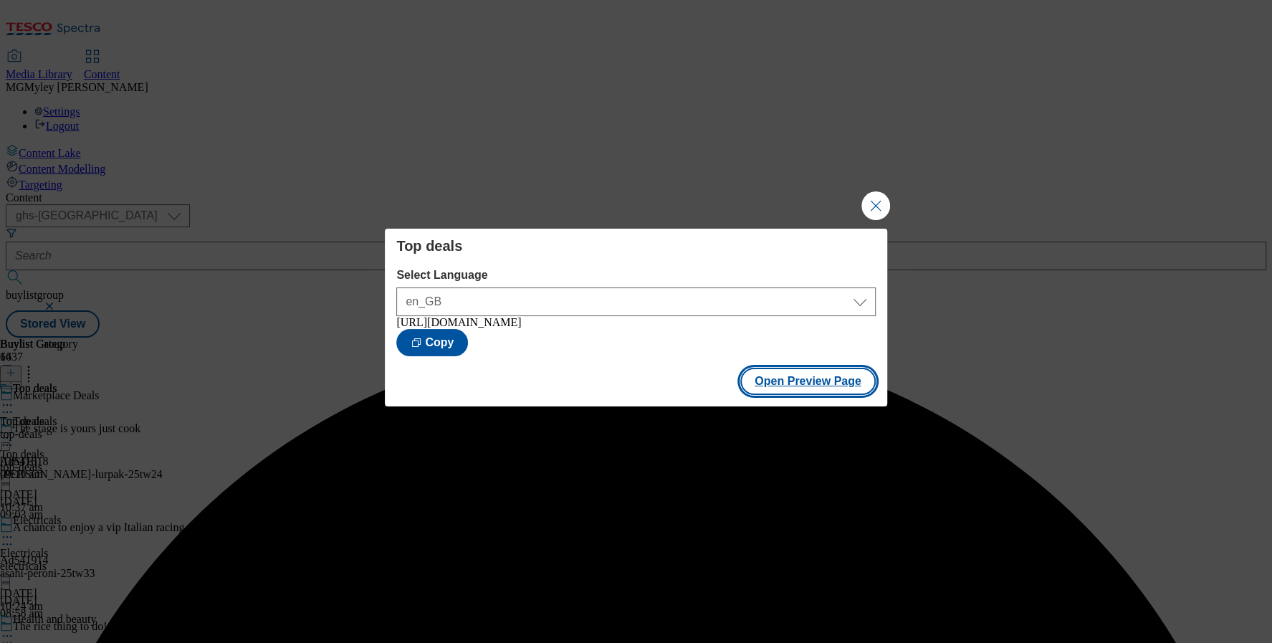
click at [813, 376] on button "Open Preview Page" at bounding box center [807, 381] width 135 height 27
click at [882, 198] on button "Close Modal" at bounding box center [875, 205] width 29 height 29
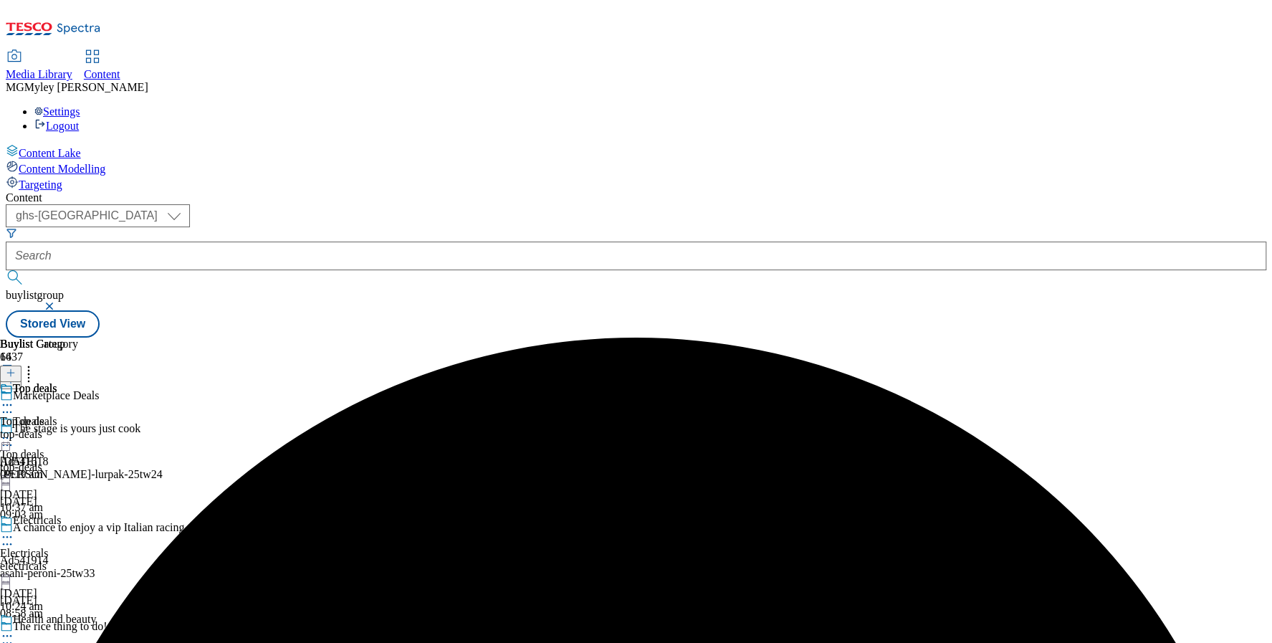
click at [14, 431] on icon at bounding box center [7, 438] width 14 height 14
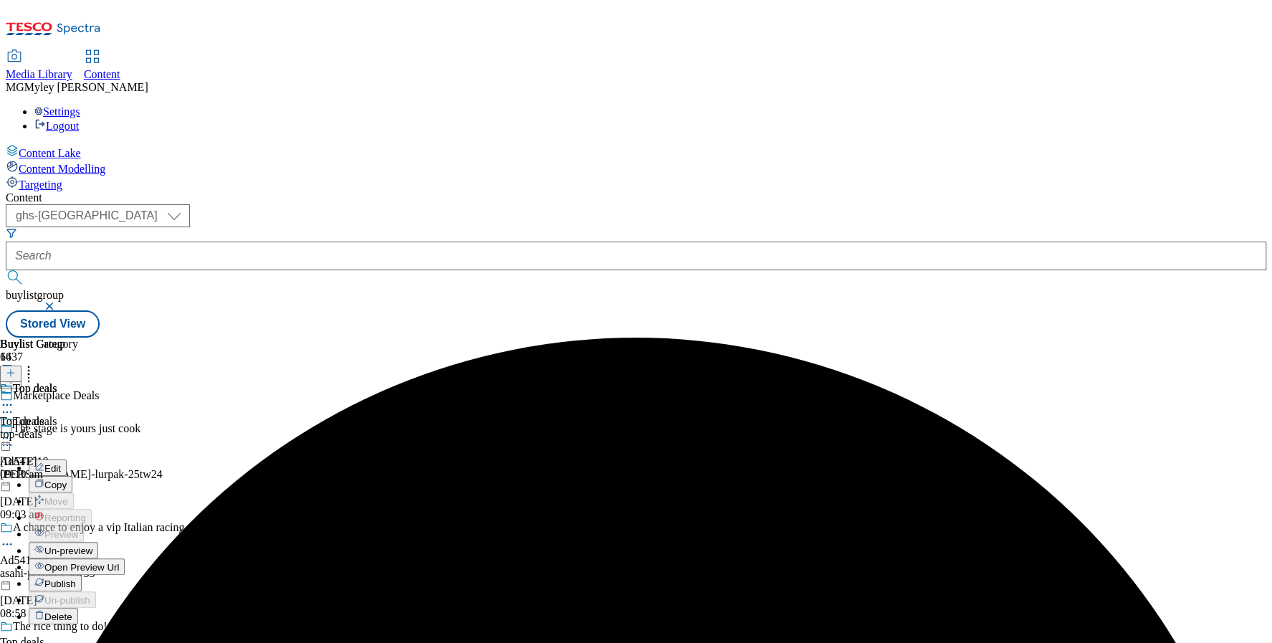
click at [76, 578] on span "Publish" at bounding box center [60, 583] width 32 height 11
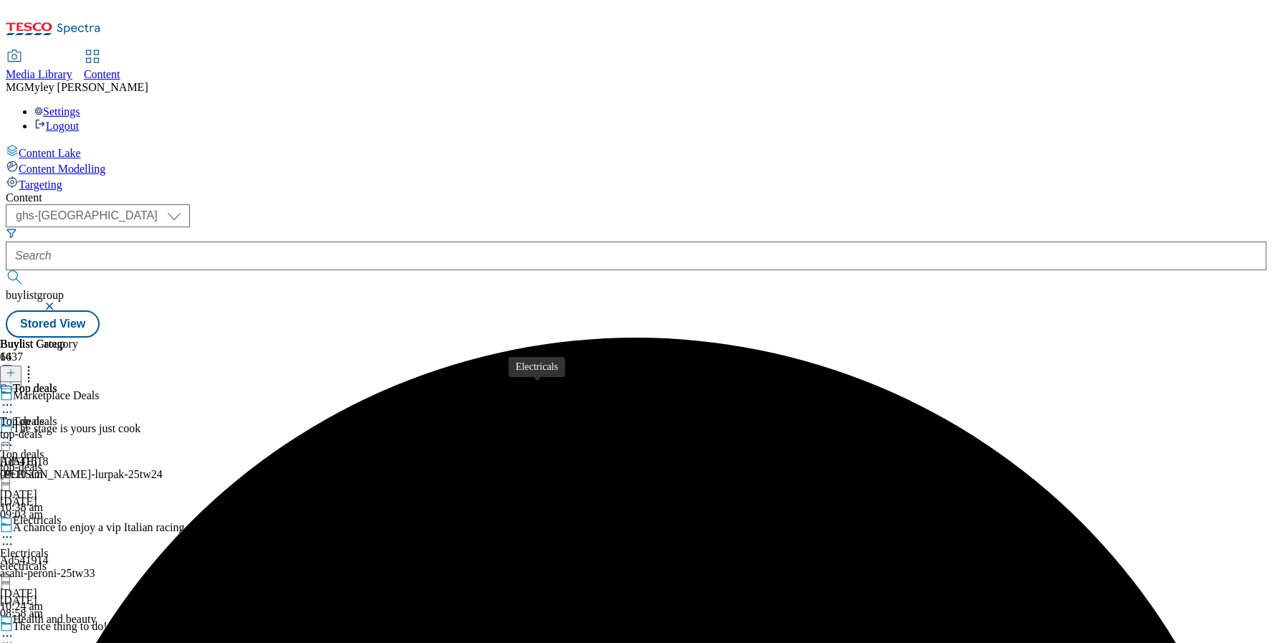
click at [49, 547] on div "Electricals" at bounding box center [24, 553] width 49 height 13
click at [14, 529] on icon at bounding box center [7, 536] width 14 height 14
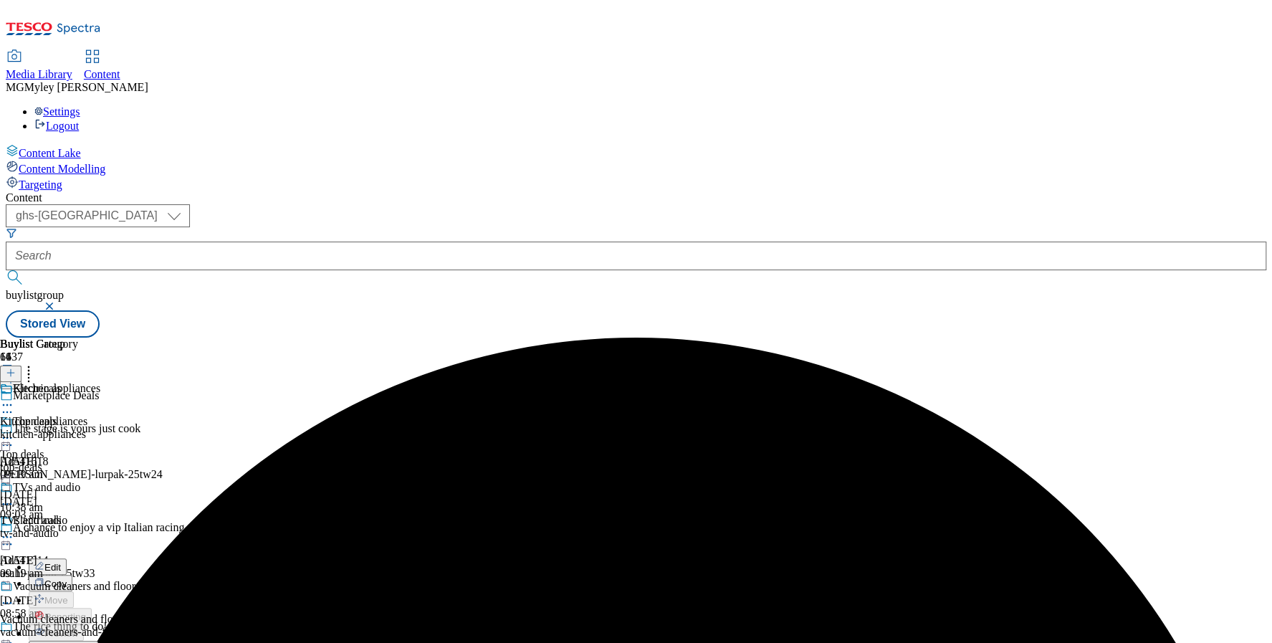
click at [9, 635] on circle at bounding box center [7, 636] width 2 height 2
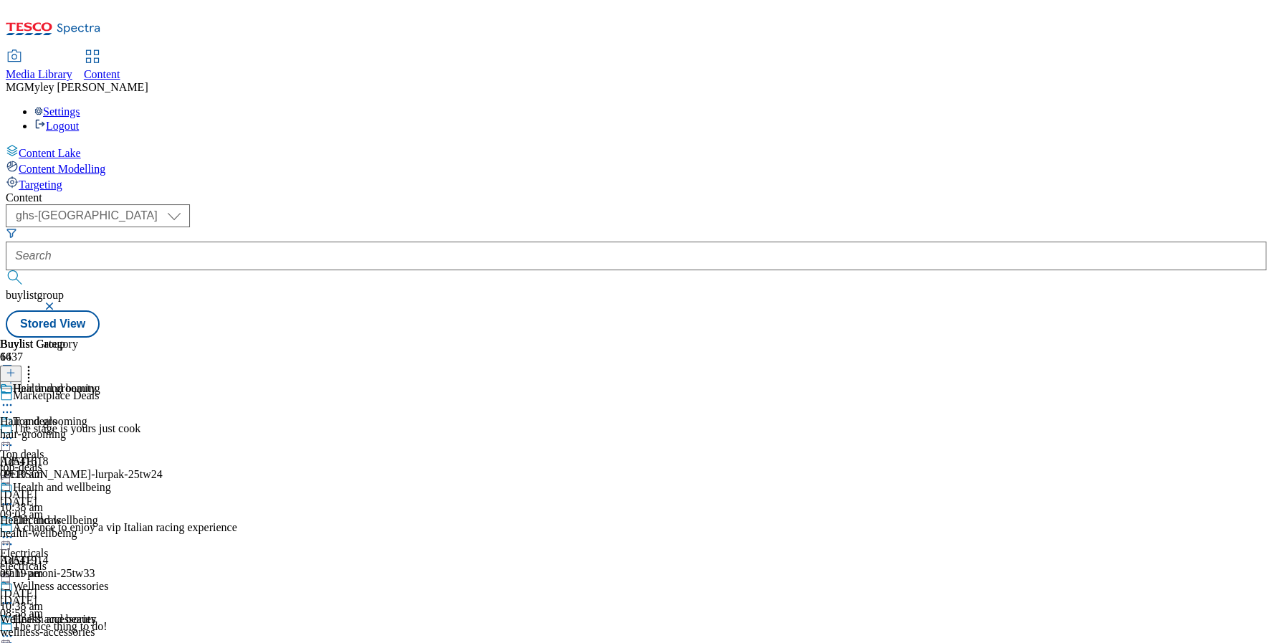
click at [9, 635] on circle at bounding box center [7, 636] width 2 height 2
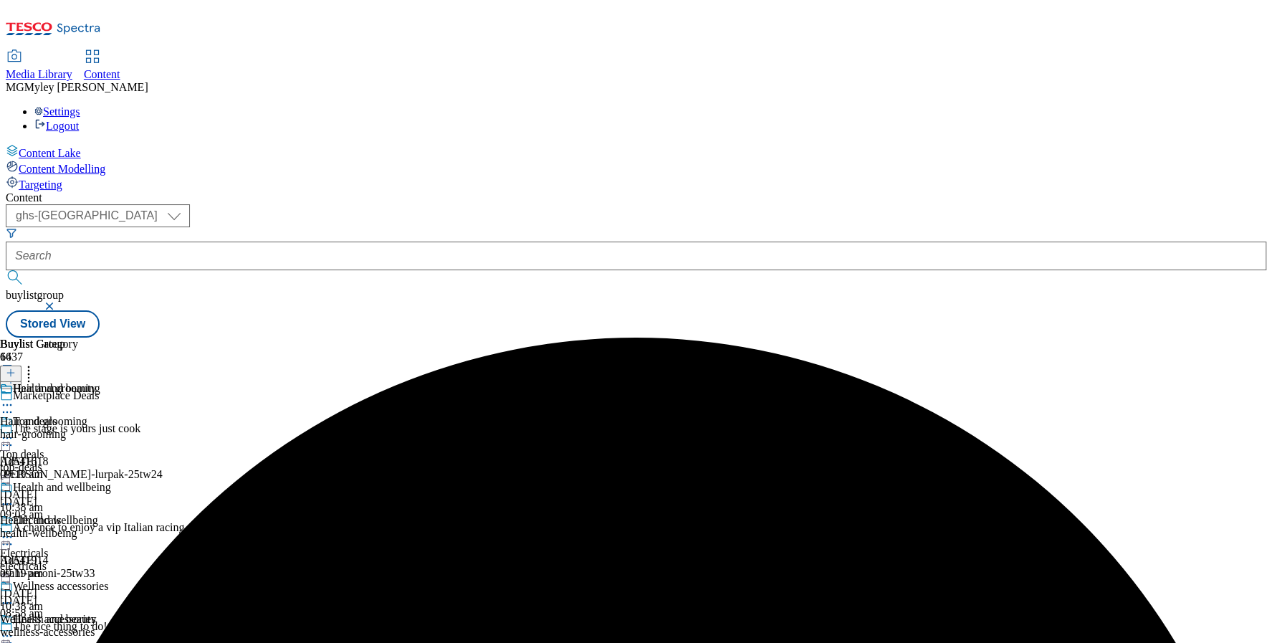
click at [112, 461] on div "top-deals" at bounding box center [56, 467] width 112 height 13
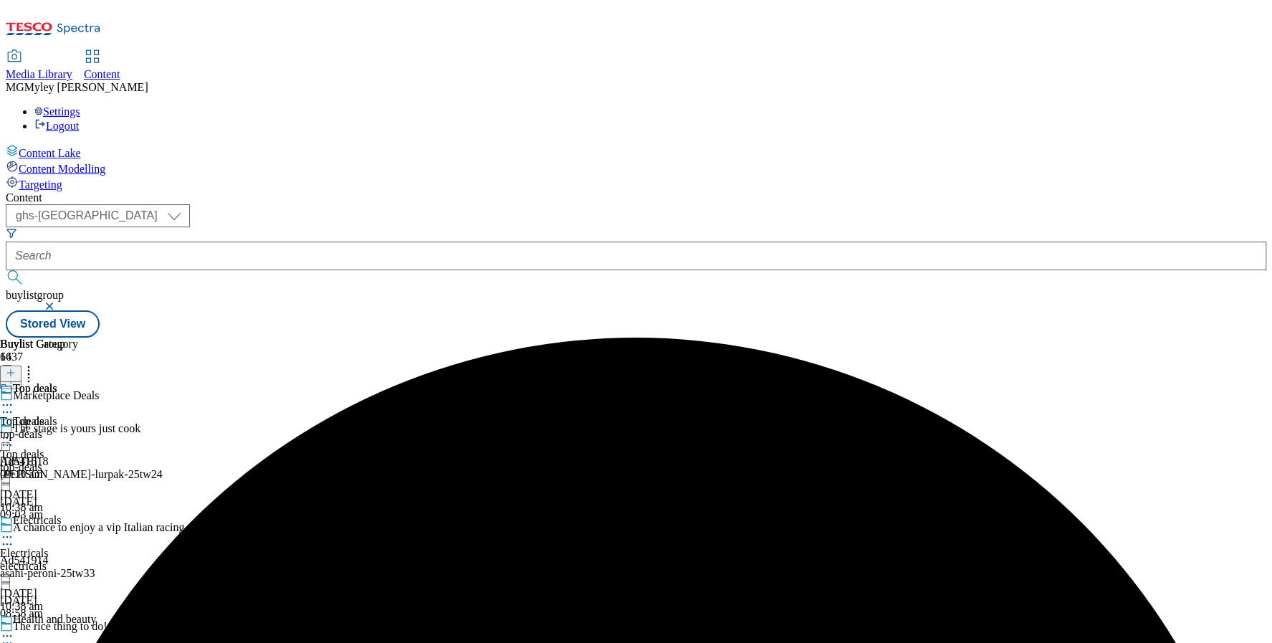
click at [14, 431] on icon at bounding box center [7, 438] width 14 height 14
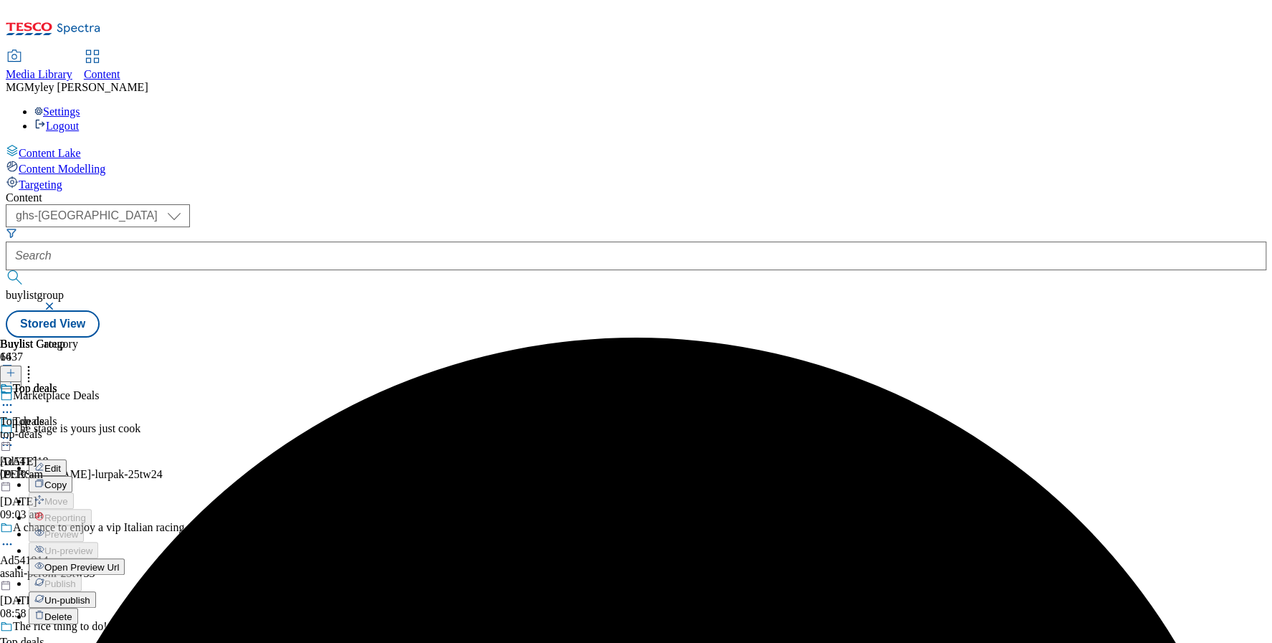
click at [61, 463] on span "Edit" at bounding box center [52, 468] width 16 height 11
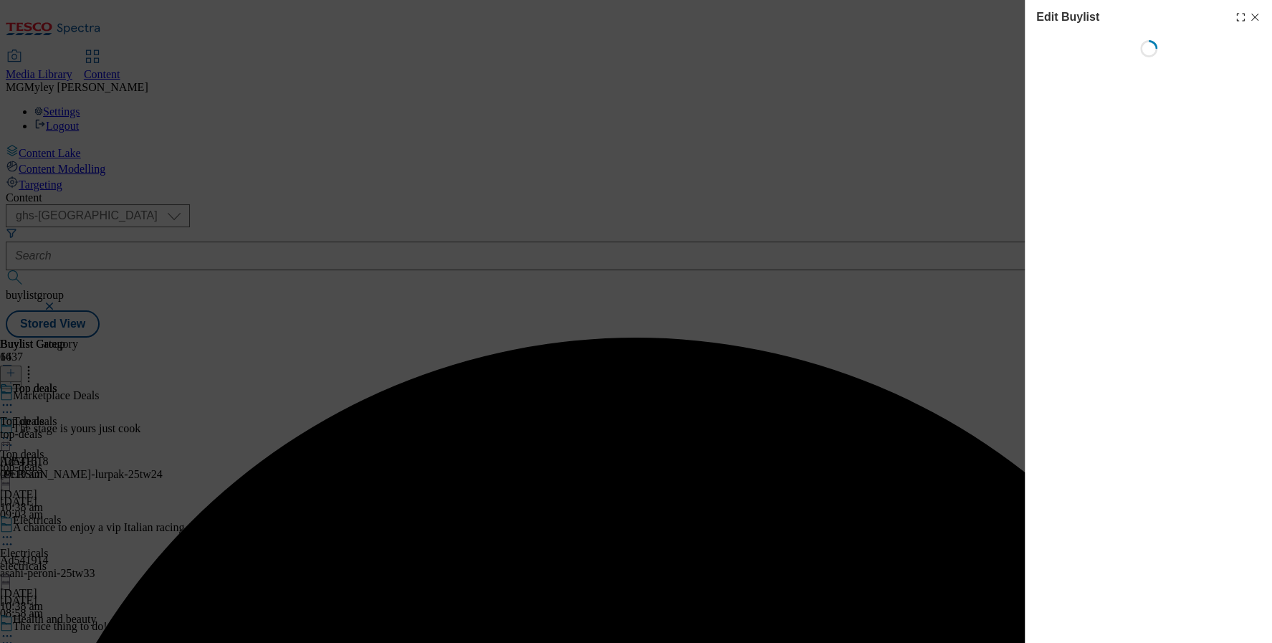
select select "evergreen"
select select "Banner"
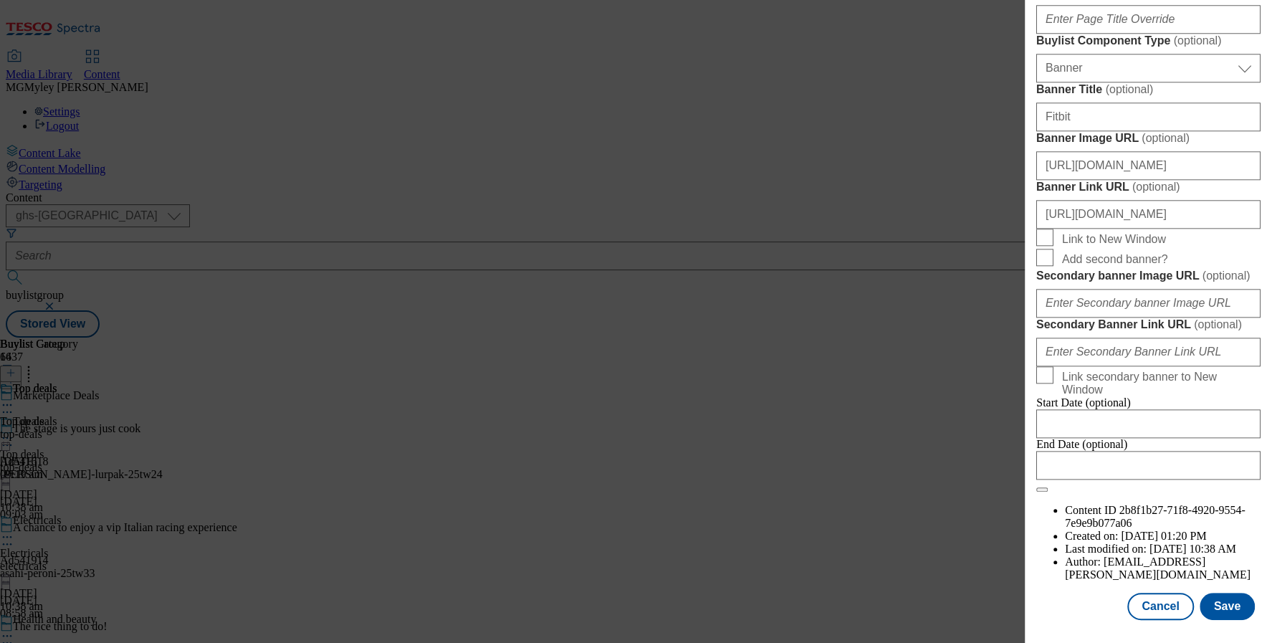
scroll to position [1350, 0]
click at [1120, 180] on input "[URL][DOMAIN_NAME]" at bounding box center [1148, 165] width 224 height 29
paste input "dd72cee4-642d-49f2-9c74-616fd9251515/2532-Buylist_PriceCuts-GHS-Header-1390x392…"
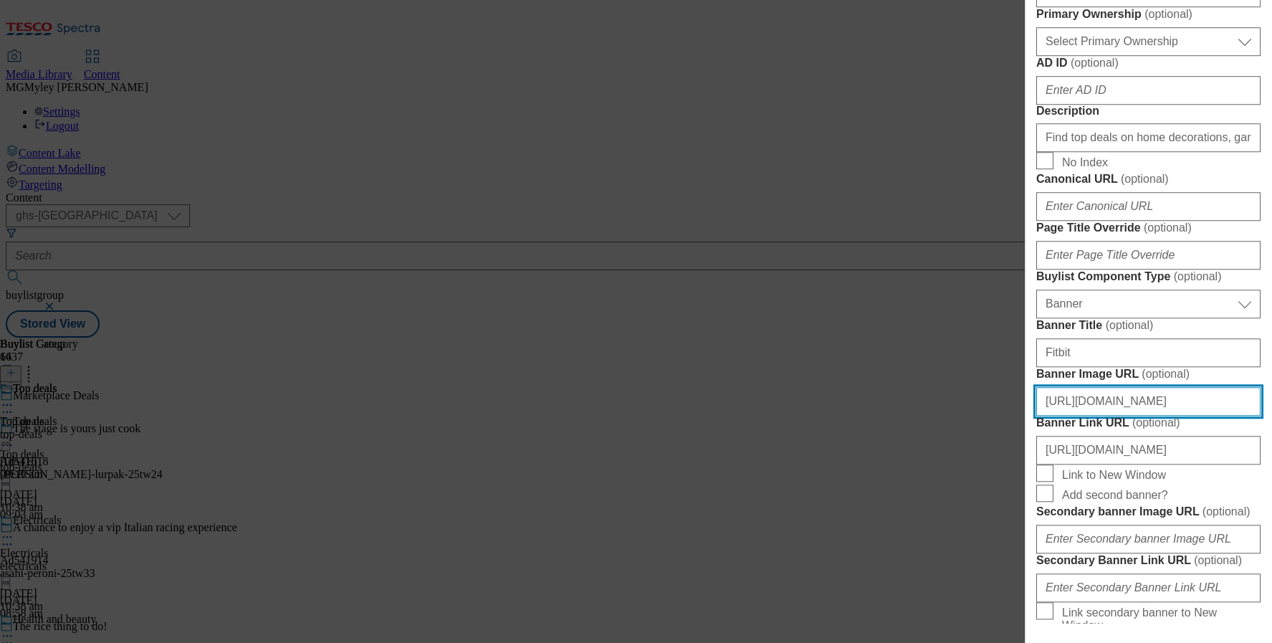
scroll to position [723, 0]
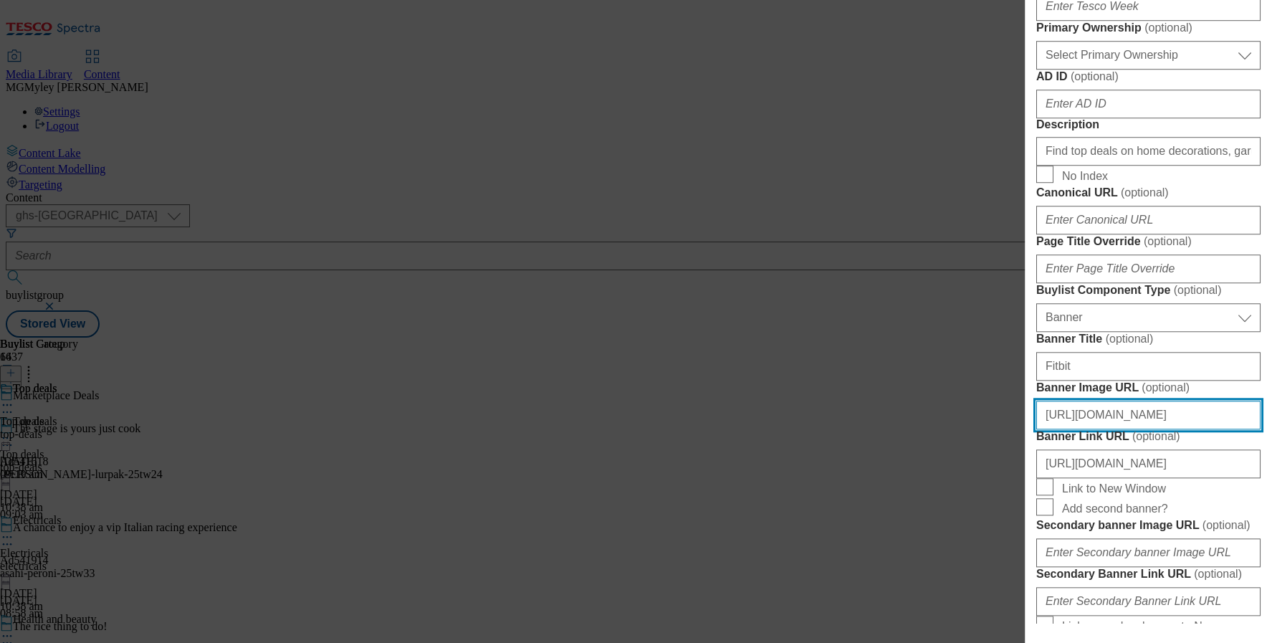
type input "[URL][DOMAIN_NAME]"
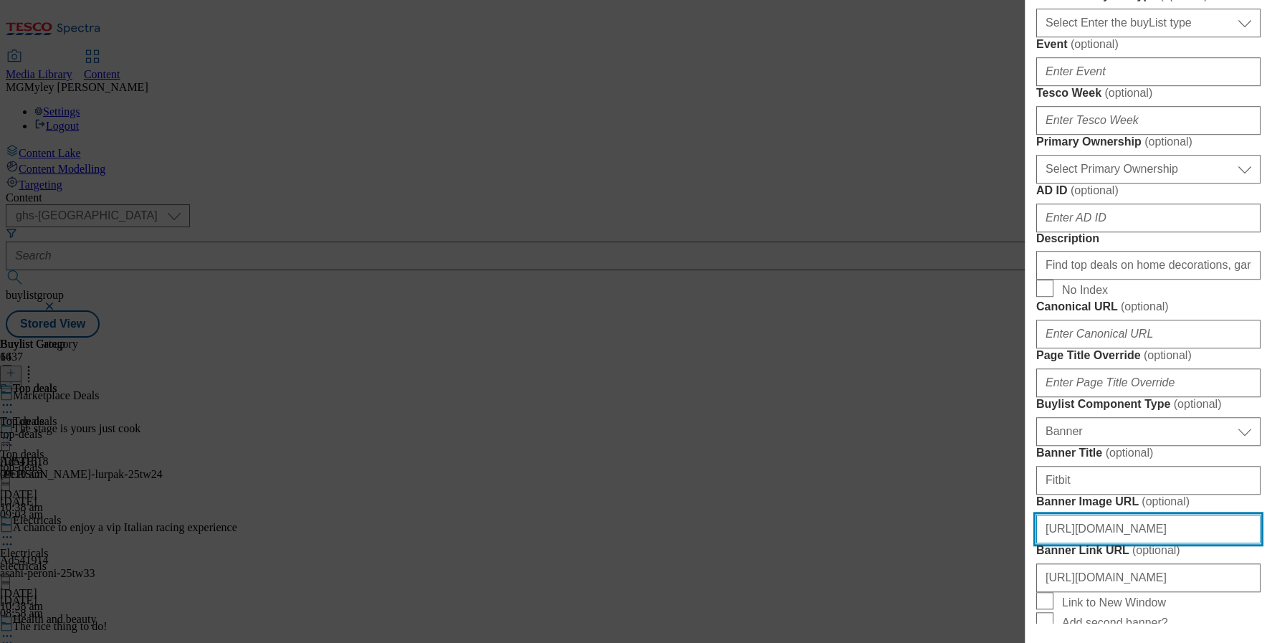
scroll to position [610, 0]
paste input "0dbb986a-e983-4d64-a065-459c25dc34af/2532-MP-BL-Thumb-PC-1"
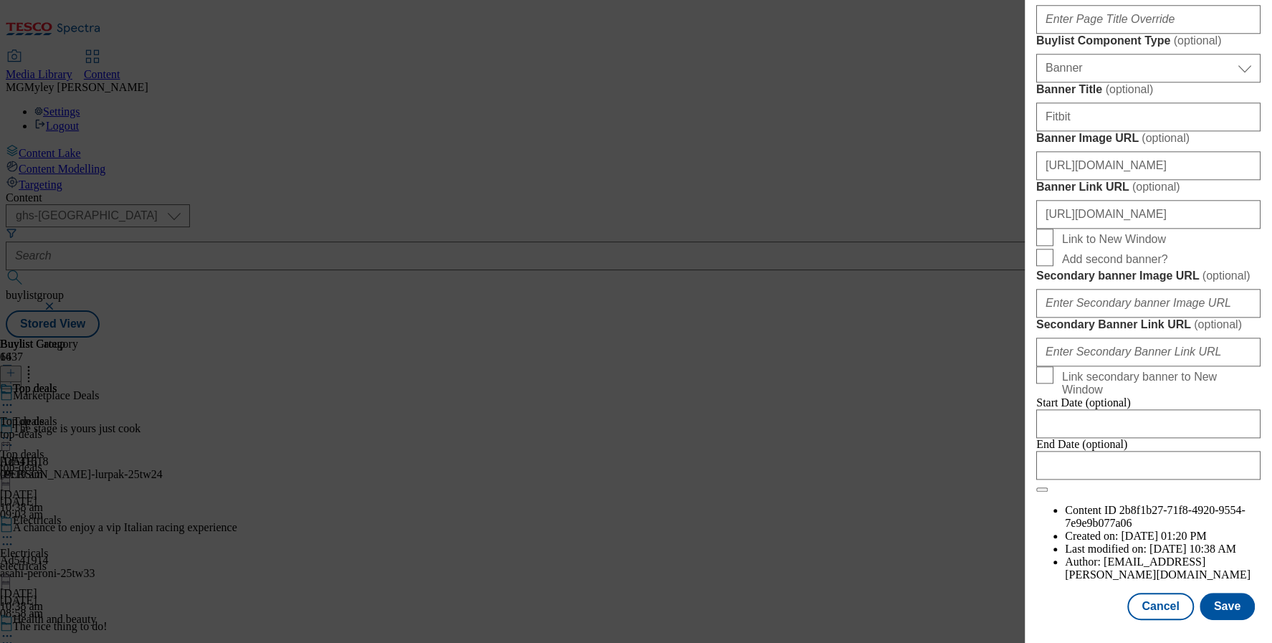
scroll to position [1506, 0]
type input "https://digitalcontent.api.tesco.com/v2/media/ghs-mktg/0dbb986a-e983-4d64-a065-…"
click at [1221, 598] on button "Save" at bounding box center [1226, 605] width 55 height 27
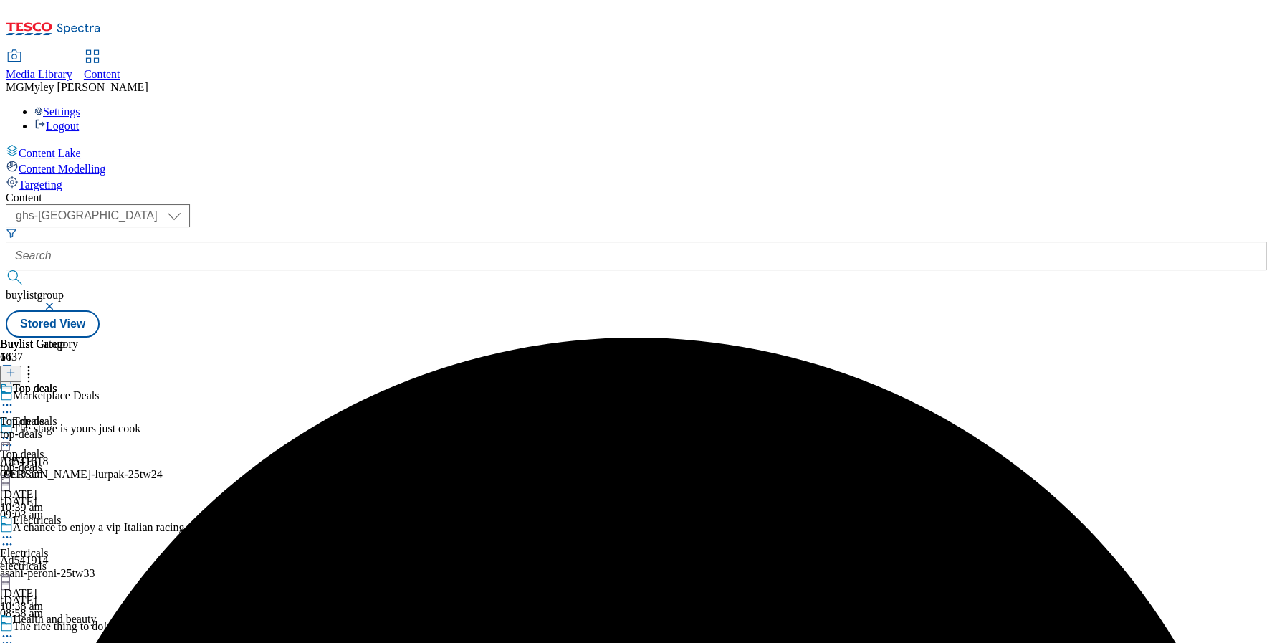
click at [112, 514] on div "Electricals Electricals electricals 6 Oct 2025 10:38 am" at bounding box center [56, 563] width 112 height 99
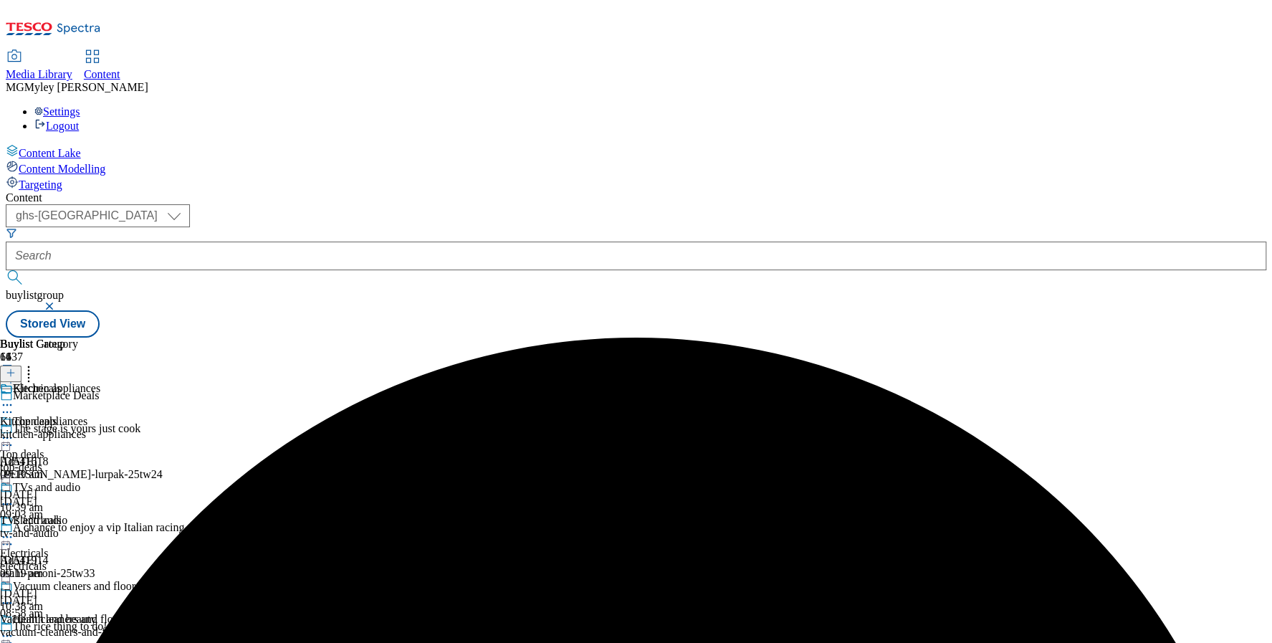
click at [14, 529] on icon at bounding box center [7, 536] width 14 height 14
click at [125, 558] on li "Edit" at bounding box center [77, 566] width 96 height 16
click at [14, 529] on icon at bounding box center [7, 536] width 14 height 14
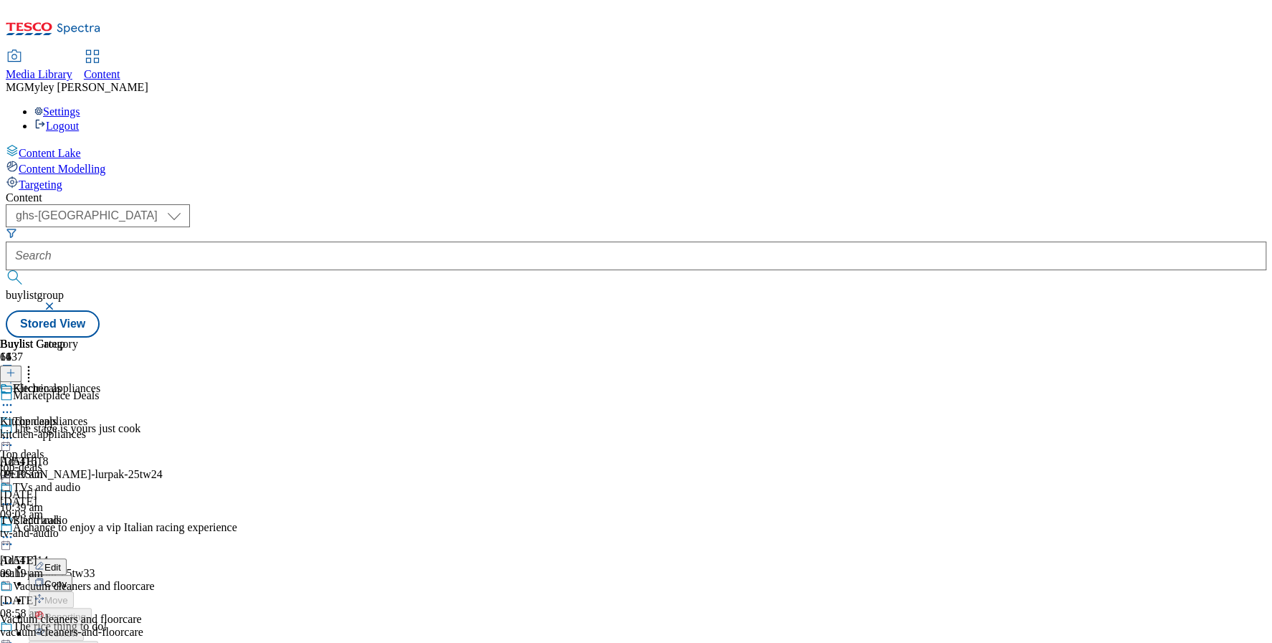
click at [67, 558] on button "Edit" at bounding box center [48, 566] width 38 height 16
select select "evergreen"
select select "Banner"
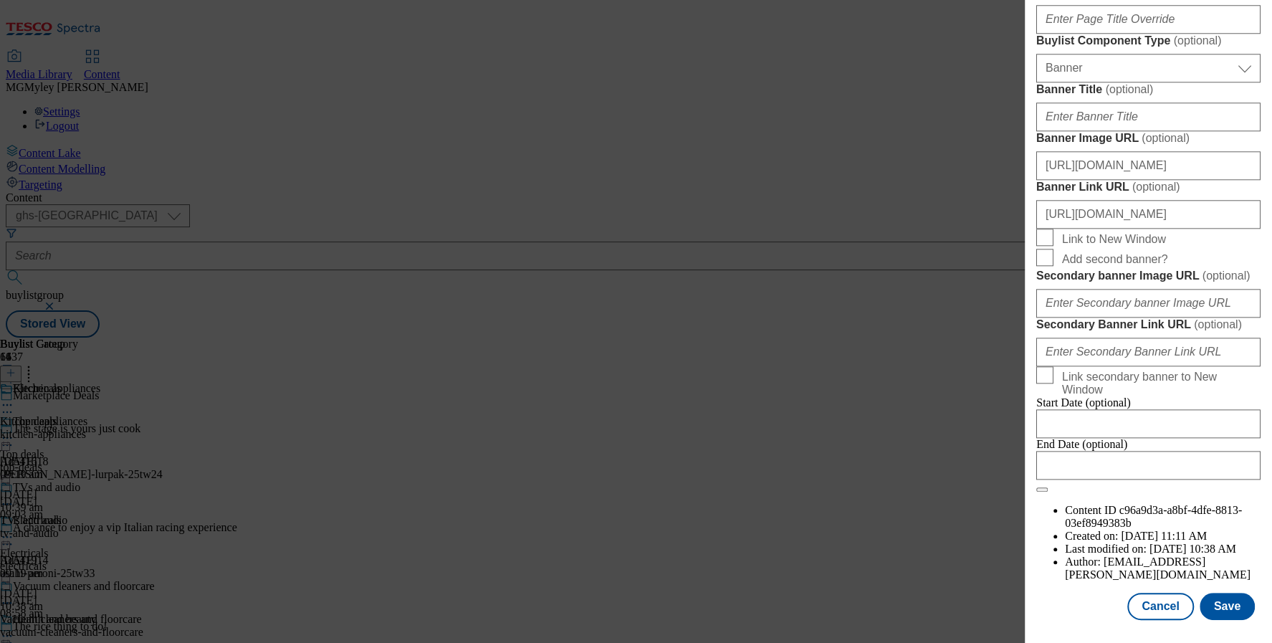
scroll to position [1484, 0]
click at [1163, 151] on input "[URL][DOMAIN_NAME]" at bounding box center [1148, 165] width 224 height 29
paste input "dd72cee4-642d-49f2-9c74-616fd9251515/2532-Buylist_PriceCuts-GHS-Header-1390x392…"
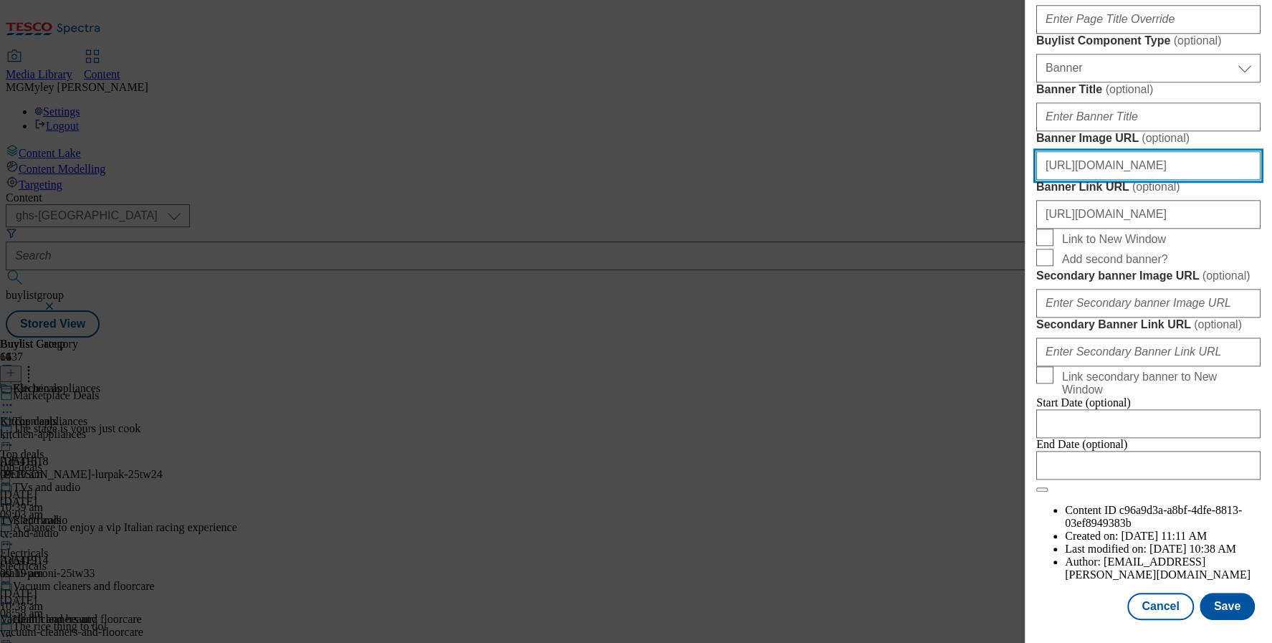
scroll to position [0, 400]
type input "[URL][DOMAIN_NAME]"
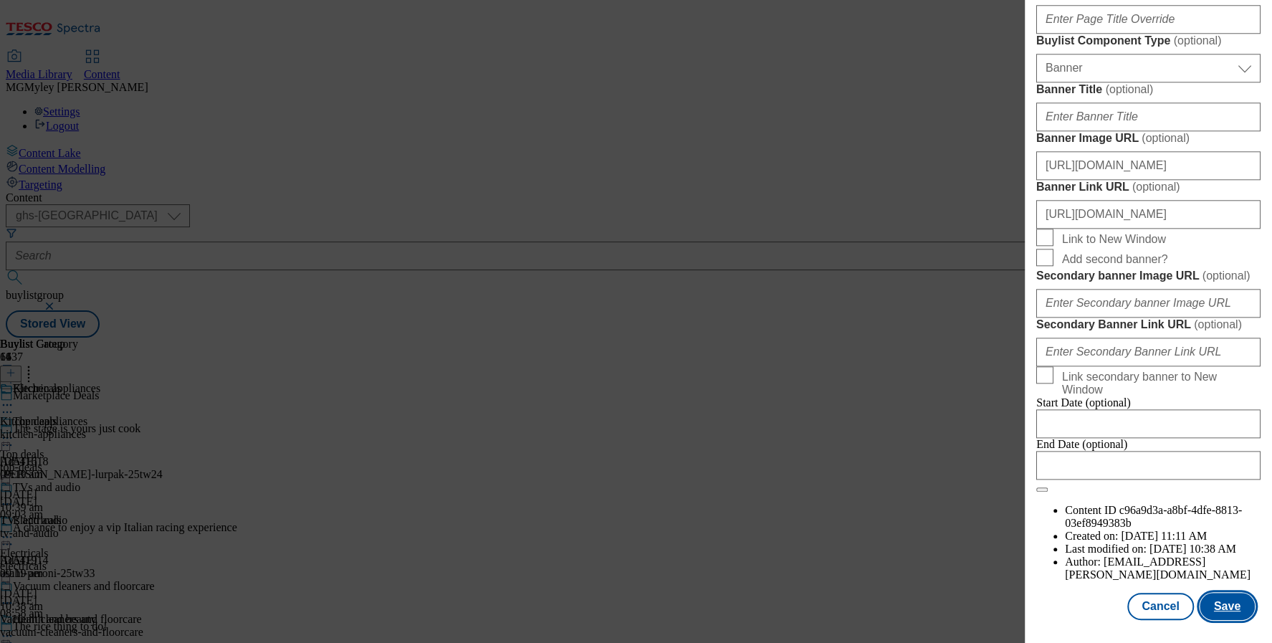
scroll to position [0, 0]
click at [1219, 615] on button "Save" at bounding box center [1226, 605] width 55 height 27
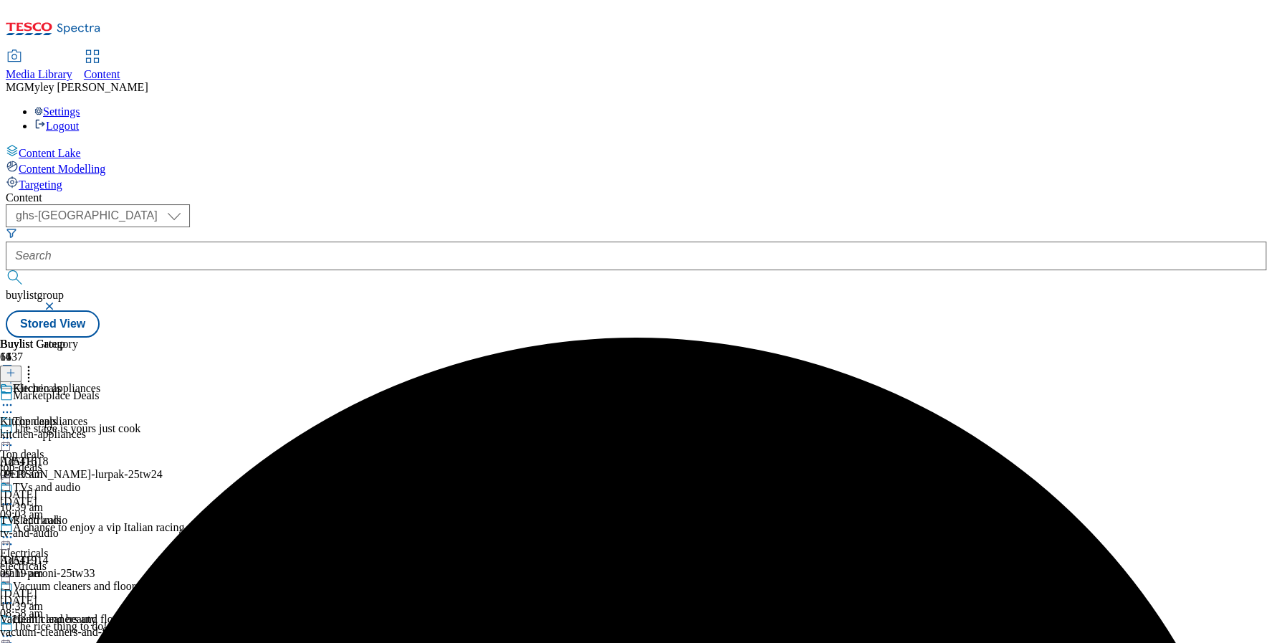
click at [14, 529] on icon at bounding box center [7, 536] width 14 height 14
click at [78, 628] on span "Preview" at bounding box center [61, 633] width 34 height 11
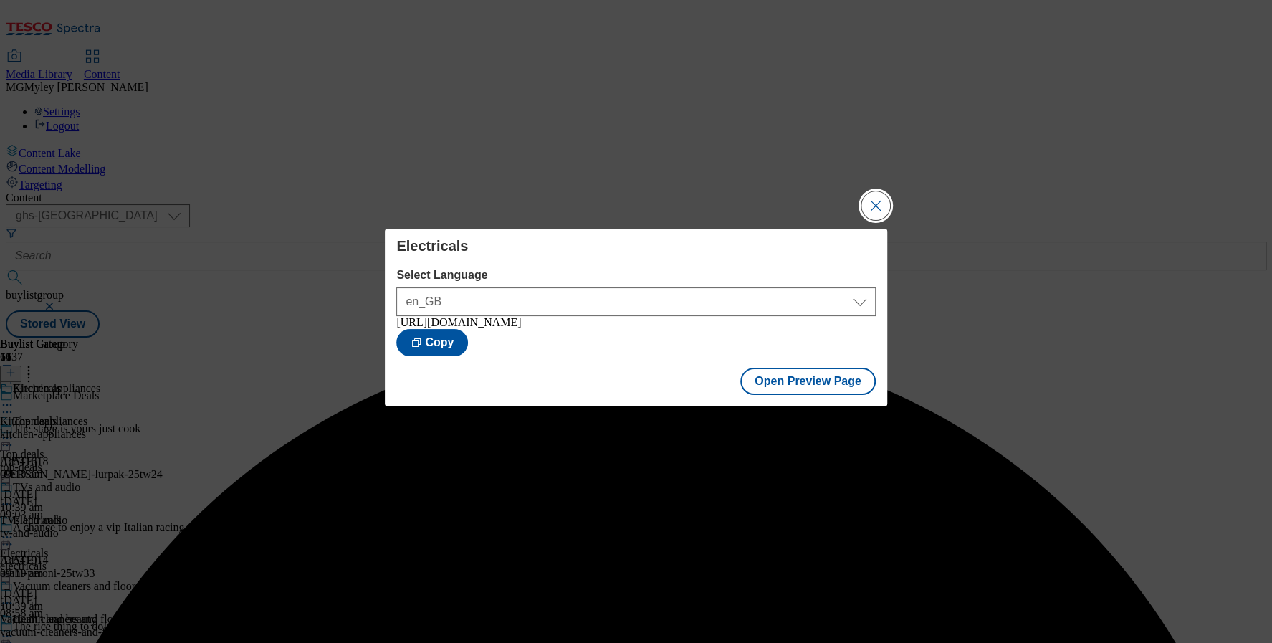
click at [874, 208] on button "Close Modal" at bounding box center [875, 205] width 29 height 29
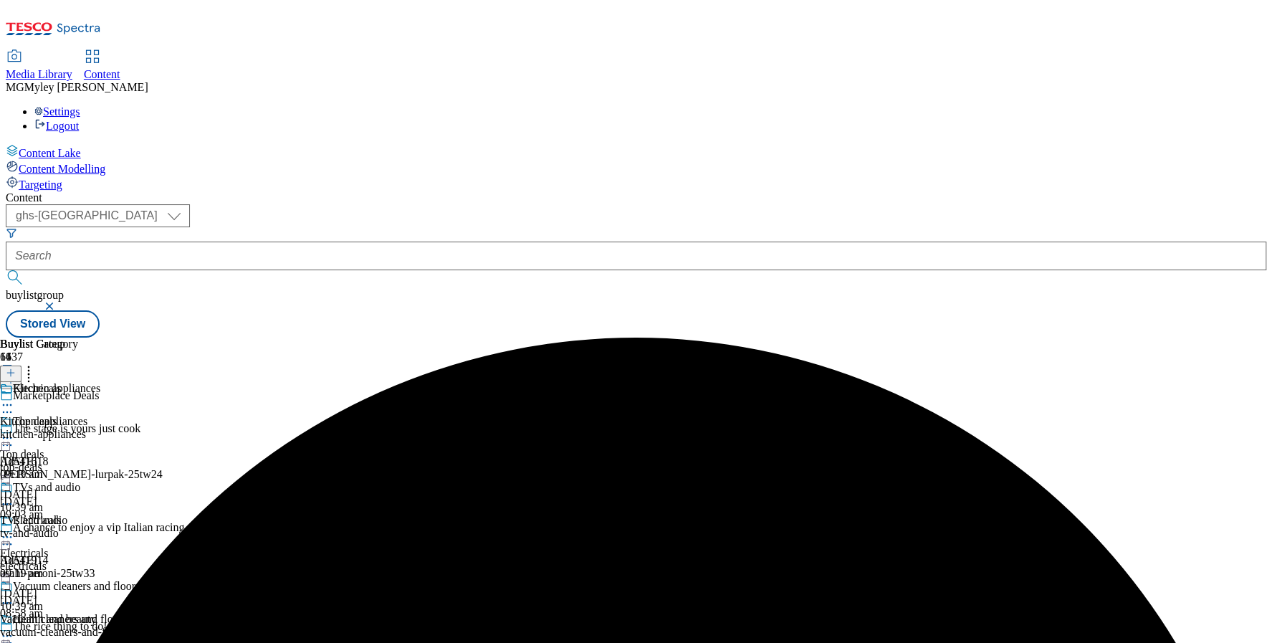
click at [112, 461] on div "top-deals" at bounding box center [56, 467] width 112 height 13
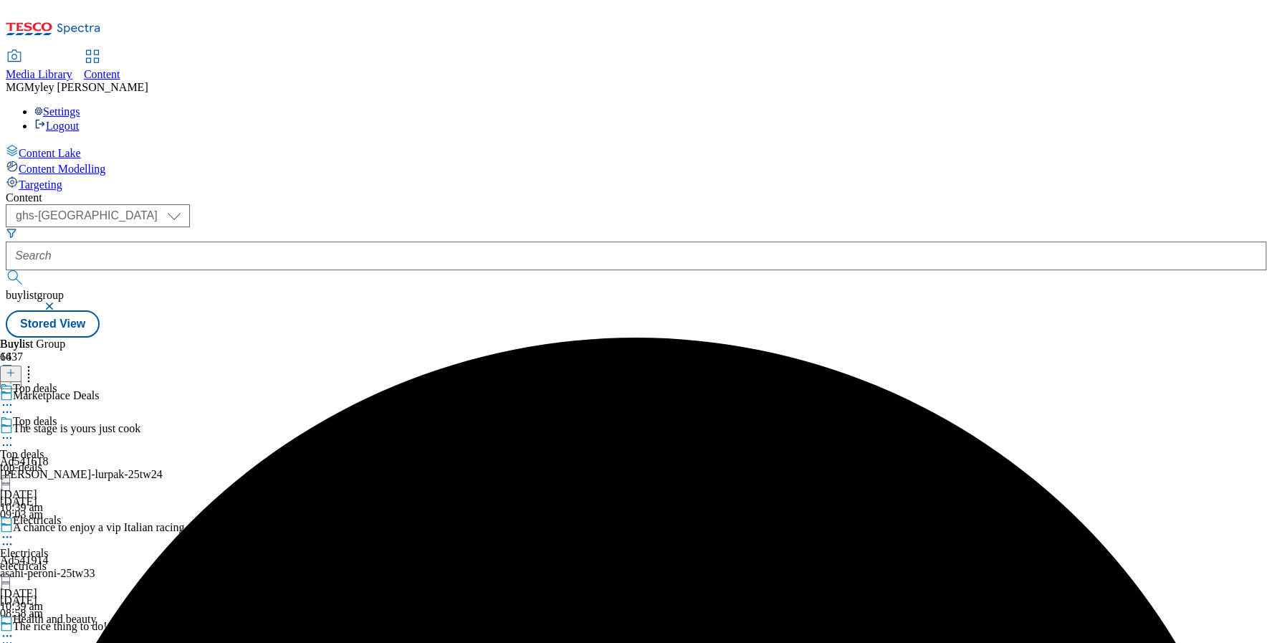
click at [14, 431] on icon at bounding box center [7, 438] width 14 height 14
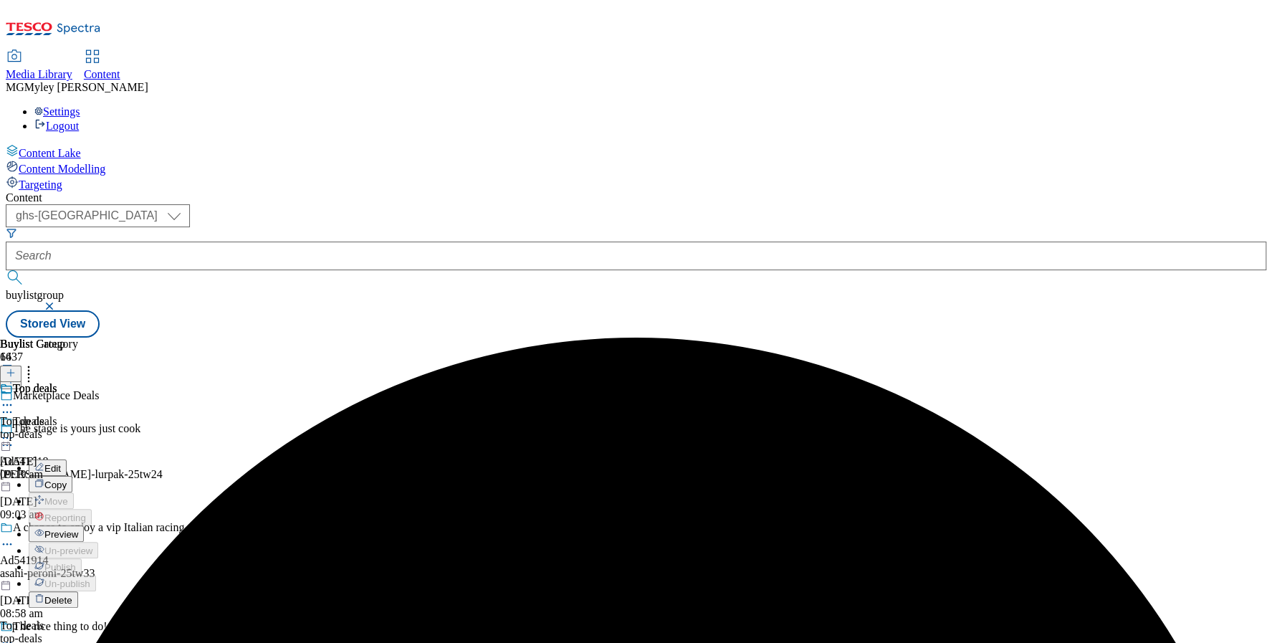
click at [78, 529] on span "Preview" at bounding box center [61, 534] width 34 height 11
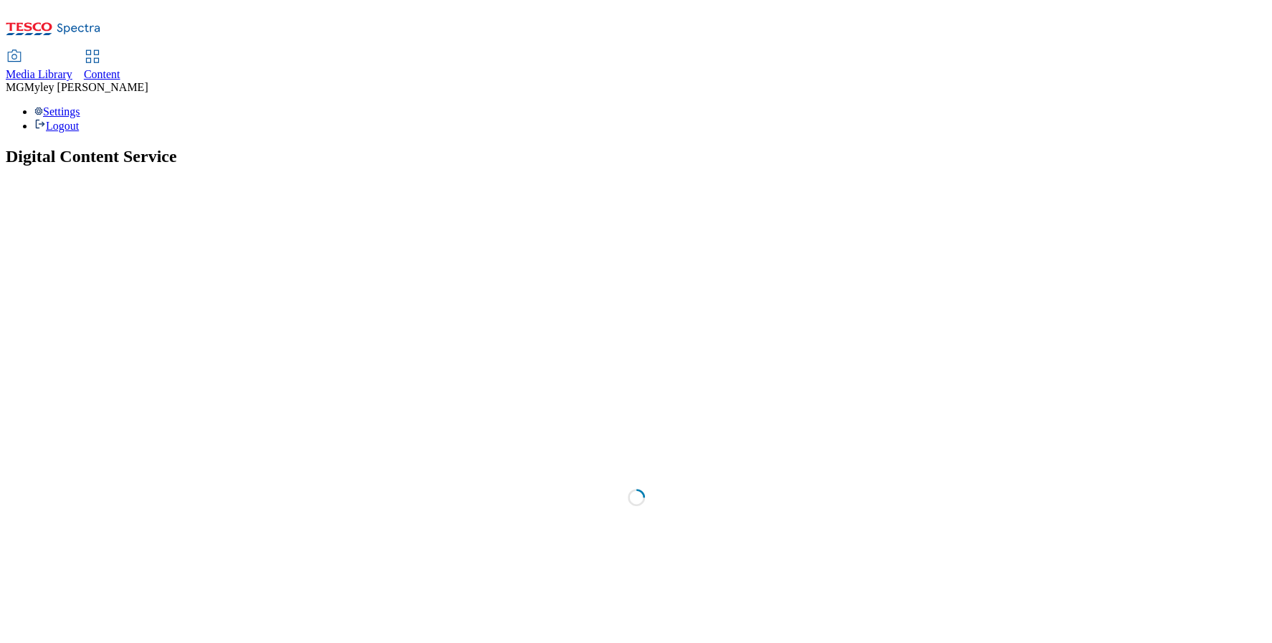
click at [72, 68] on div "Media Library" at bounding box center [39, 74] width 67 height 13
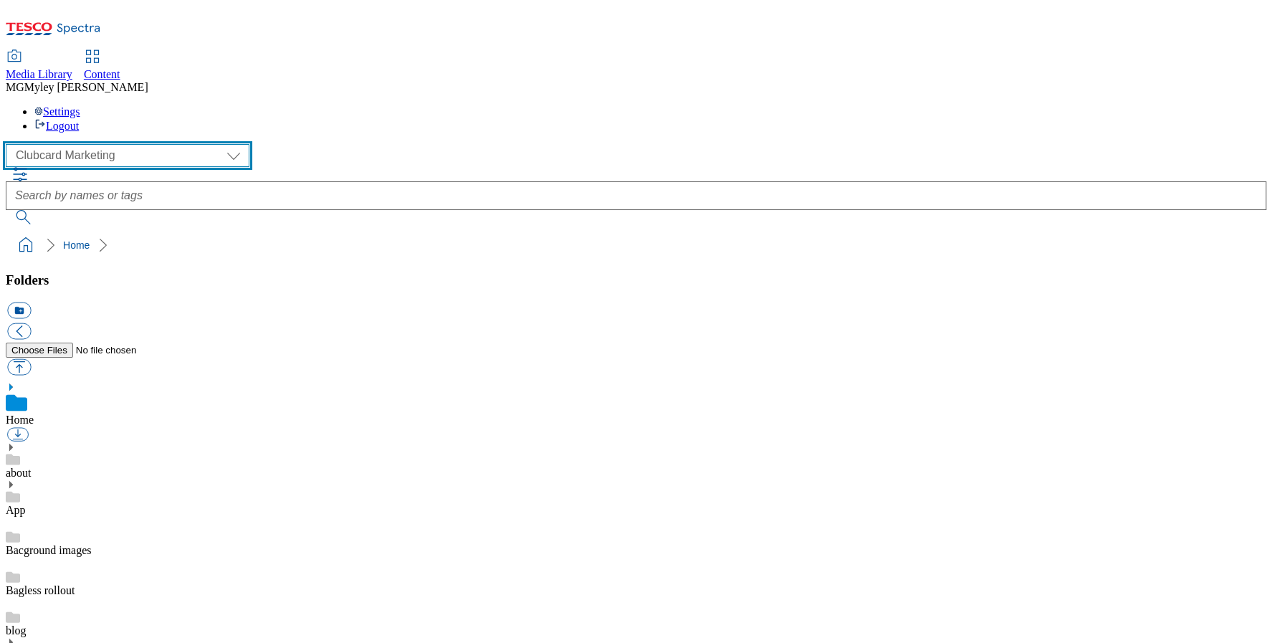
click at [88, 144] on select "Clubcard Marketing Dotcom UK GHS Marketing UK GHS ROI iGHS Marketing CE MCA CZ …" at bounding box center [128, 155] width 244 height 23
select select "flare-ghs-mktg"
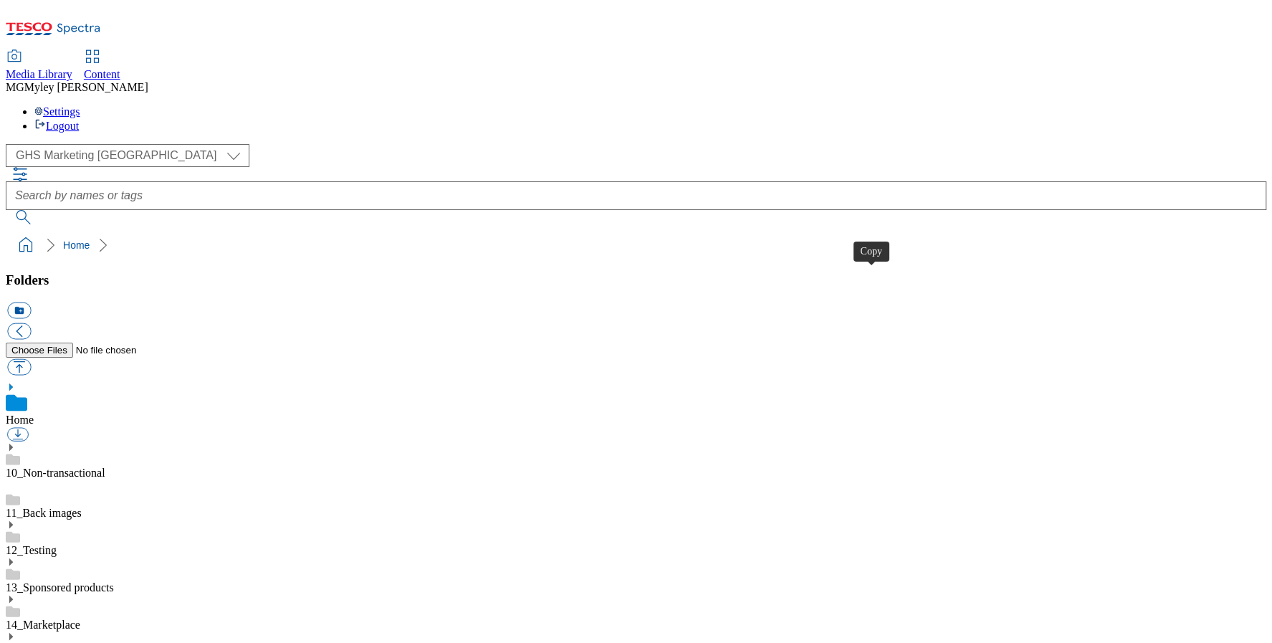
click at [80, 618] on link "14_Marketplace" at bounding box center [43, 624] width 75 height 12
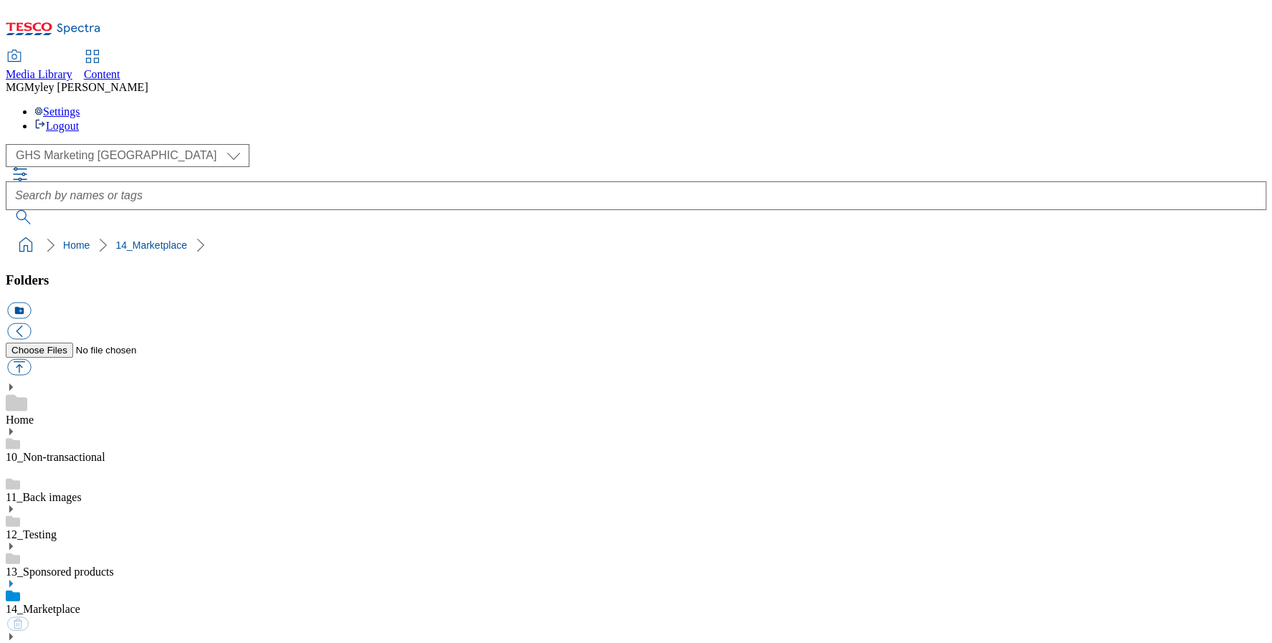
scroll to position [639, 0]
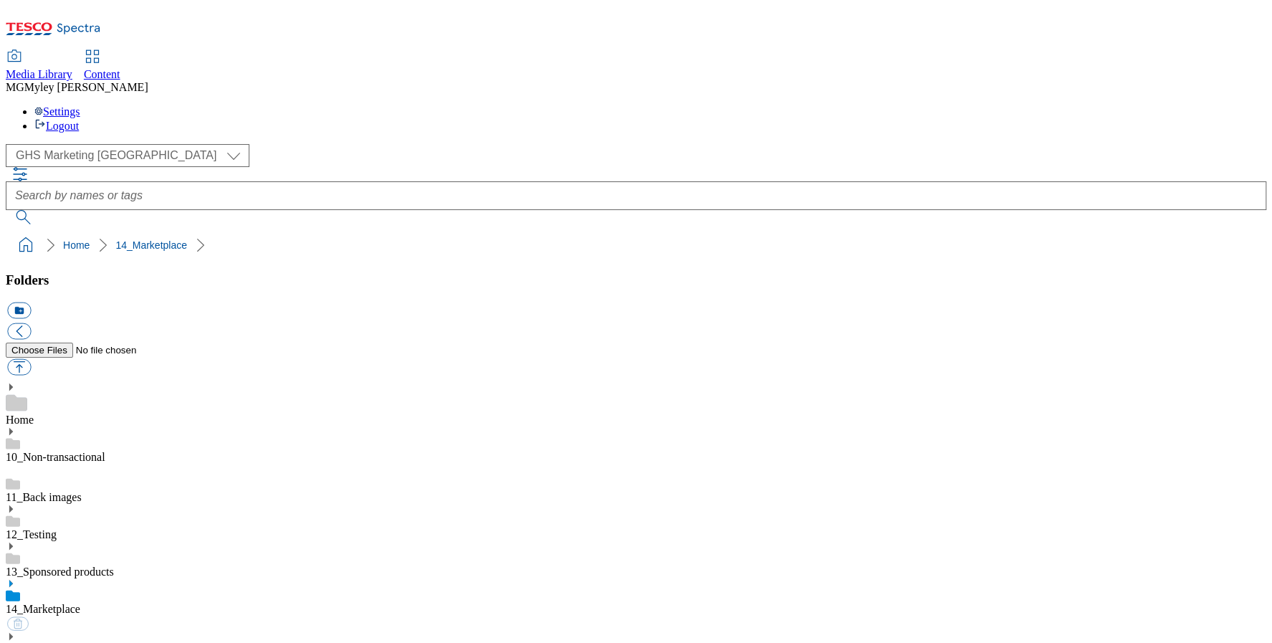
click at [120, 68] on span "Content" at bounding box center [102, 74] width 37 height 12
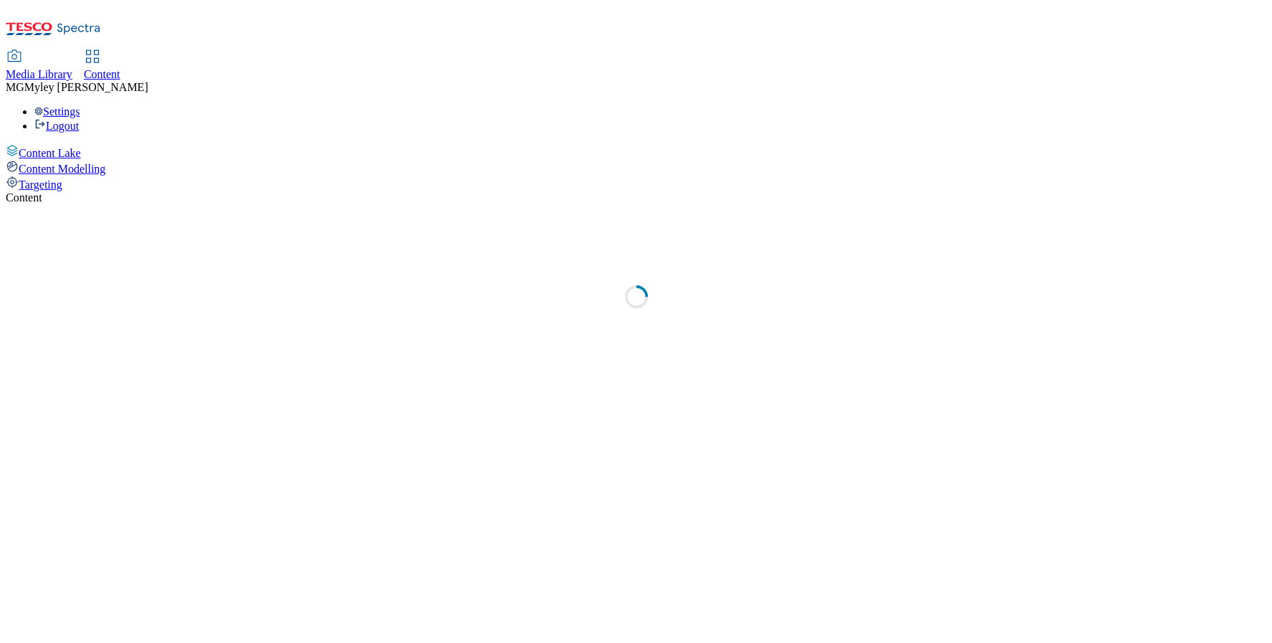
select select "ghs-[GEOGRAPHIC_DATA]"
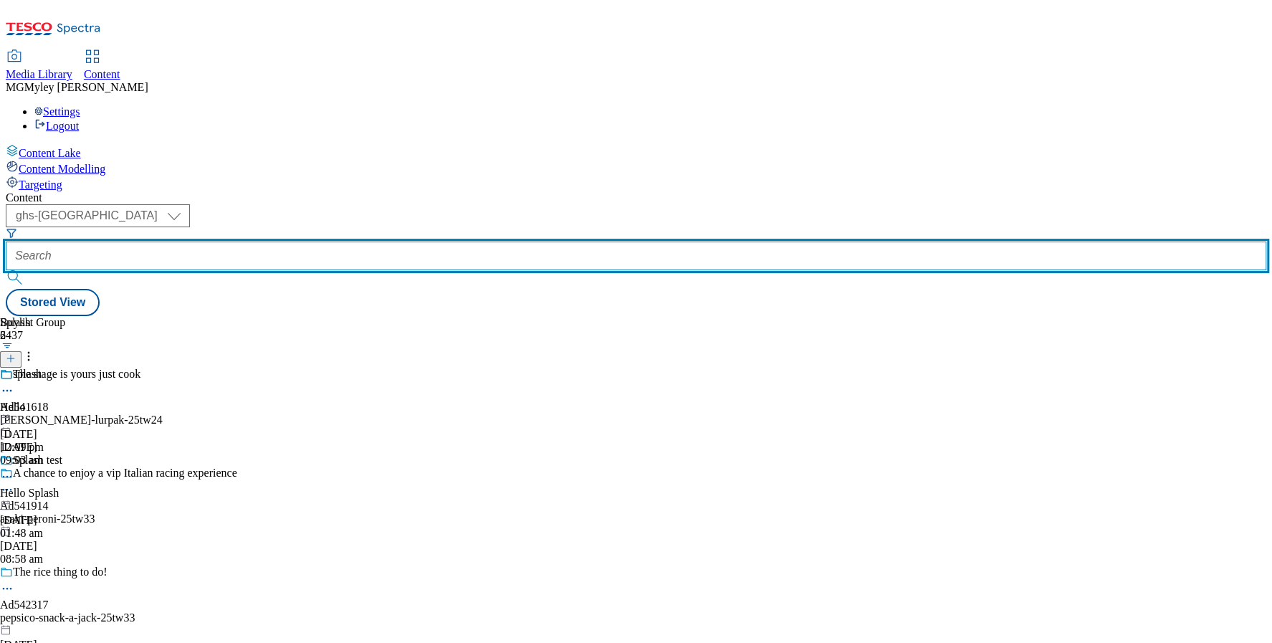
click at [345, 241] on input "text" at bounding box center [636, 255] width 1260 height 29
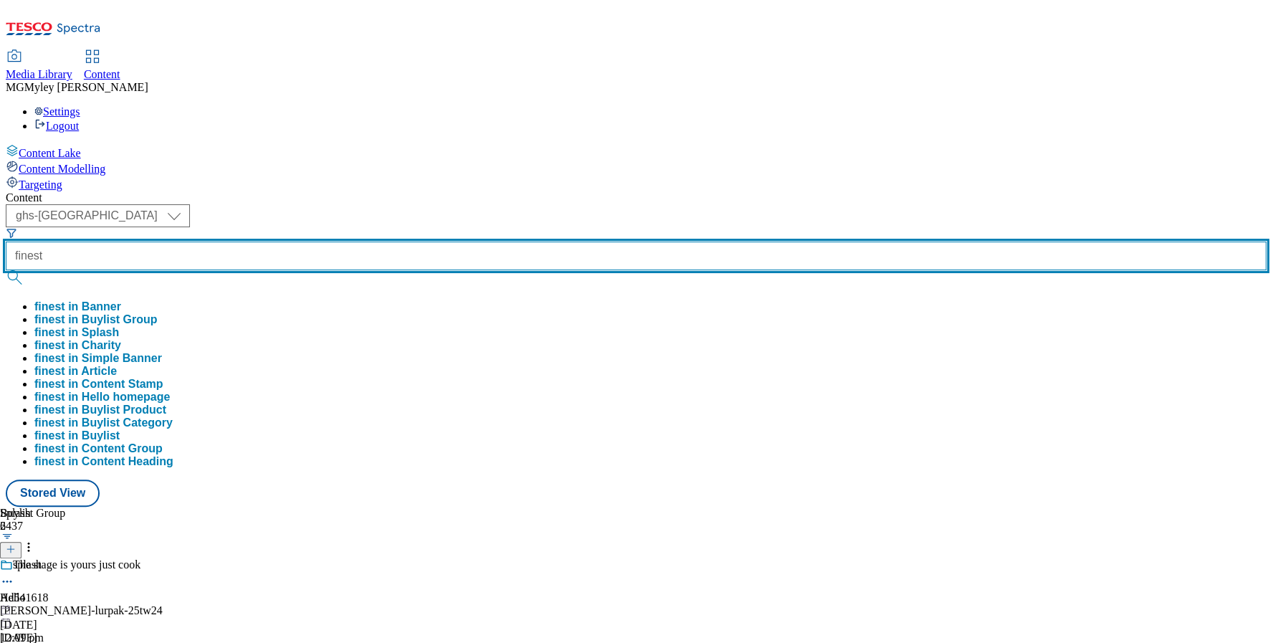
click at [6, 270] on button "submit" at bounding box center [16, 277] width 20 height 14
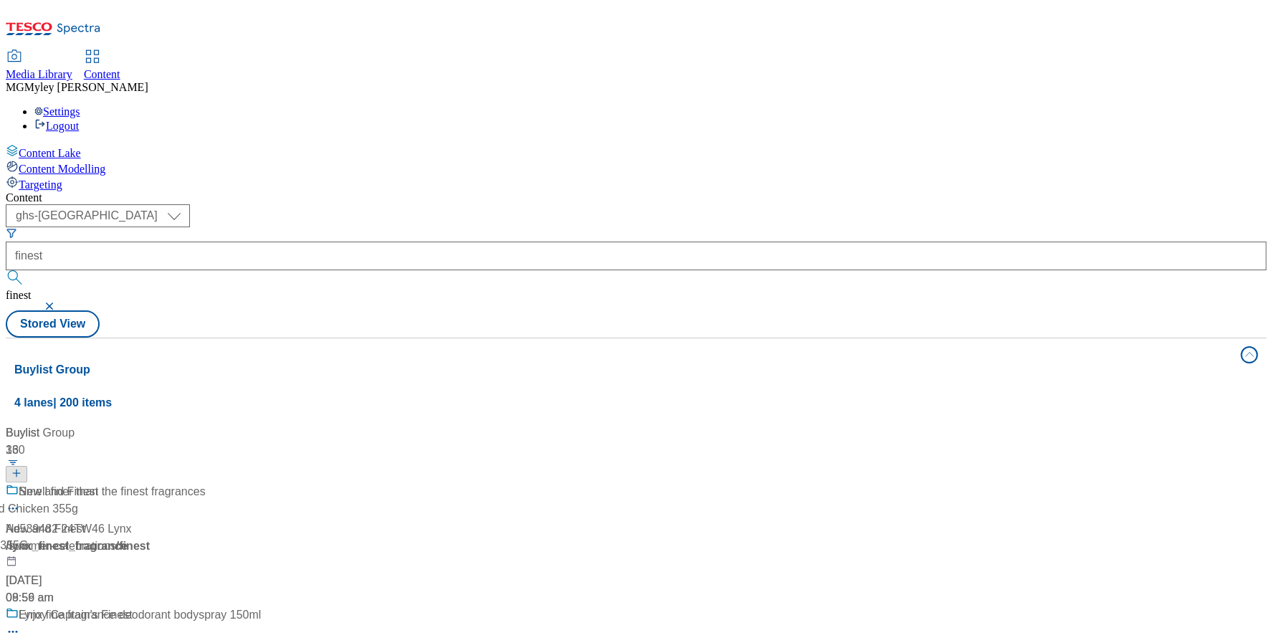
click at [568, 51] on div "Media Library Content MG Myley Grainge Lovick Settings Logout" at bounding box center [636, 92] width 1260 height 82
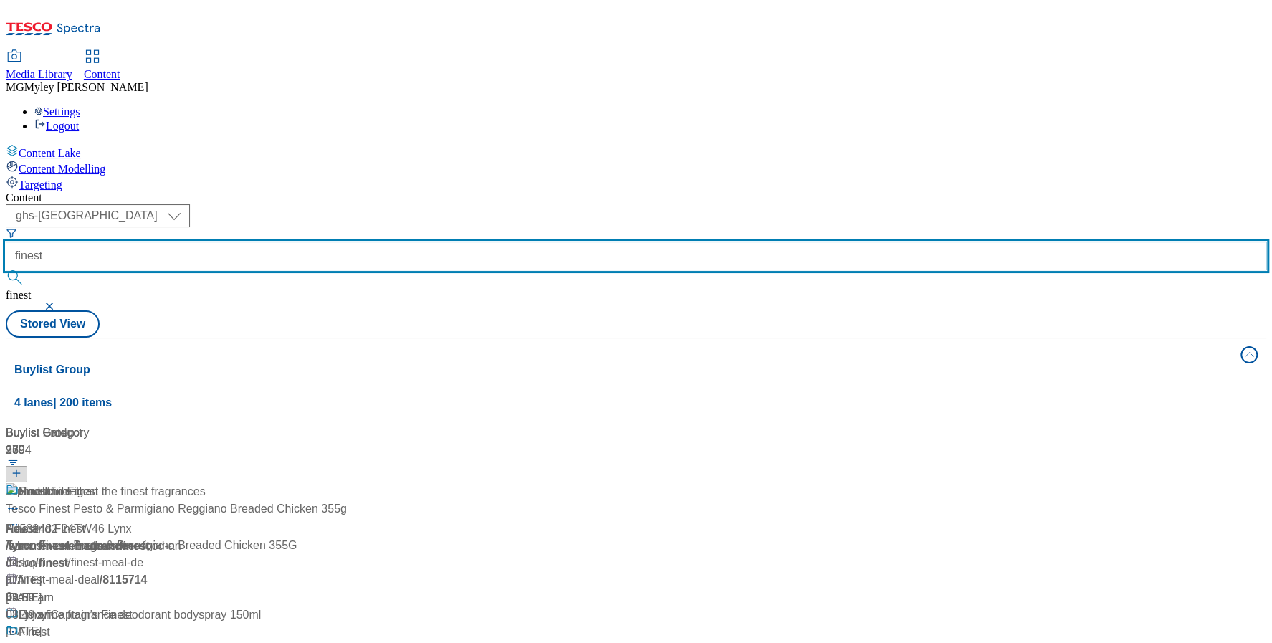
click at [366, 241] on input "finest" at bounding box center [636, 255] width 1260 height 29
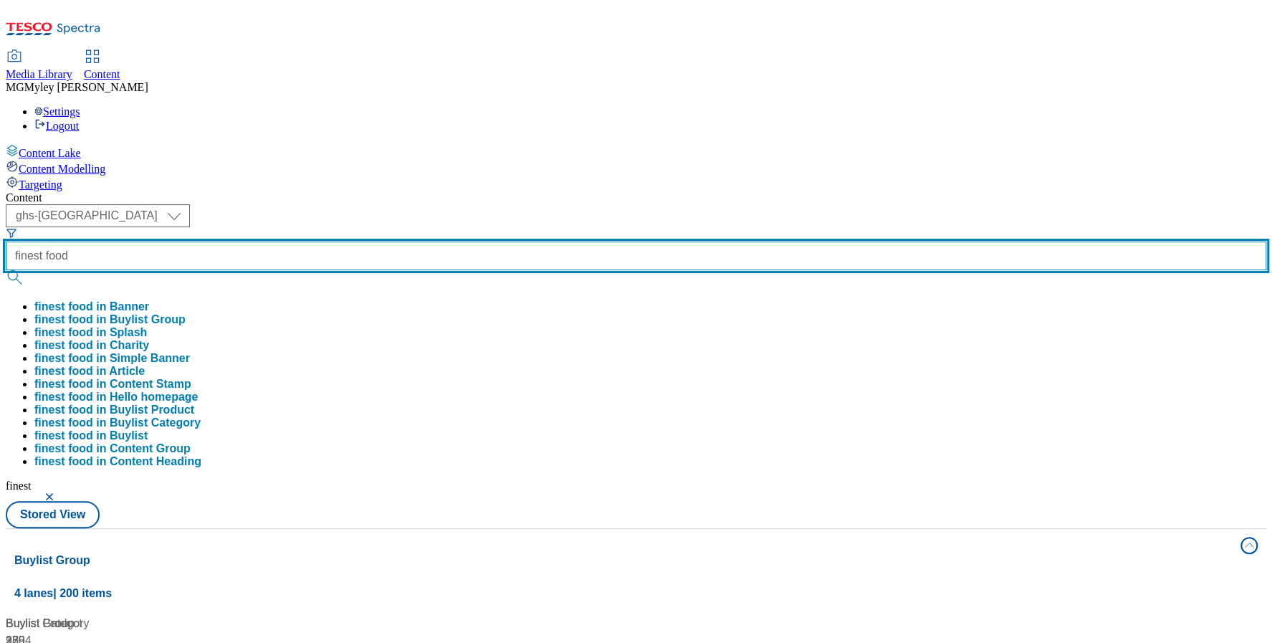
type input "finest food"
click at [6, 270] on button "submit" at bounding box center [16, 277] width 20 height 14
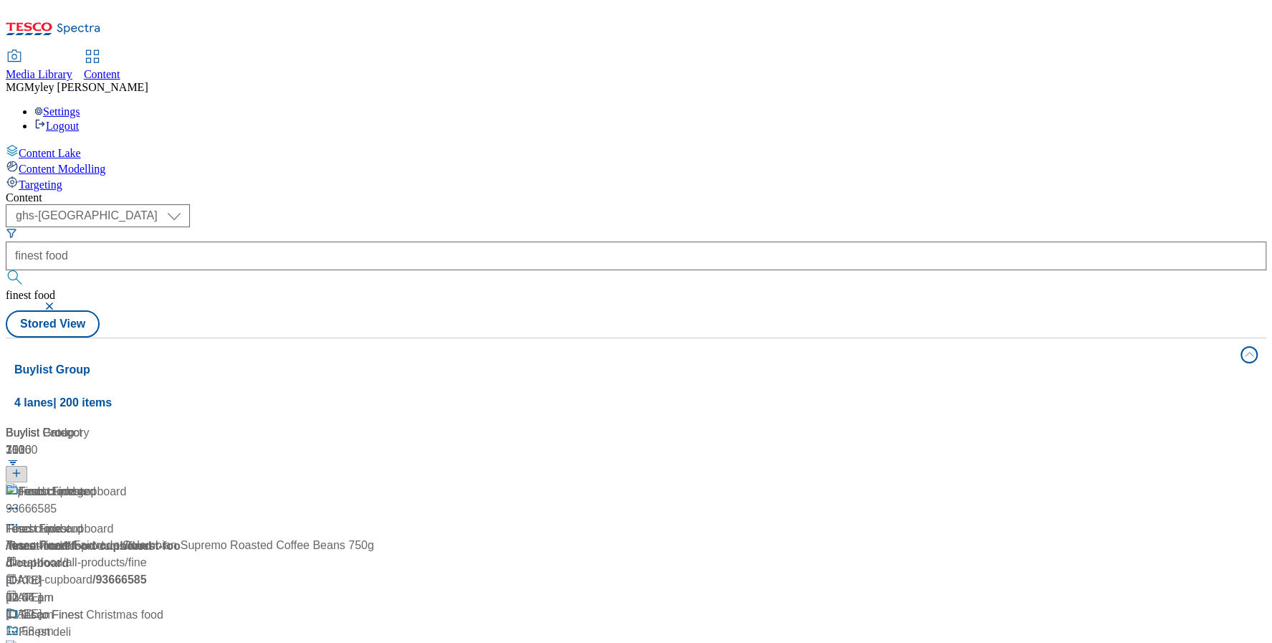
click at [185, 537] on div "/ finest-food" at bounding box center [95, 545] width 179 height 17
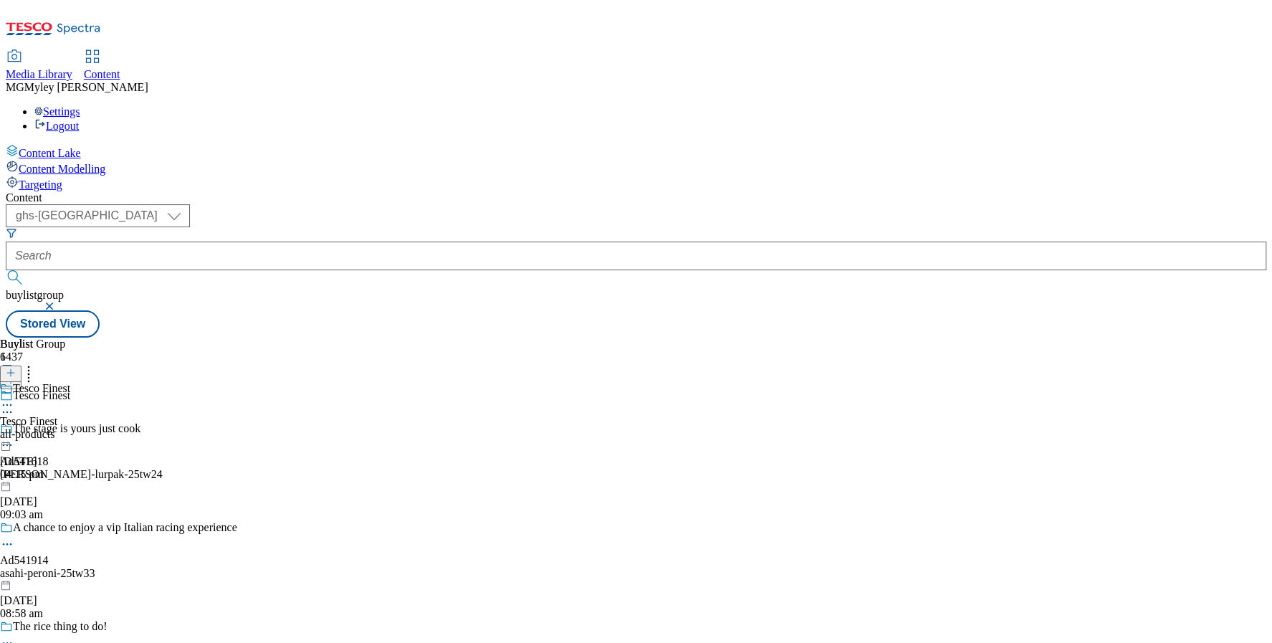
click at [70, 382] on div "Tesco Finest Tesco Finest all-products 3 Oct 2025 04:15 pm" at bounding box center [35, 431] width 70 height 99
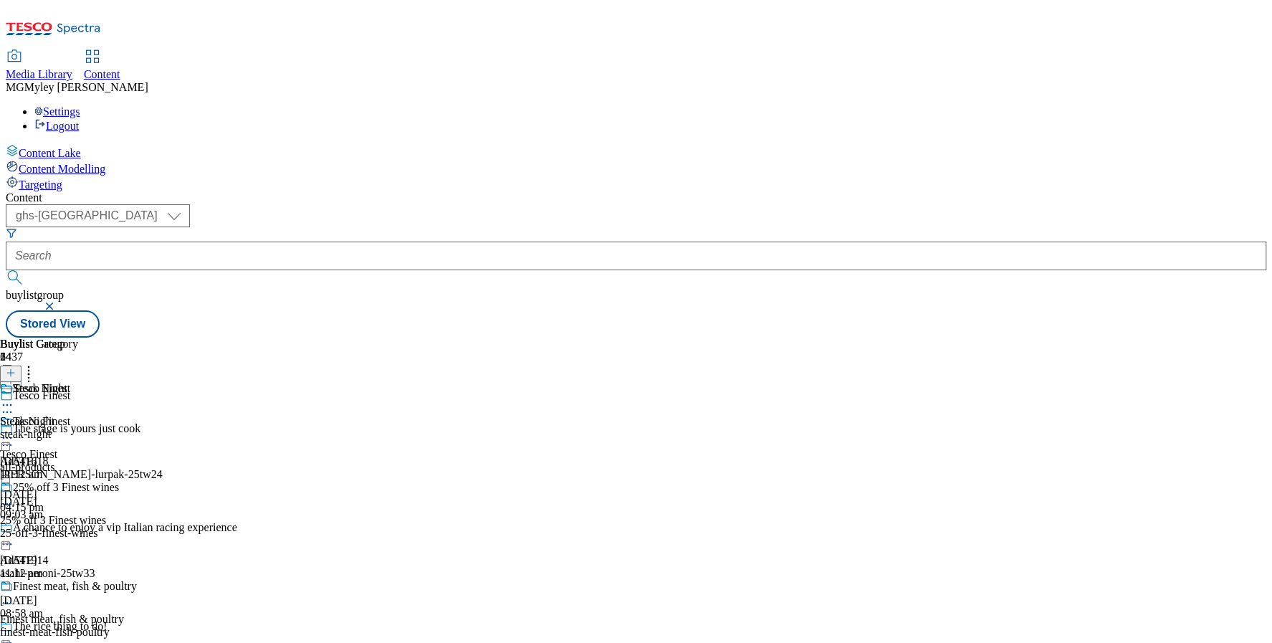
scroll to position [3111, 0]
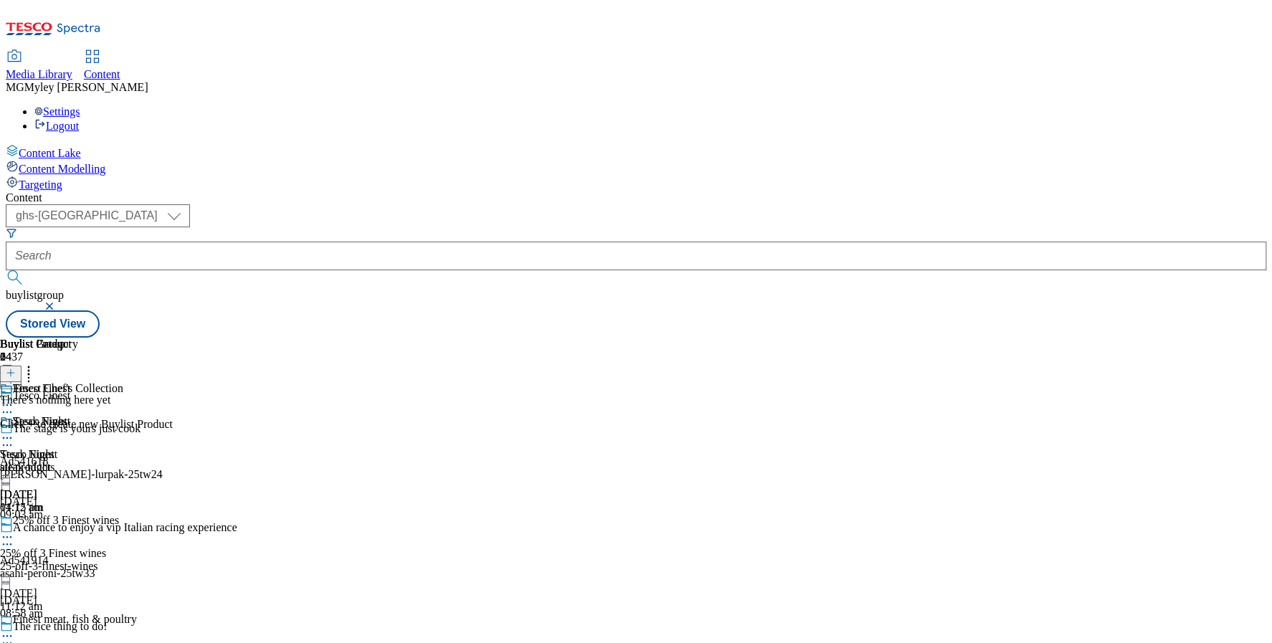
click at [16, 368] on icon at bounding box center [11, 373] width 10 height 10
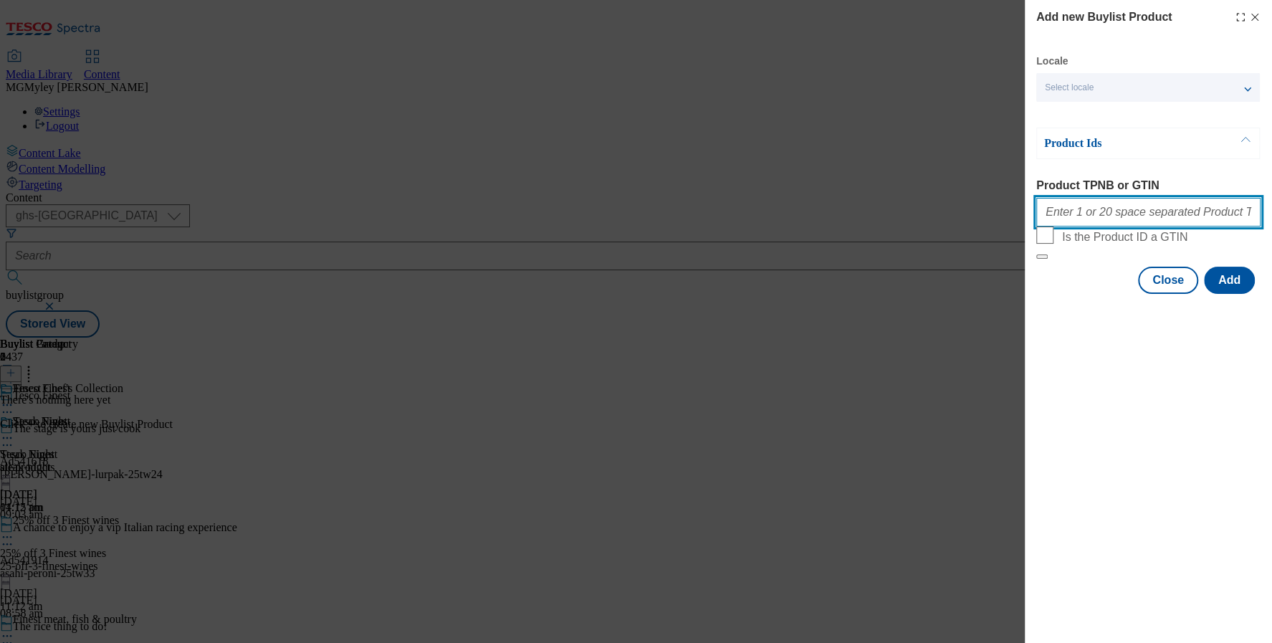
click at [1115, 218] on input "Product TPNB or GTIN" at bounding box center [1148, 212] width 224 height 29
paste input "97063157​ 97062383​ 97015555​ 97063128​ 96982764​ 96630231​ 97028874​ 97065397​…"
type input "97063157​ 97062383​ 97015555​ 97063128​ 96982764​ 96630231​ 97028874​ 97065397​…"
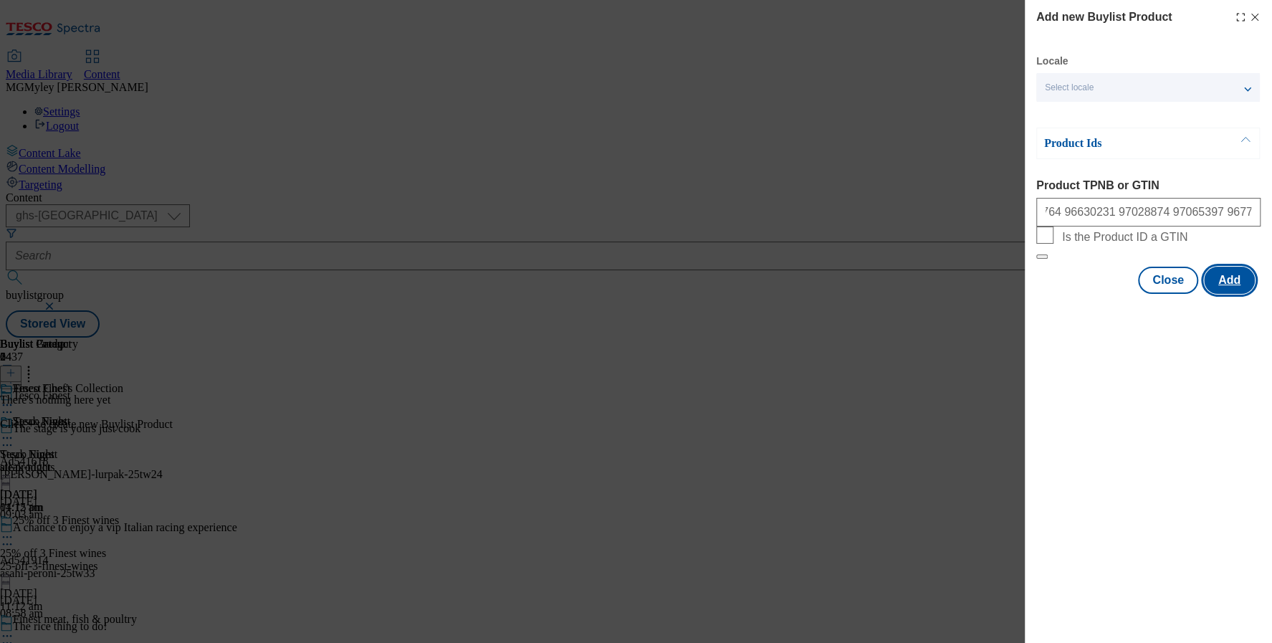
click at [1228, 294] on button "Add" at bounding box center [1229, 279] width 51 height 27
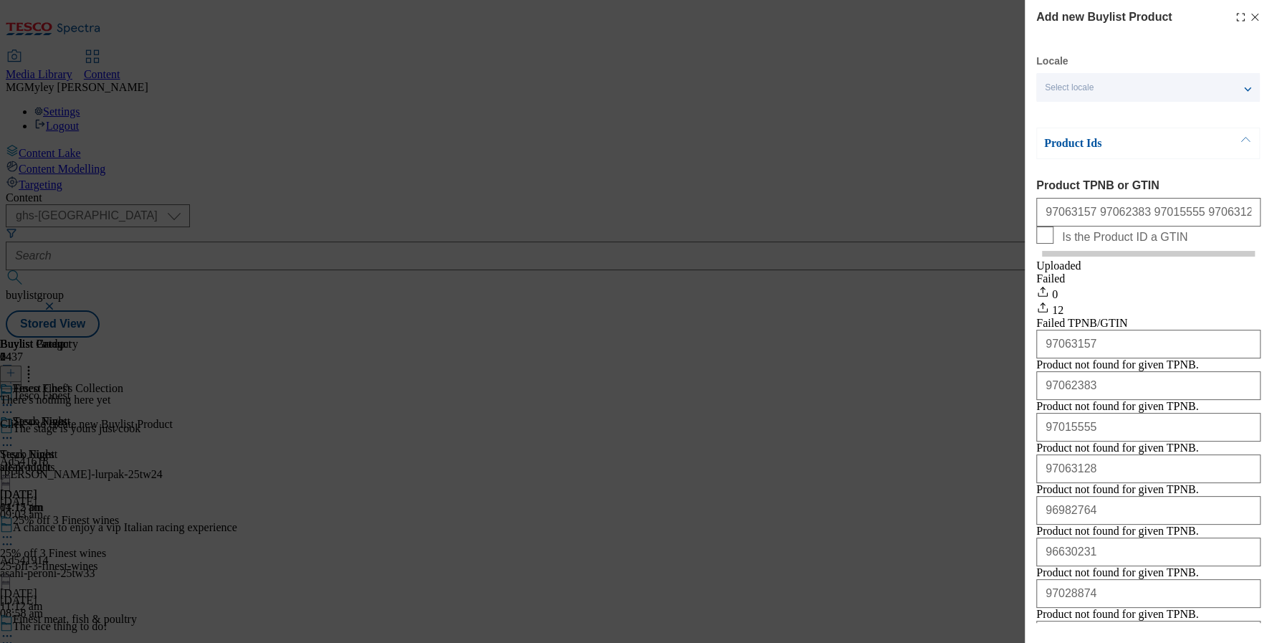
click at [549, 474] on div "Add new Buylist Product Locale Select locale English Welsh Product Ids Product …" at bounding box center [636, 321] width 1272 height 643
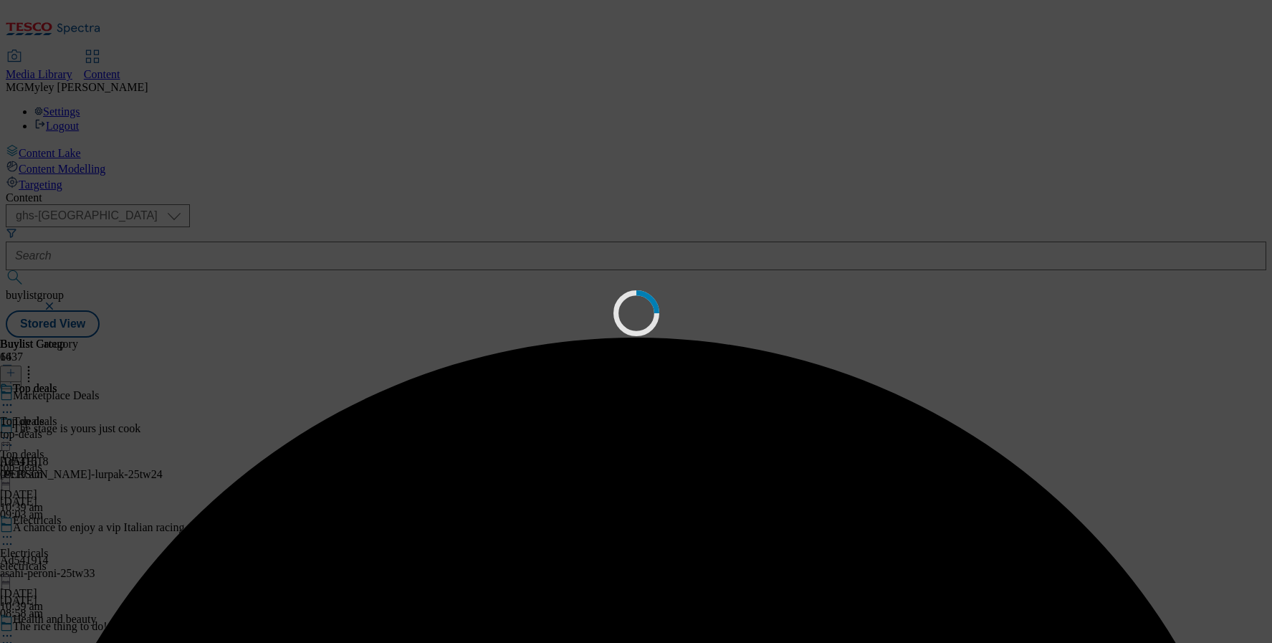
select select "ghs-[GEOGRAPHIC_DATA]"
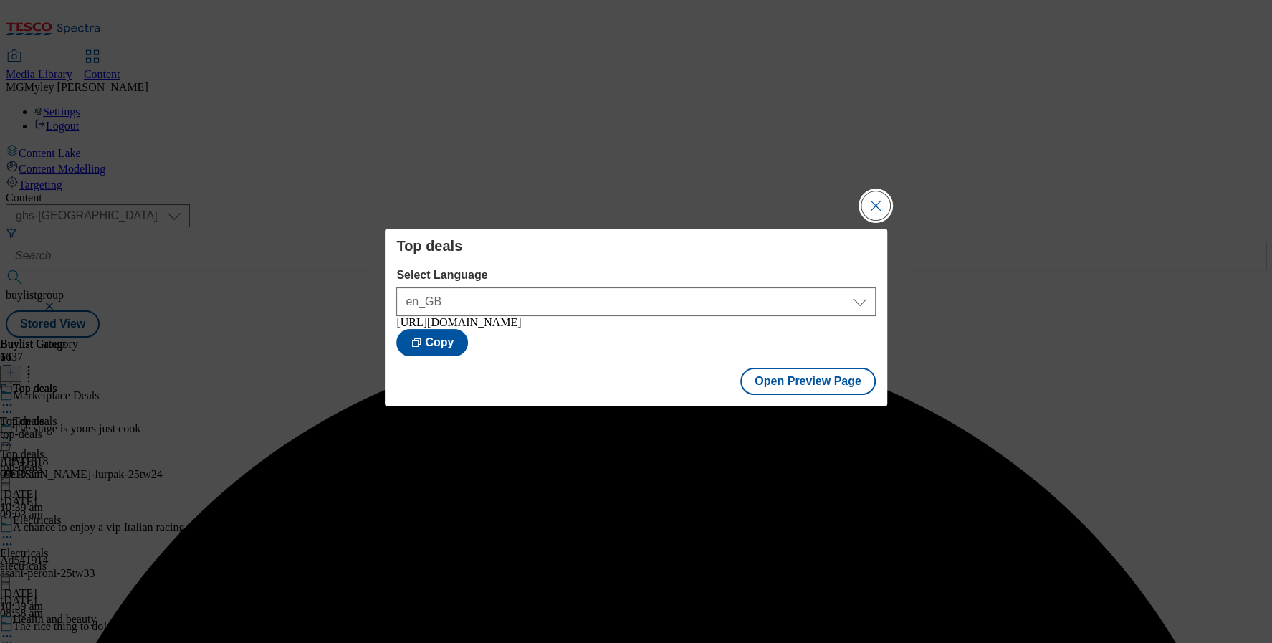
click at [879, 198] on button "Close Modal" at bounding box center [875, 205] width 29 height 29
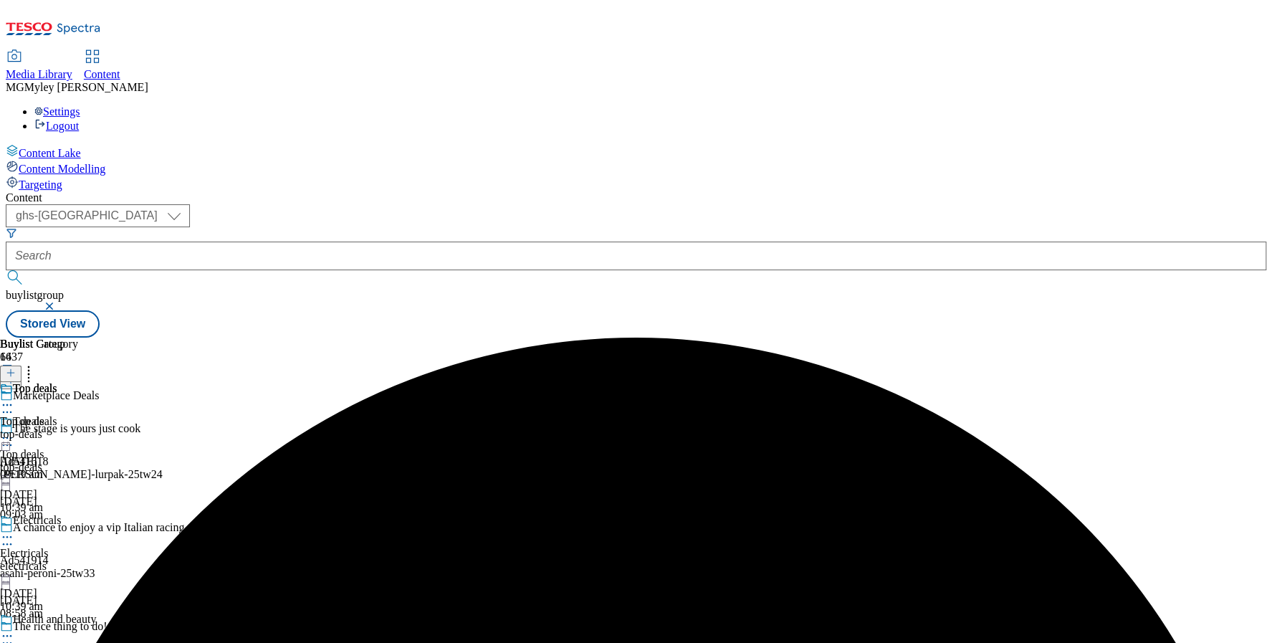
scroll to position [143, 0]
click at [83, 642] on div "Health and beauty" at bounding box center [41, 651] width 83 height 13
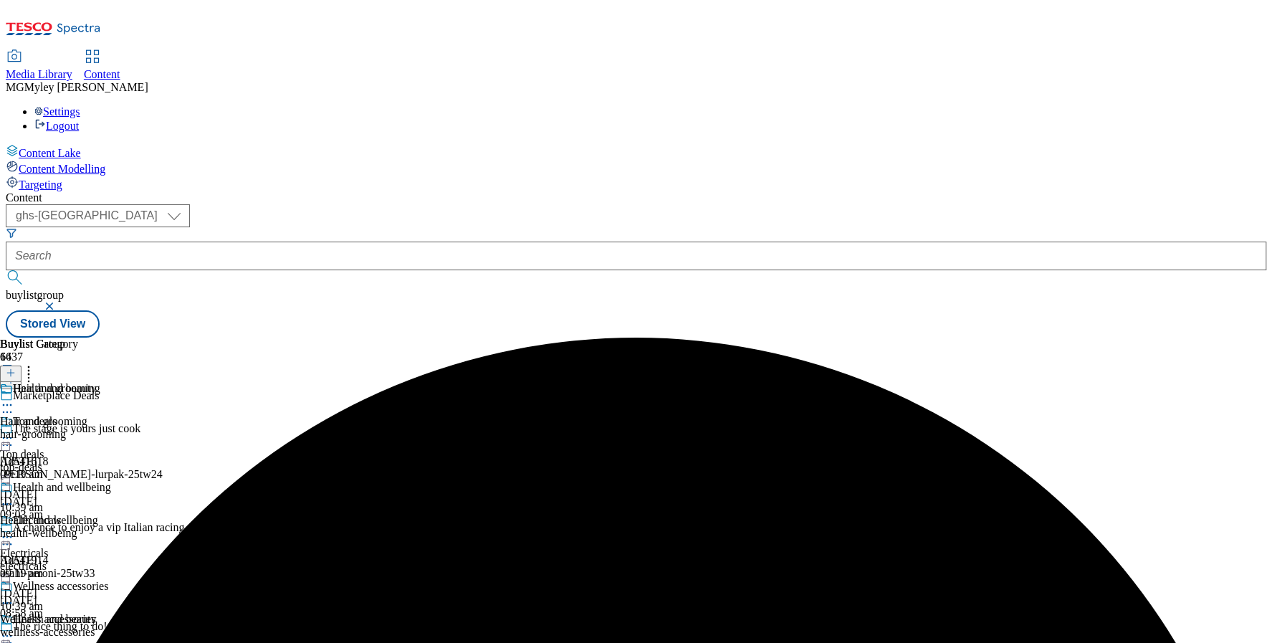
click at [14, 628] on icon at bounding box center [7, 635] width 14 height 14
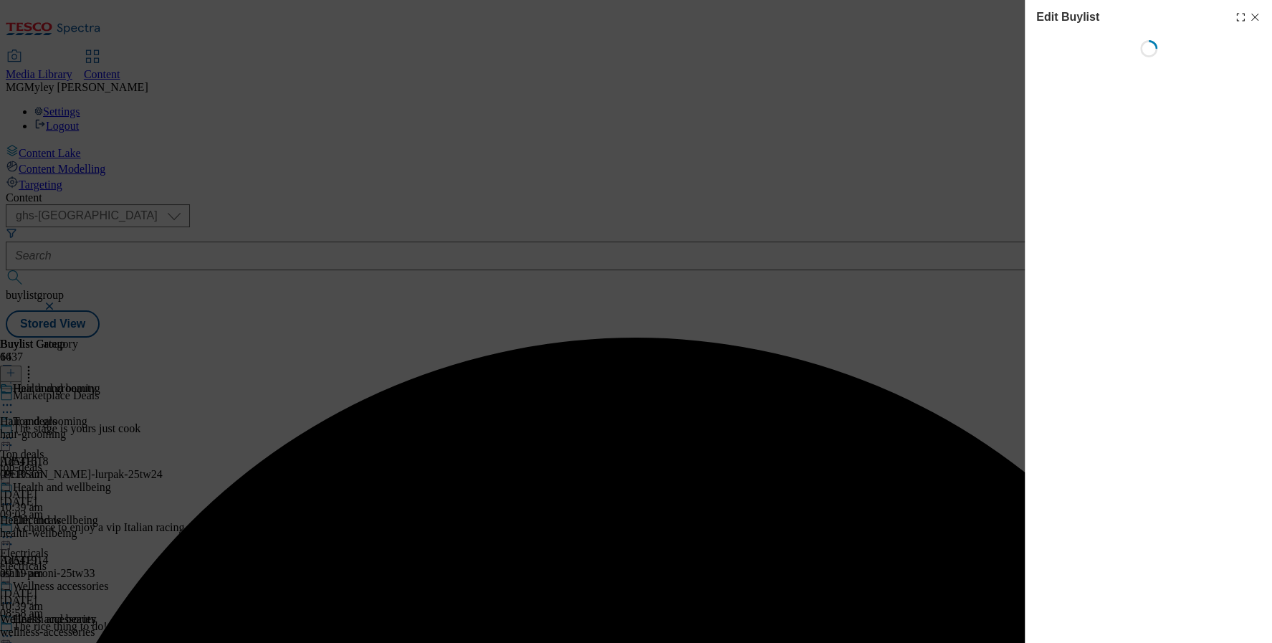
select select "evergreen"
select select "Banner"
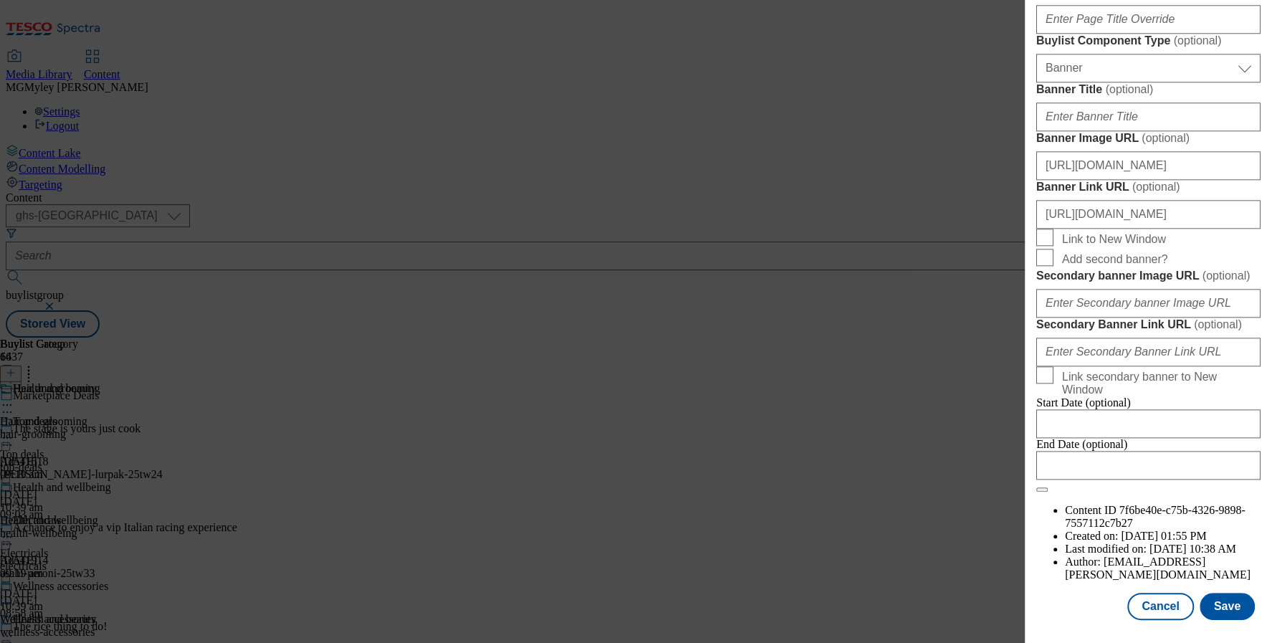
scroll to position [1175, 0]
click at [1121, 180] on input "[URL][DOMAIN_NAME]" at bounding box center [1148, 165] width 224 height 29
paste input "dd72cee4-642d-49f2-9c74-616fd9251515/2532-Buylist_PriceCuts-GHS-Header-1390x392…"
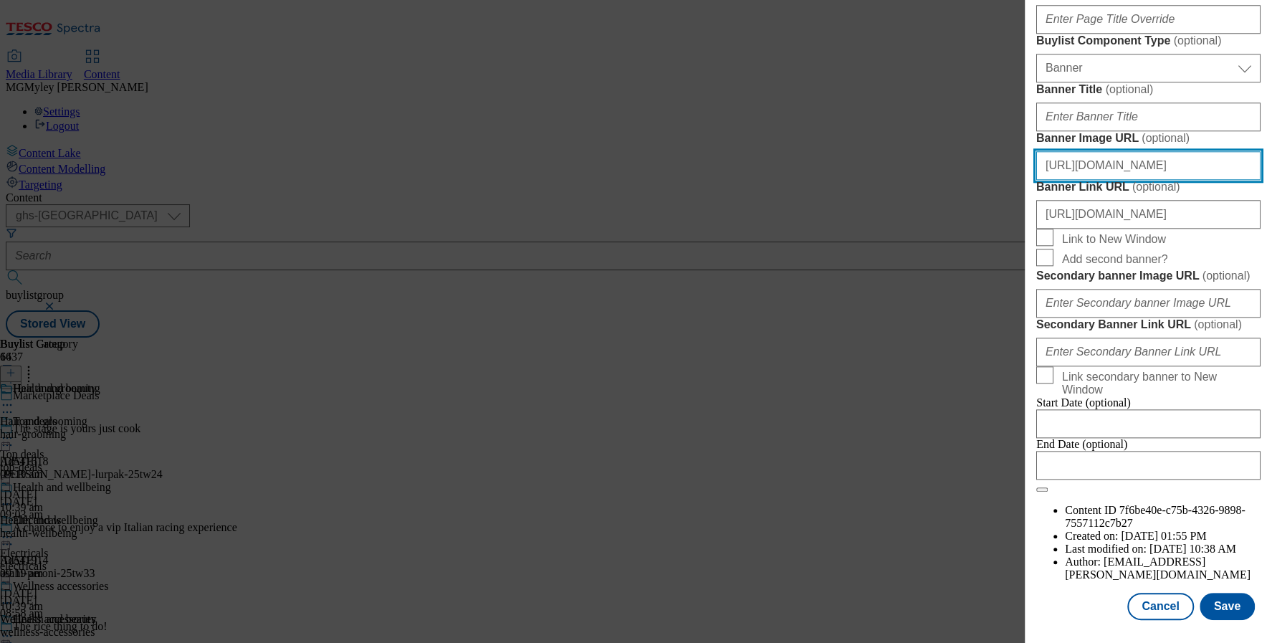
scroll to position [1506, 0]
type input "[URL][DOMAIN_NAME]"
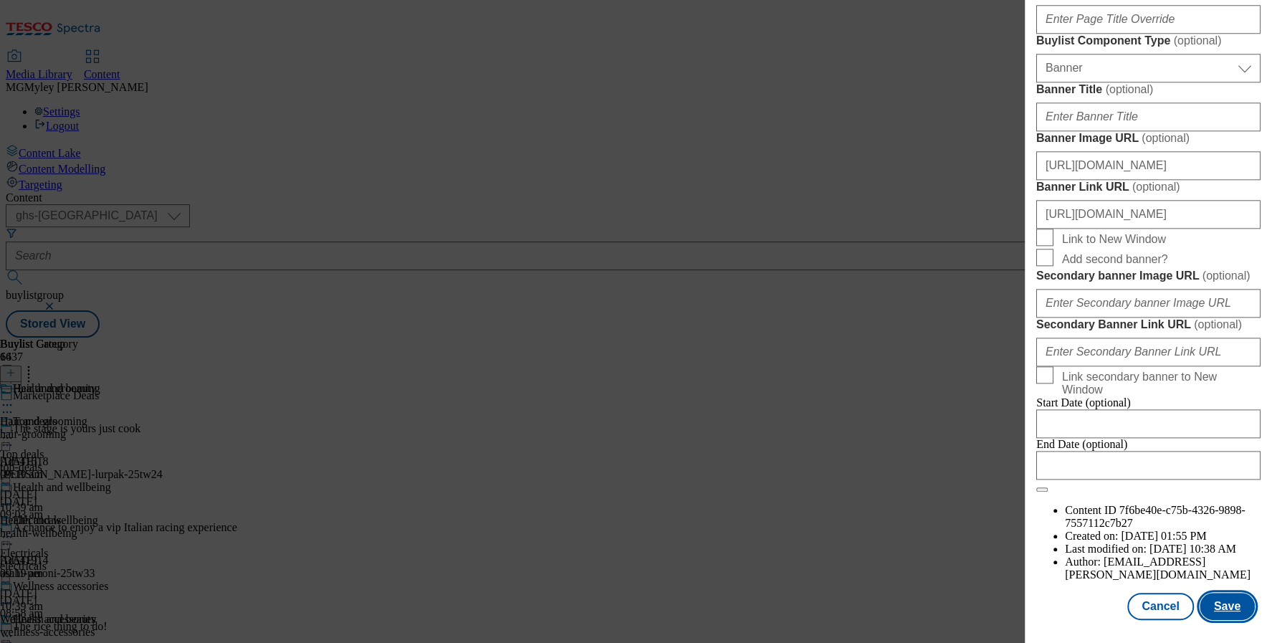
click at [1230, 606] on button "Save" at bounding box center [1226, 605] width 55 height 27
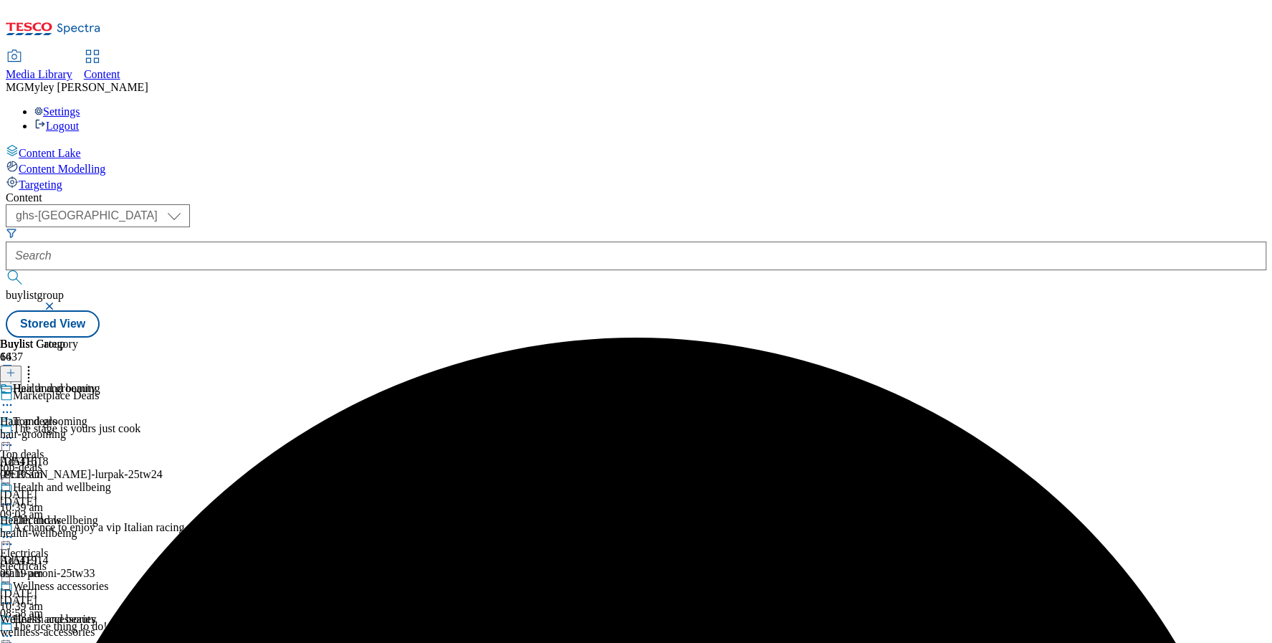
click at [112, 628] on div at bounding box center [56, 636] width 112 height 17
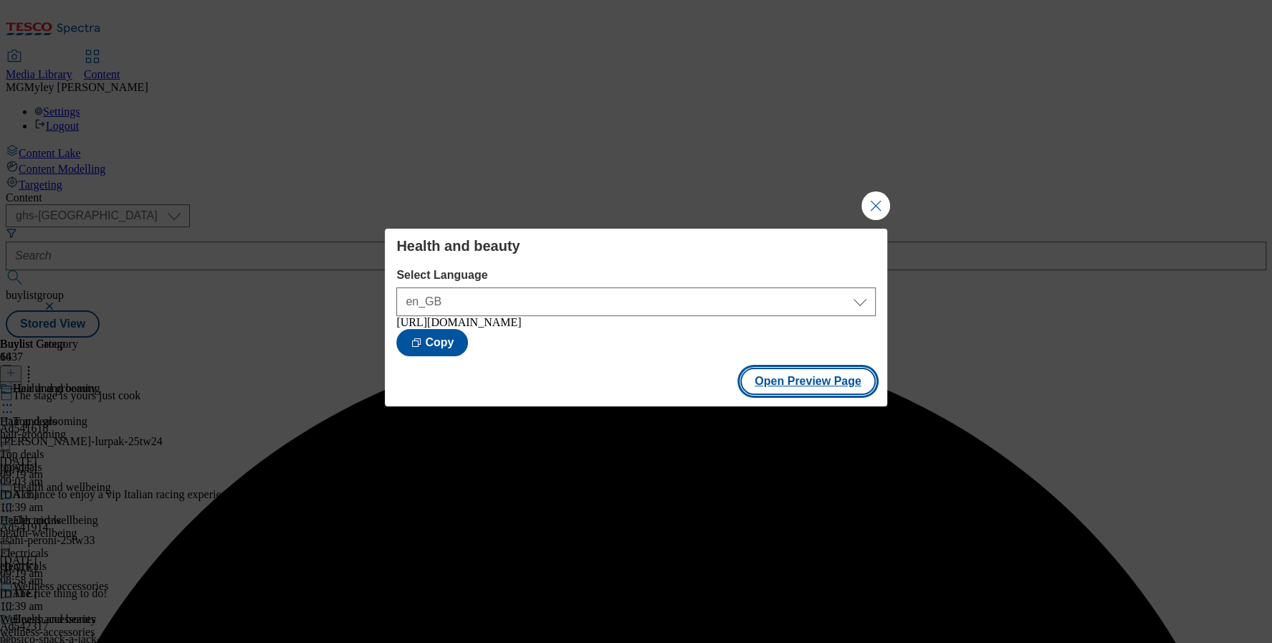
click at [825, 385] on button "Open Preview Page" at bounding box center [807, 381] width 135 height 27
